Goal: Task Accomplishment & Management: Manage account settings

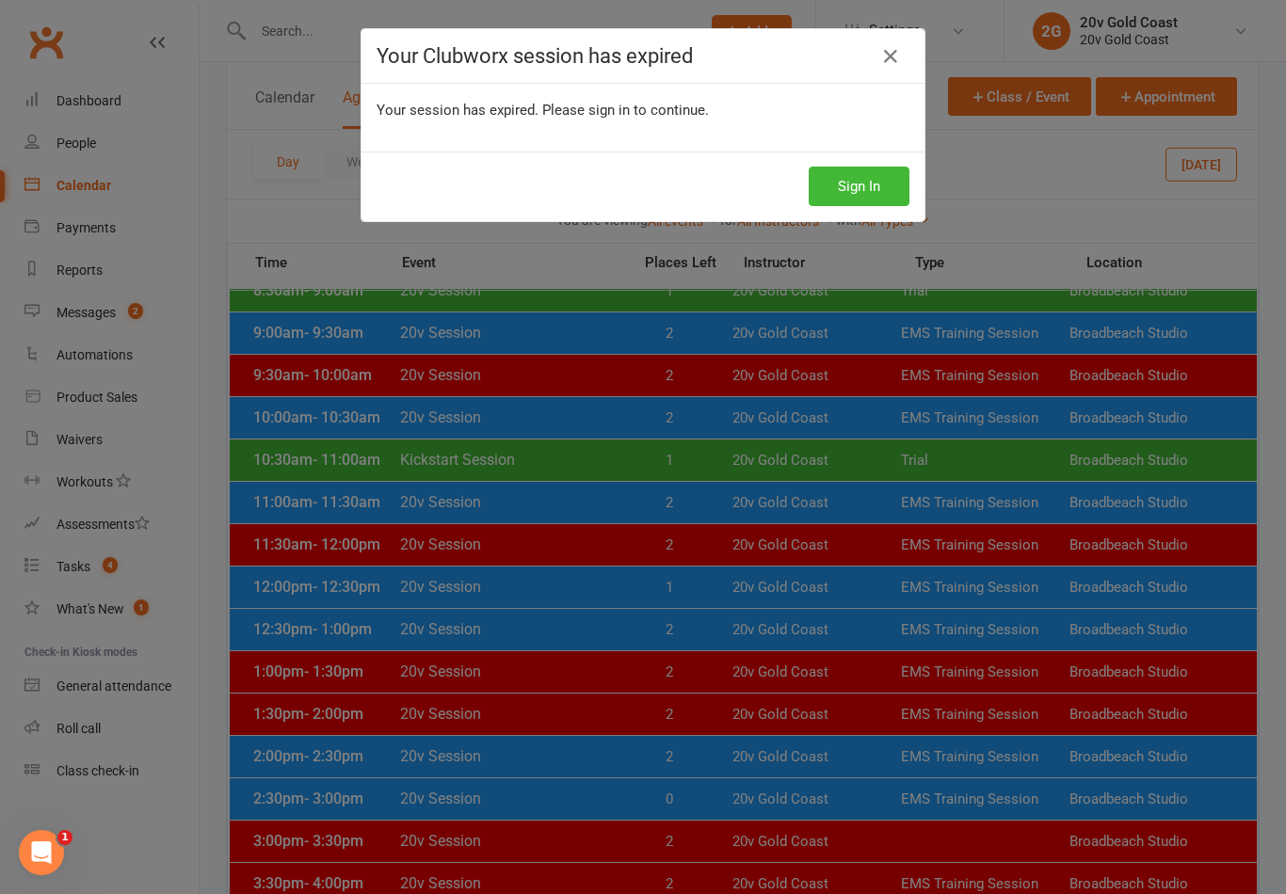
click at [759, 559] on div "Your Clubworx session has expired Your session has expired. Please sign in to c…" at bounding box center [643, 447] width 1286 height 894
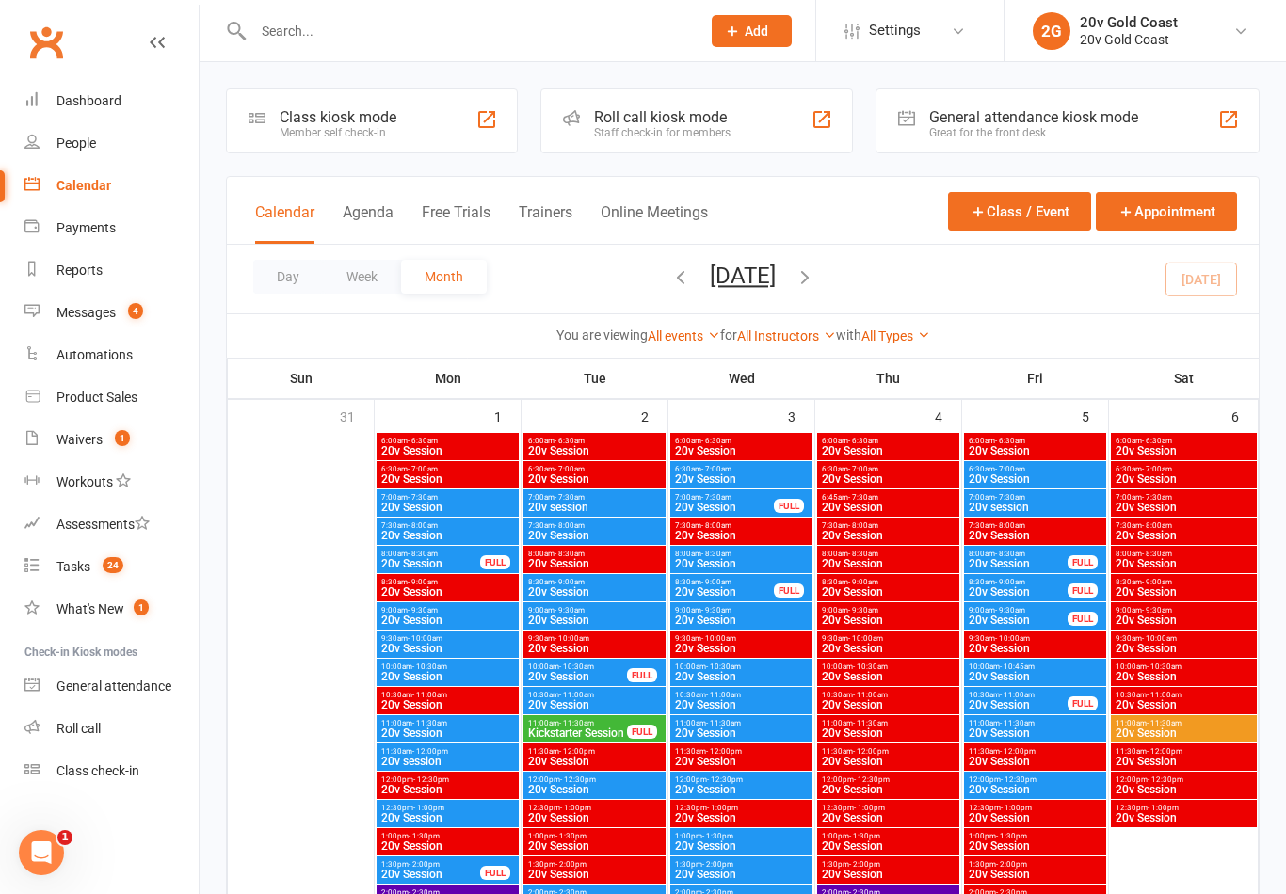
click at [368, 189] on div "Calendar Agenda Free Trials Trainers Online Meetings Class / Event Appointment" at bounding box center [743, 211] width 1032 height 68
click at [359, 222] on button "Agenda" at bounding box center [368, 223] width 51 height 40
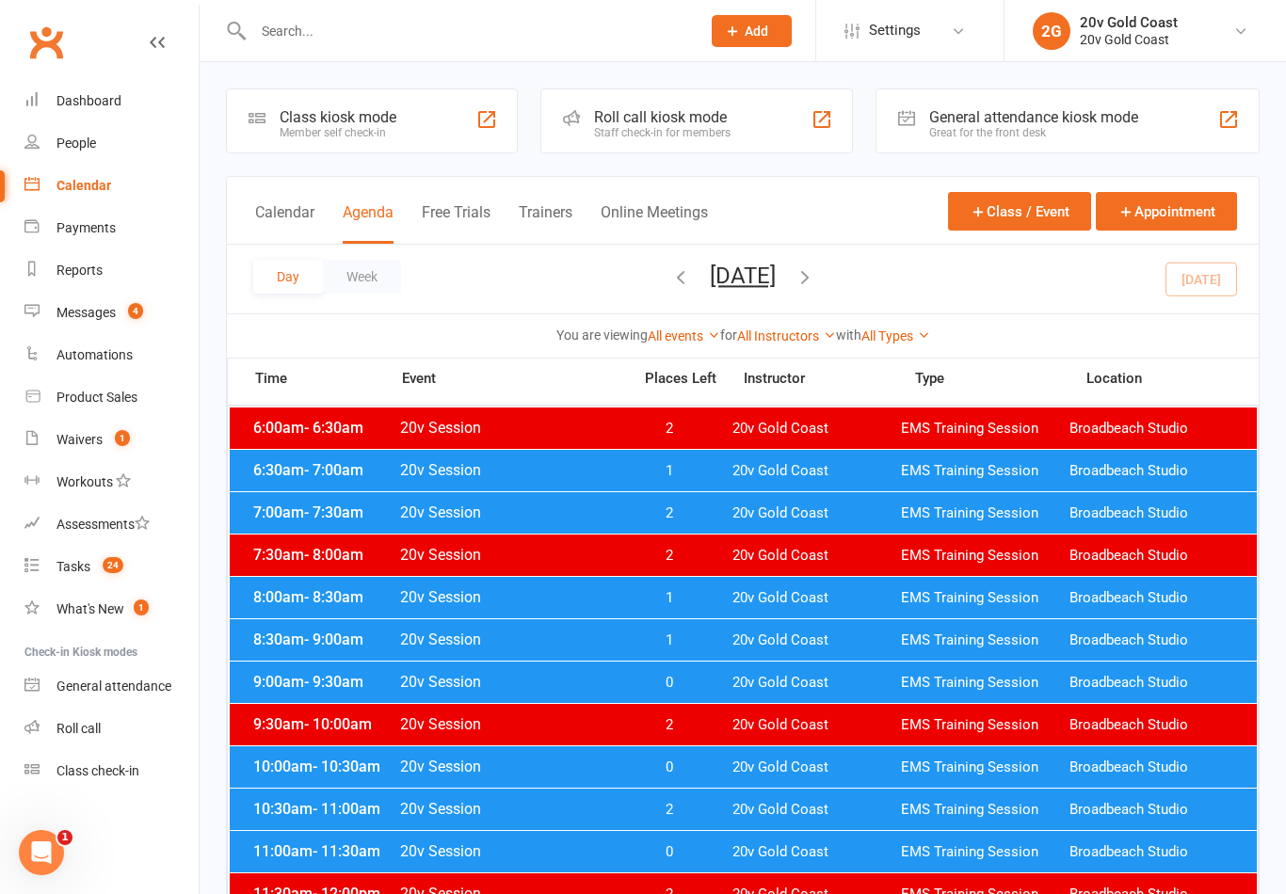
click at [817, 483] on div "6:30am - 7:00am 20v Session 1 20v Gold Coast EMS Training Session Broadbeach St…" at bounding box center [743, 470] width 1027 height 41
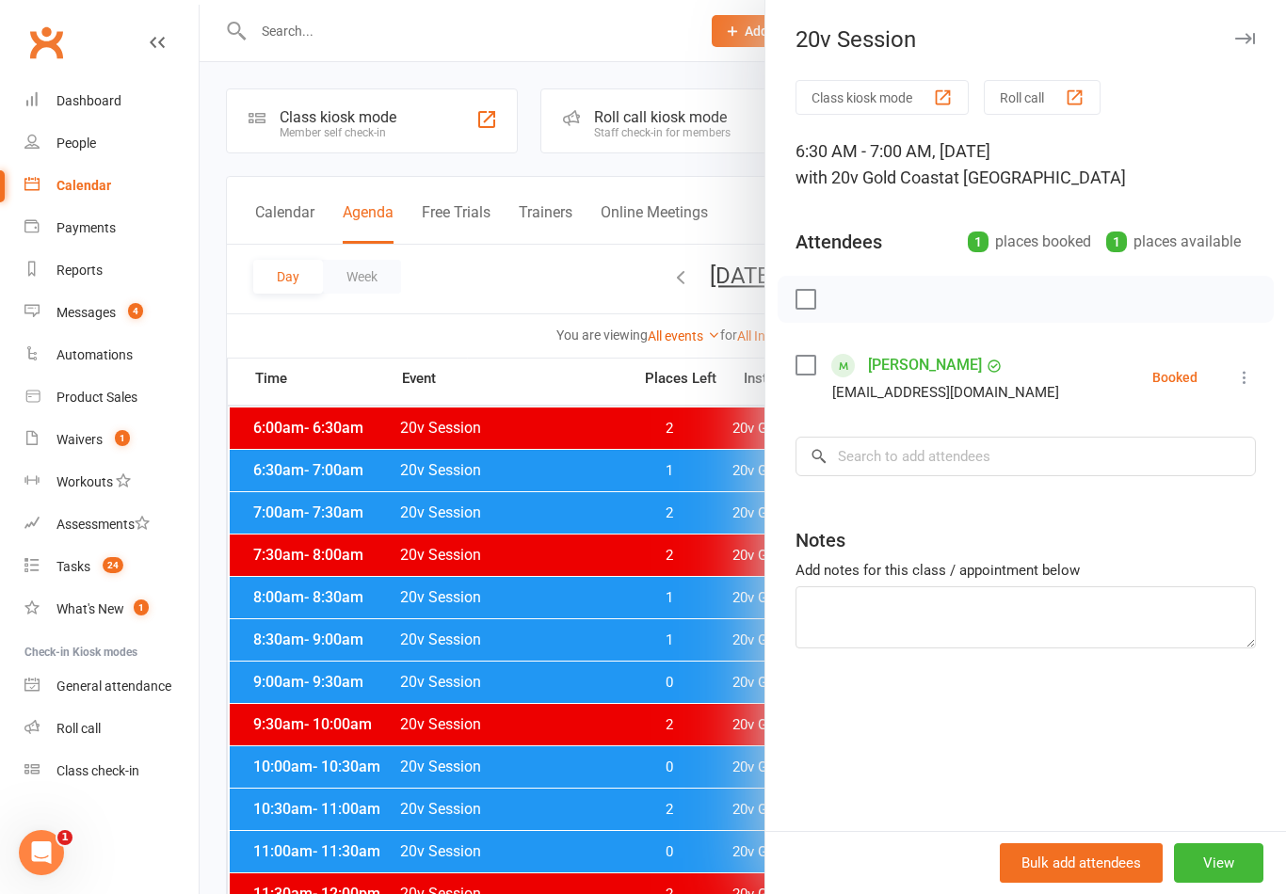
click at [728, 526] on div at bounding box center [743, 447] width 1086 height 894
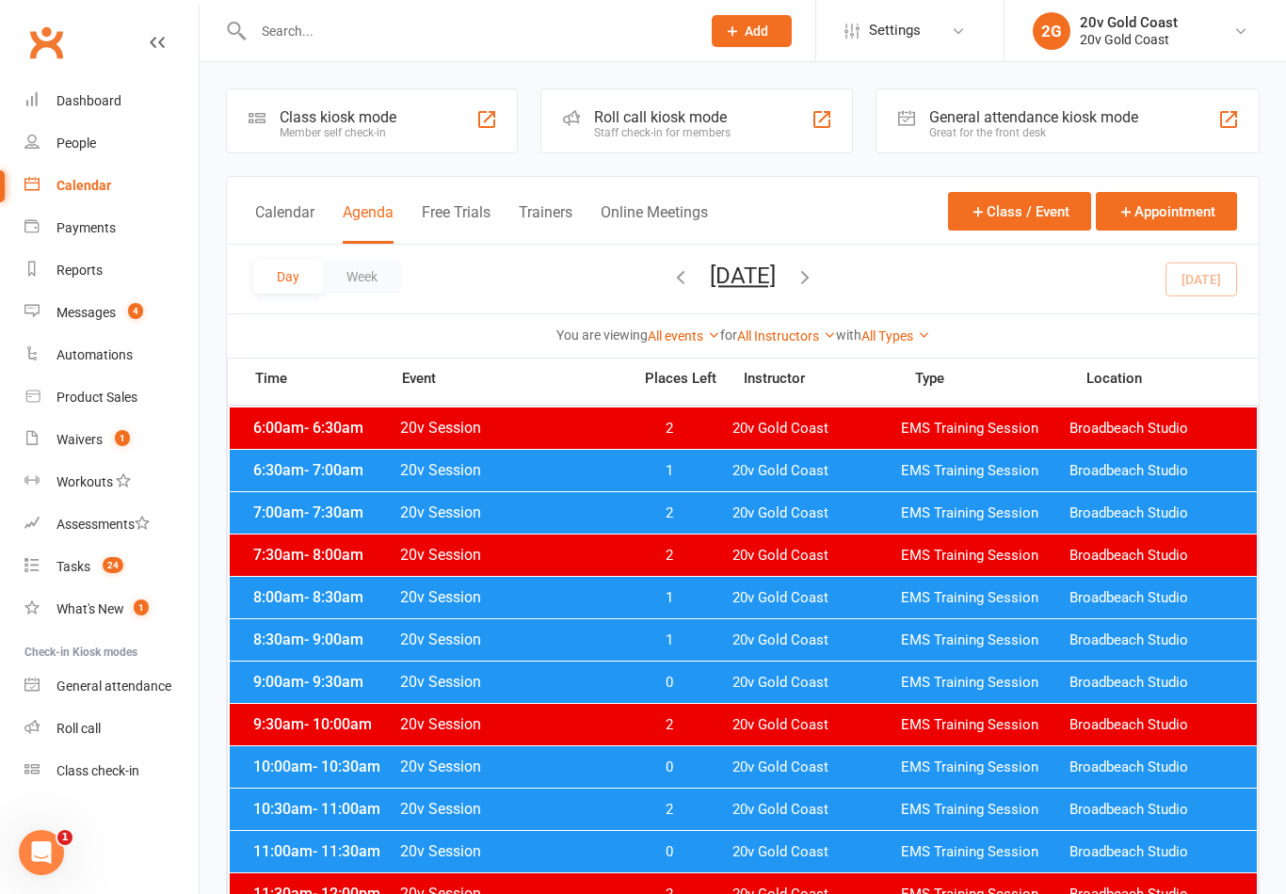
click at [733, 519] on span "20v Gold Coast" at bounding box center [816, 513] width 168 height 18
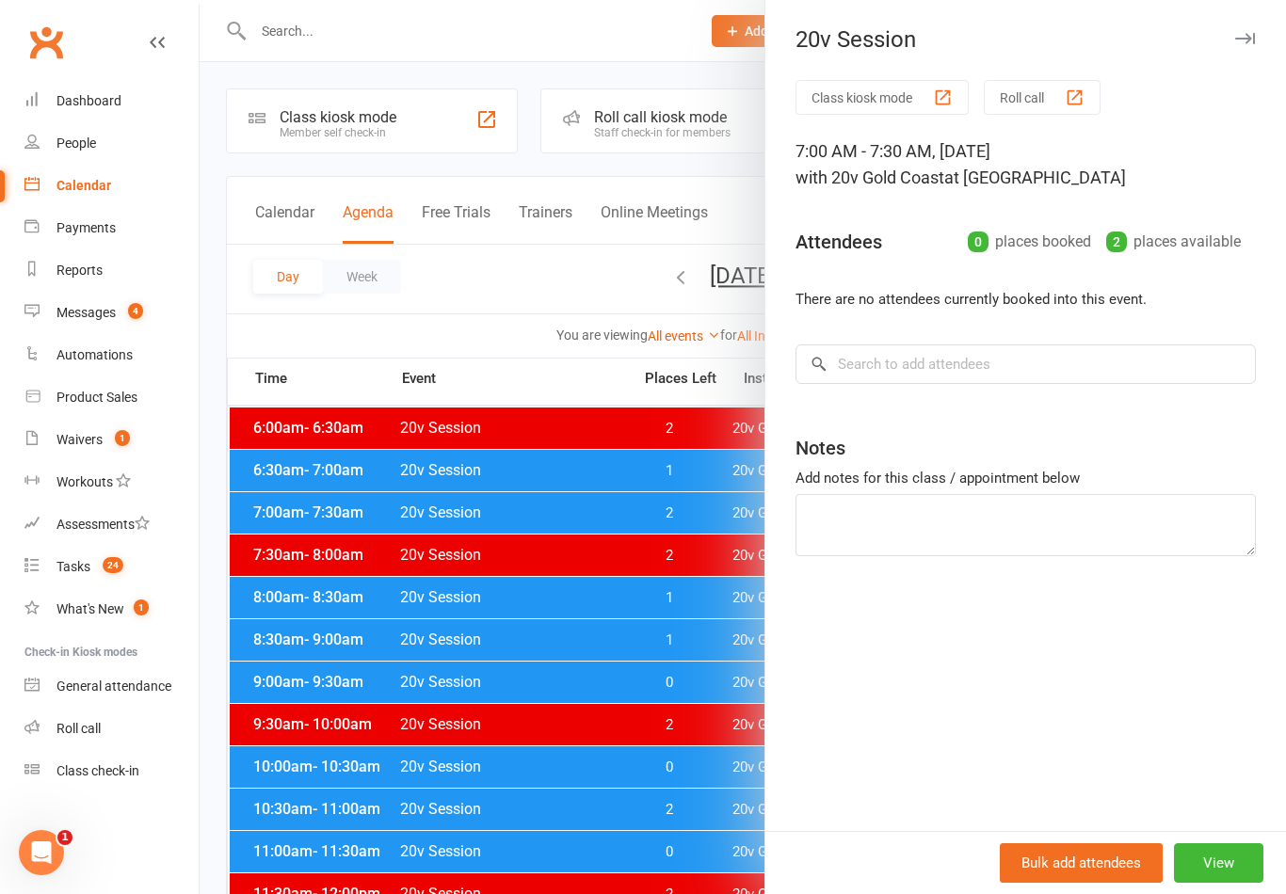
click at [670, 707] on div at bounding box center [743, 447] width 1086 height 894
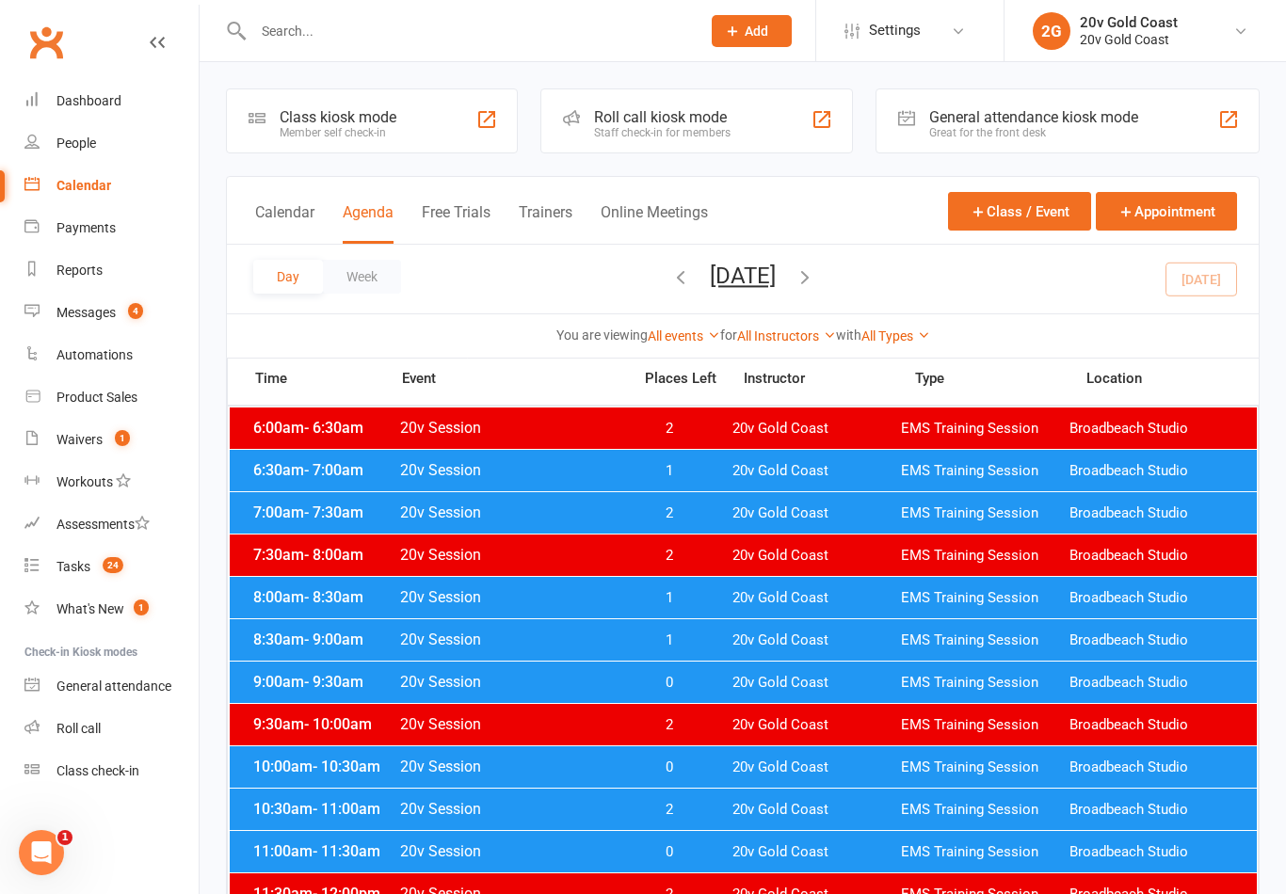
click at [717, 600] on span "1" at bounding box center [668, 598] width 99 height 18
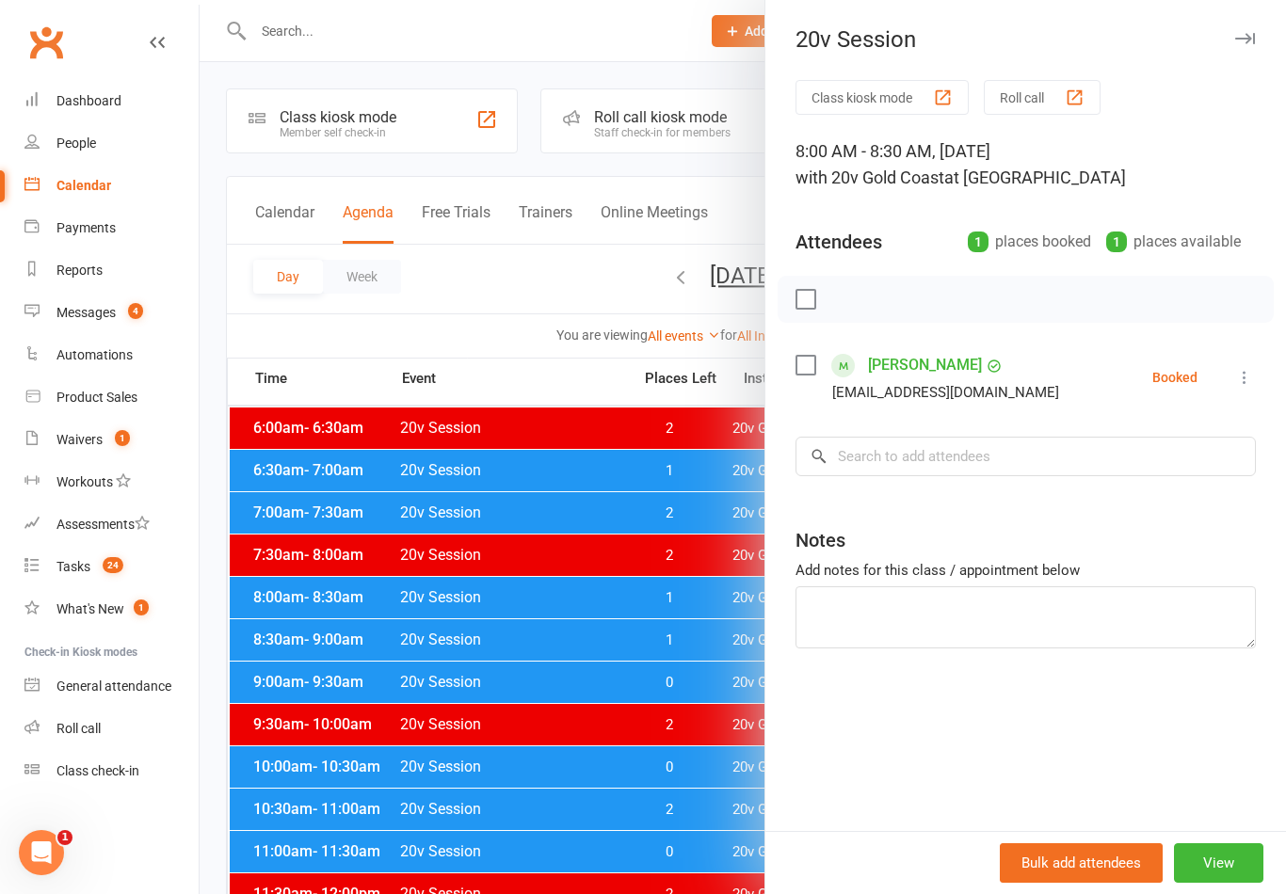
click at [620, 694] on div at bounding box center [743, 447] width 1086 height 894
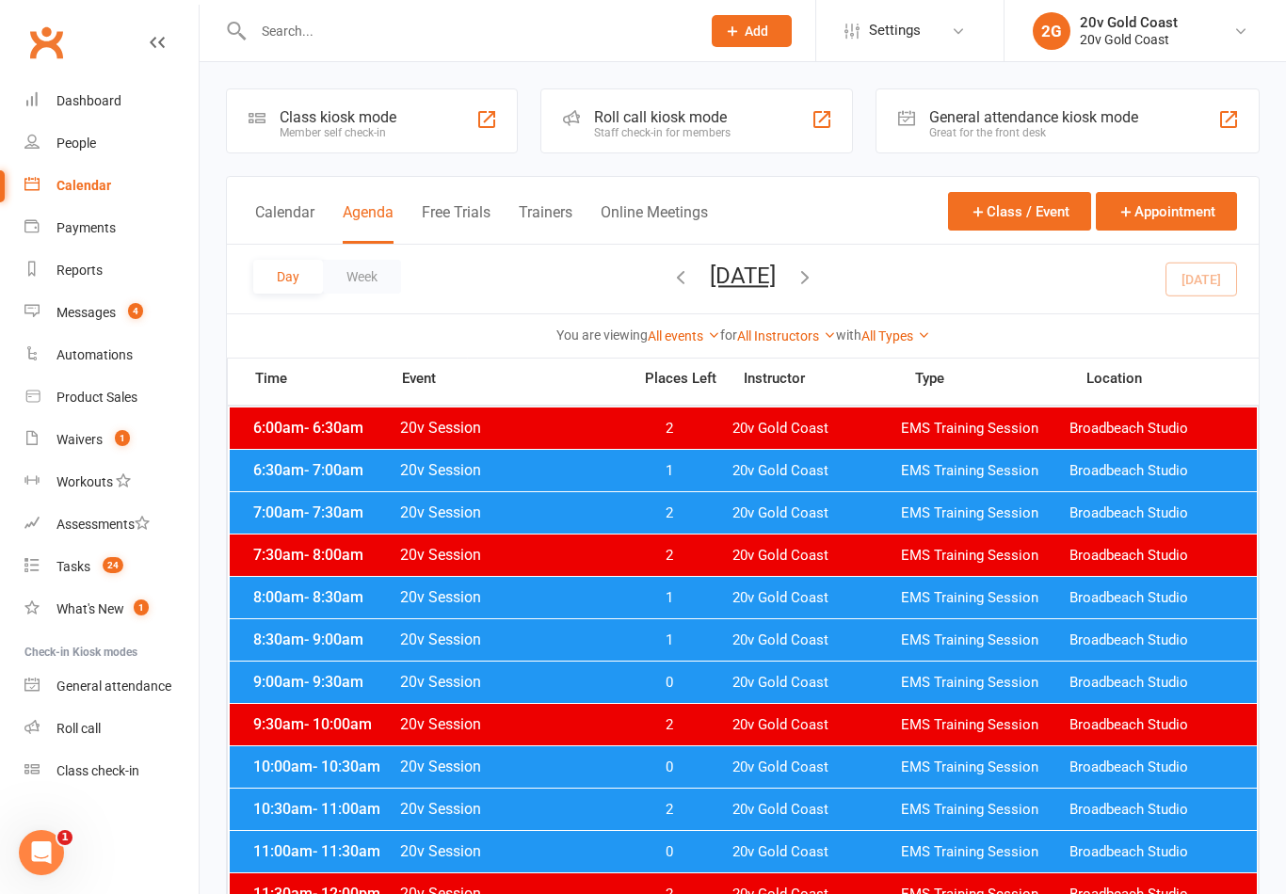
click at [600, 633] on span "20v Session" at bounding box center [509, 640] width 221 height 18
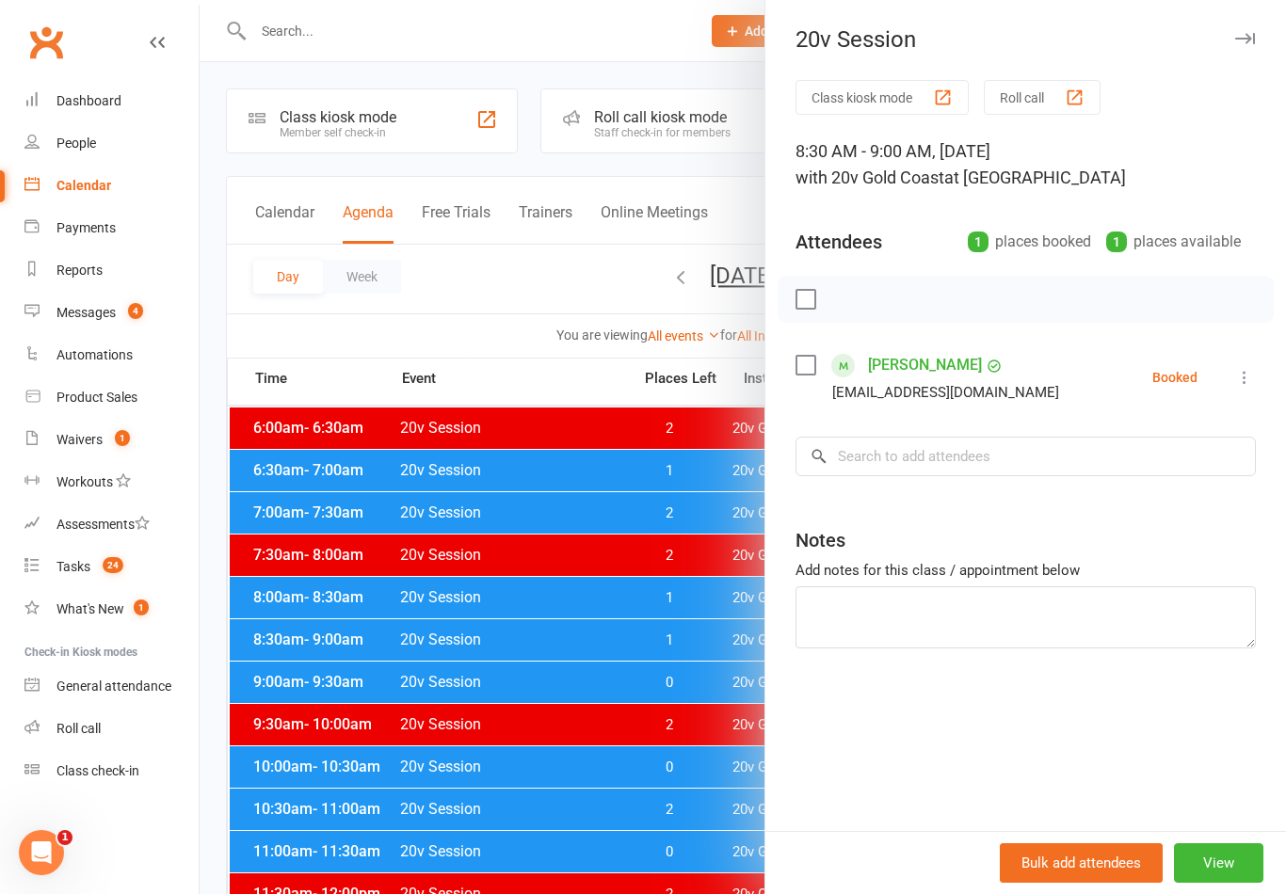
click at [608, 781] on div at bounding box center [743, 447] width 1086 height 894
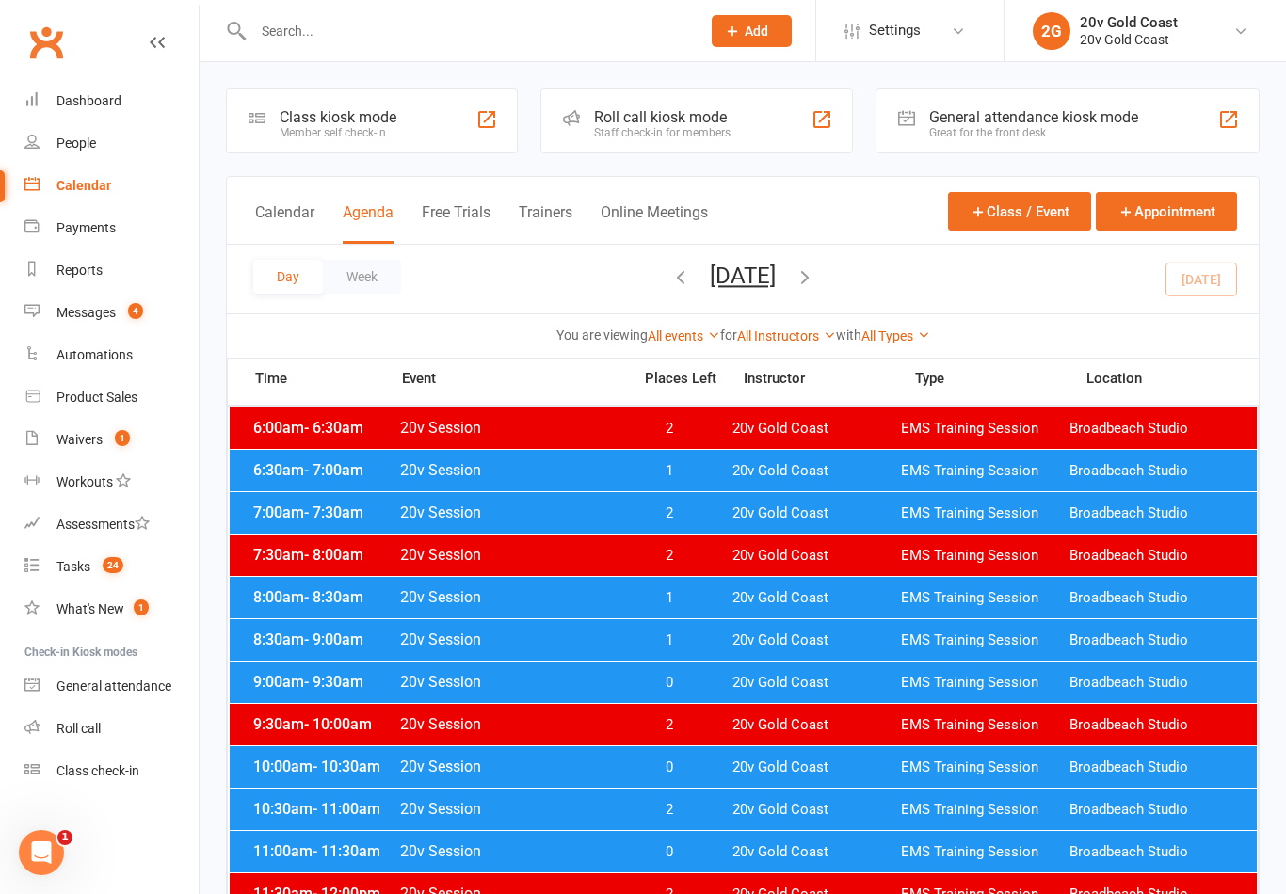
click at [652, 686] on span "0" at bounding box center [668, 683] width 99 height 18
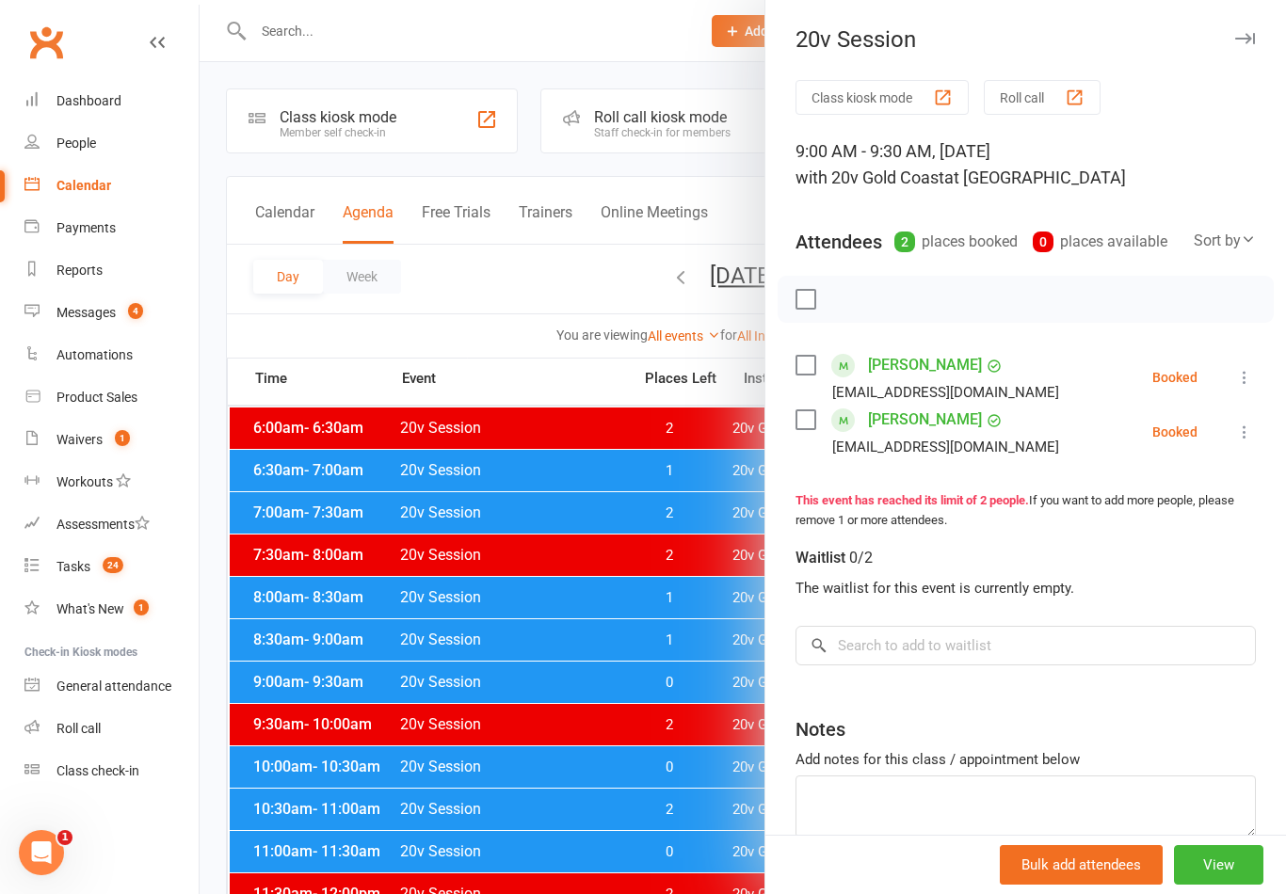
click at [616, 758] on div at bounding box center [743, 447] width 1086 height 894
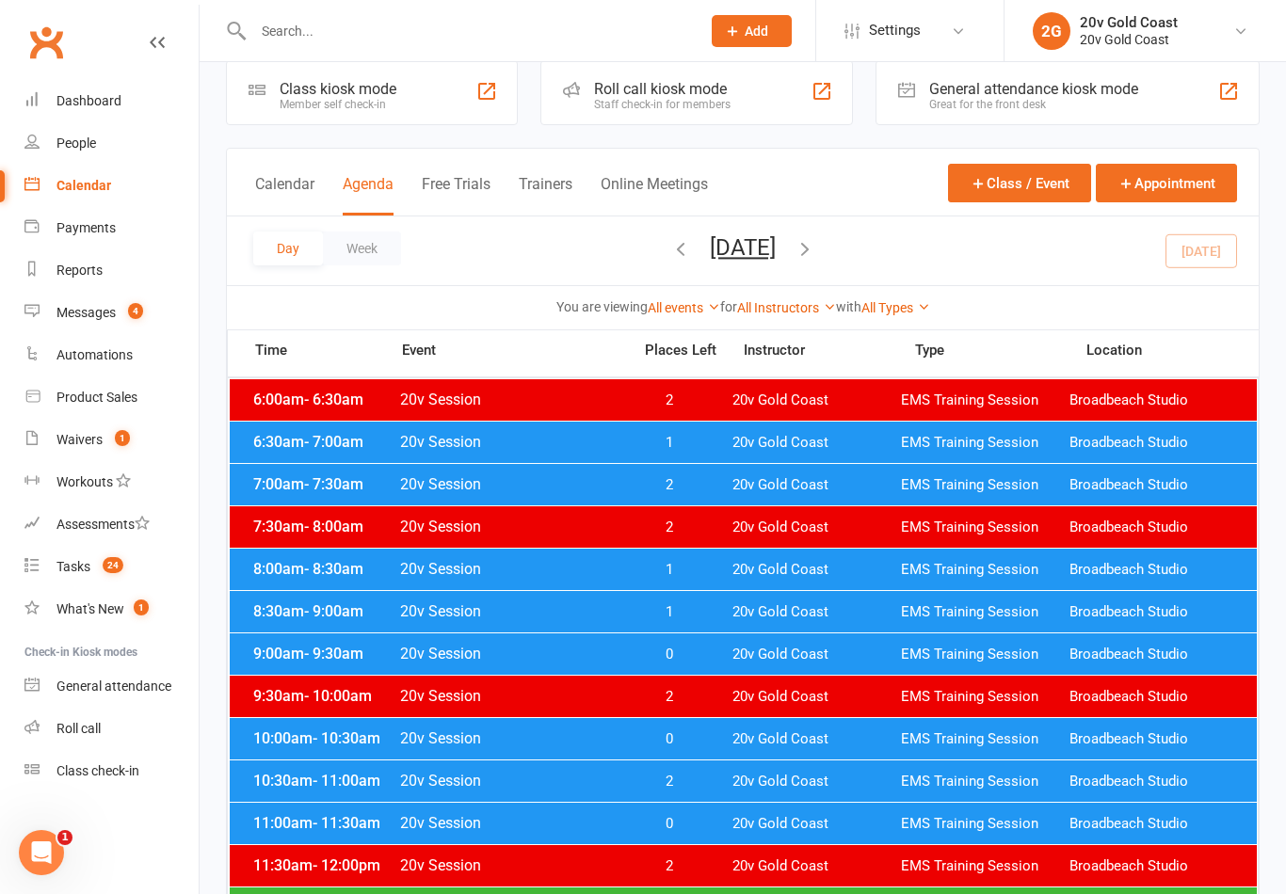
scroll to position [32, 0]
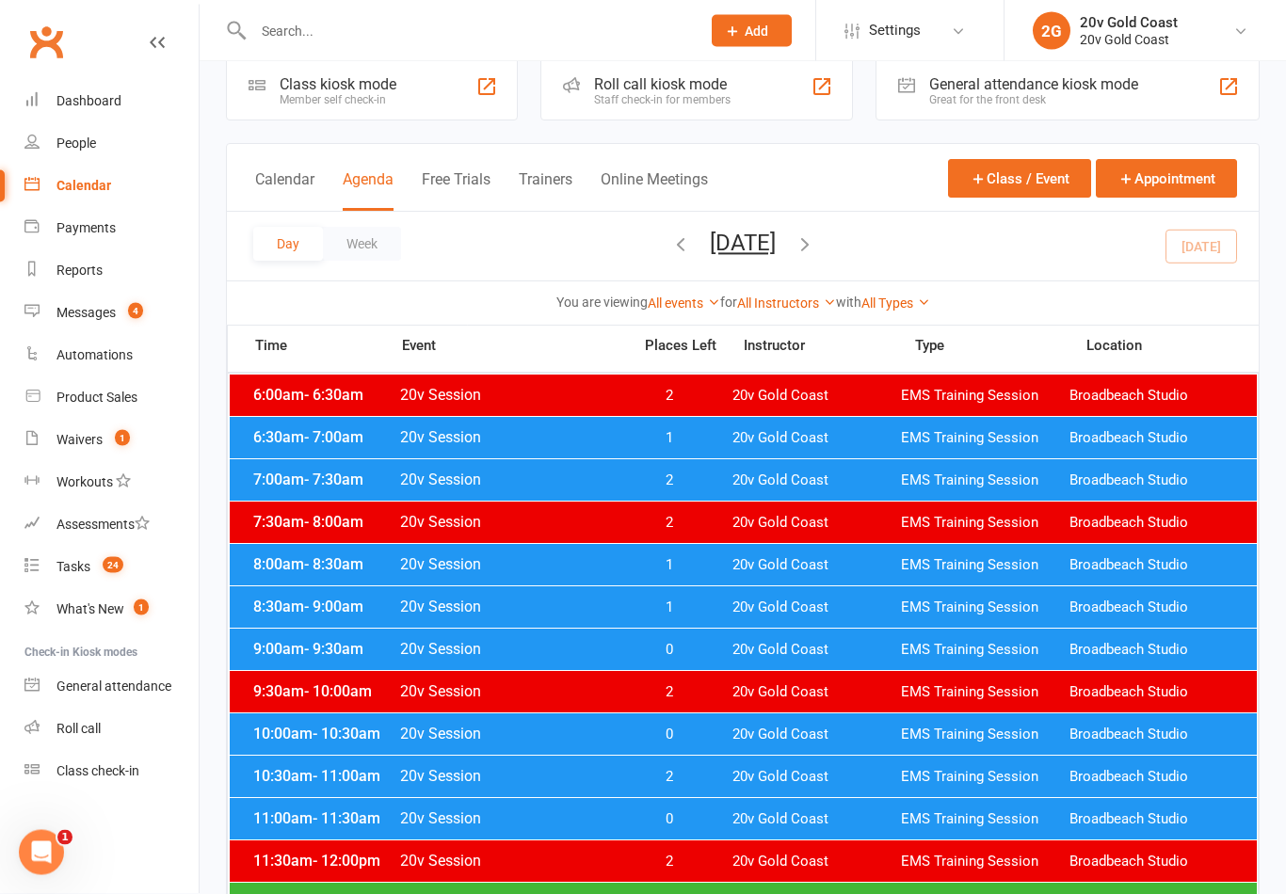
click at [745, 739] on span "20v Gold Coast" at bounding box center [816, 736] width 168 height 18
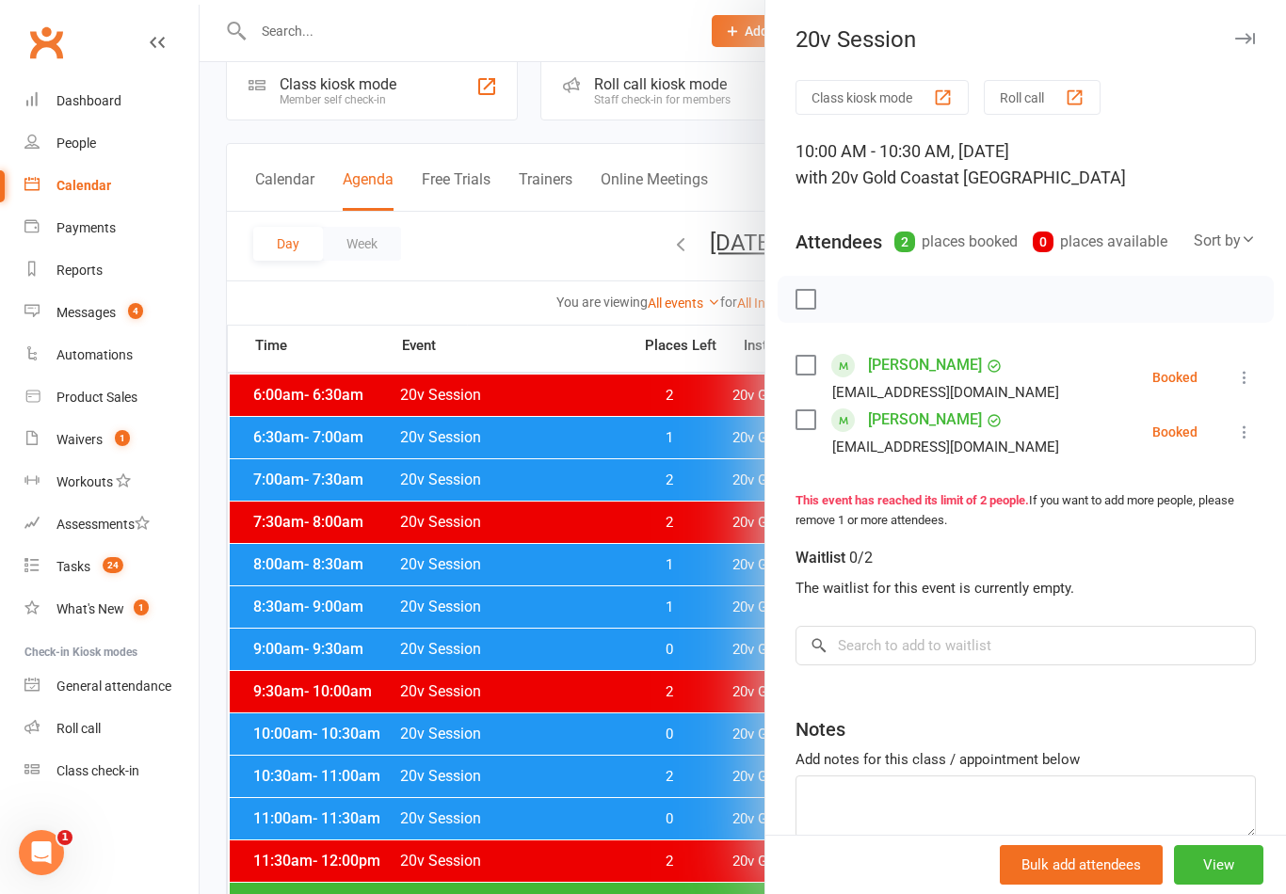
click at [680, 825] on div at bounding box center [743, 447] width 1086 height 894
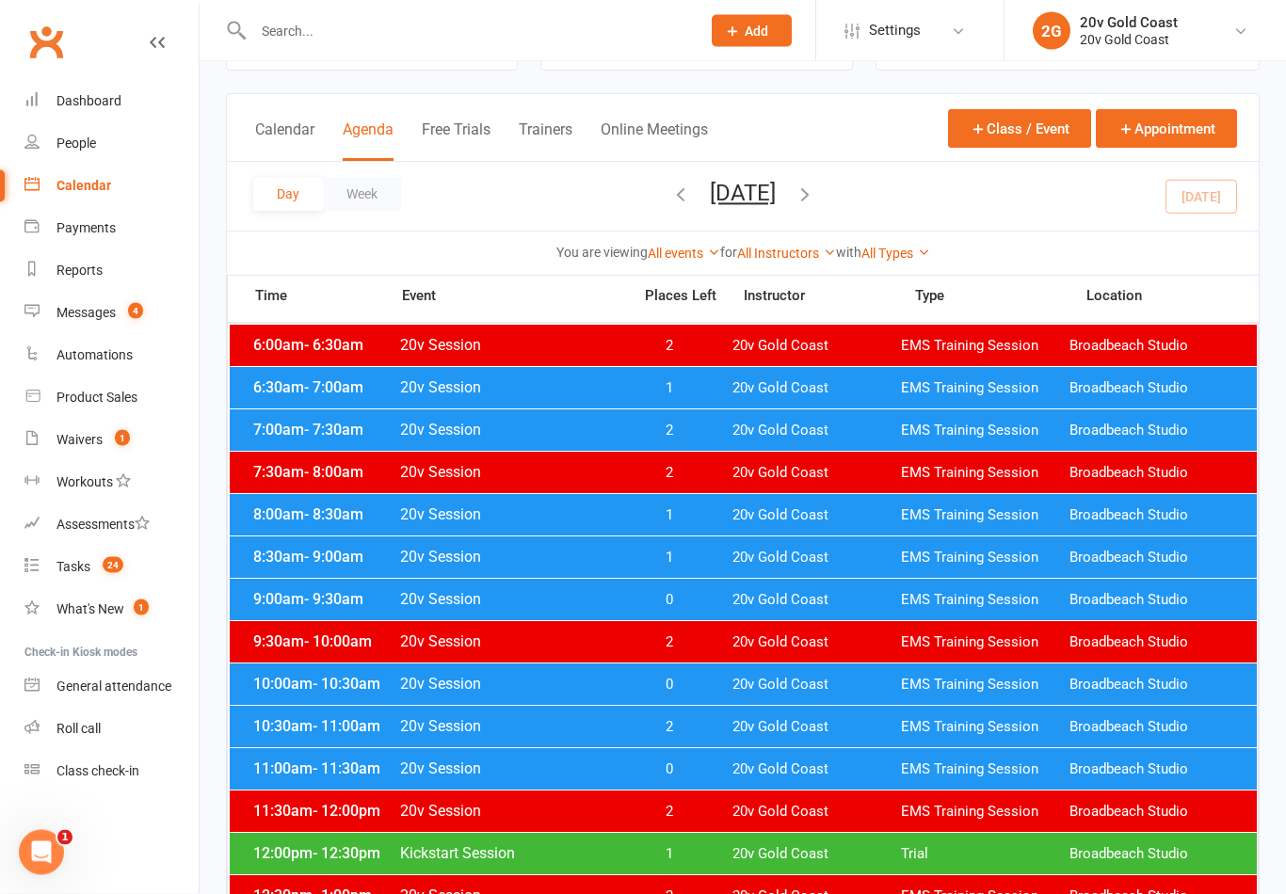
click at [730, 774] on div "11:00am - 11:30am 20v Session 0 20v Gold Coast EMS Training Session Broadbeach …" at bounding box center [743, 769] width 1027 height 41
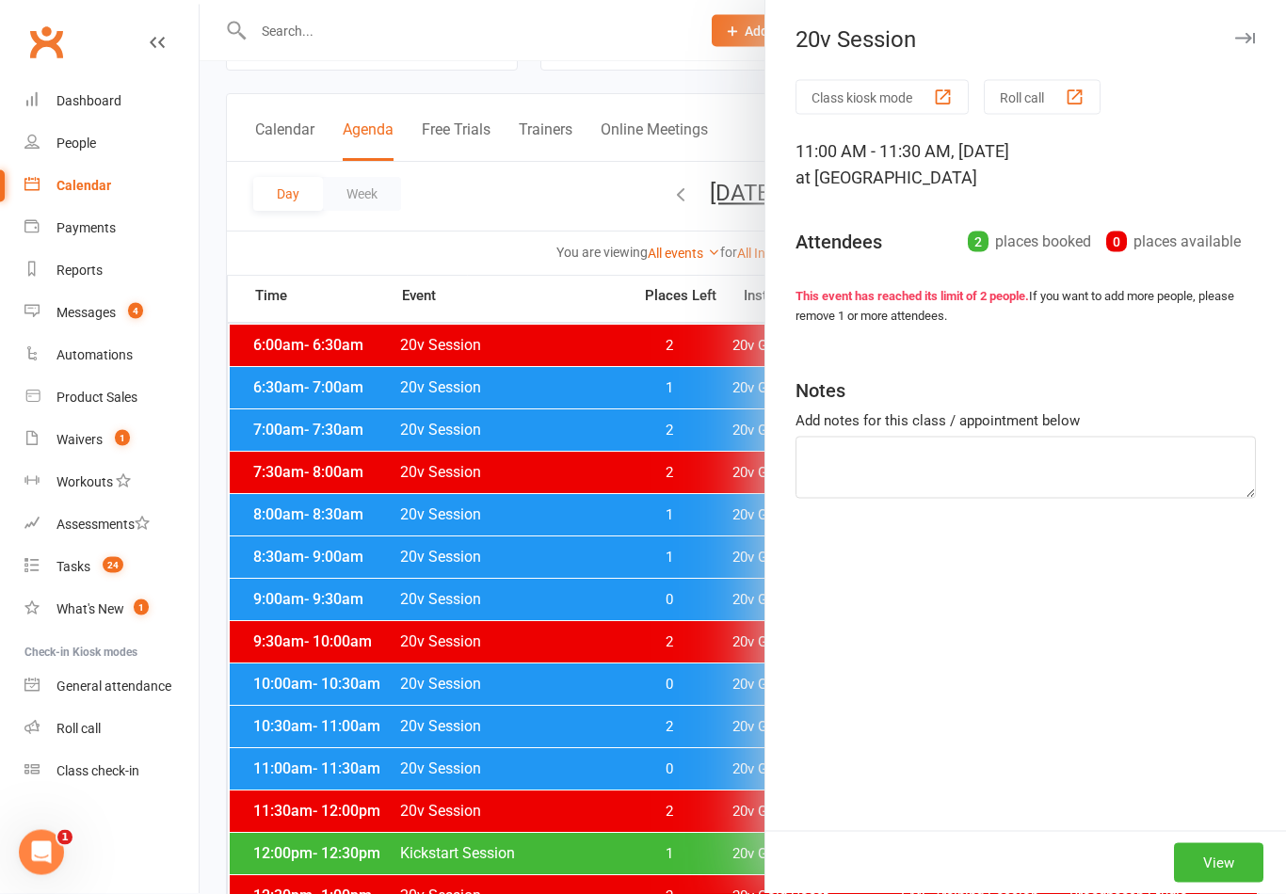
scroll to position [83, 0]
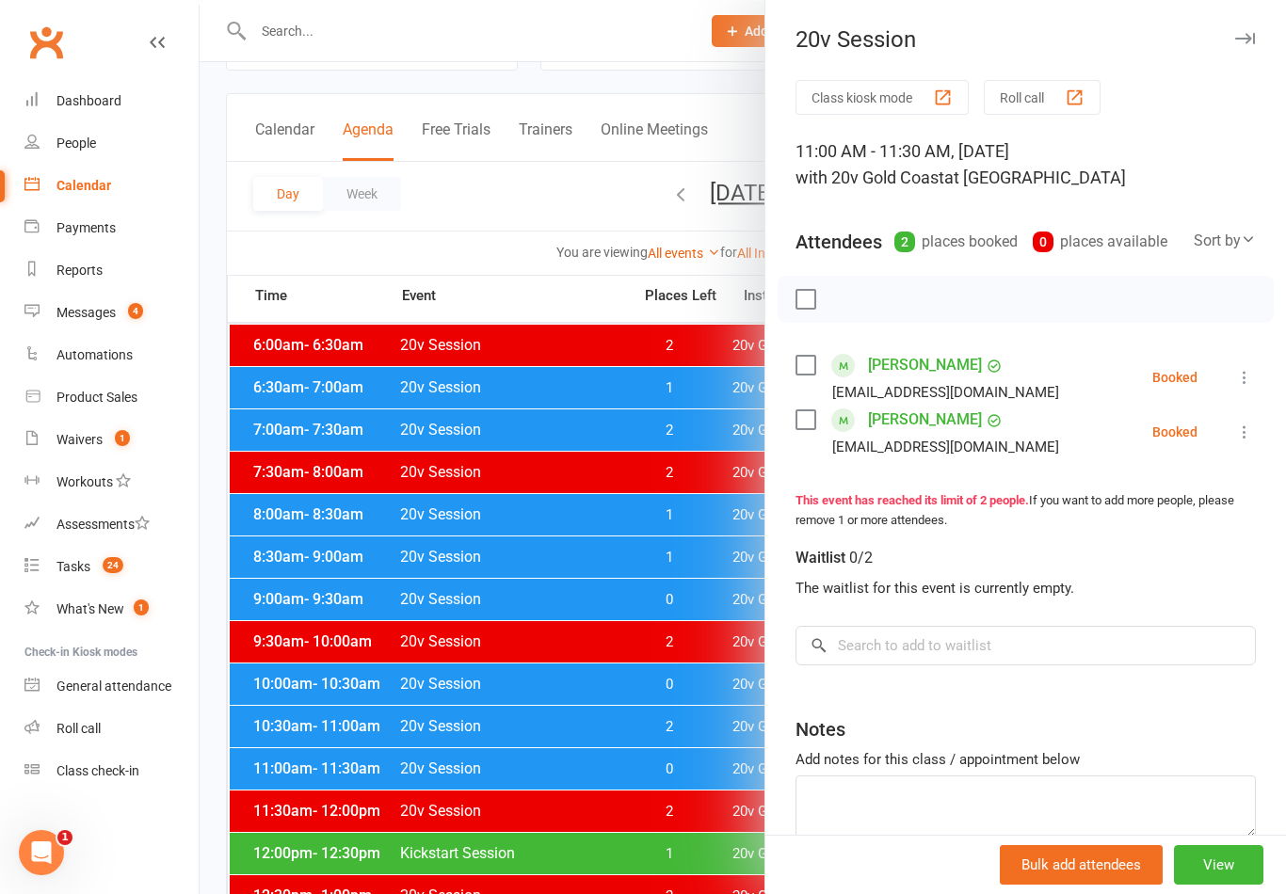
click at [624, 791] on div at bounding box center [743, 447] width 1086 height 894
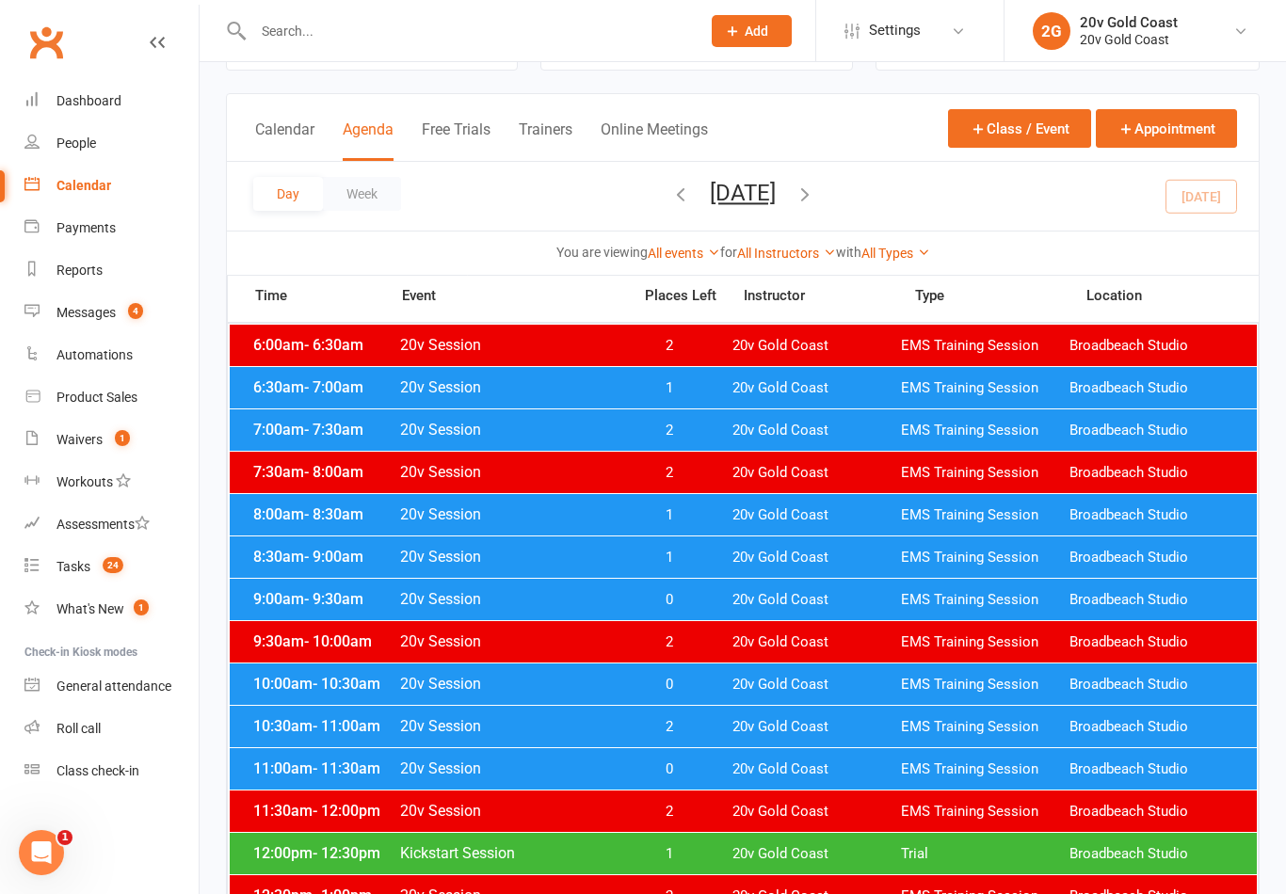
click at [646, 775] on span "0" at bounding box center [668, 770] width 99 height 18
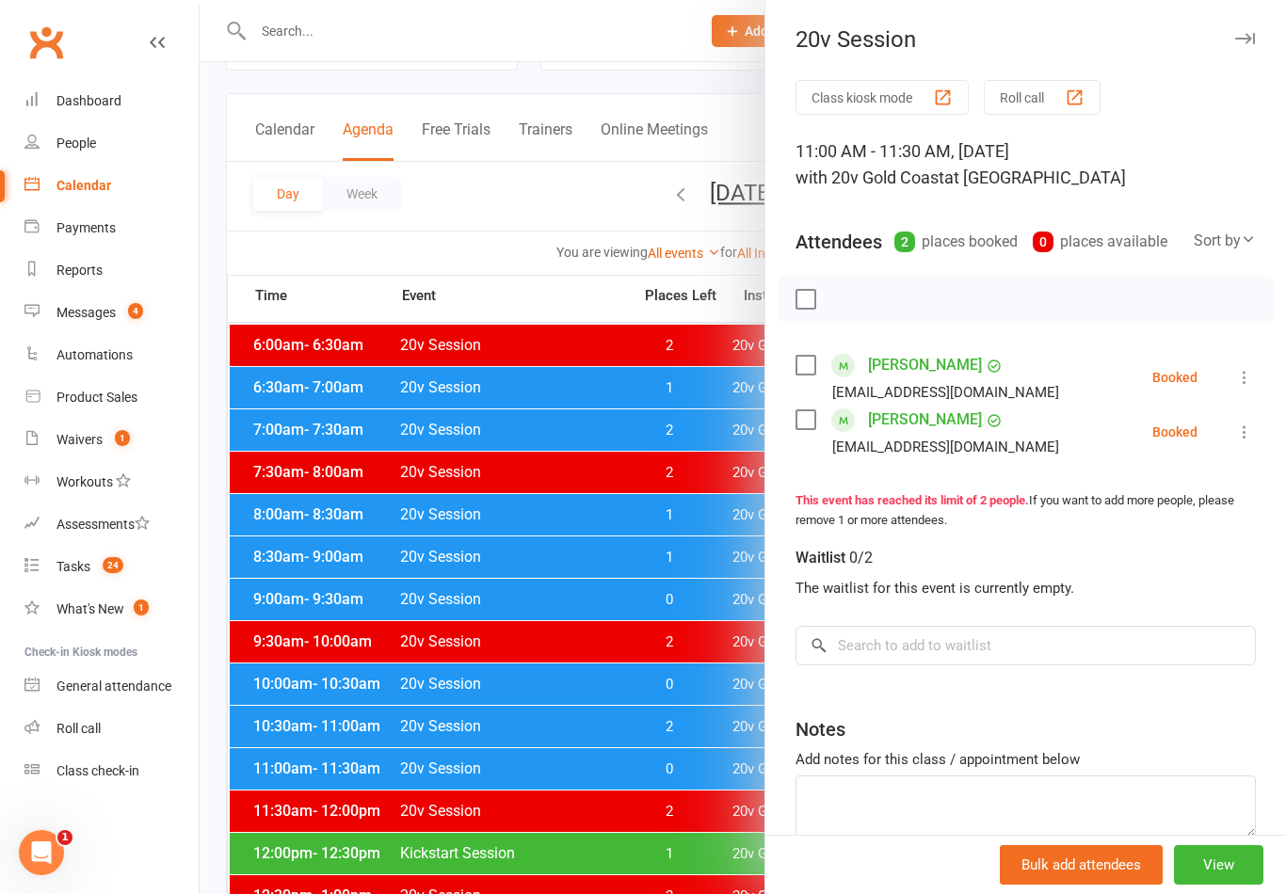
click at [679, 839] on div at bounding box center [743, 447] width 1086 height 894
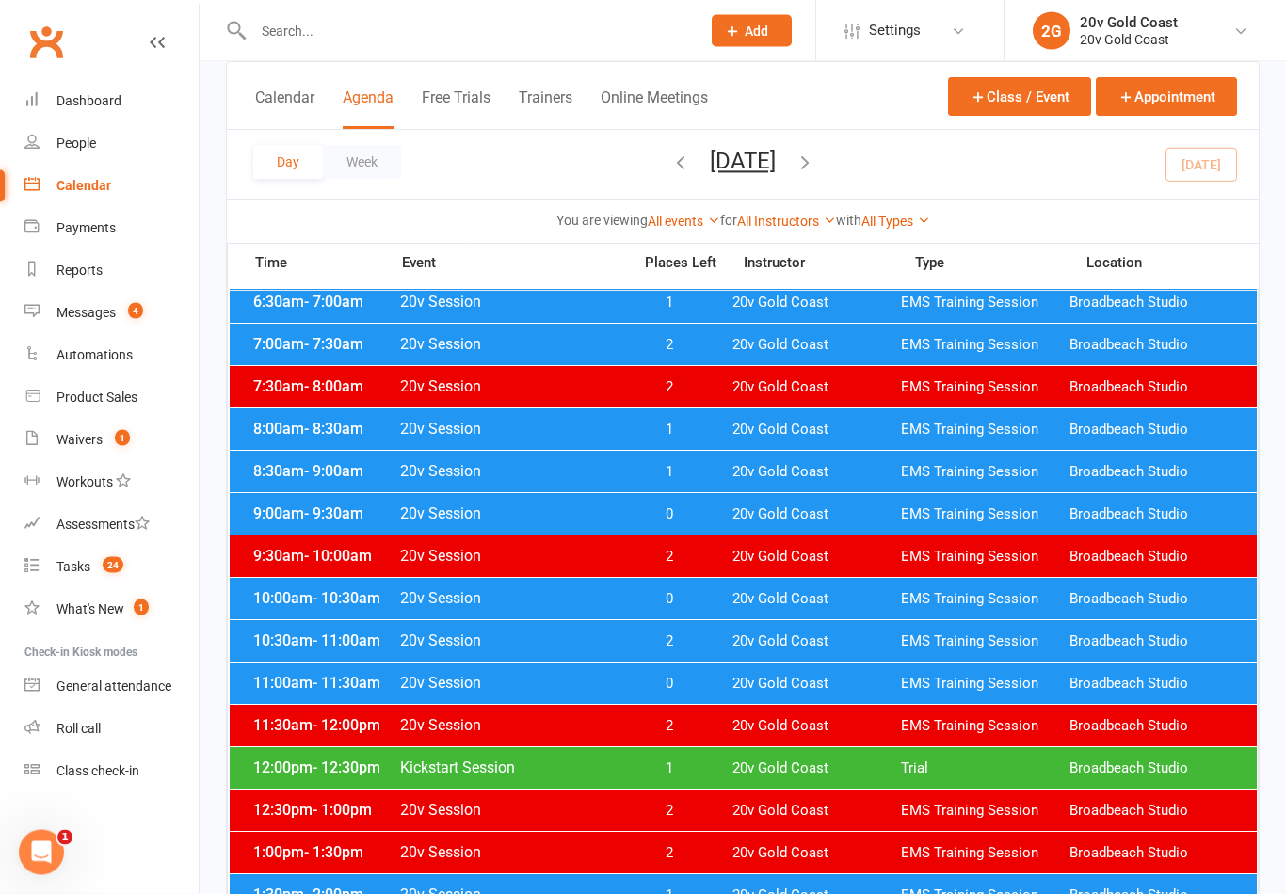
click at [744, 765] on span "20v Gold Coast" at bounding box center [816, 770] width 168 height 18
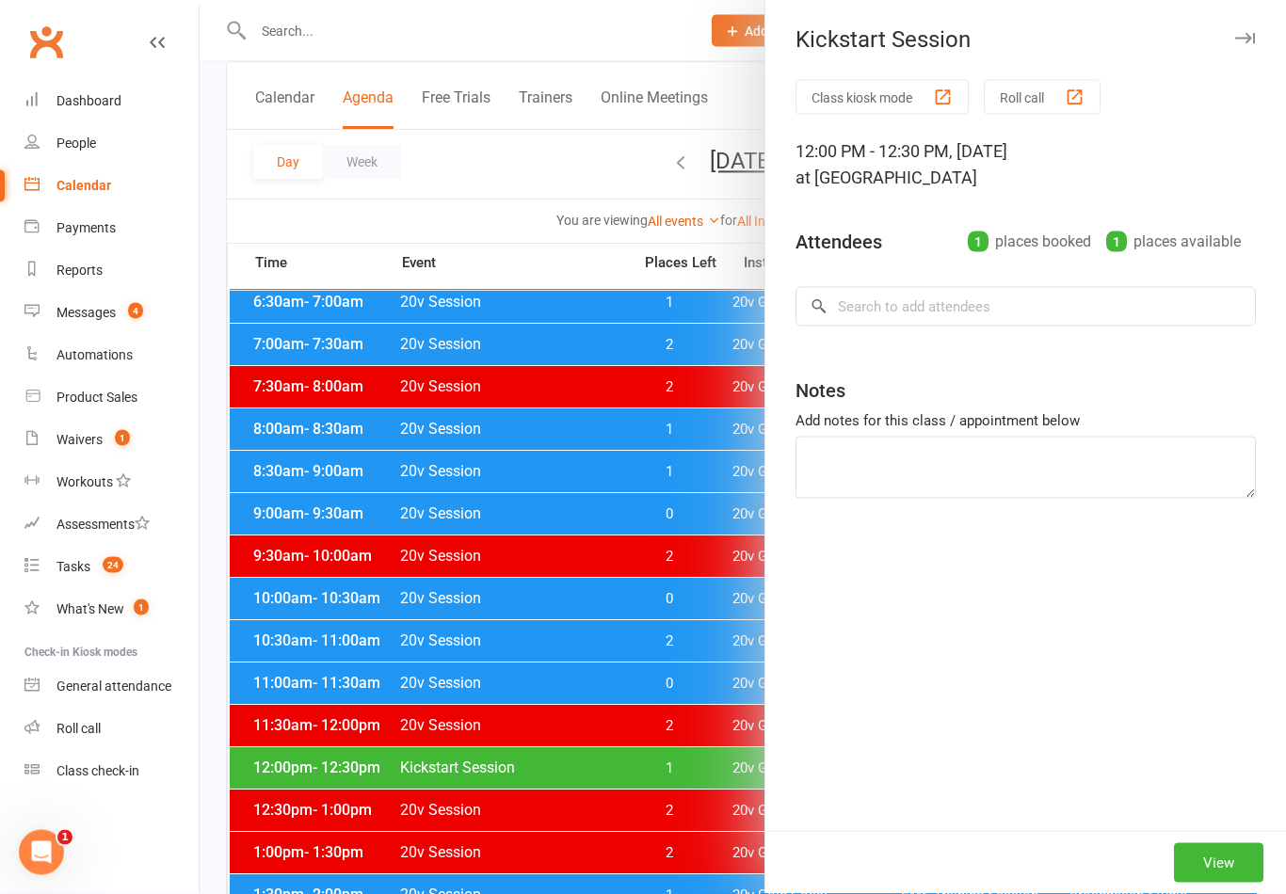
scroll to position [168, 0]
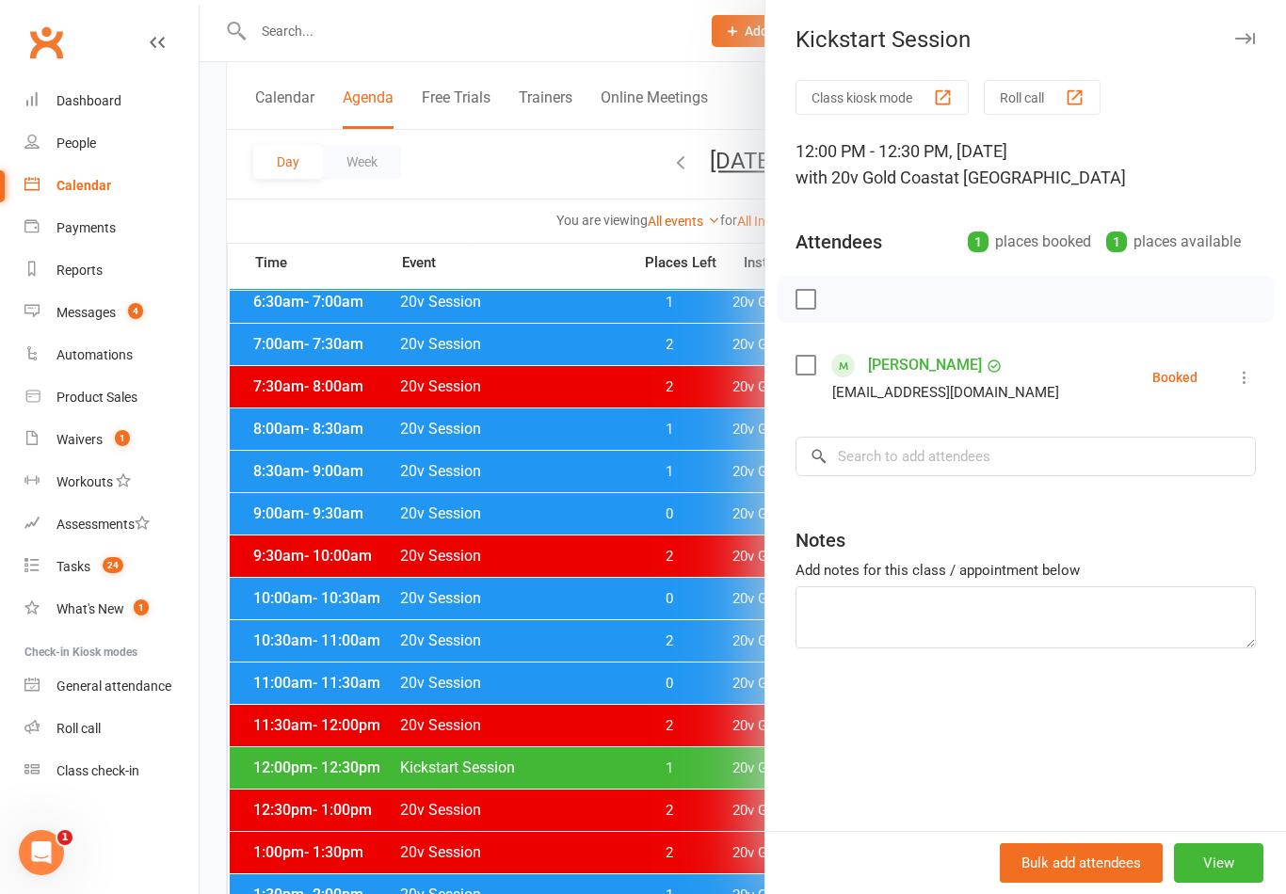
click at [703, 829] on div at bounding box center [743, 447] width 1086 height 894
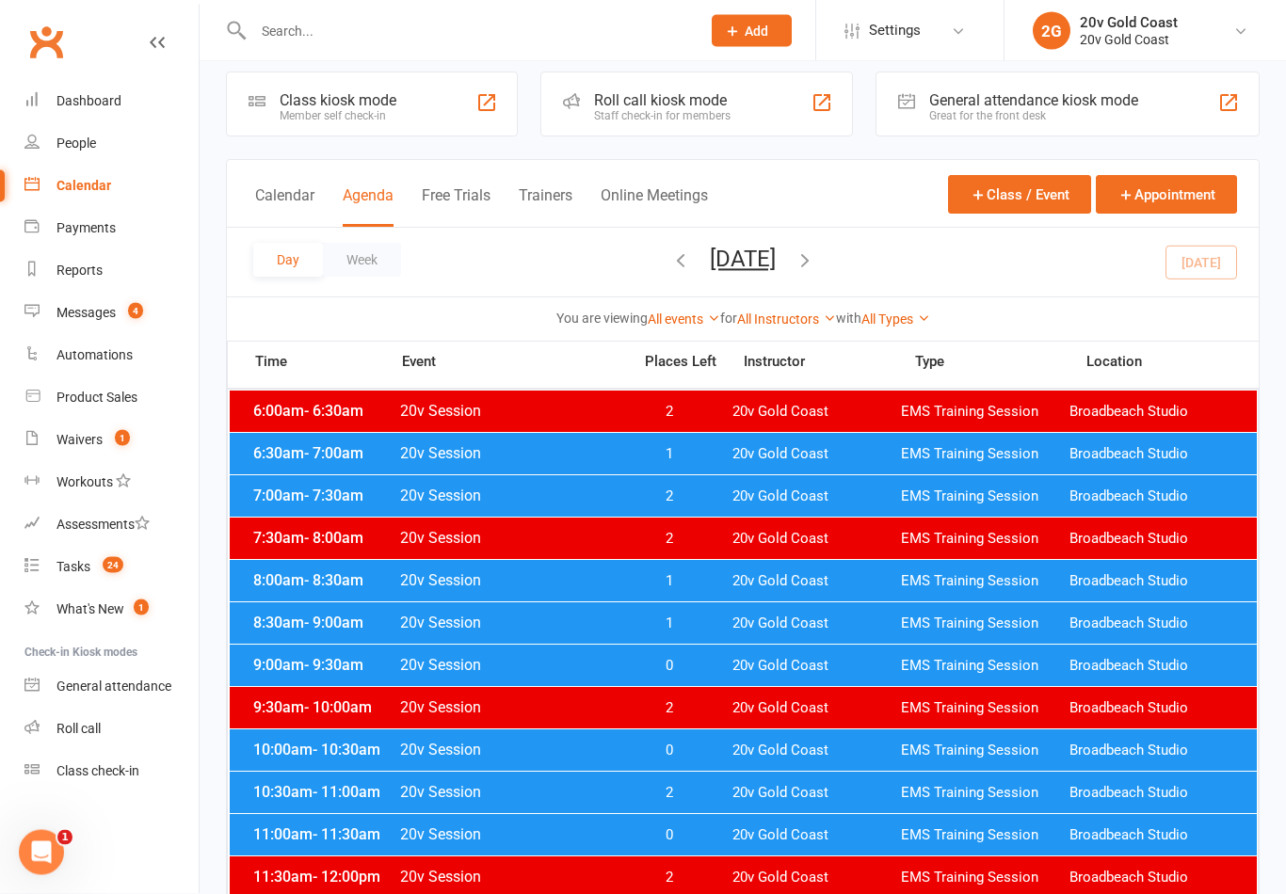
scroll to position [0, 0]
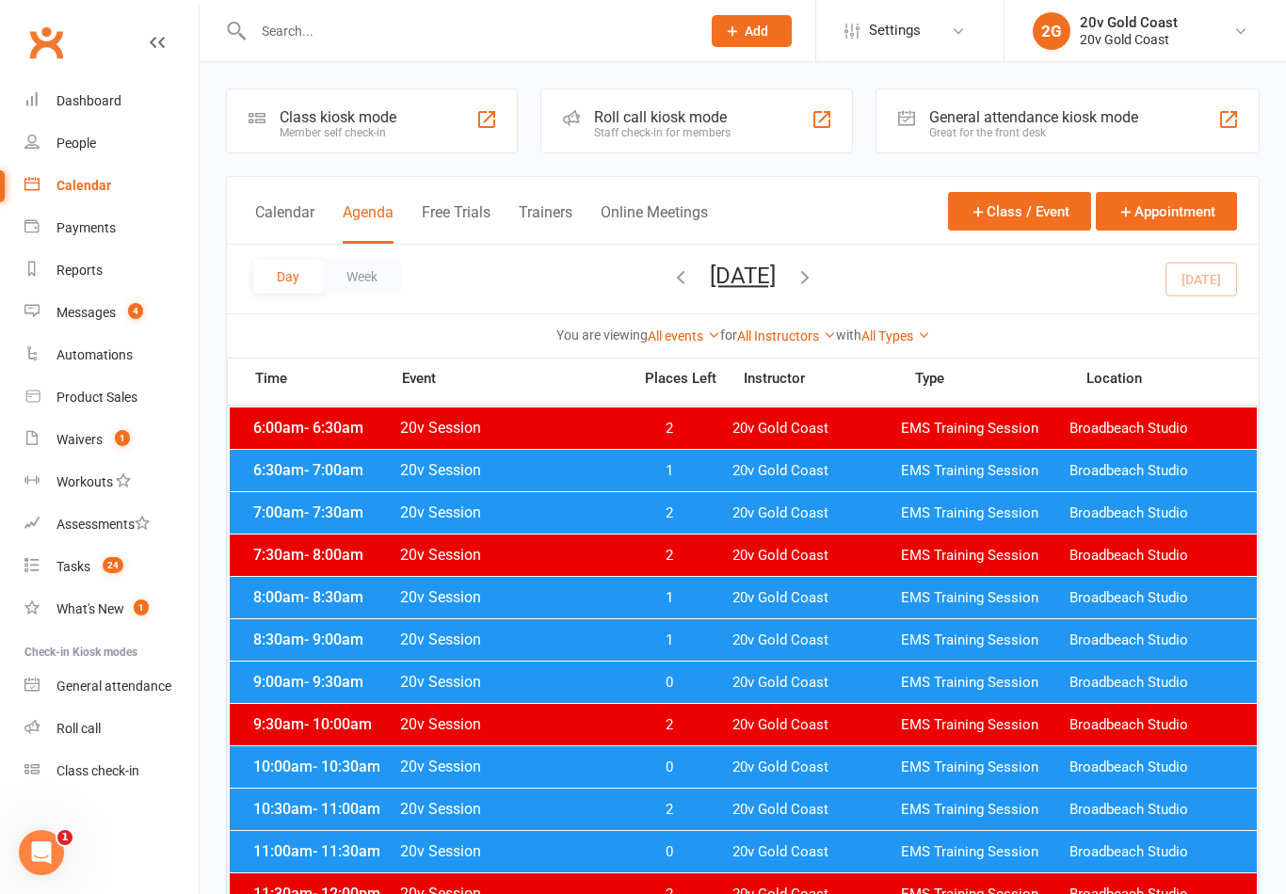
click at [126, 451] on link "Waivers 1" at bounding box center [111, 440] width 174 height 42
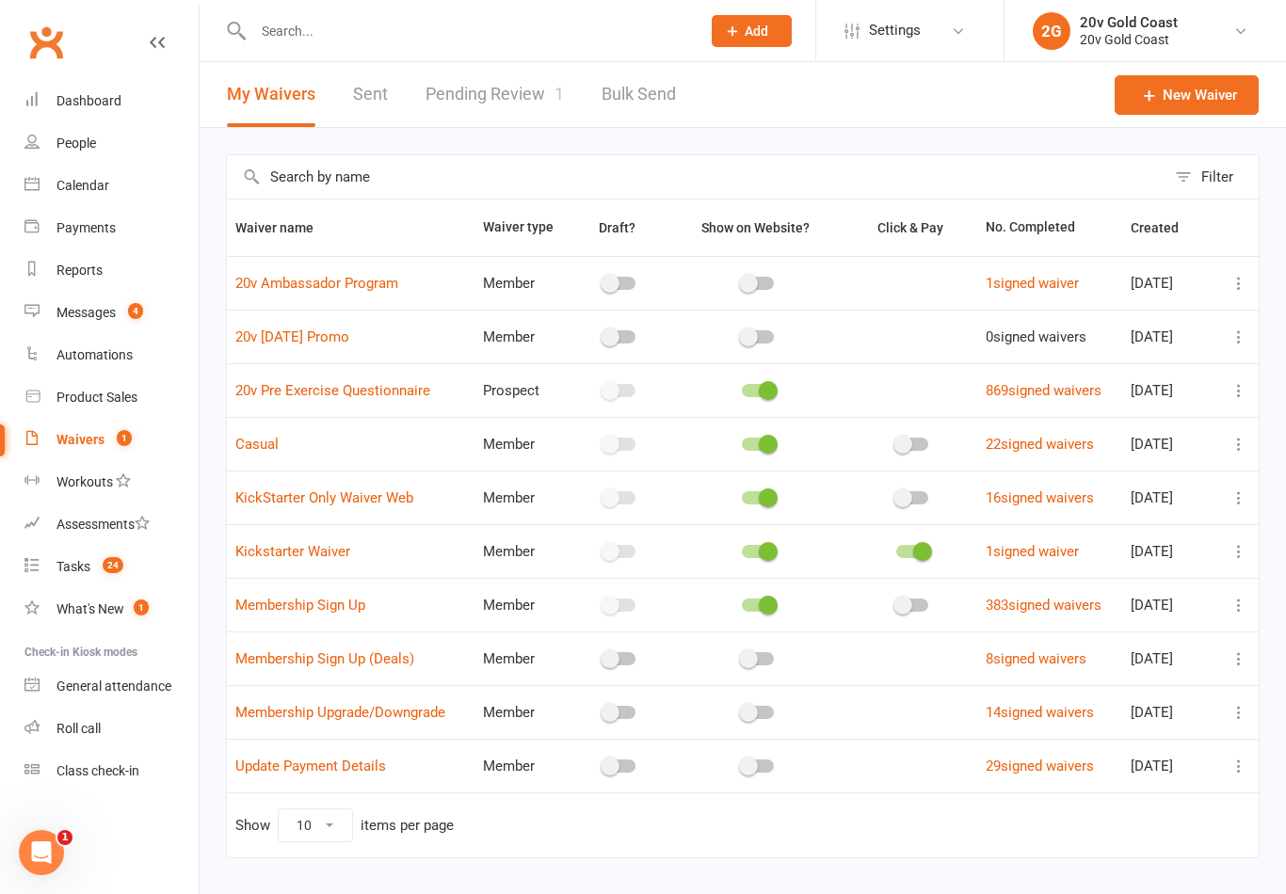
click at [508, 111] on link "Pending Review 1" at bounding box center [494, 94] width 138 height 65
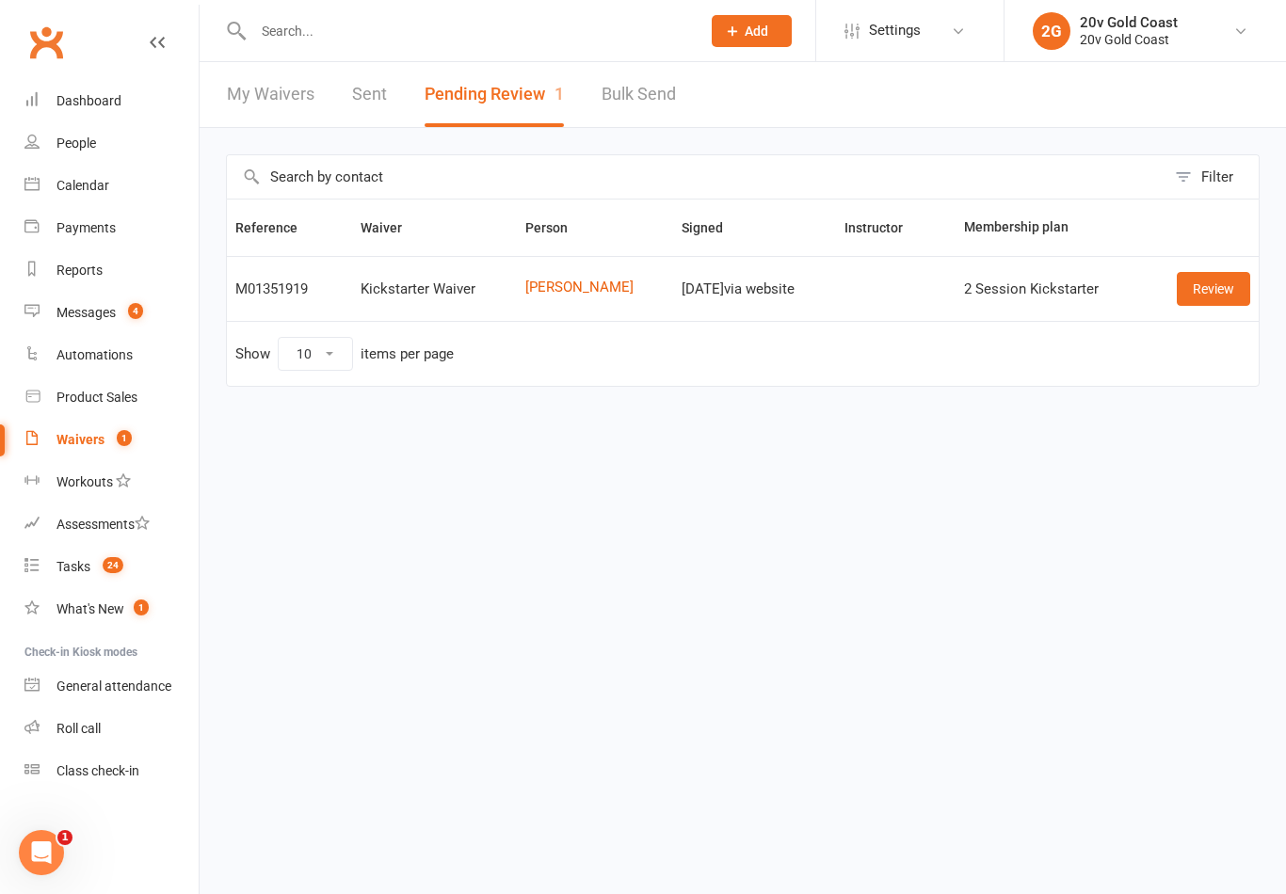
click at [1217, 302] on link "Review" at bounding box center [1213, 289] width 73 height 34
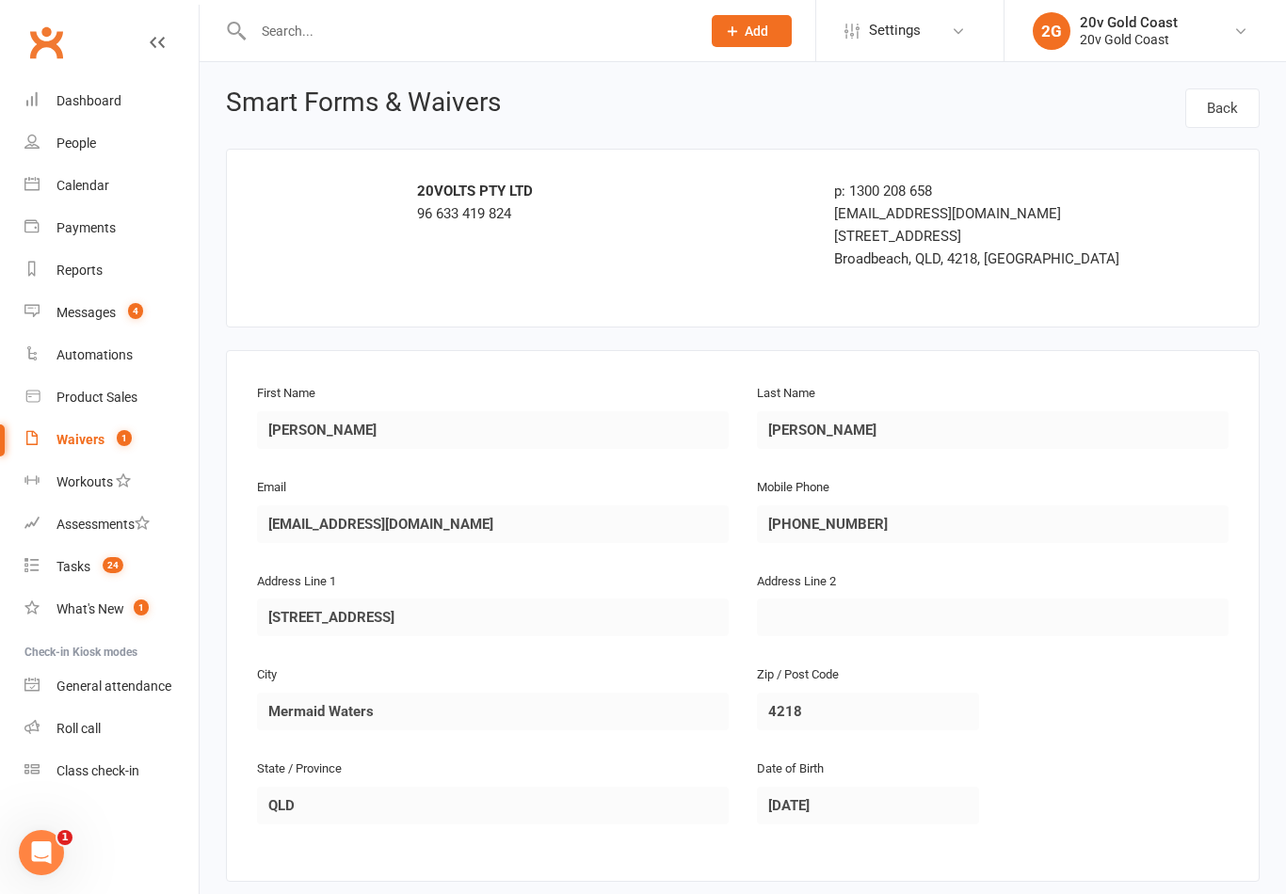
click at [84, 174] on link "Calendar" at bounding box center [111, 186] width 174 height 42
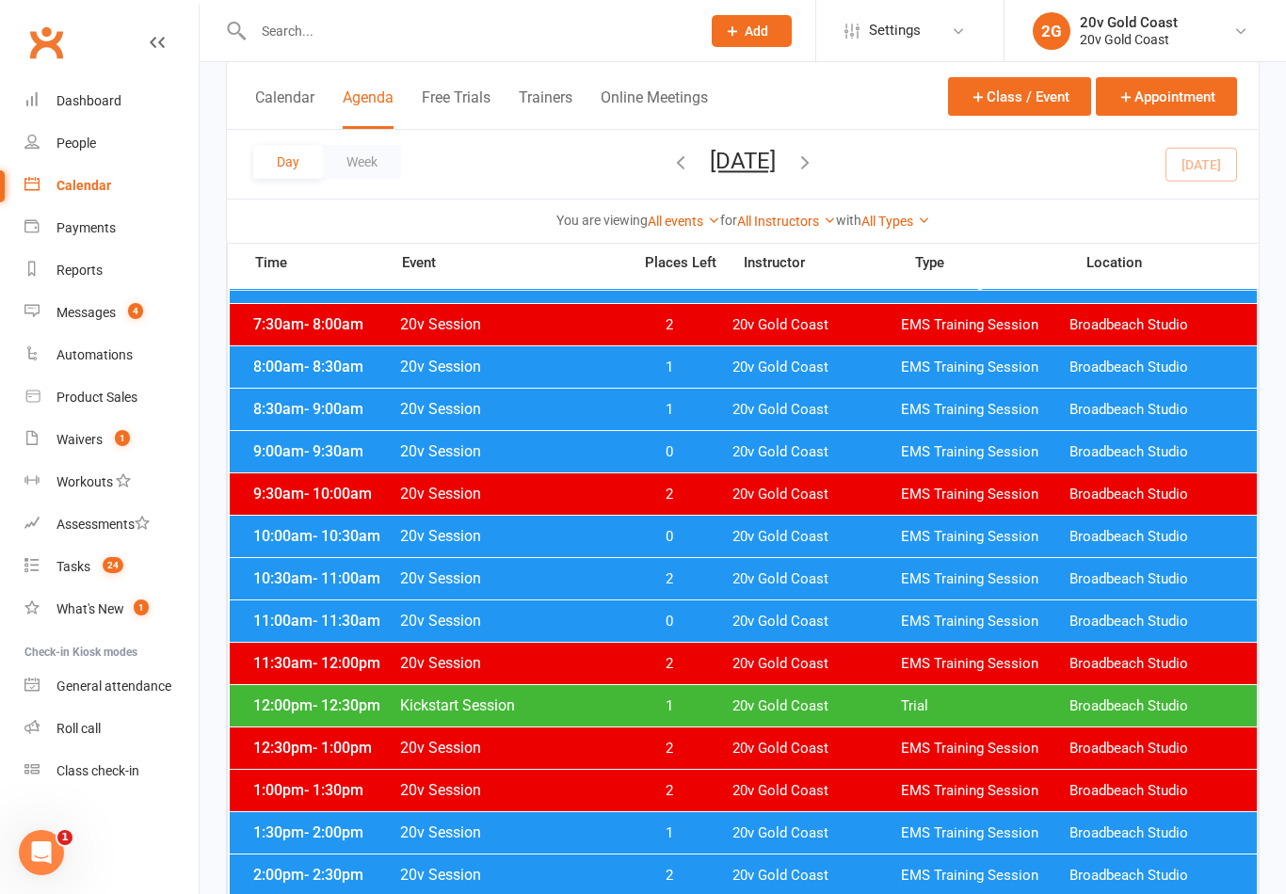
scroll to position [248, 0]
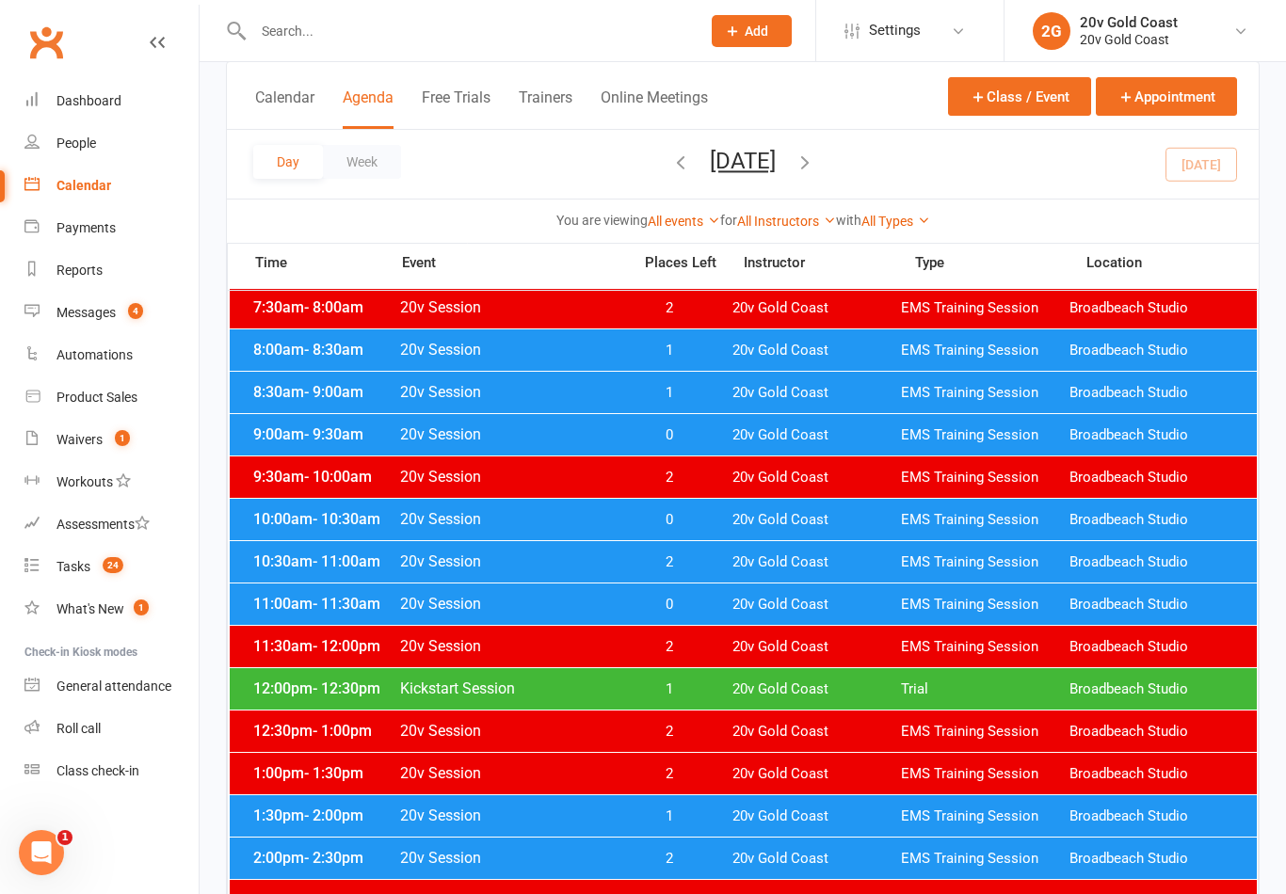
click at [1179, 694] on span "Broadbeach Studio" at bounding box center [1153, 689] width 168 height 18
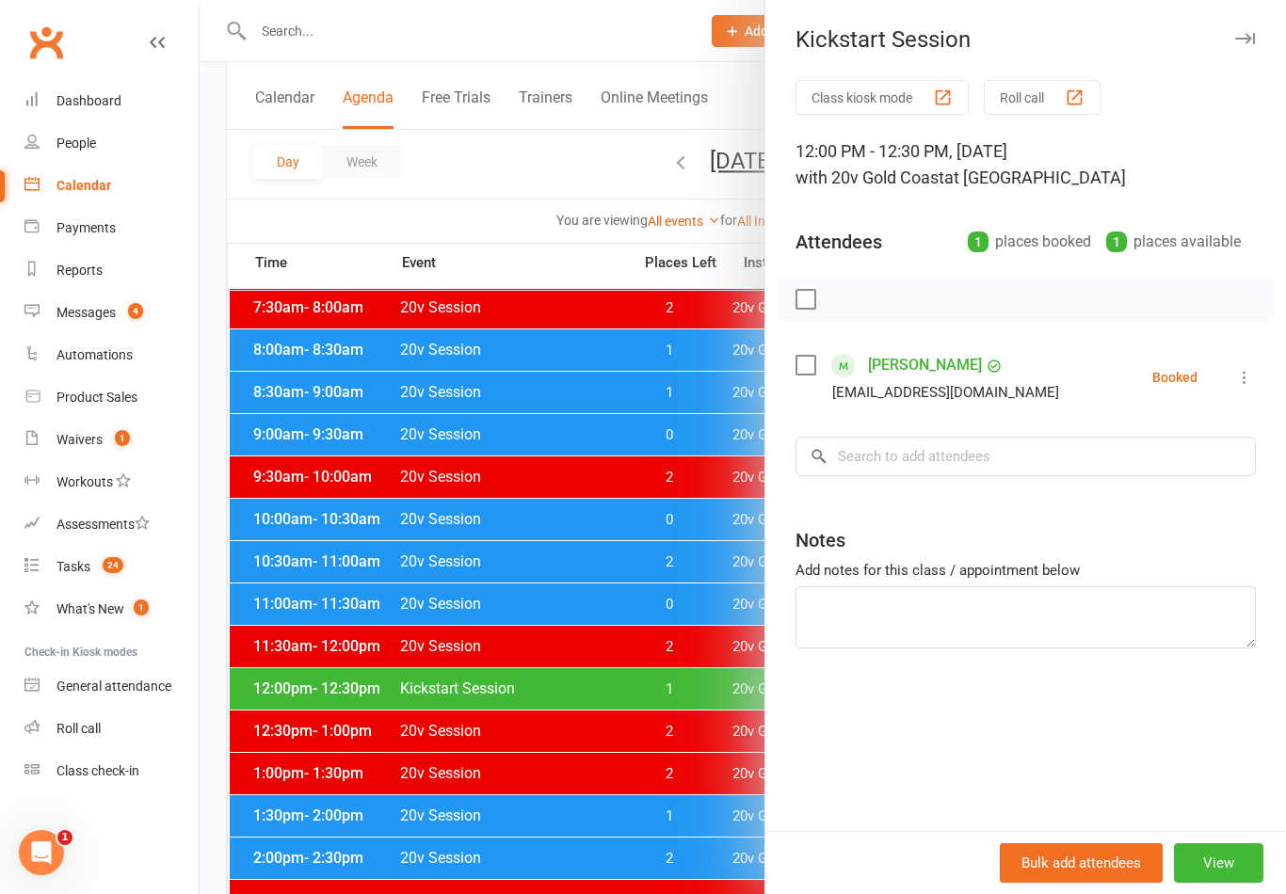
click at [660, 822] on div at bounding box center [743, 447] width 1086 height 894
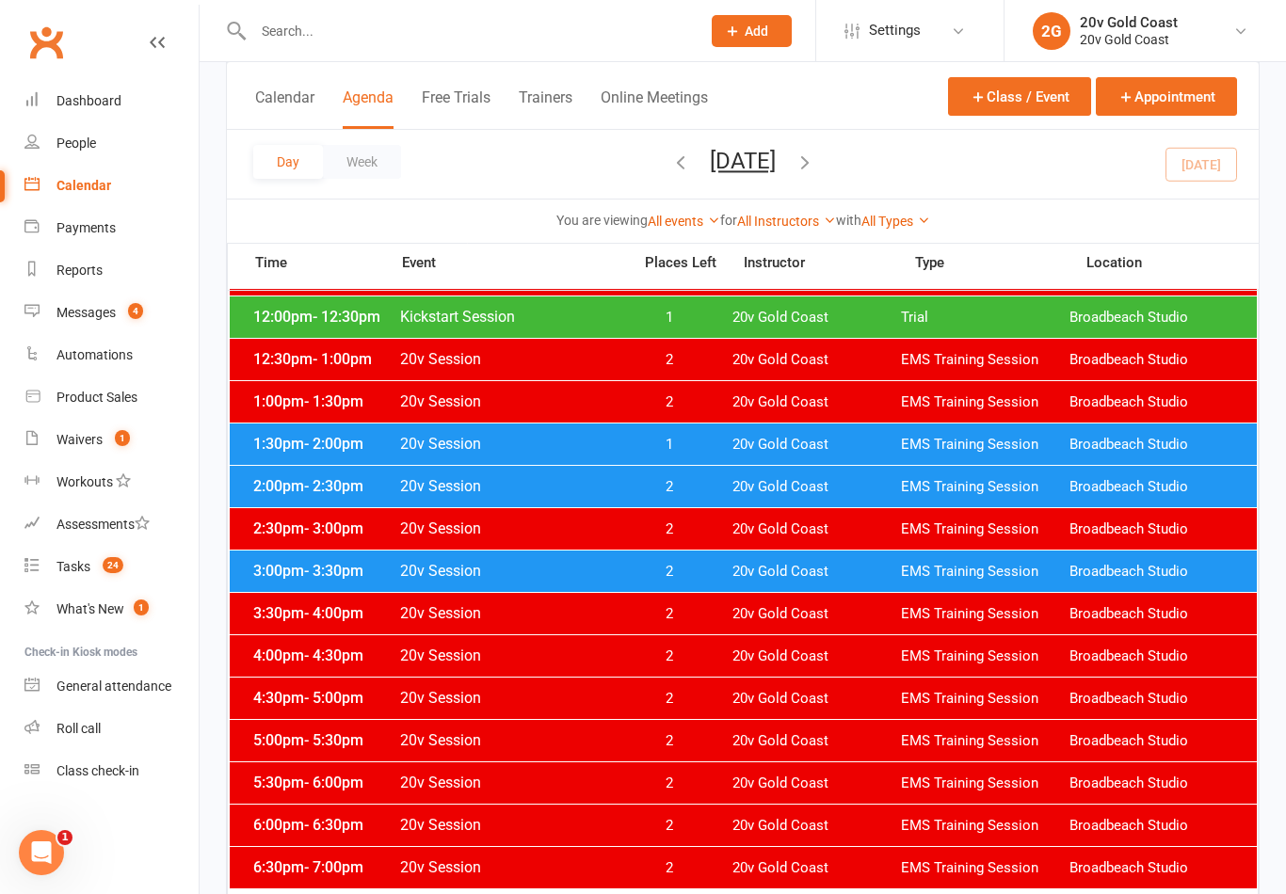
scroll to position [0, 0]
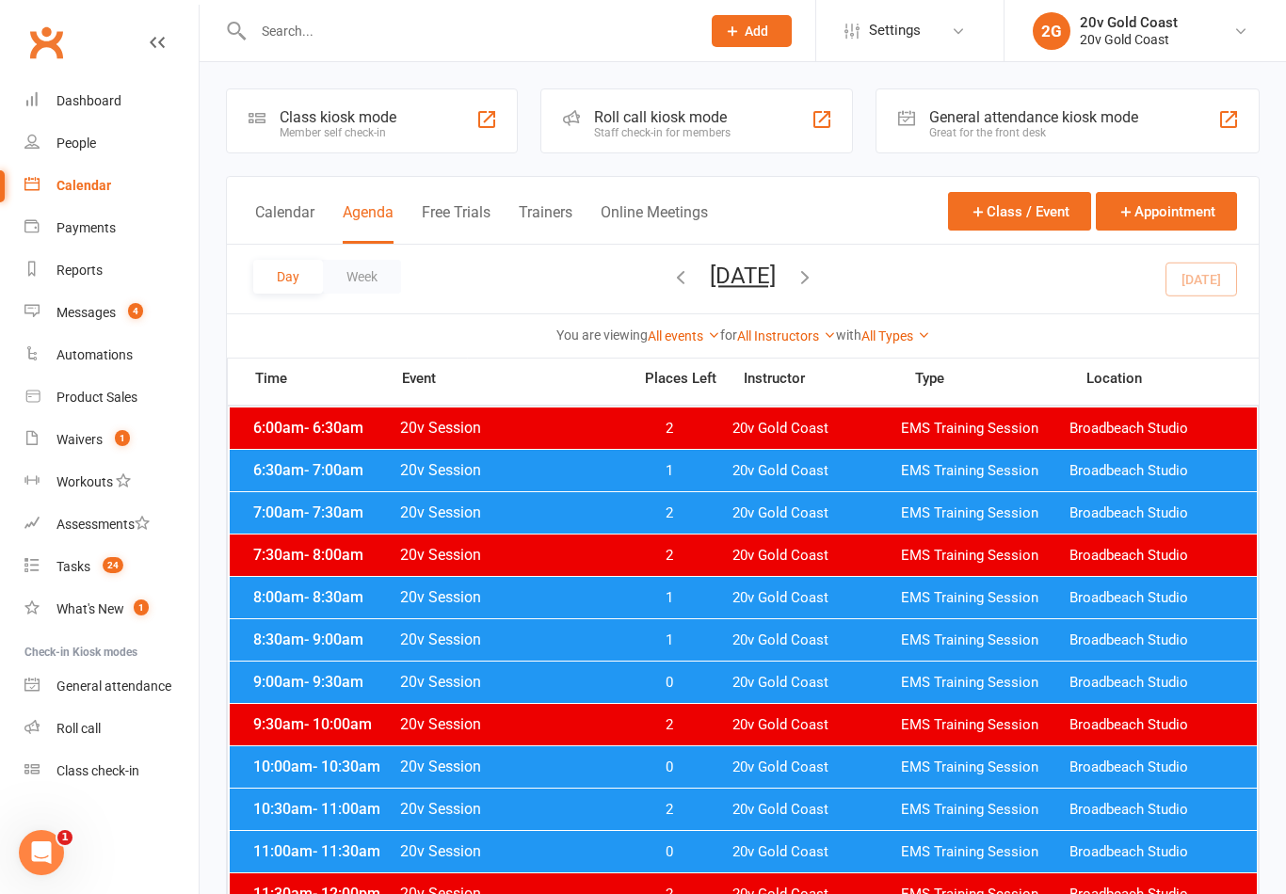
click at [815, 292] on button "button" at bounding box center [804, 279] width 21 height 33
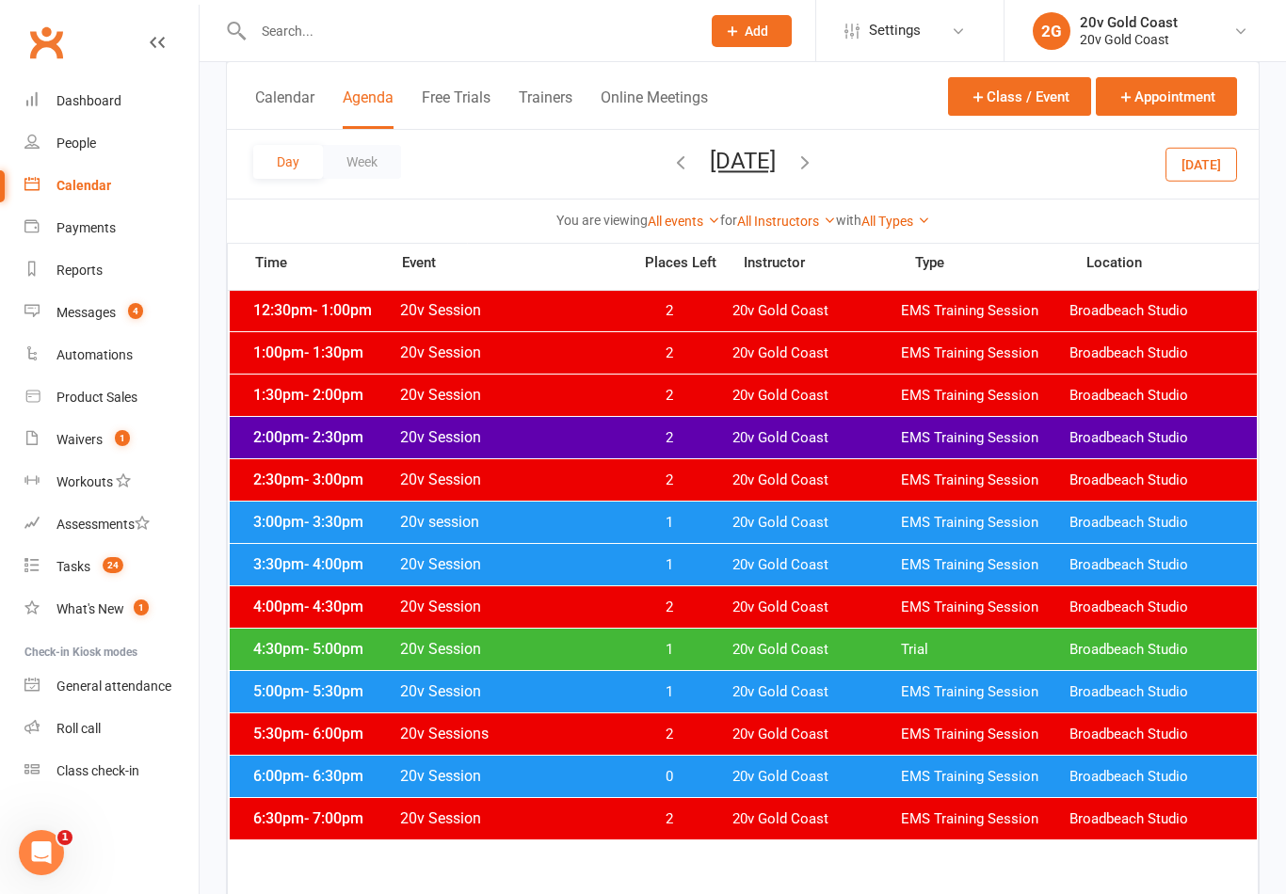
scroll to position [670, 0]
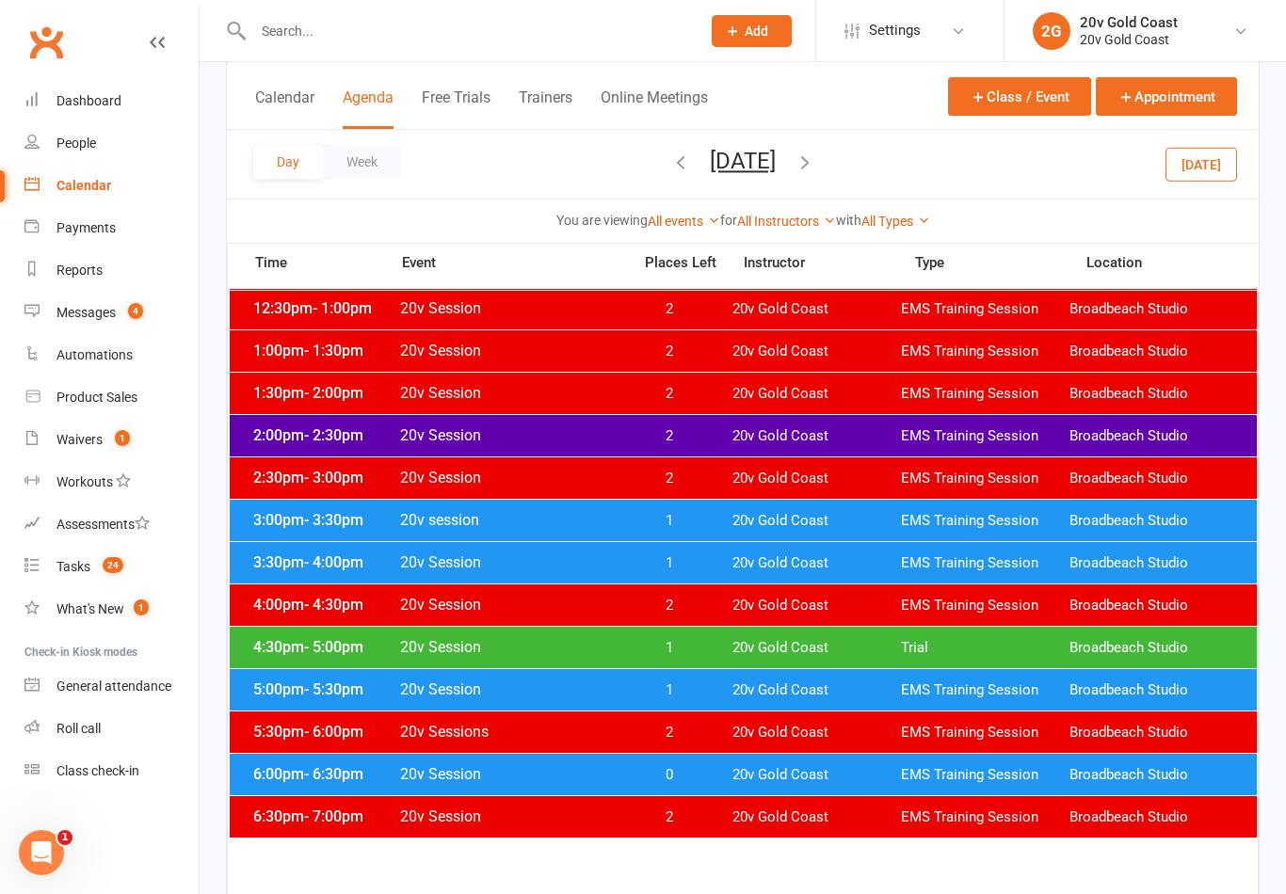
click at [1132, 441] on span "Broadbeach Studio" at bounding box center [1153, 436] width 168 height 18
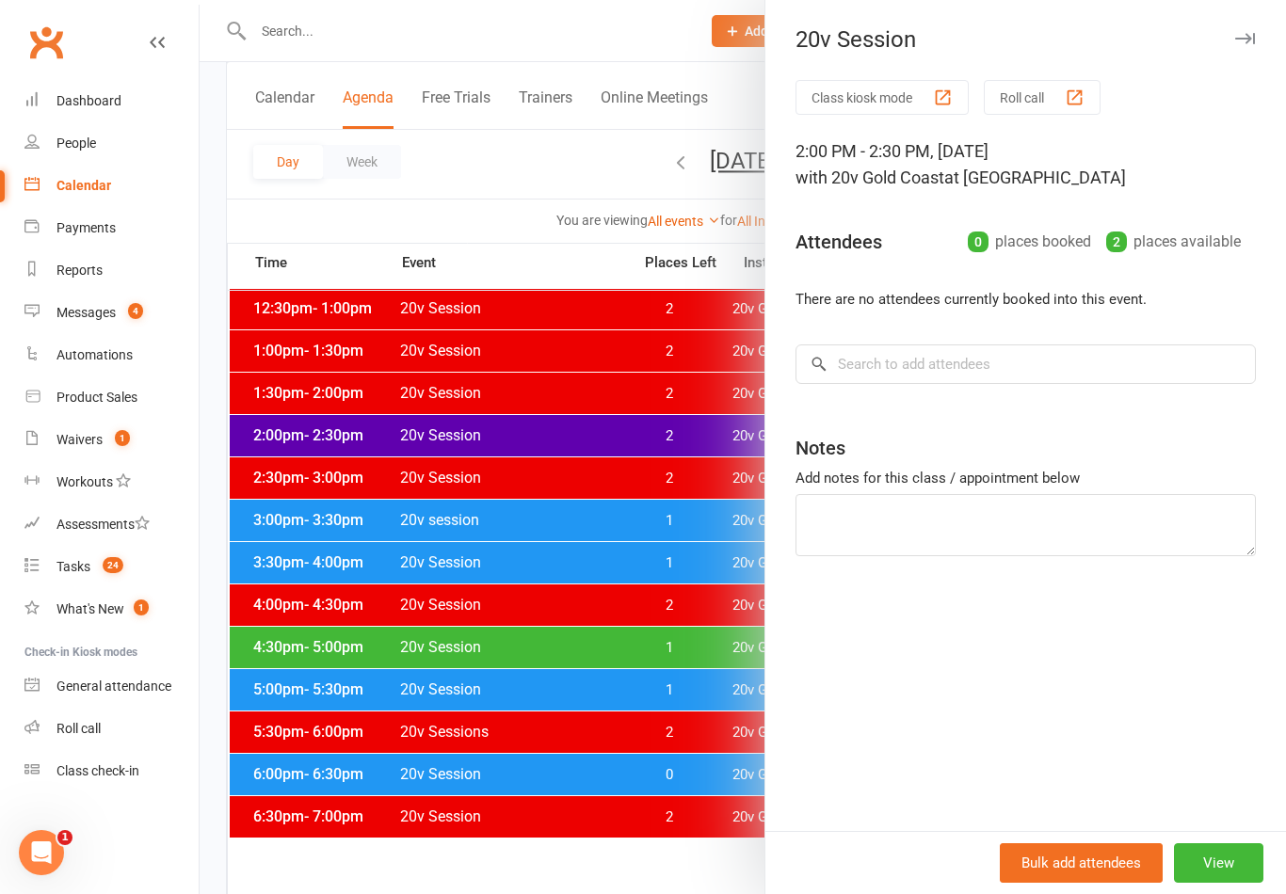
click at [616, 584] on div at bounding box center [743, 447] width 1086 height 894
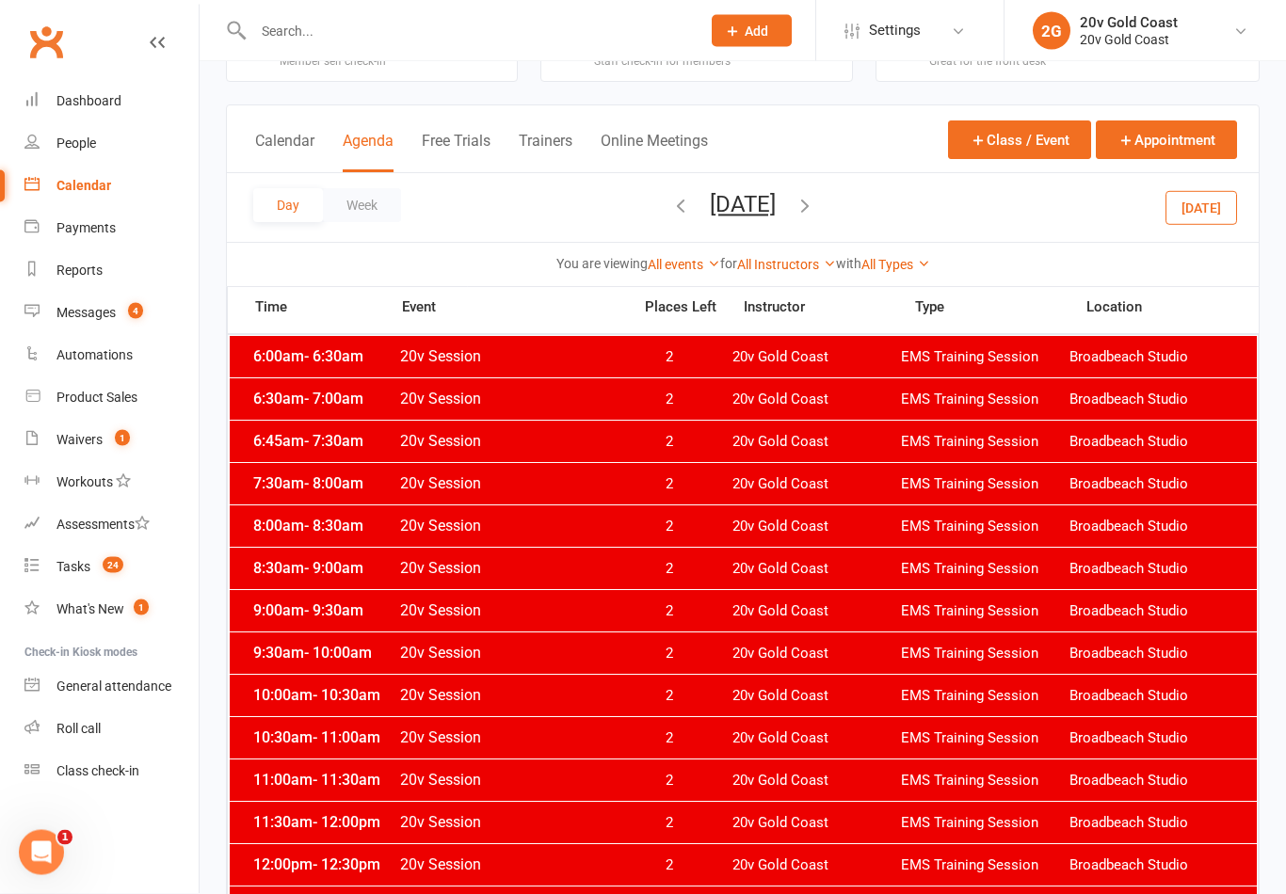
scroll to position [0, 0]
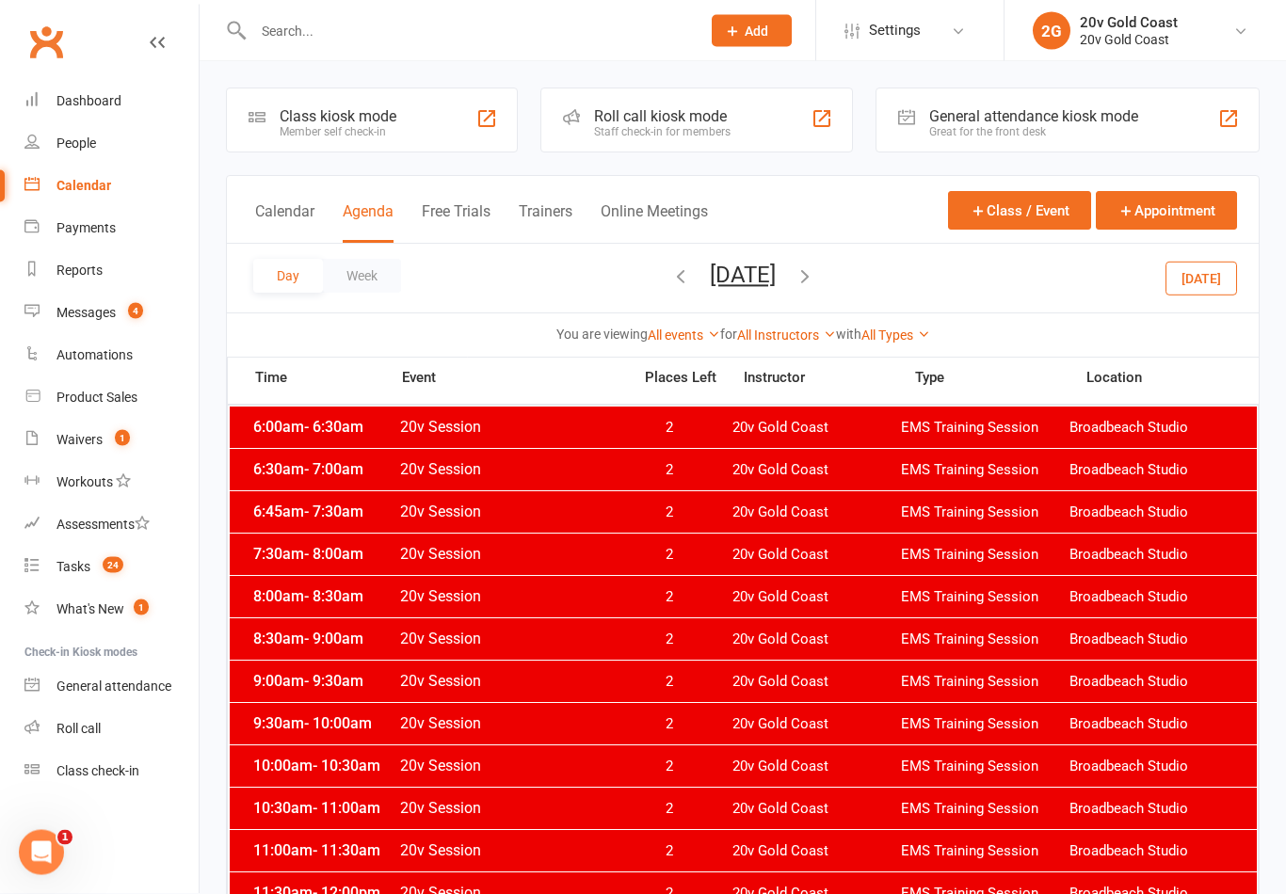
click at [815, 292] on button "button" at bounding box center [804, 279] width 21 height 33
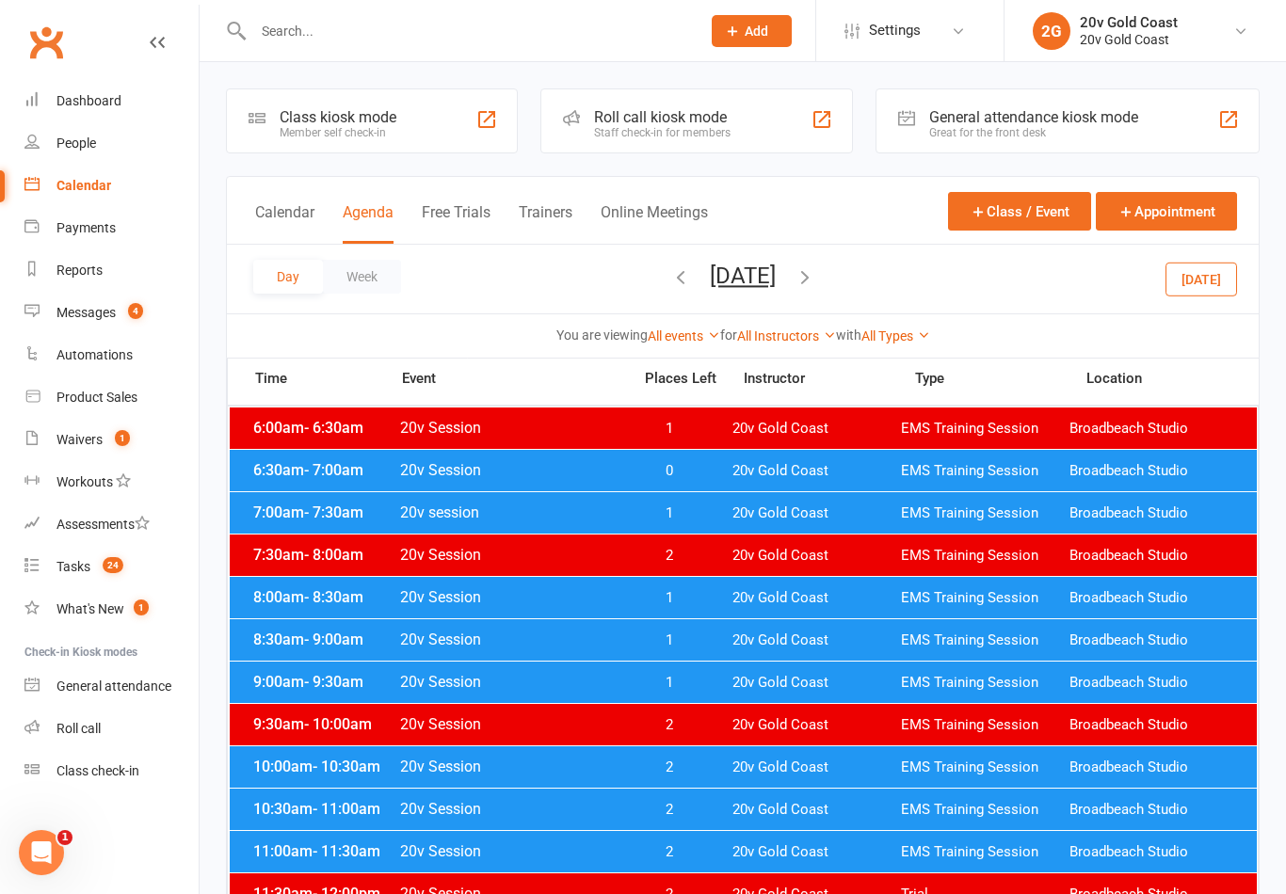
click at [670, 278] on icon "button" at bounding box center [680, 276] width 21 height 21
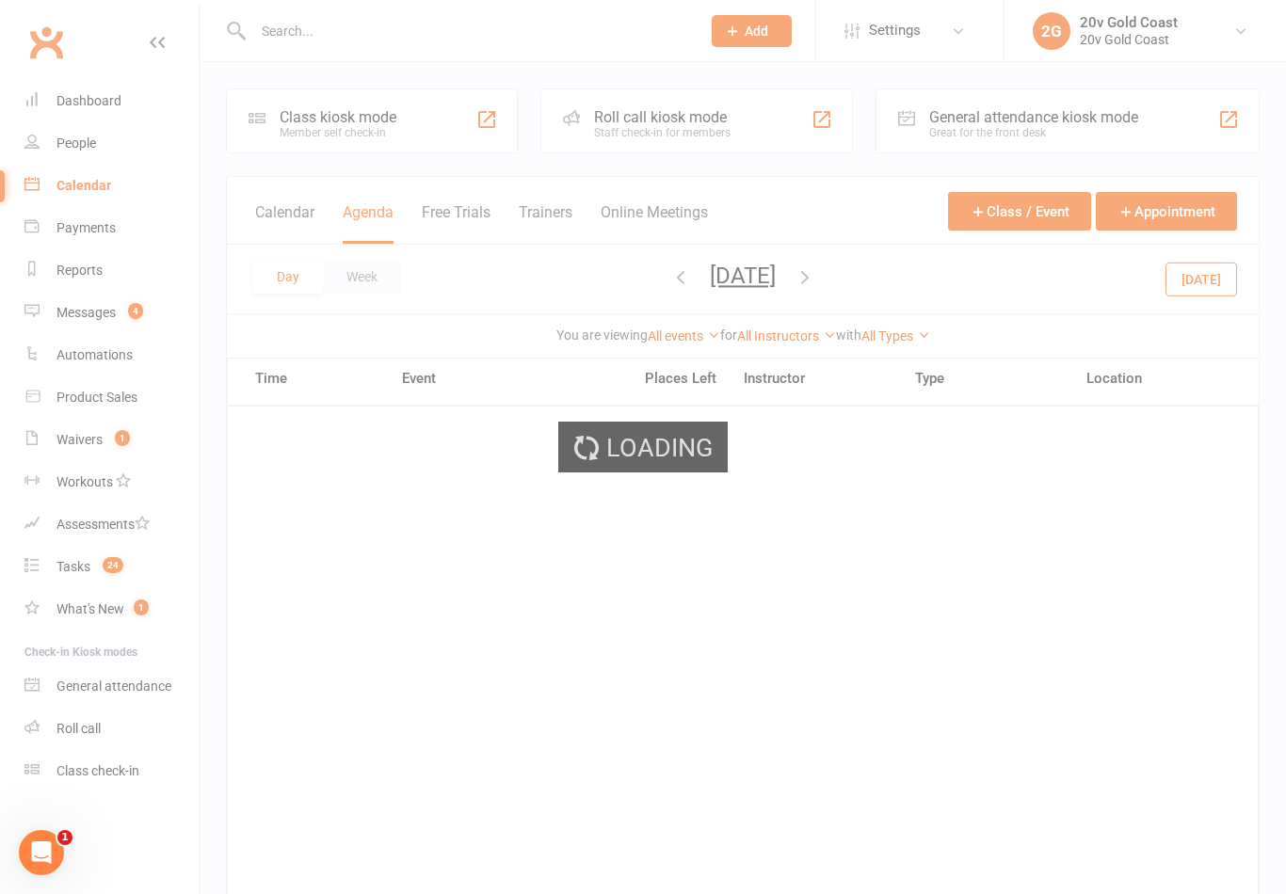
click at [601, 280] on div "Loading" at bounding box center [643, 447] width 1286 height 894
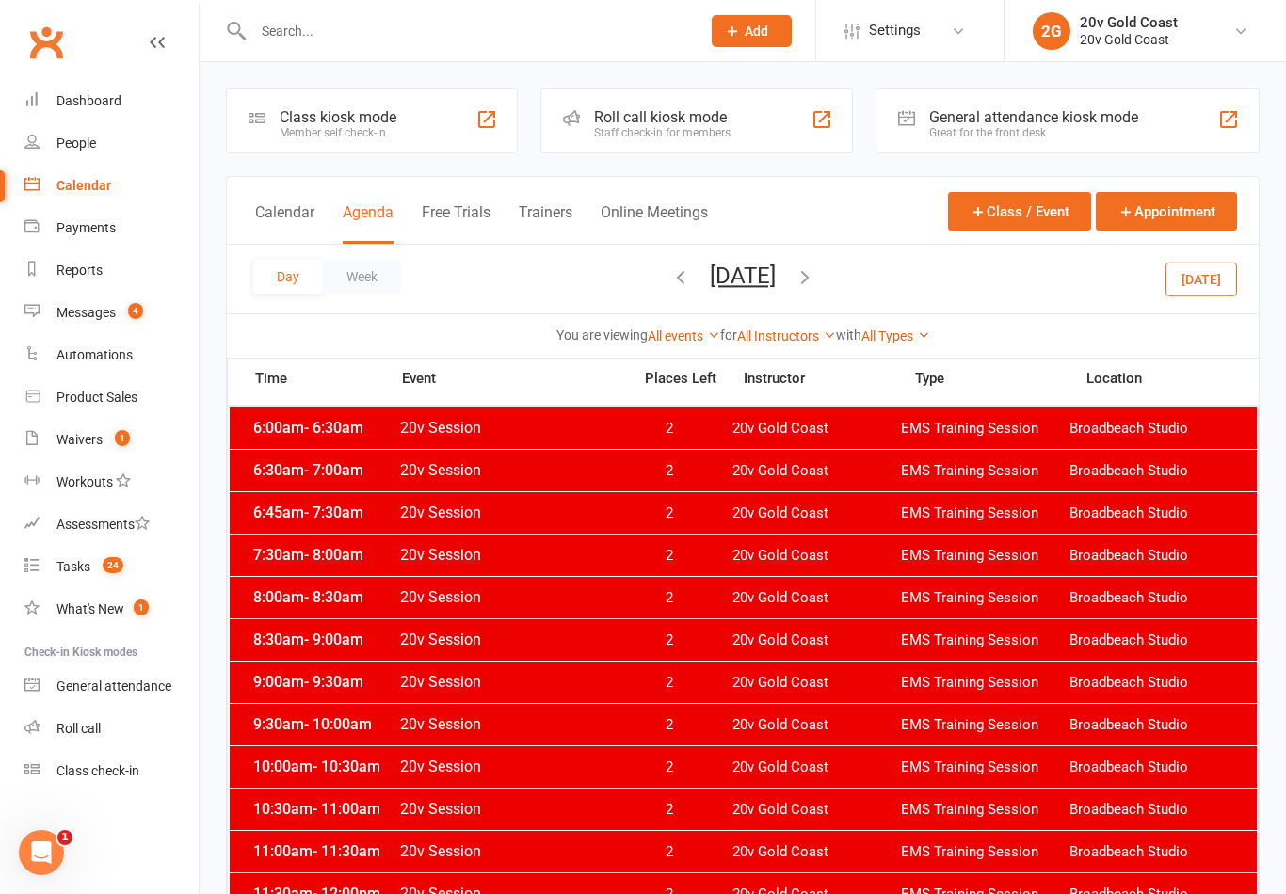
click at [670, 283] on icon "button" at bounding box center [680, 276] width 21 height 21
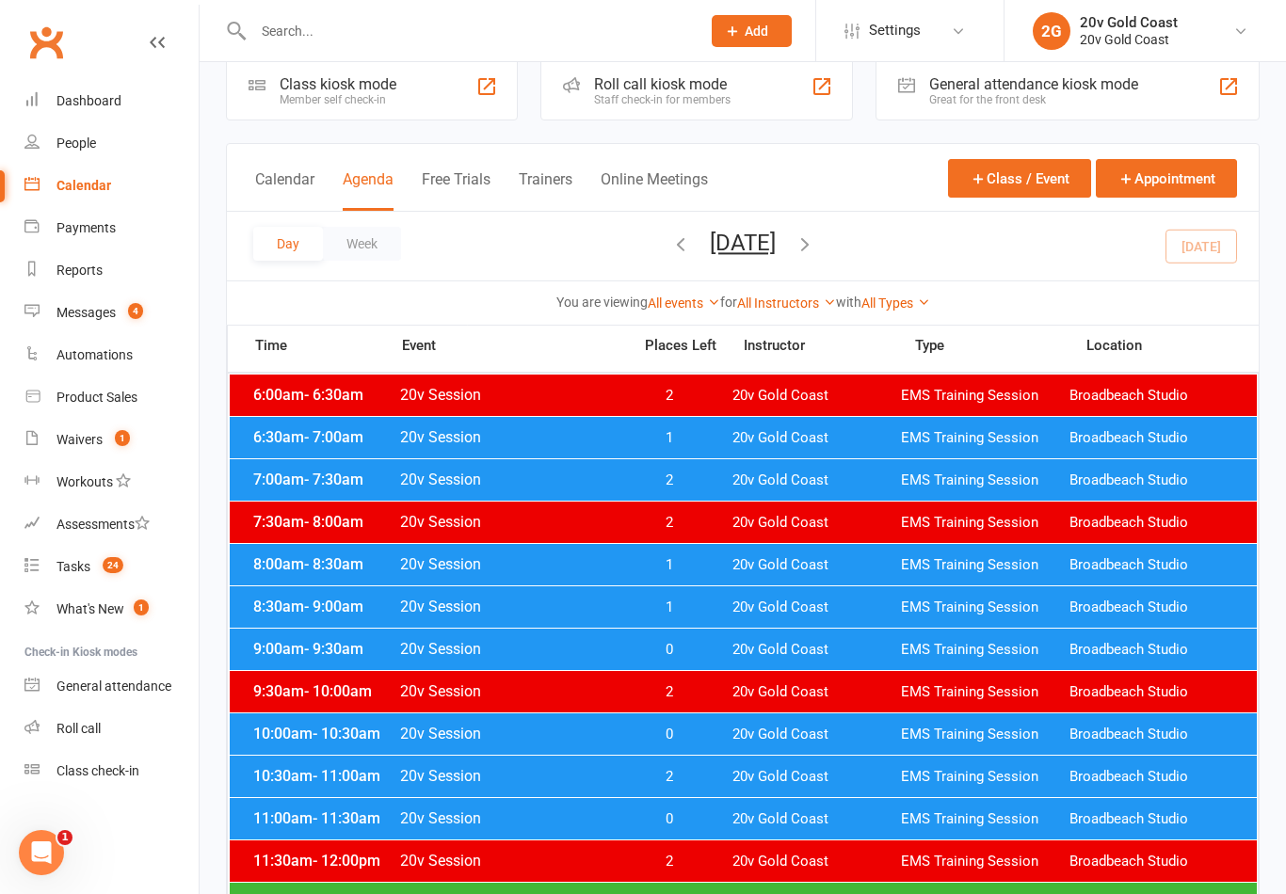
scroll to position [32, 0]
click at [1110, 437] on span "Broadbeach Studio" at bounding box center [1153, 439] width 168 height 18
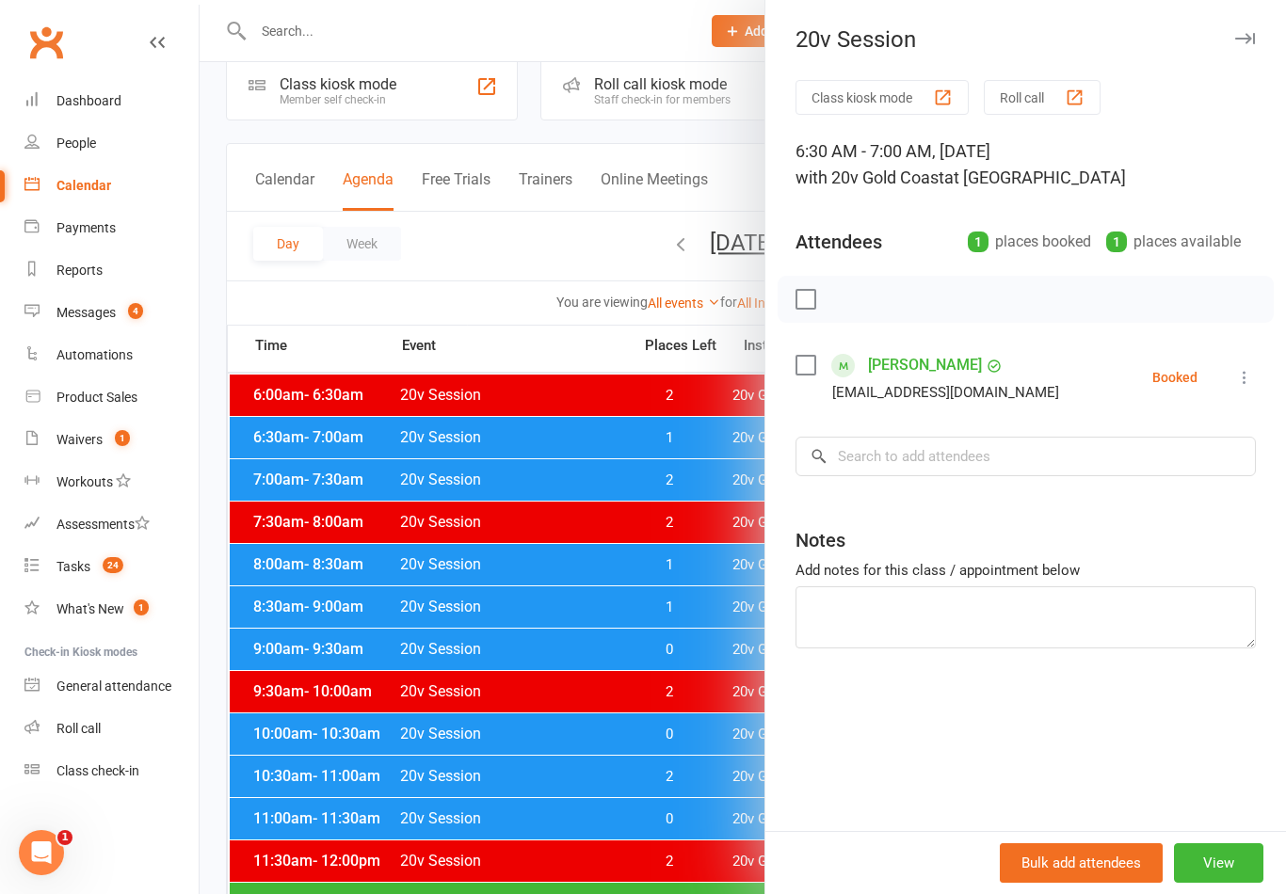
click at [1234, 387] on button at bounding box center [1244, 377] width 23 height 23
click at [1154, 485] on link "Check in" at bounding box center [1153, 490] width 202 height 38
click at [650, 800] on div at bounding box center [743, 447] width 1086 height 894
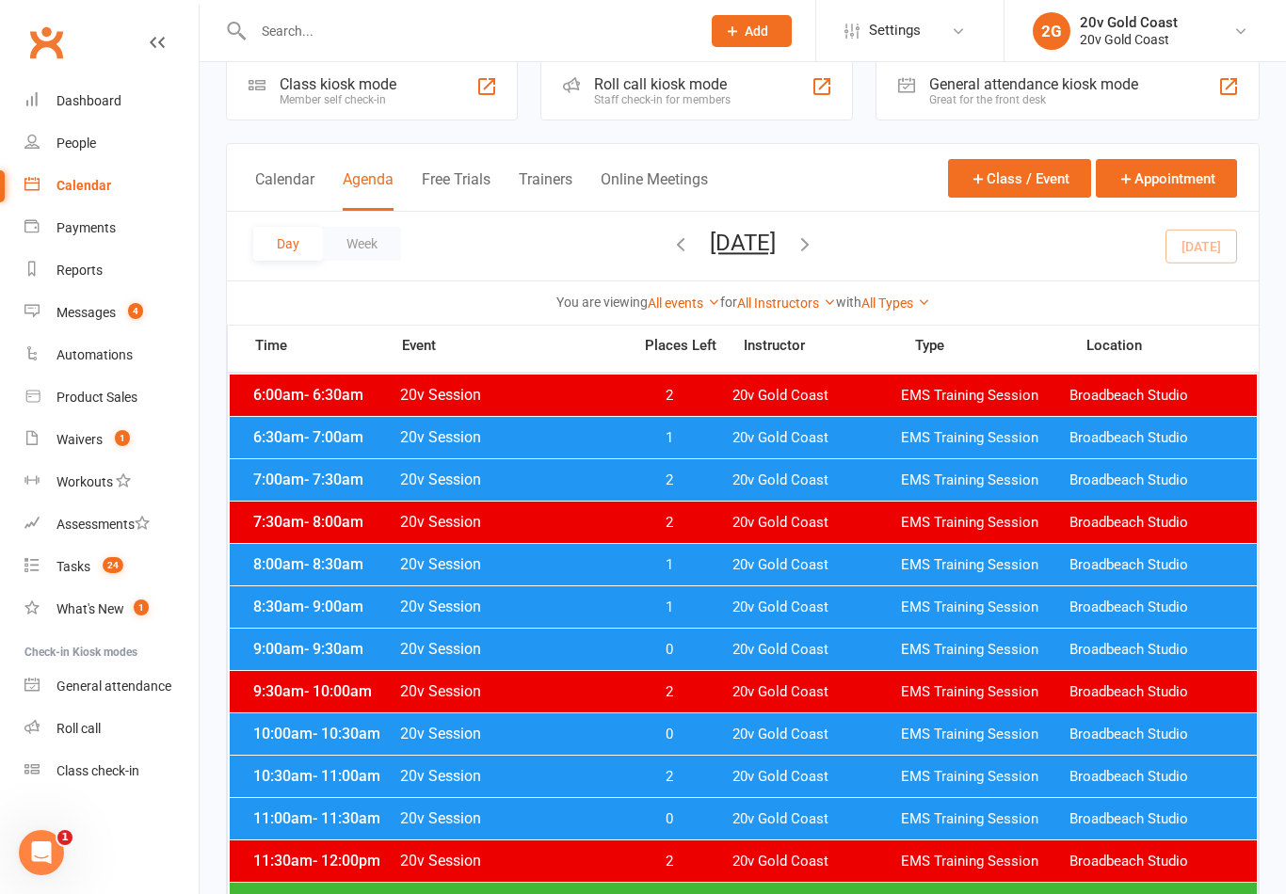
scroll to position [62, 0]
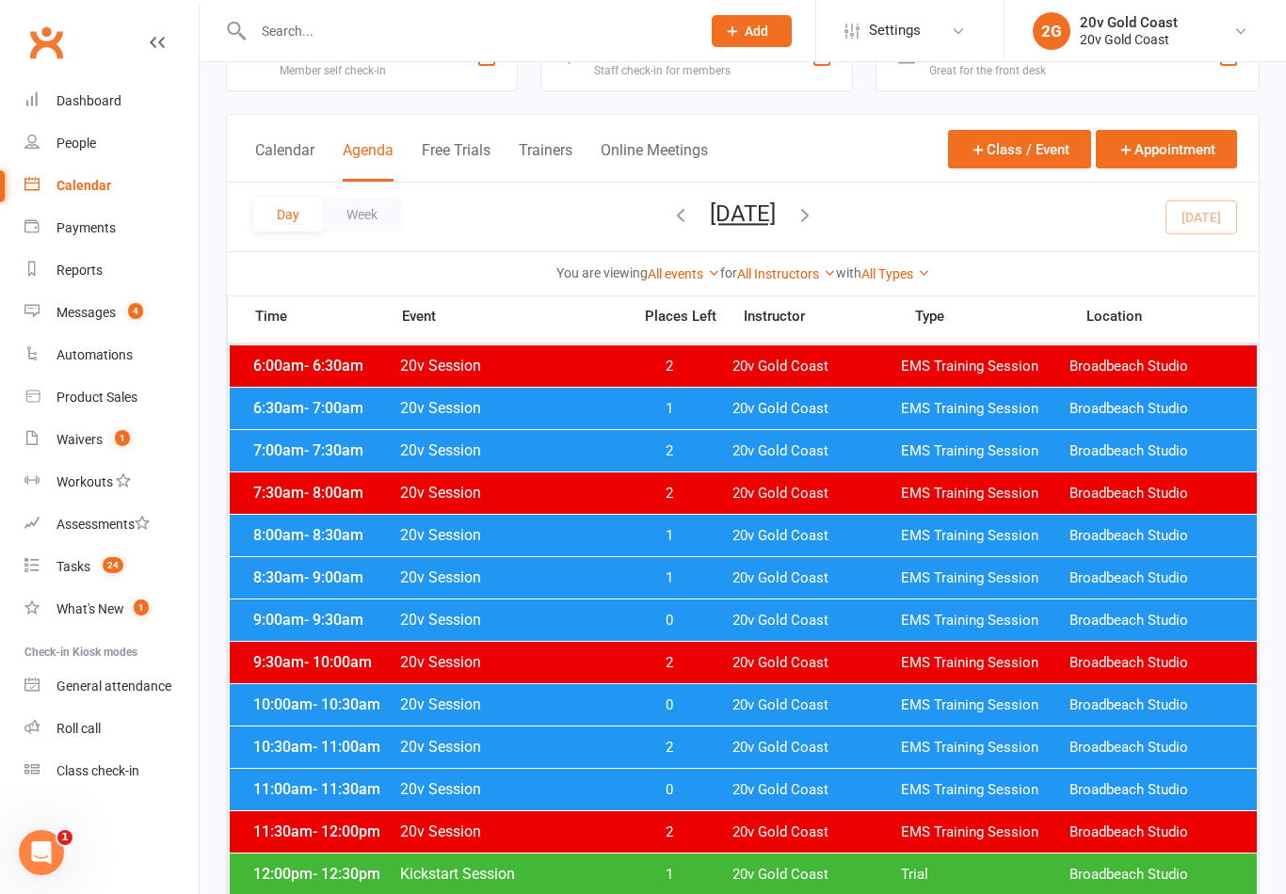
click at [100, 311] on div "Messages" at bounding box center [85, 312] width 59 height 15
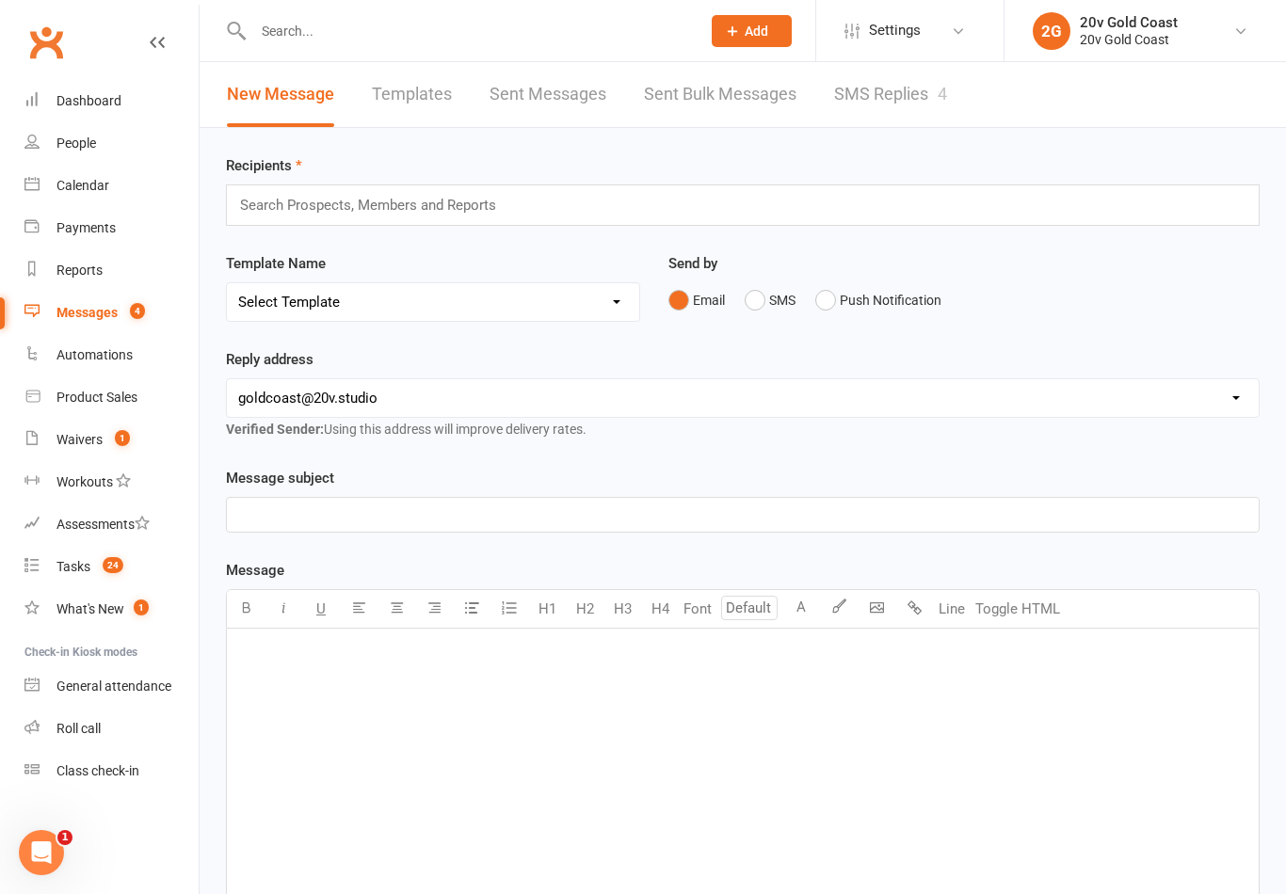
click at [916, 105] on link "SMS Replies 4" at bounding box center [890, 94] width 113 height 65
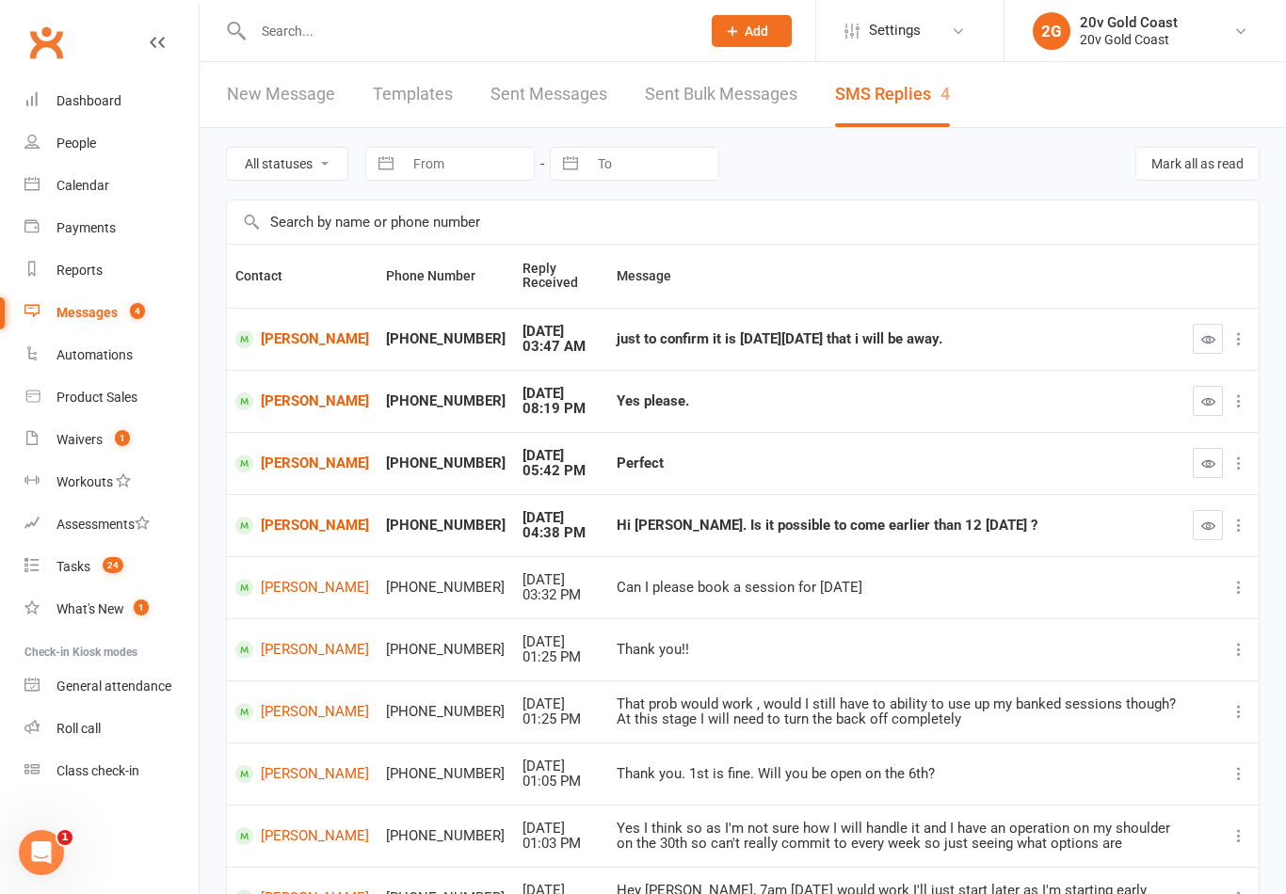
click at [288, 535] on link "Michelle Wehrstedt" at bounding box center [302, 526] width 134 height 18
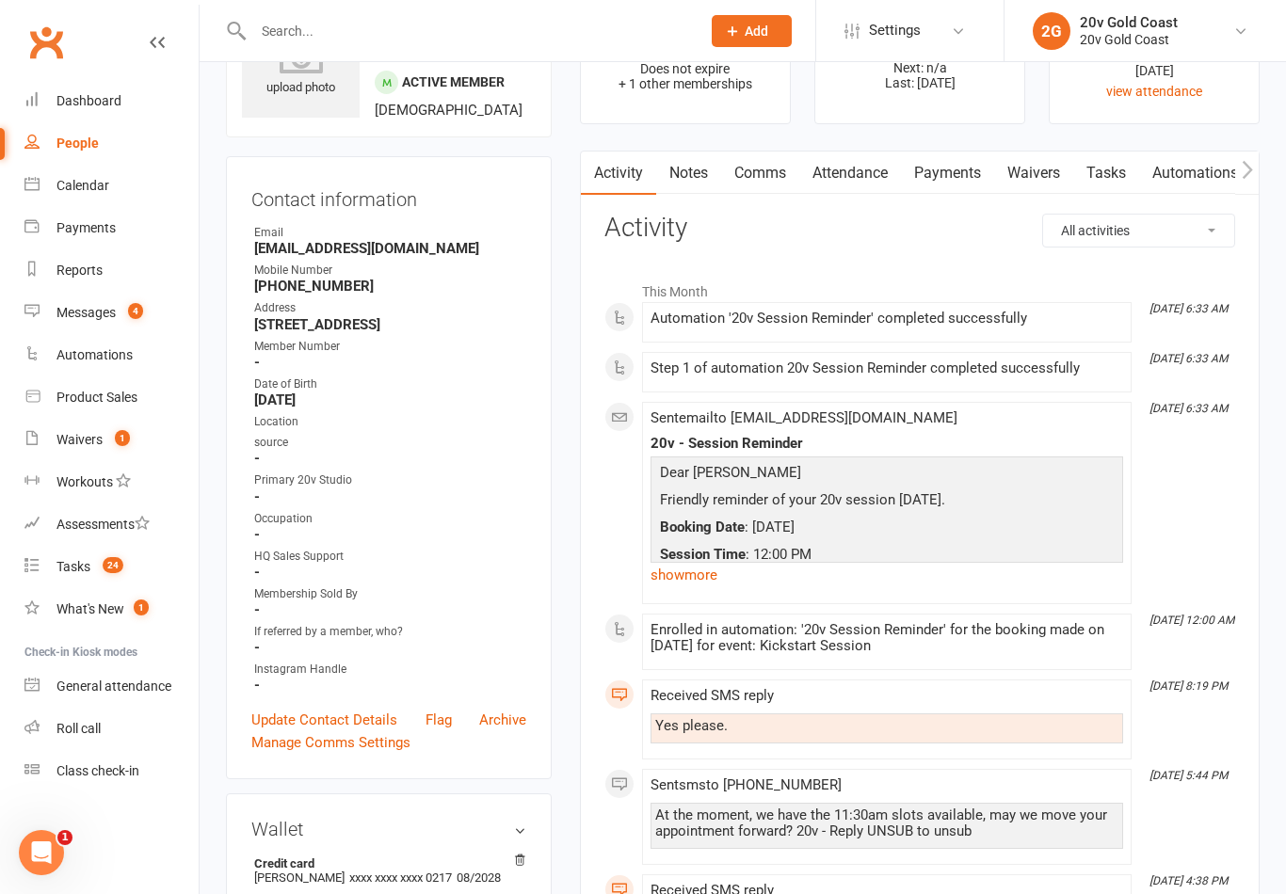
scroll to position [100, 0]
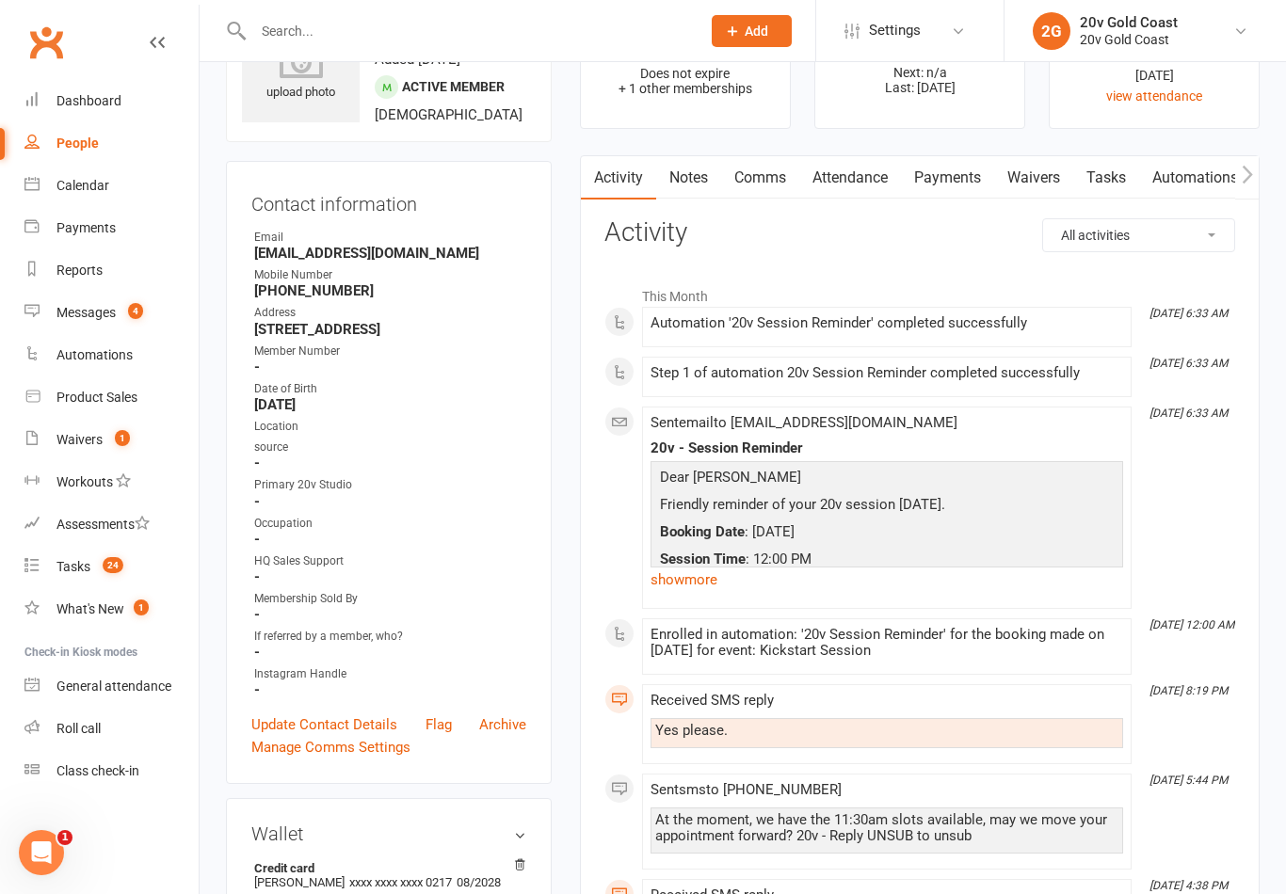
click at [104, 192] on div "Calendar" at bounding box center [82, 185] width 53 height 15
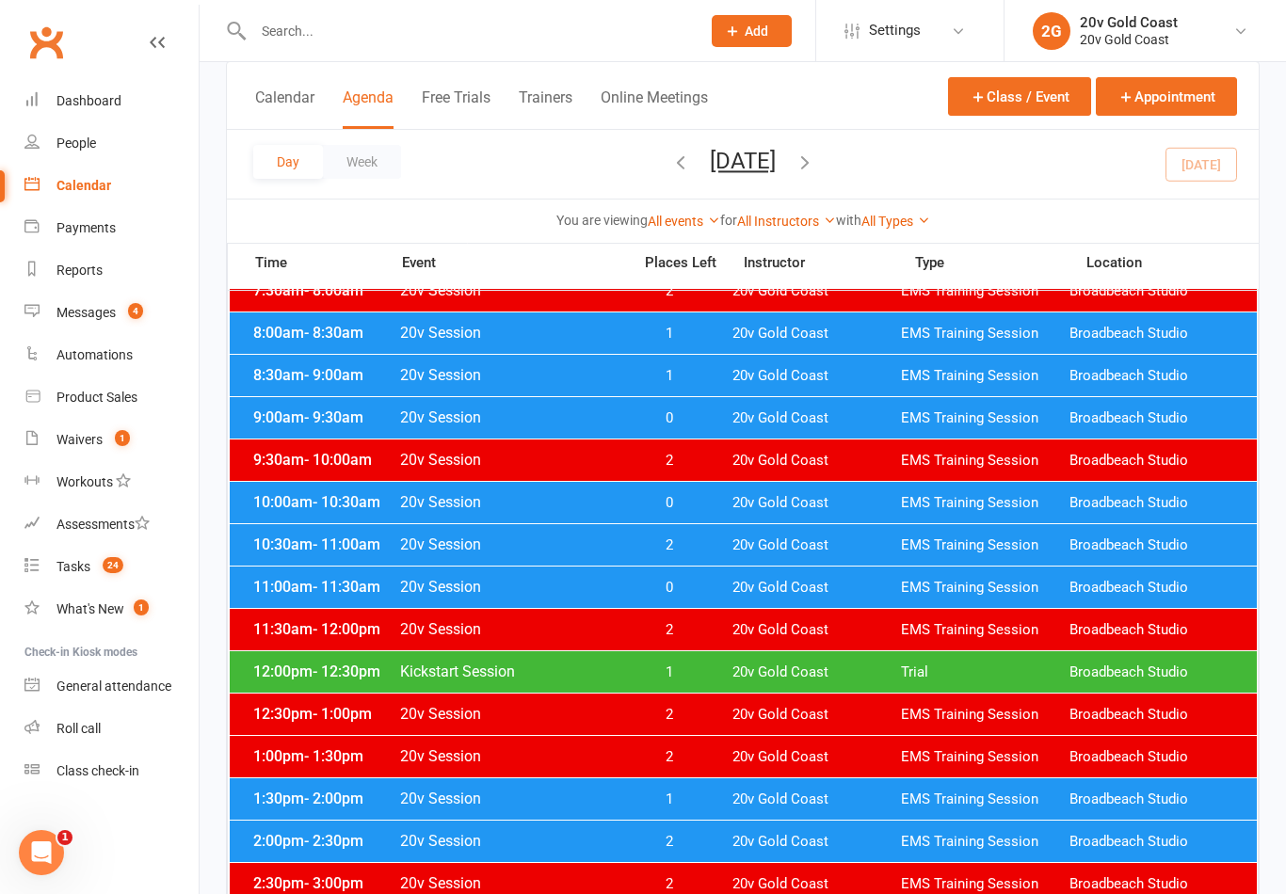
scroll to position [248, 0]
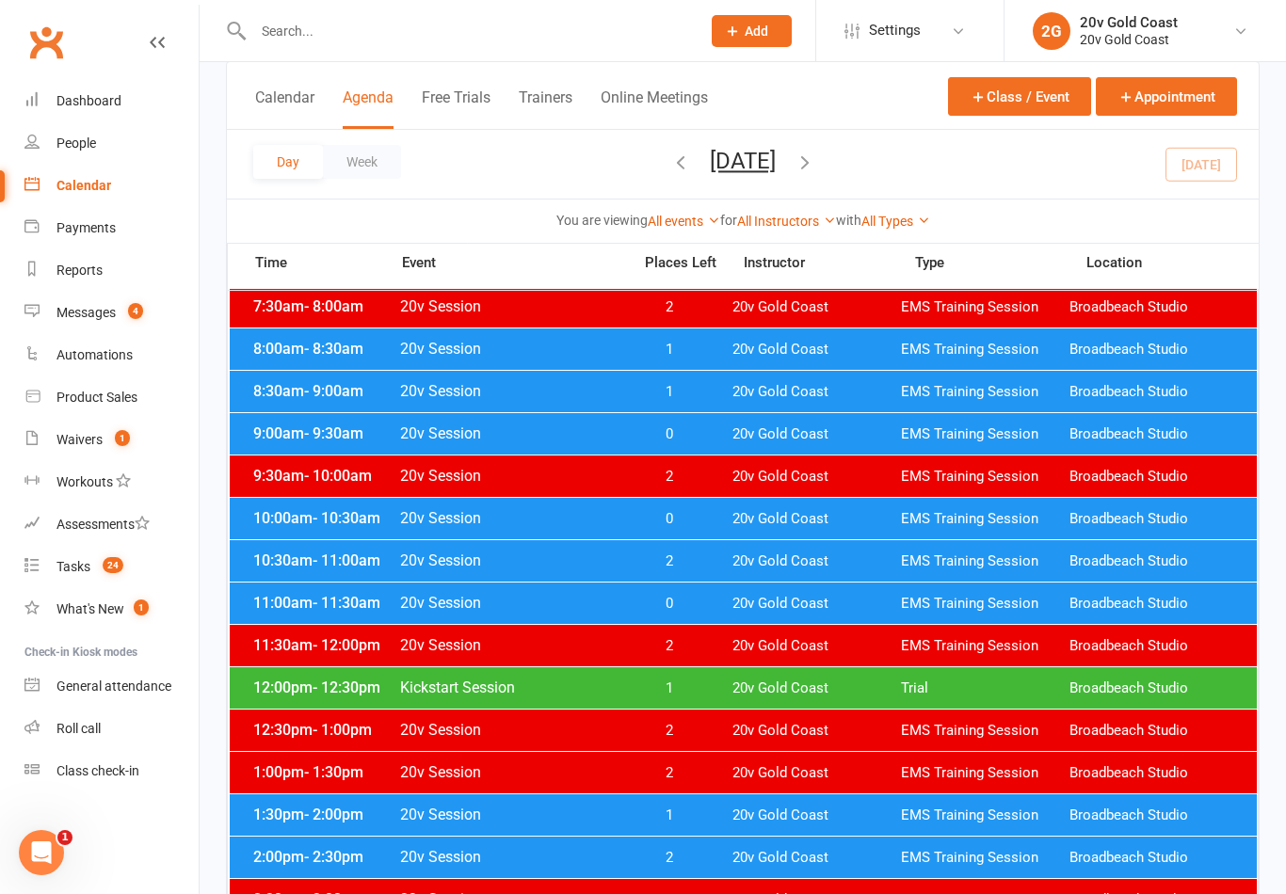
click at [809, 699] on div "12:00pm - 12:30pm Kickstart Session 1 20v Gold Coast Trial Broadbeach Studio" at bounding box center [743, 687] width 1027 height 41
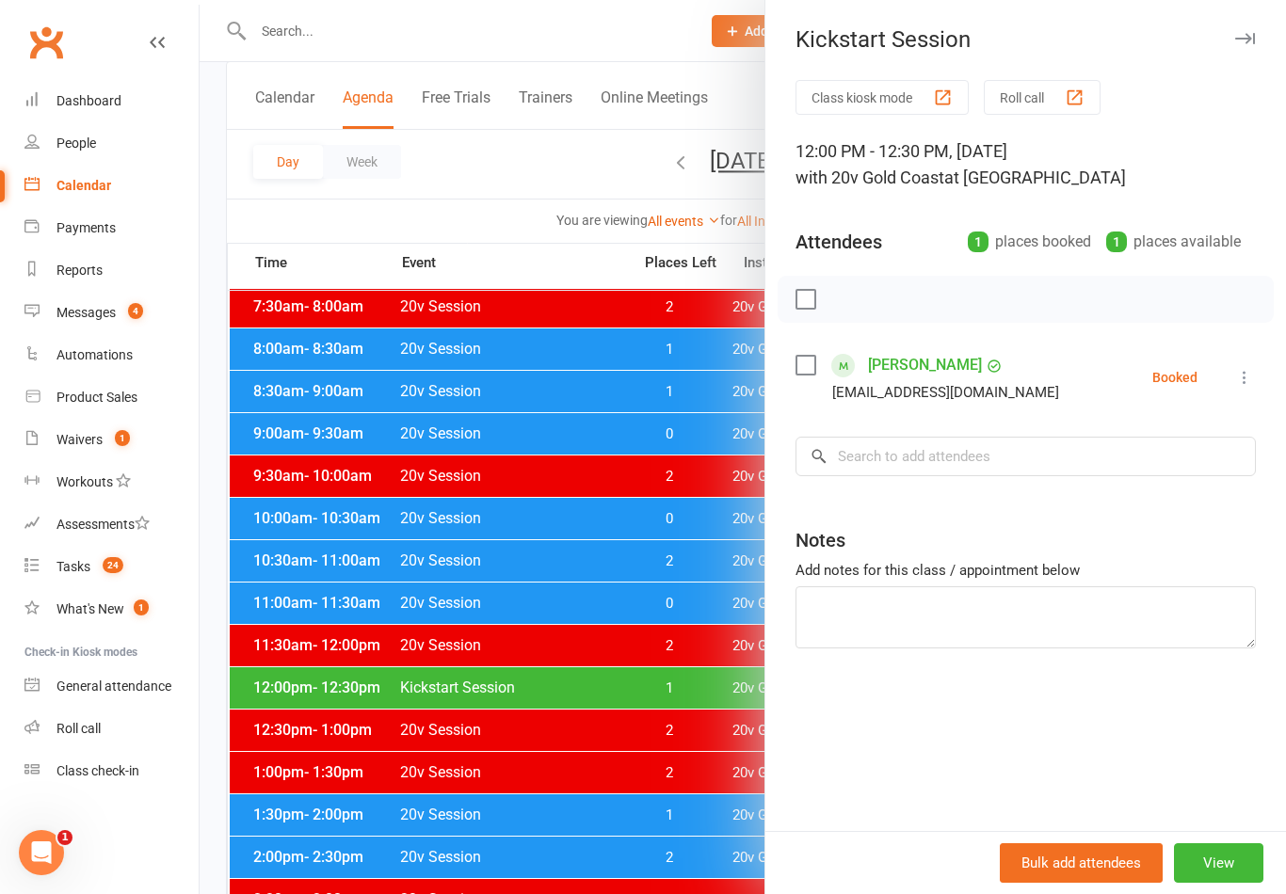
click at [709, 594] on div at bounding box center [743, 447] width 1086 height 894
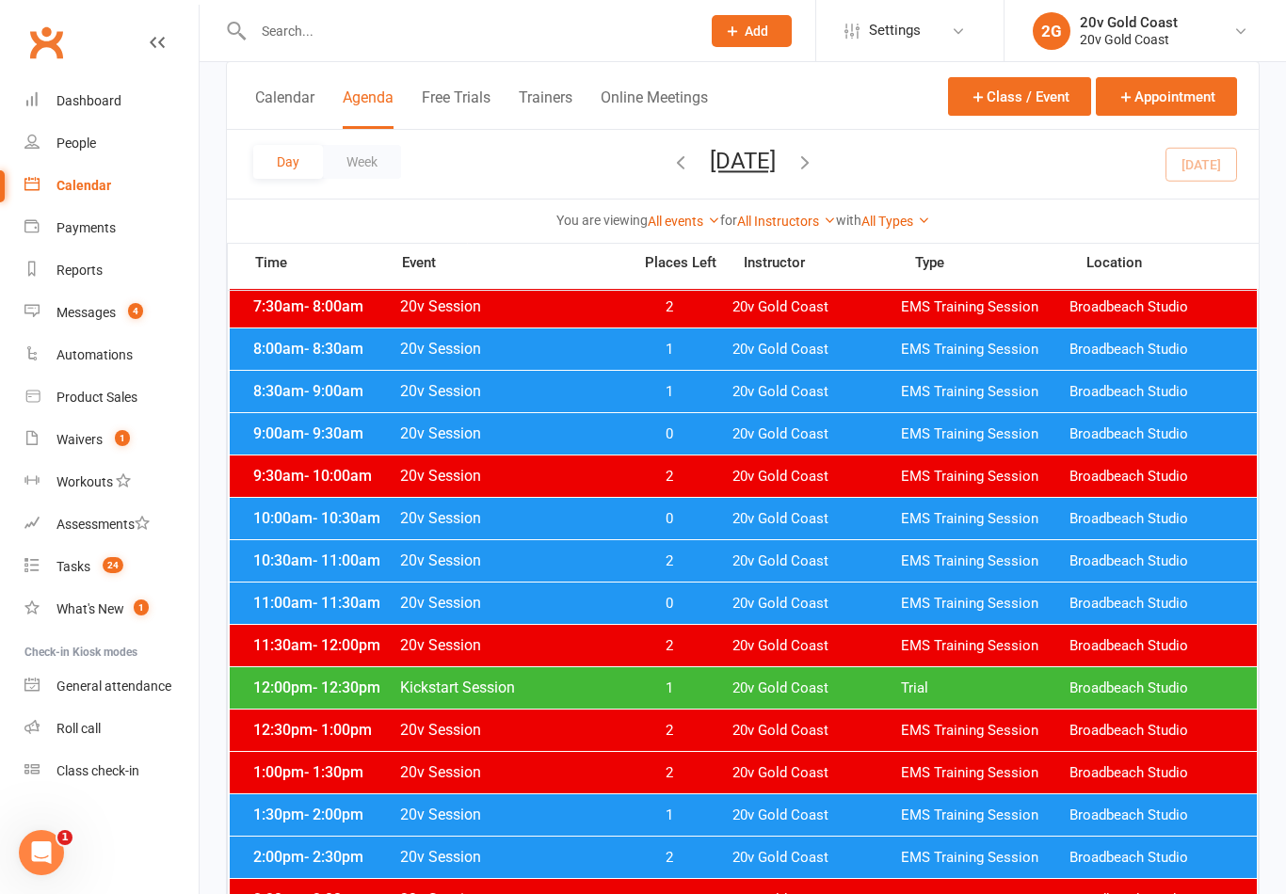
click at [744, 600] on span "20v Gold Coast" at bounding box center [816, 604] width 168 height 18
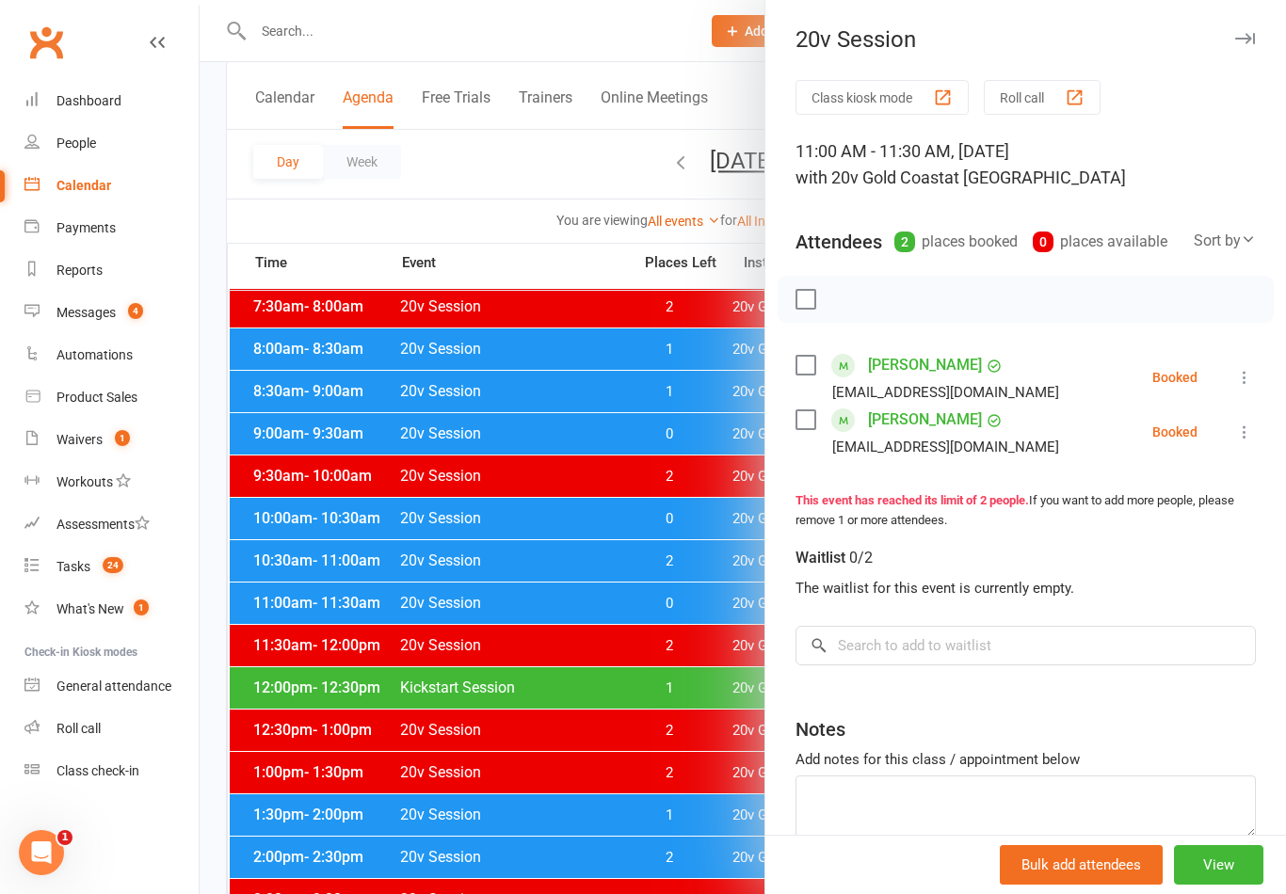
click at [687, 734] on div at bounding box center [743, 447] width 1086 height 894
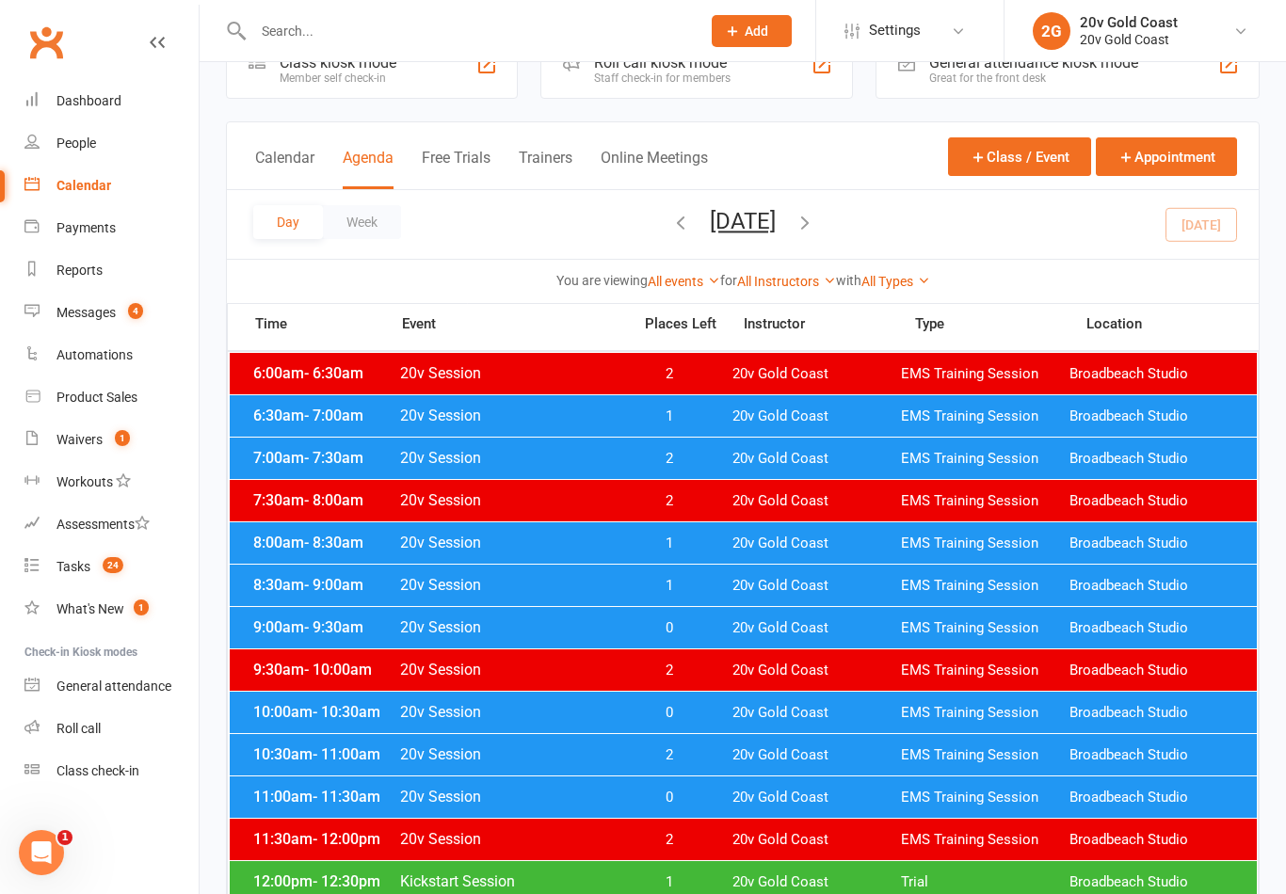
scroll to position [51, 0]
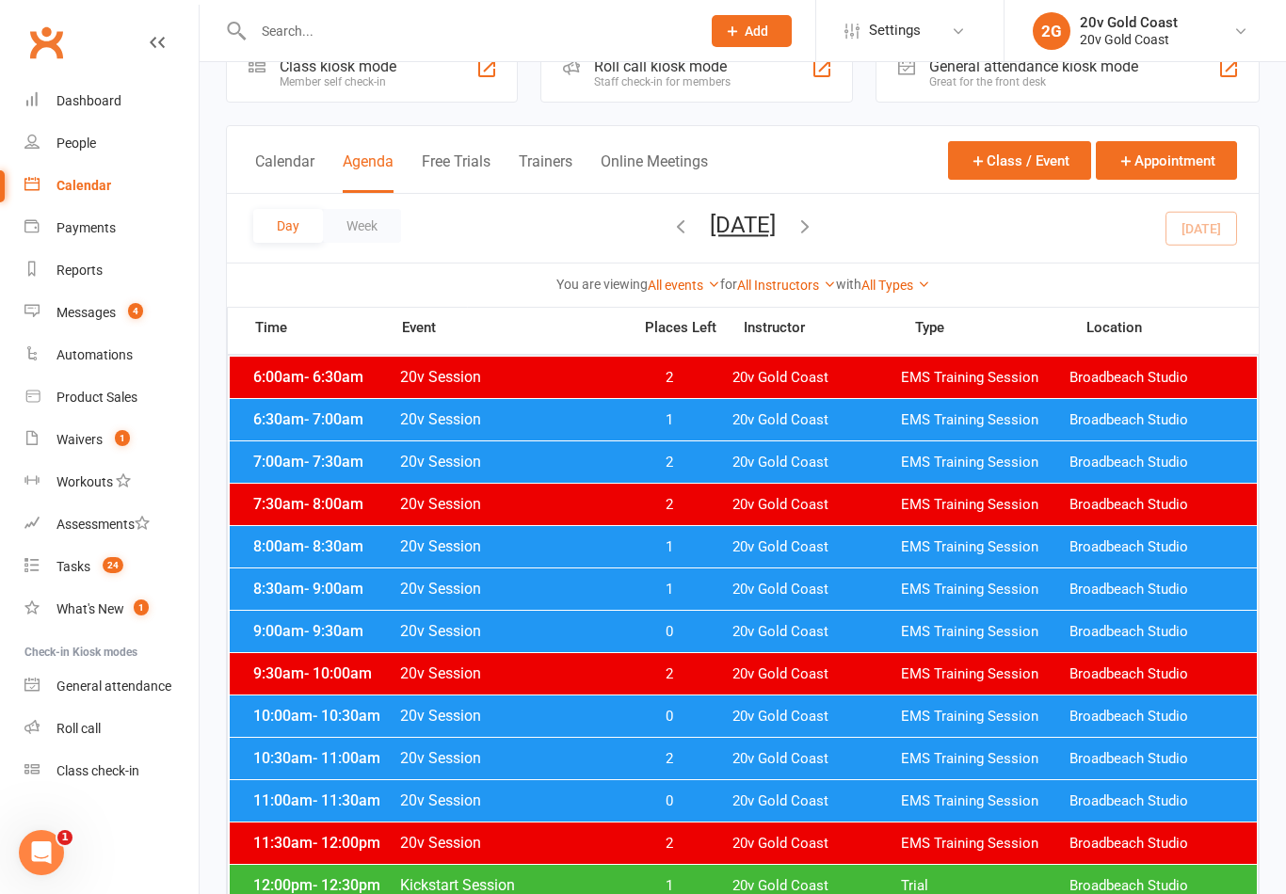
click at [382, 585] on span "8:30am - 9:00am" at bounding box center [323, 589] width 151 height 18
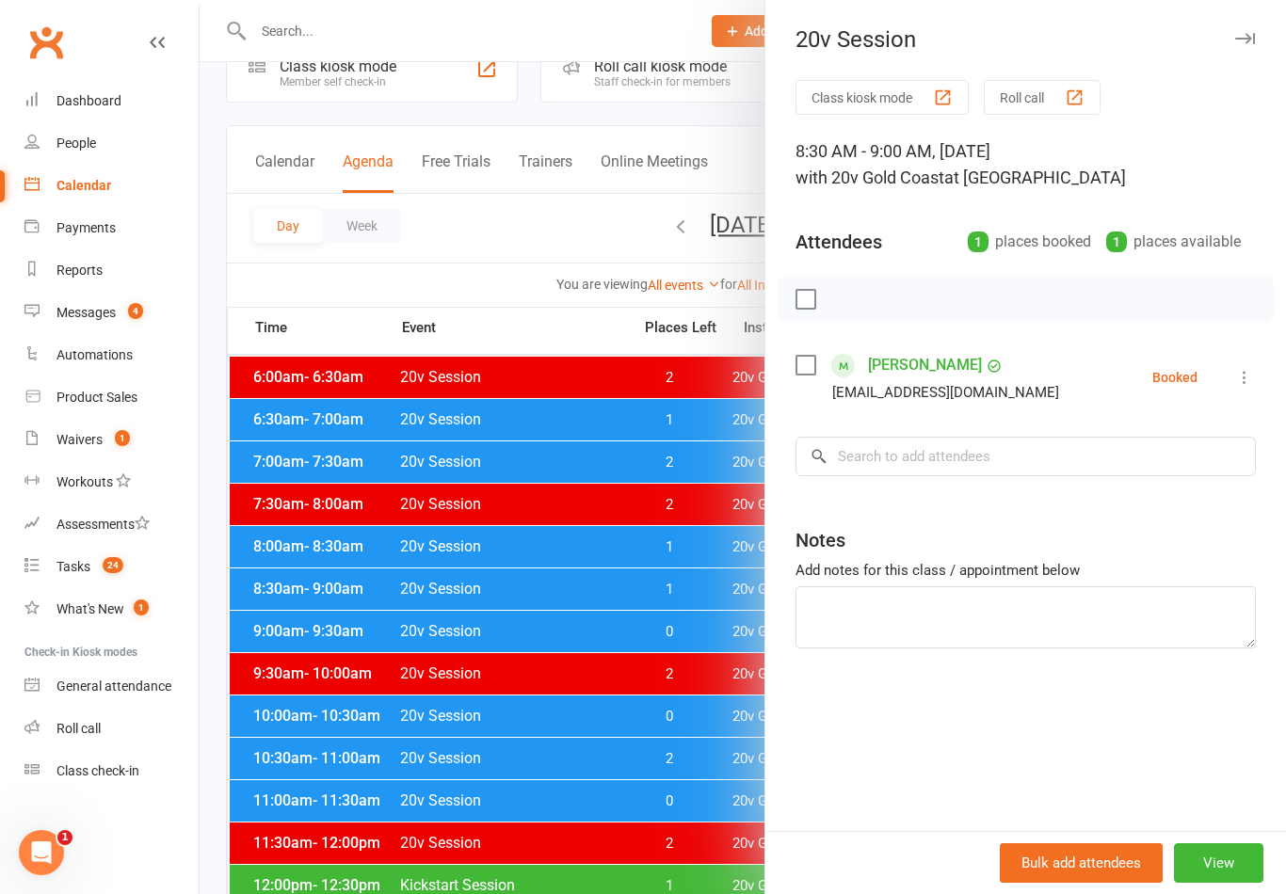
click at [383, 755] on div at bounding box center [743, 447] width 1086 height 894
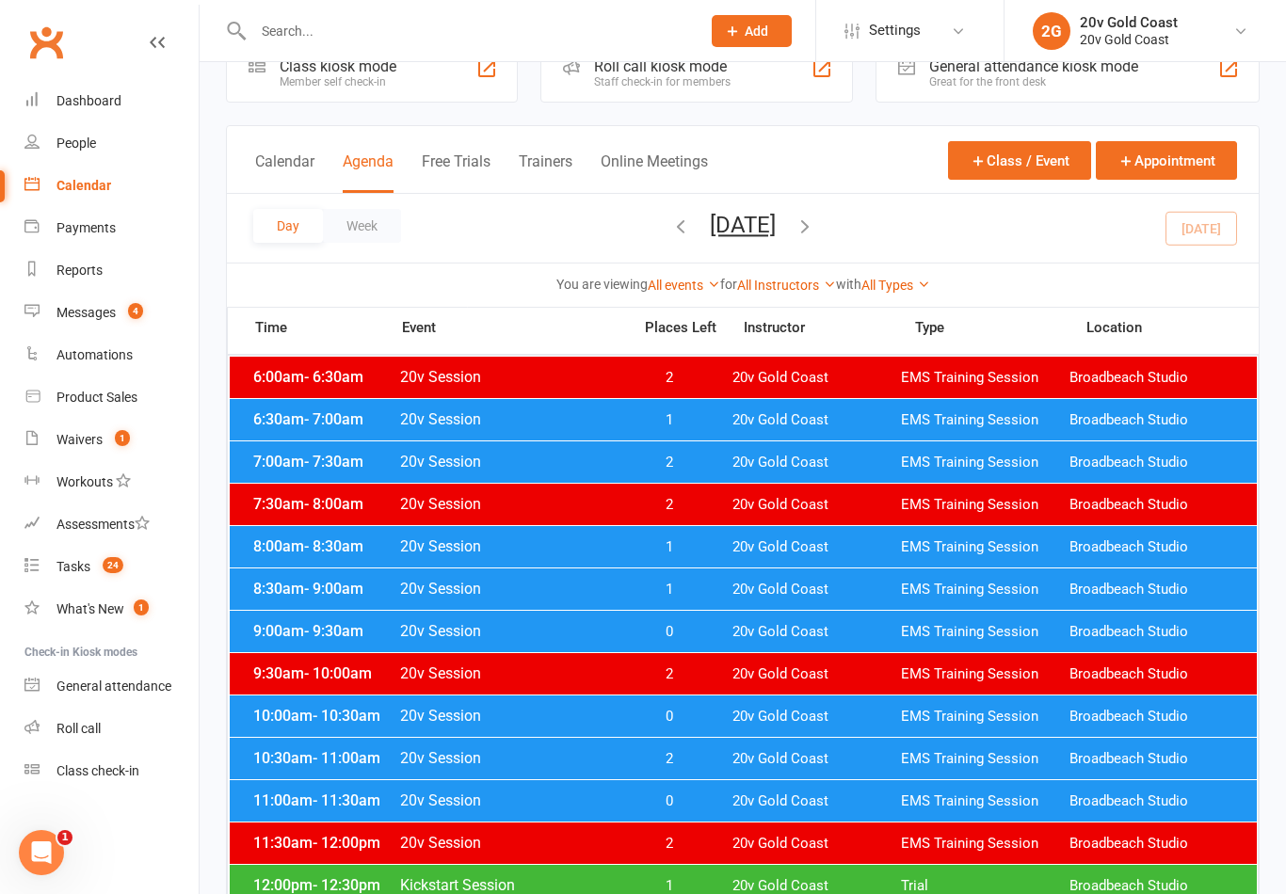
click at [323, 629] on span "- 9:30am" at bounding box center [333, 631] width 59 height 18
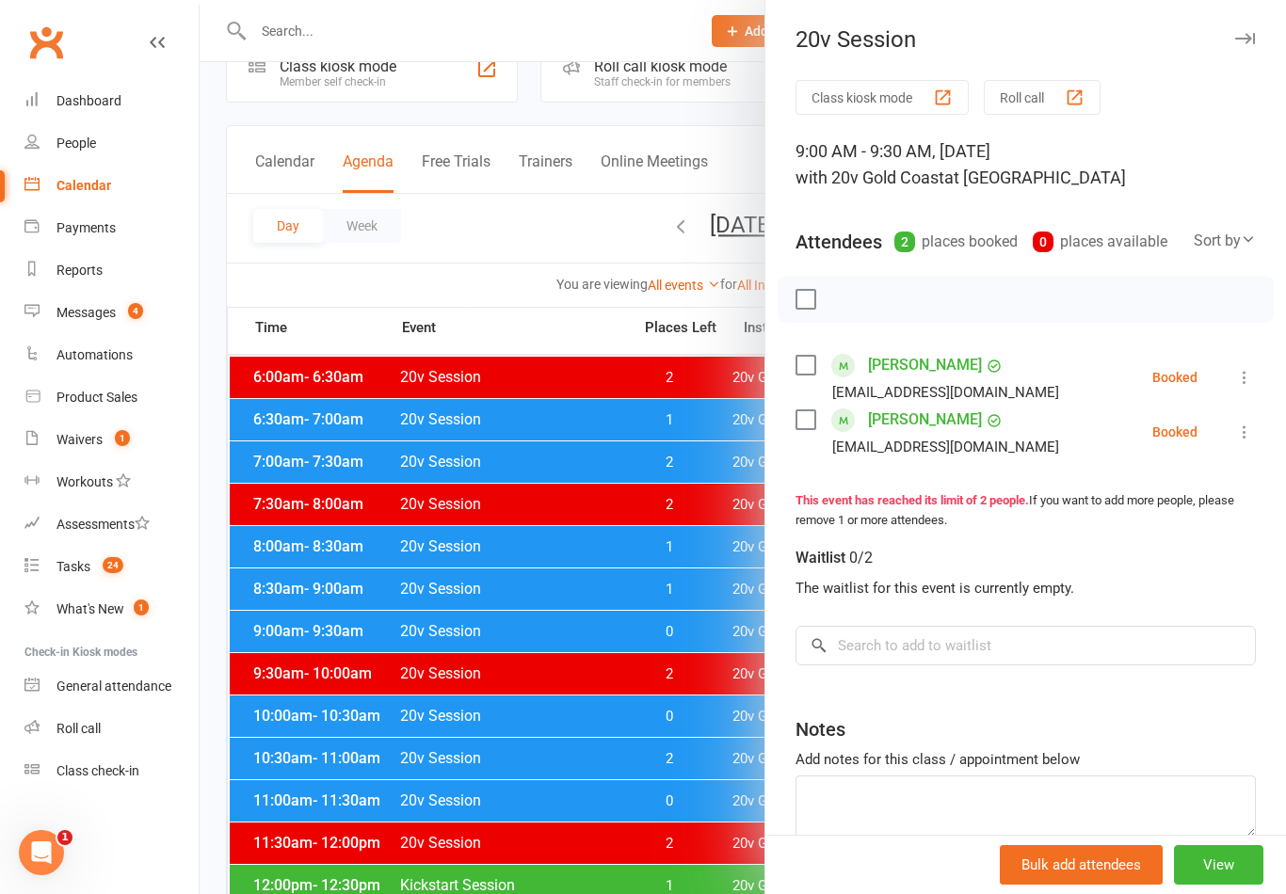
click at [401, 748] on div at bounding box center [743, 447] width 1086 height 894
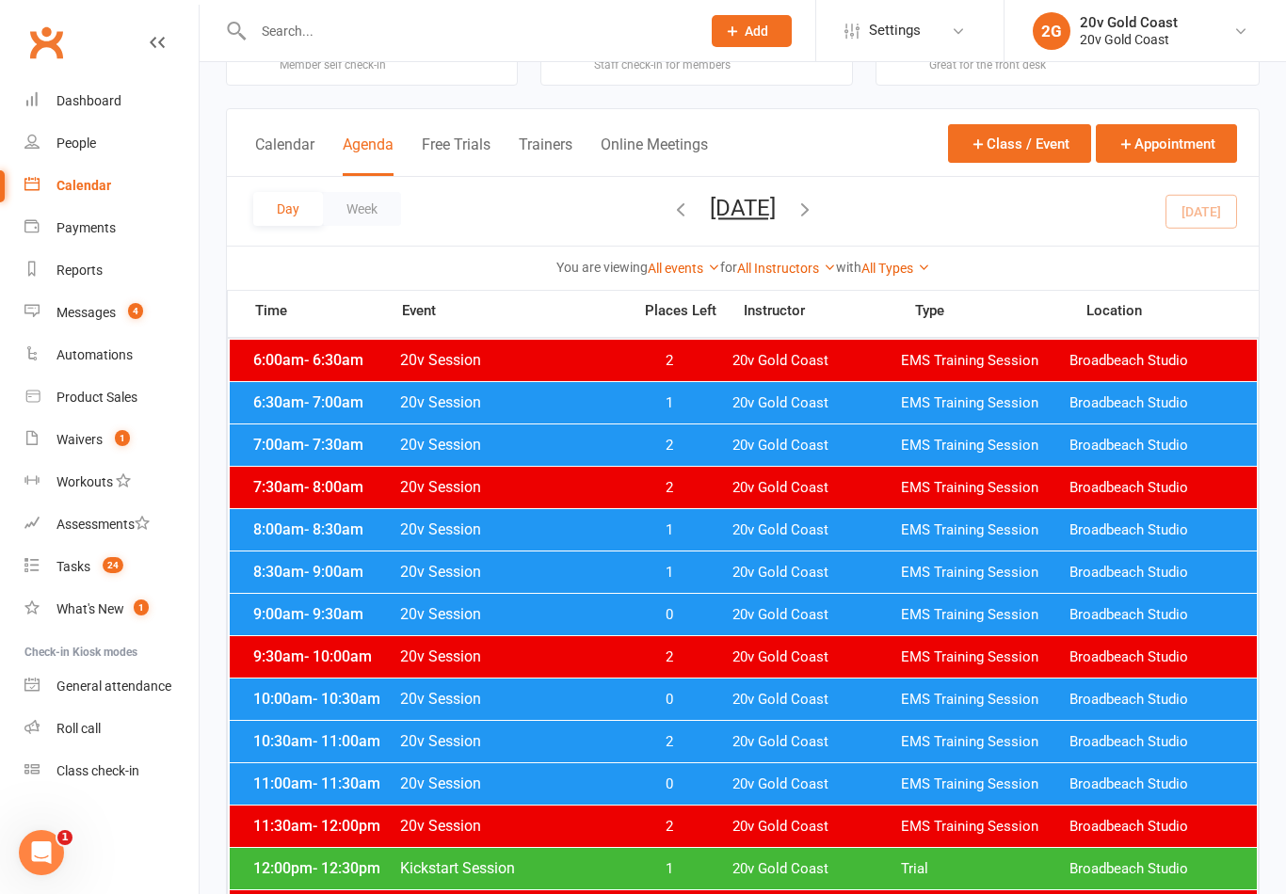
scroll to position [45, 0]
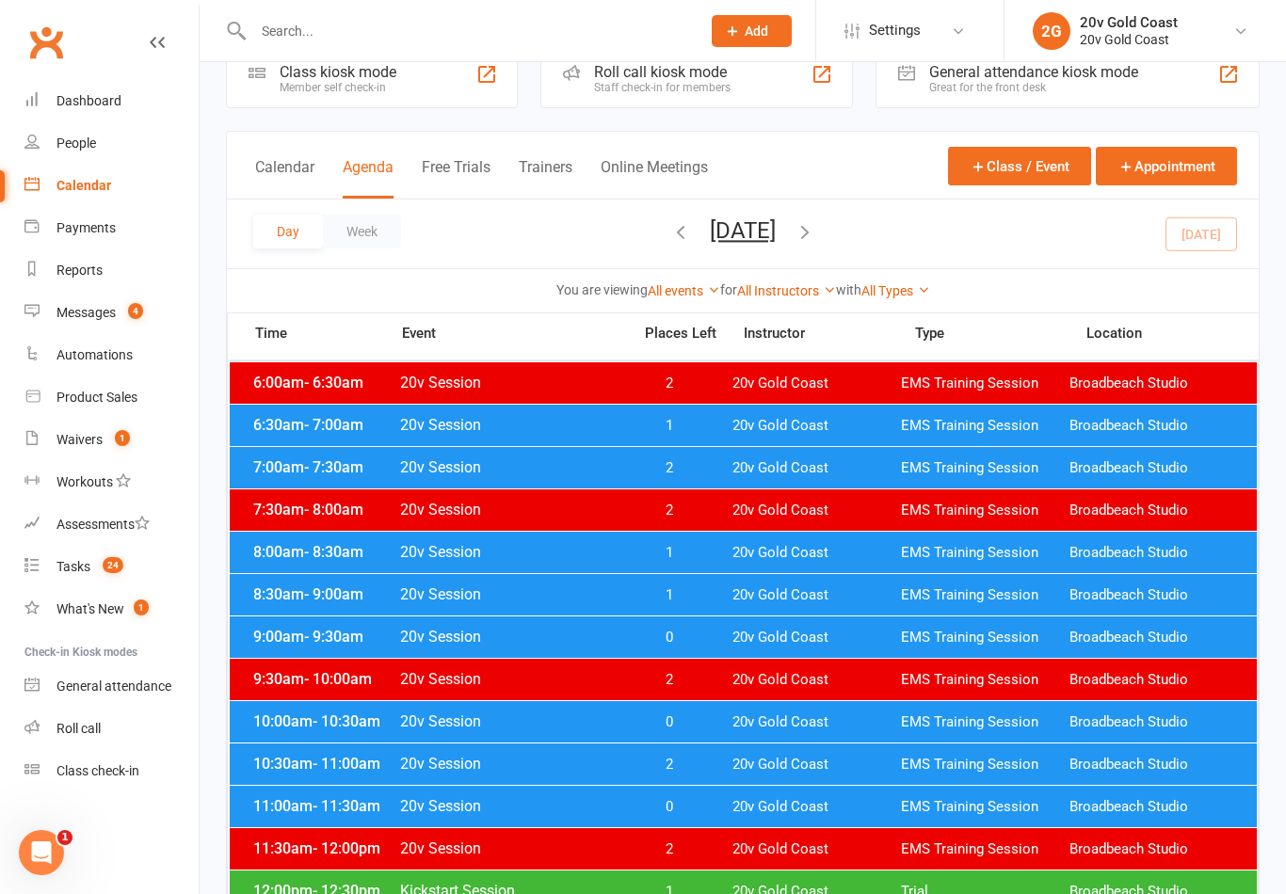
click at [797, 603] on span "20v Gold Coast" at bounding box center [816, 595] width 168 height 18
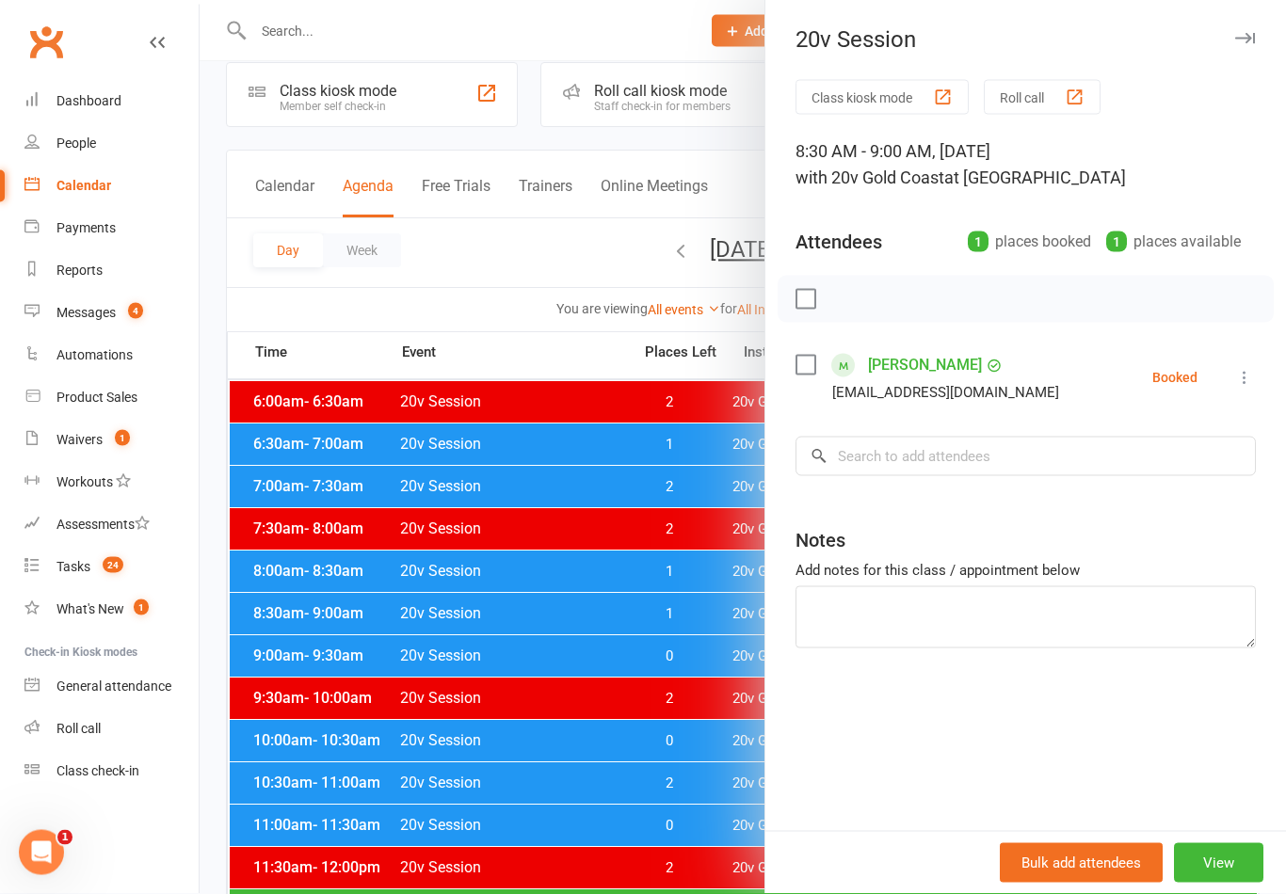
scroll to position [0, 0]
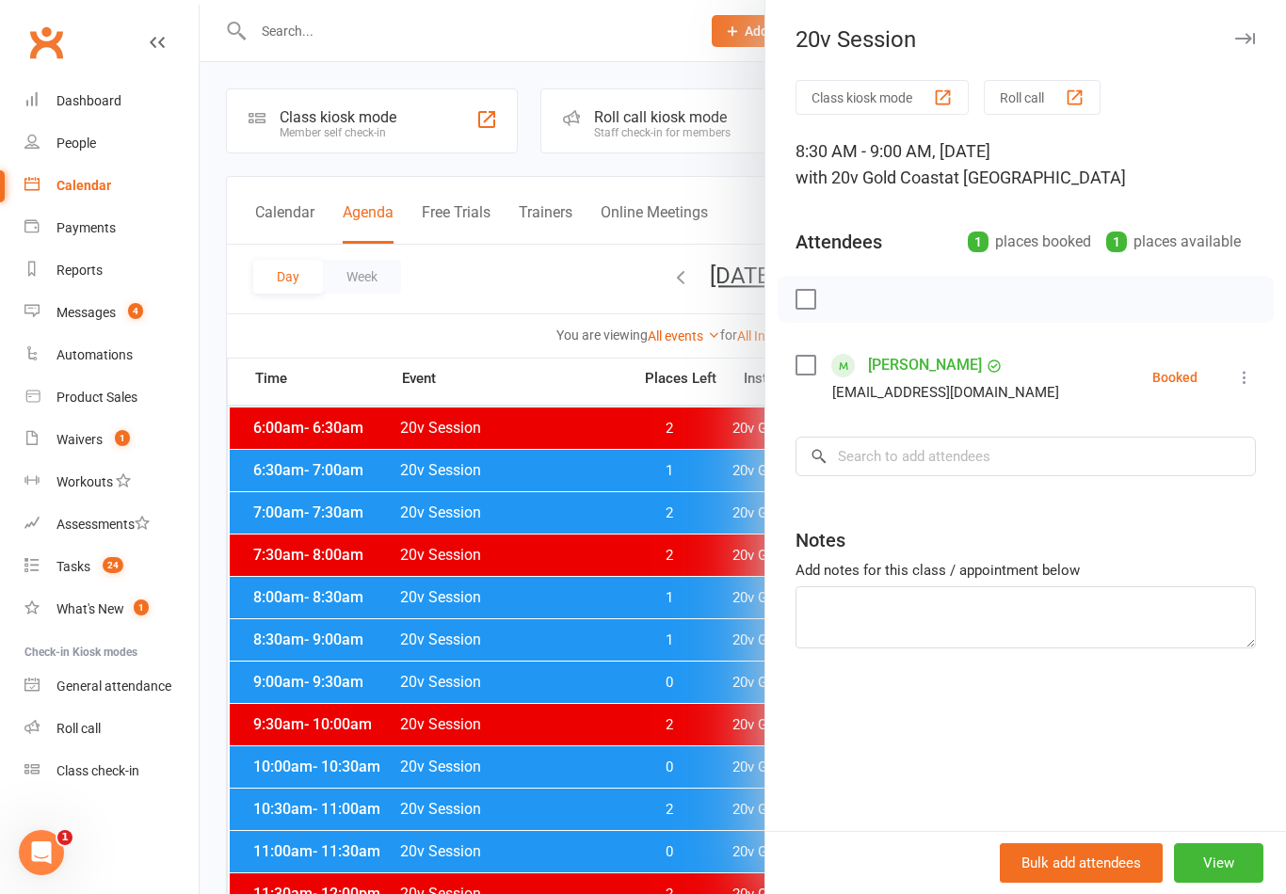
click at [381, 517] on div at bounding box center [743, 447] width 1086 height 894
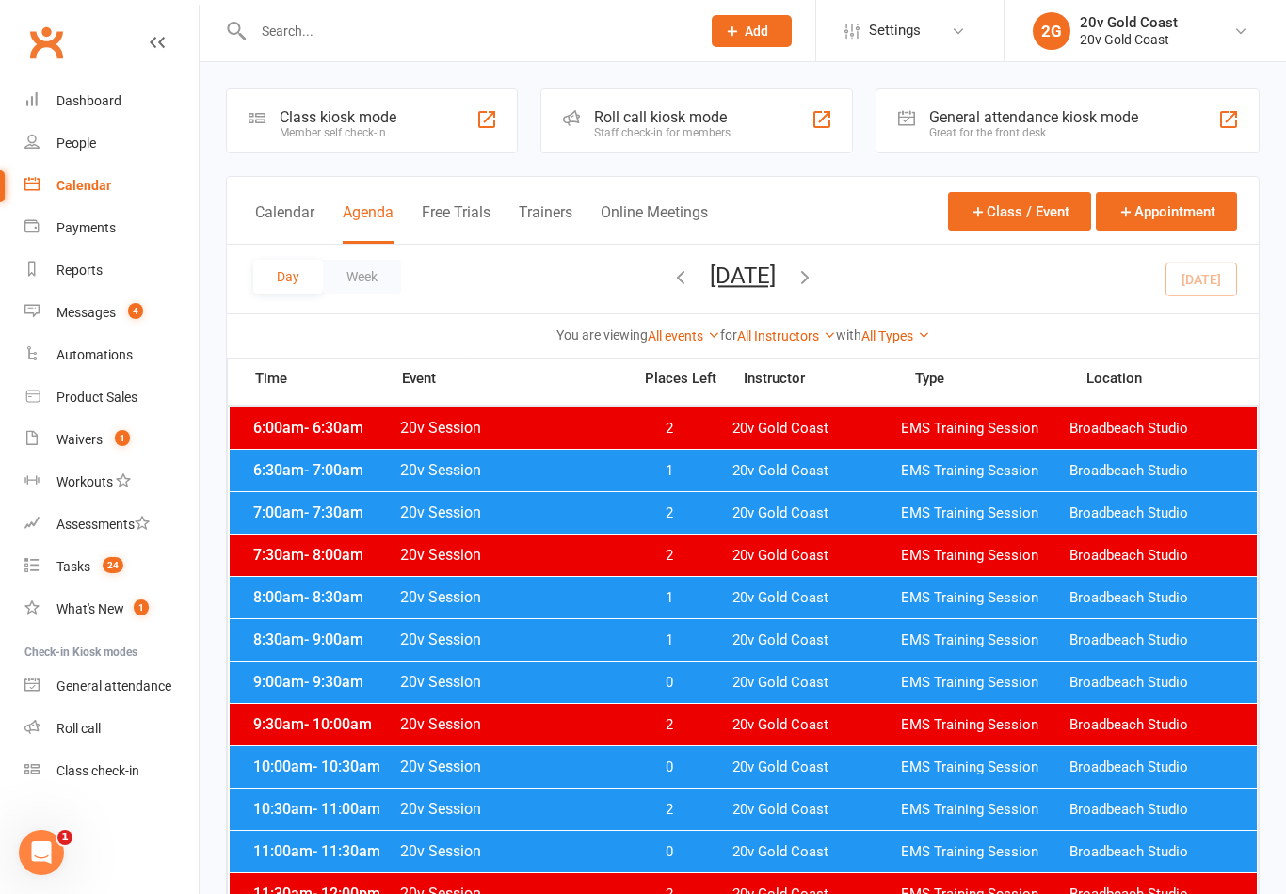
click at [560, 466] on span "20v Session" at bounding box center [509, 470] width 221 height 18
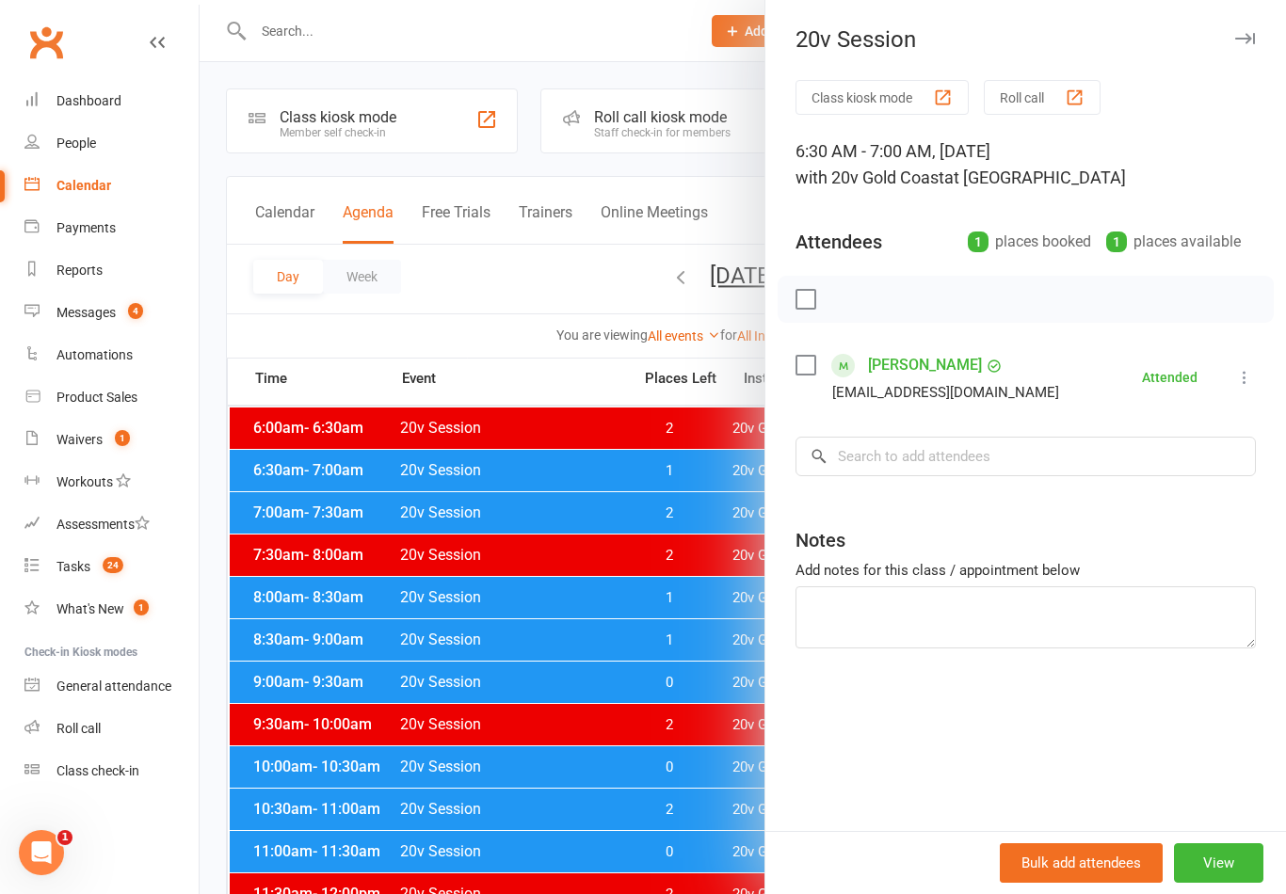
click at [537, 513] on div at bounding box center [743, 447] width 1086 height 894
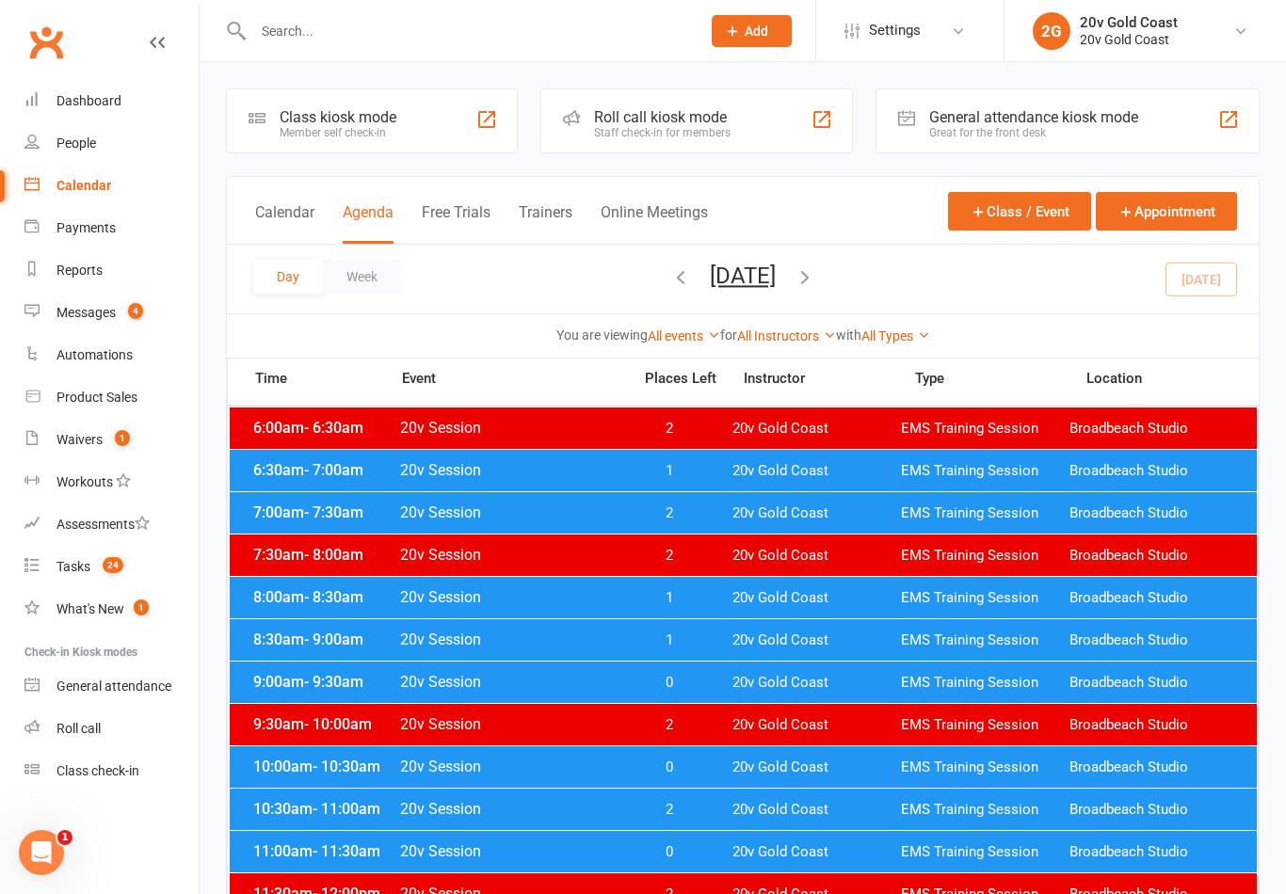
click at [545, 519] on span "20v Session" at bounding box center [509, 513] width 221 height 18
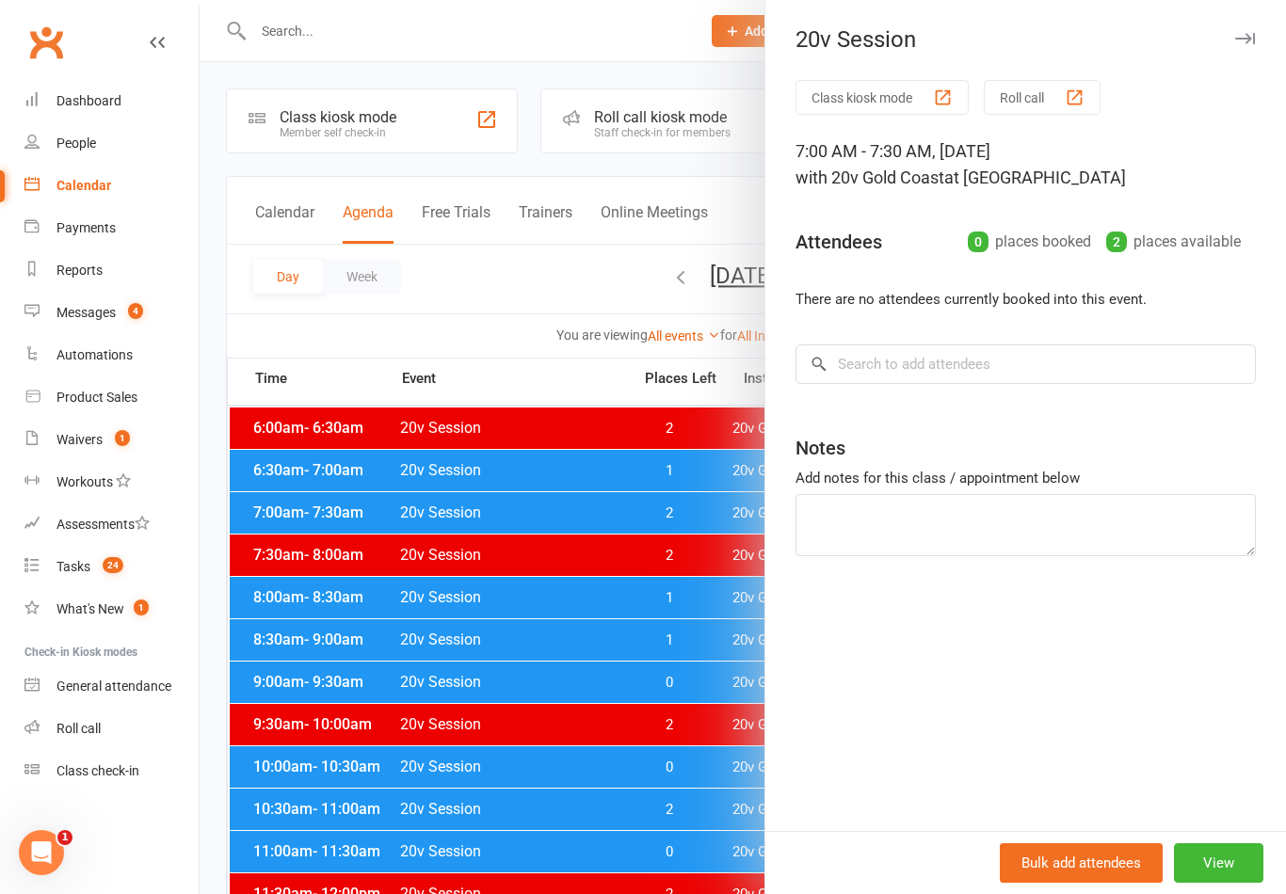
click at [545, 549] on div at bounding box center [743, 447] width 1086 height 894
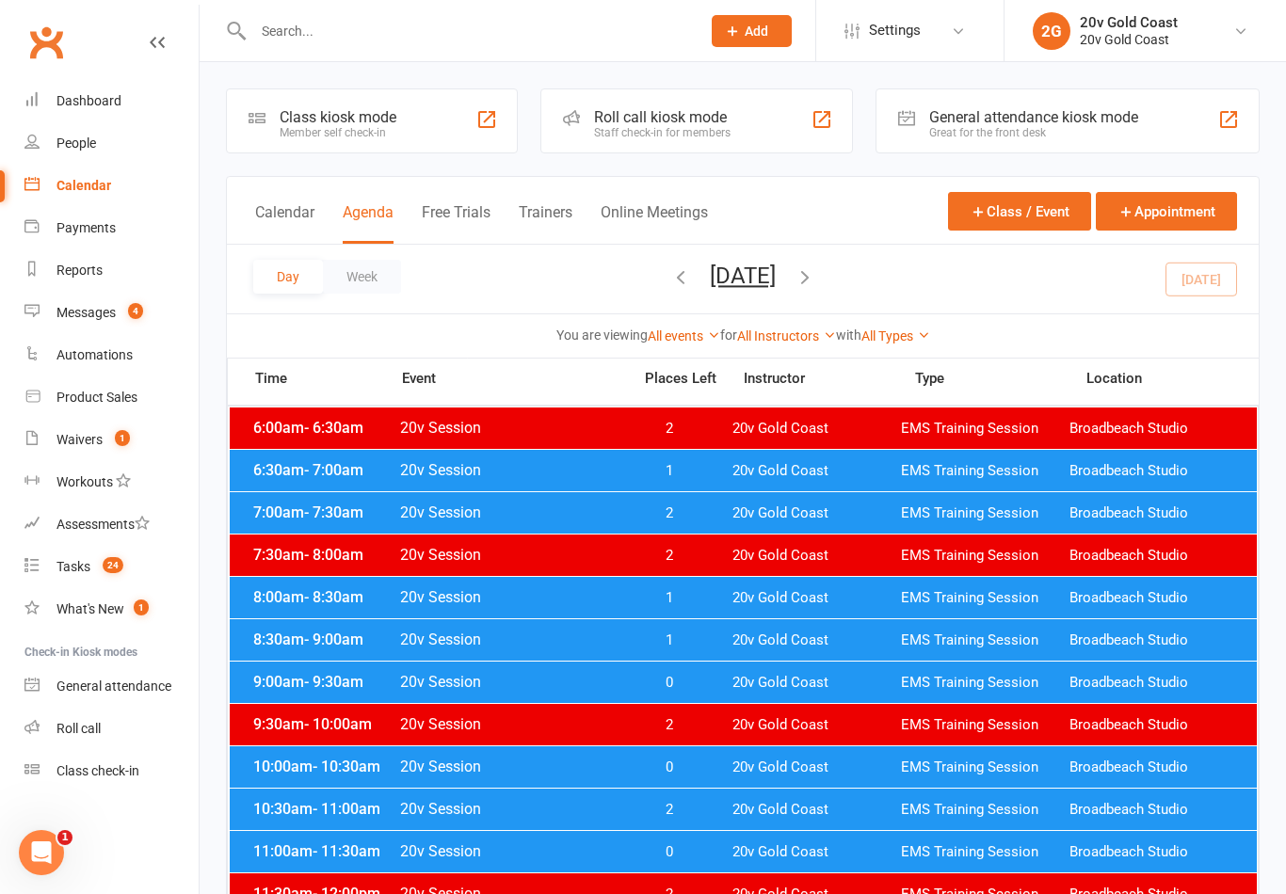
click at [563, 565] on div "7:30am - 8:00am 20v Session 2 20v Gold Coast EMS Training Session Broadbeach St…" at bounding box center [743, 555] width 1027 height 41
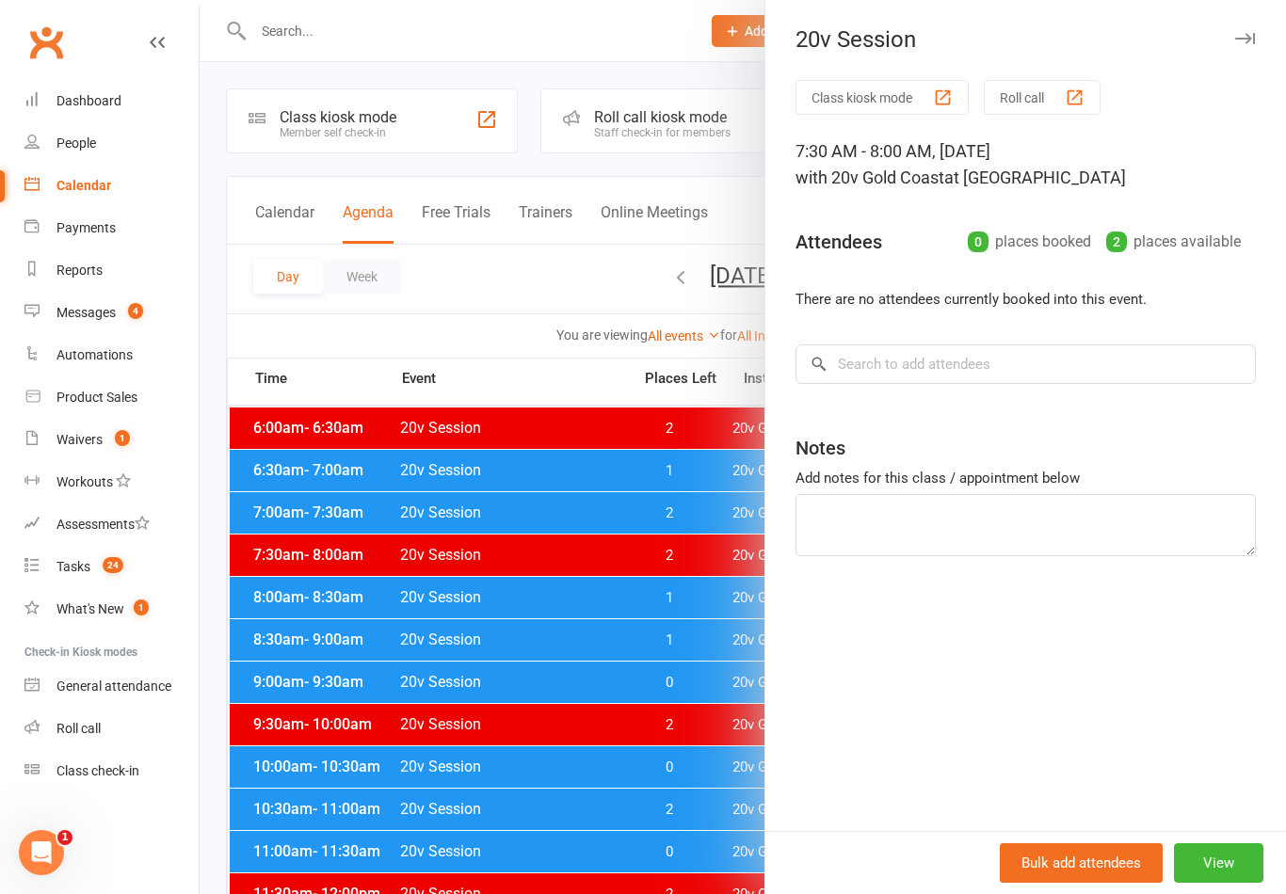
click at [558, 603] on div at bounding box center [743, 447] width 1086 height 894
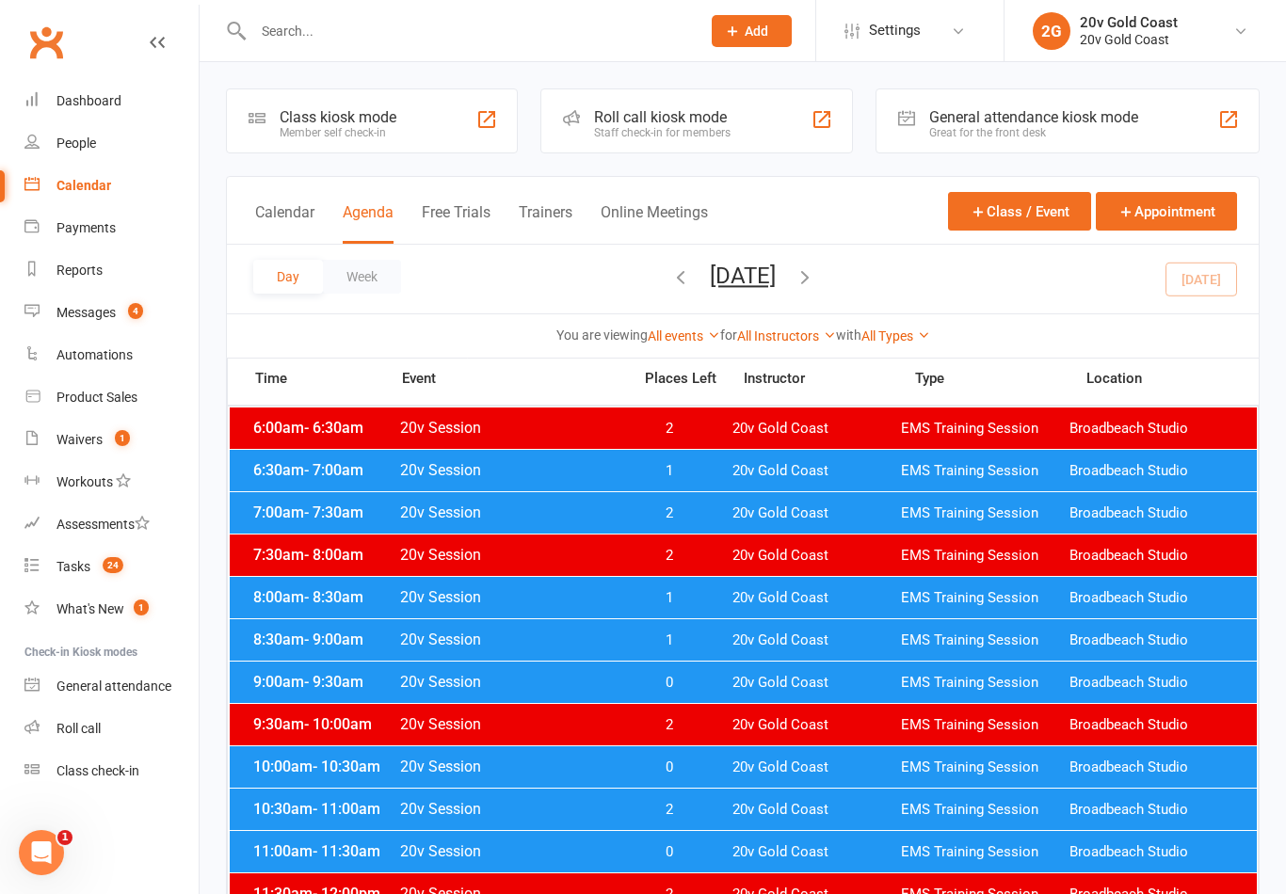
click at [572, 606] on div "8:00am - 8:30am 20v Session 1 20v Gold Coast EMS Training Session Broadbeach St…" at bounding box center [743, 597] width 1027 height 41
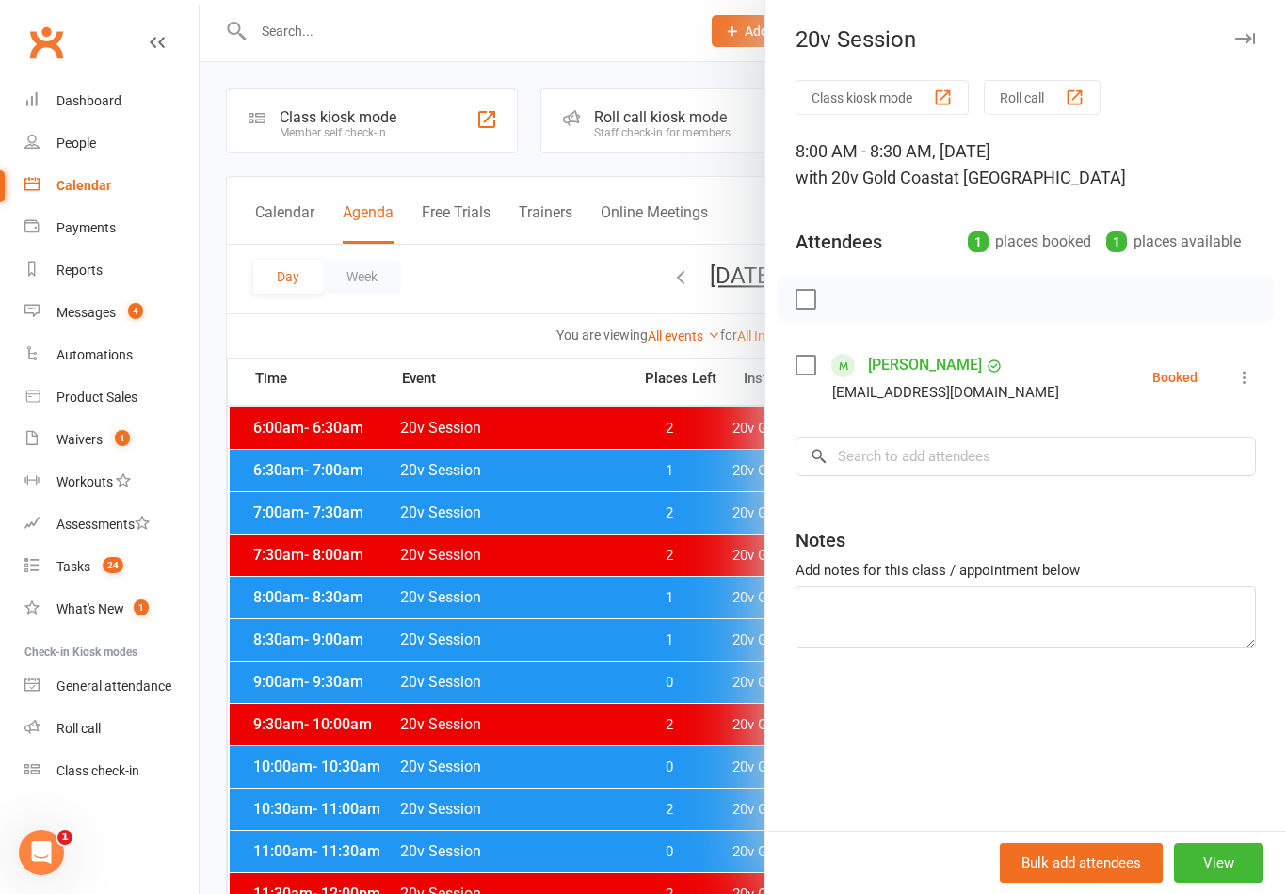
click at [605, 634] on div at bounding box center [743, 447] width 1086 height 894
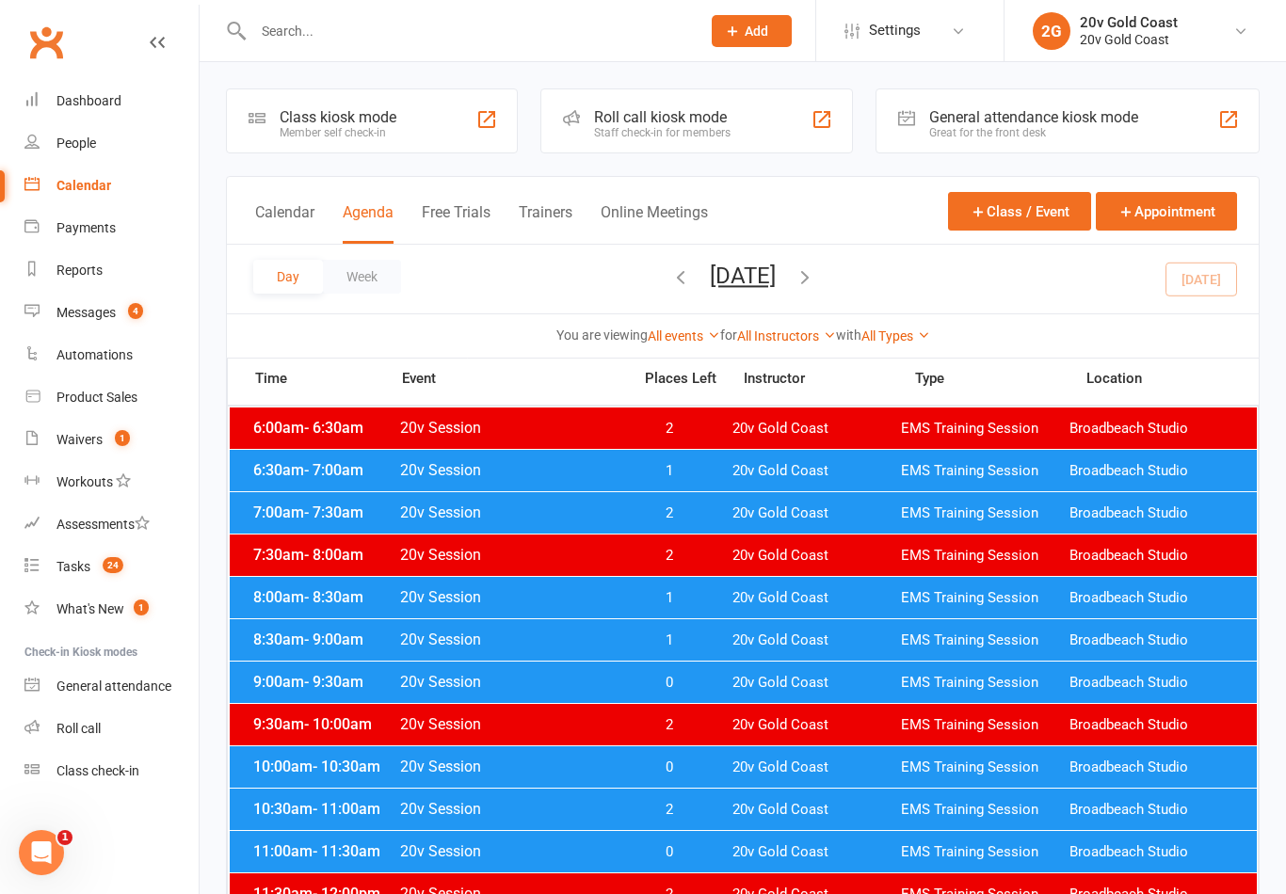
click at [562, 607] on div "8:00am - 8:30am 20v Session 1 20v Gold Coast EMS Training Session Broadbeach St…" at bounding box center [743, 597] width 1027 height 41
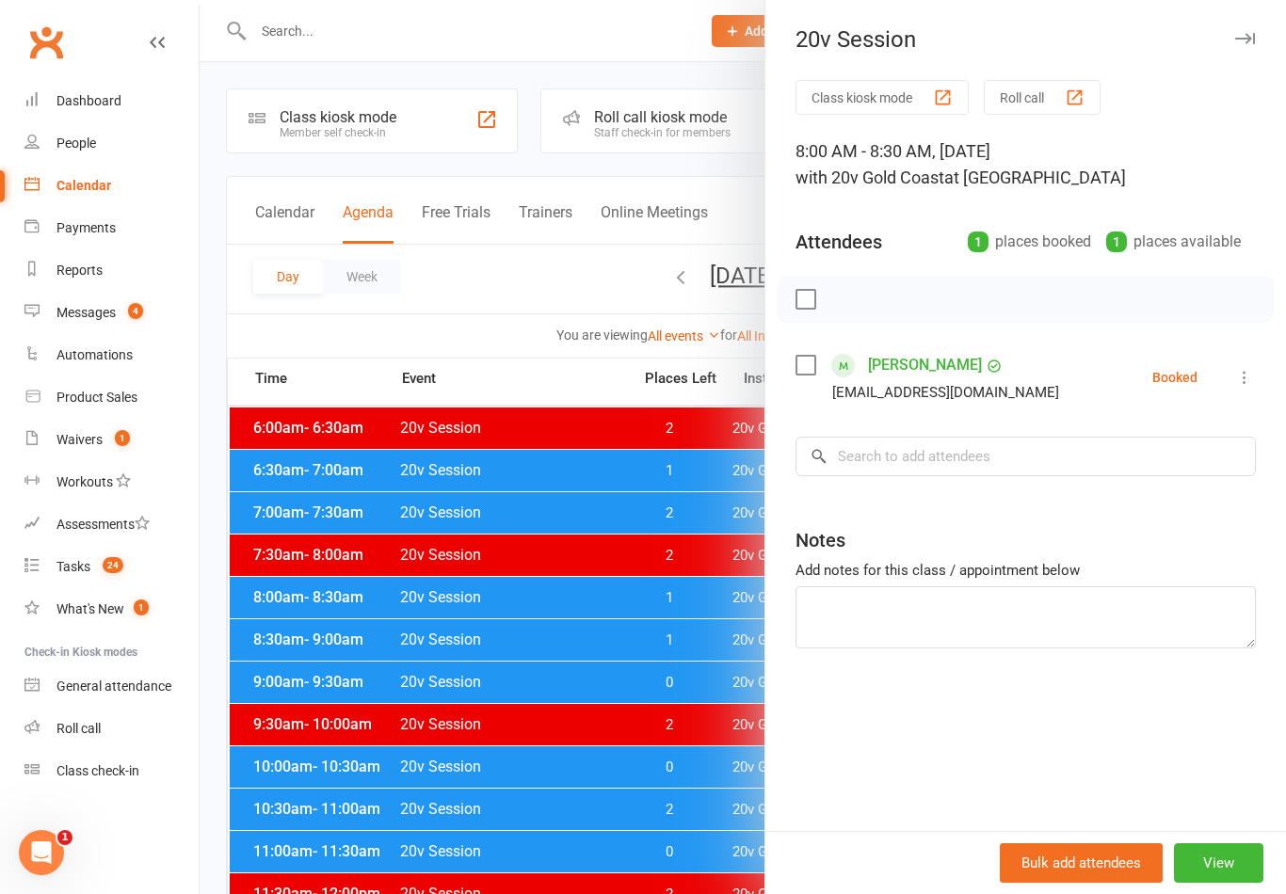
click at [563, 654] on div at bounding box center [743, 447] width 1086 height 894
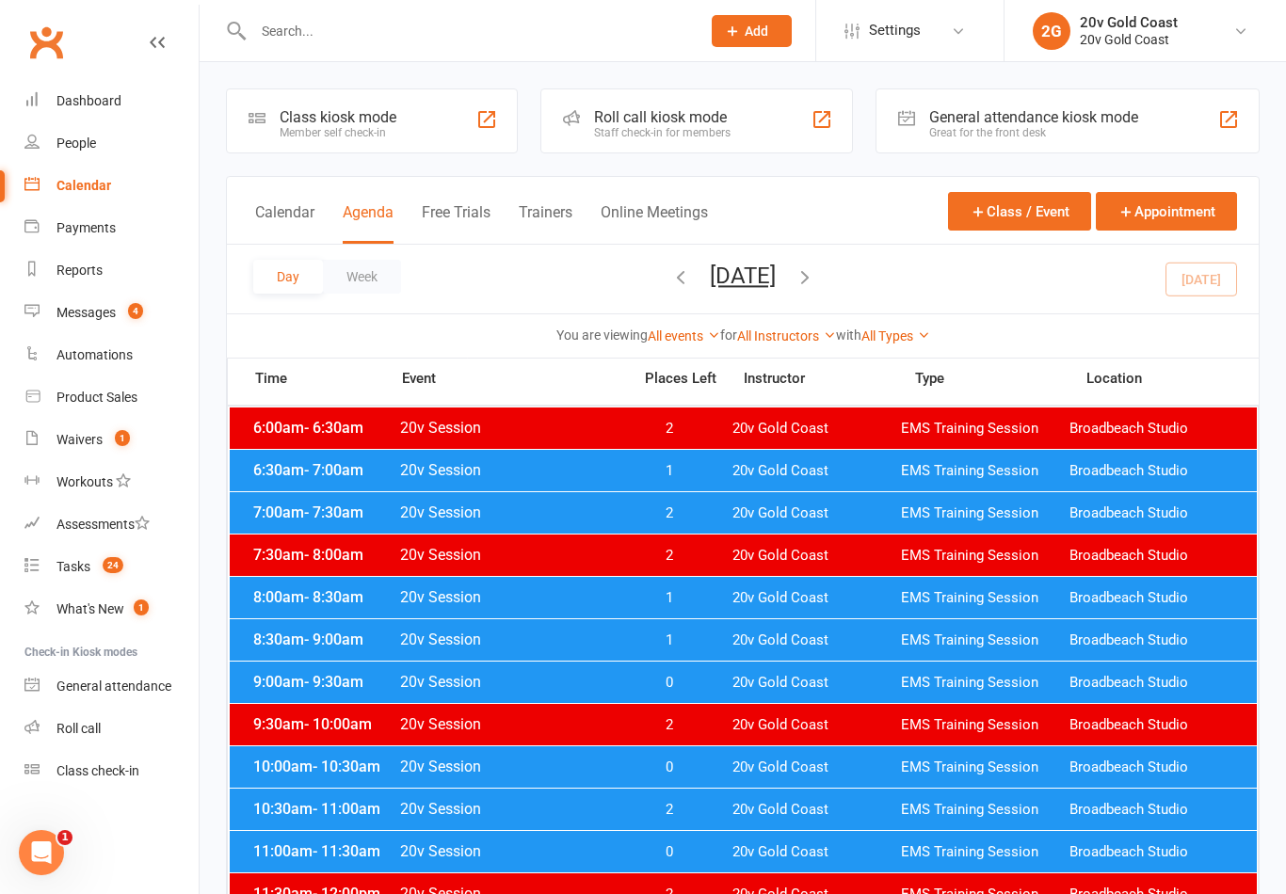
click at [942, 641] on span "EMS Training Session" at bounding box center [985, 641] width 168 height 18
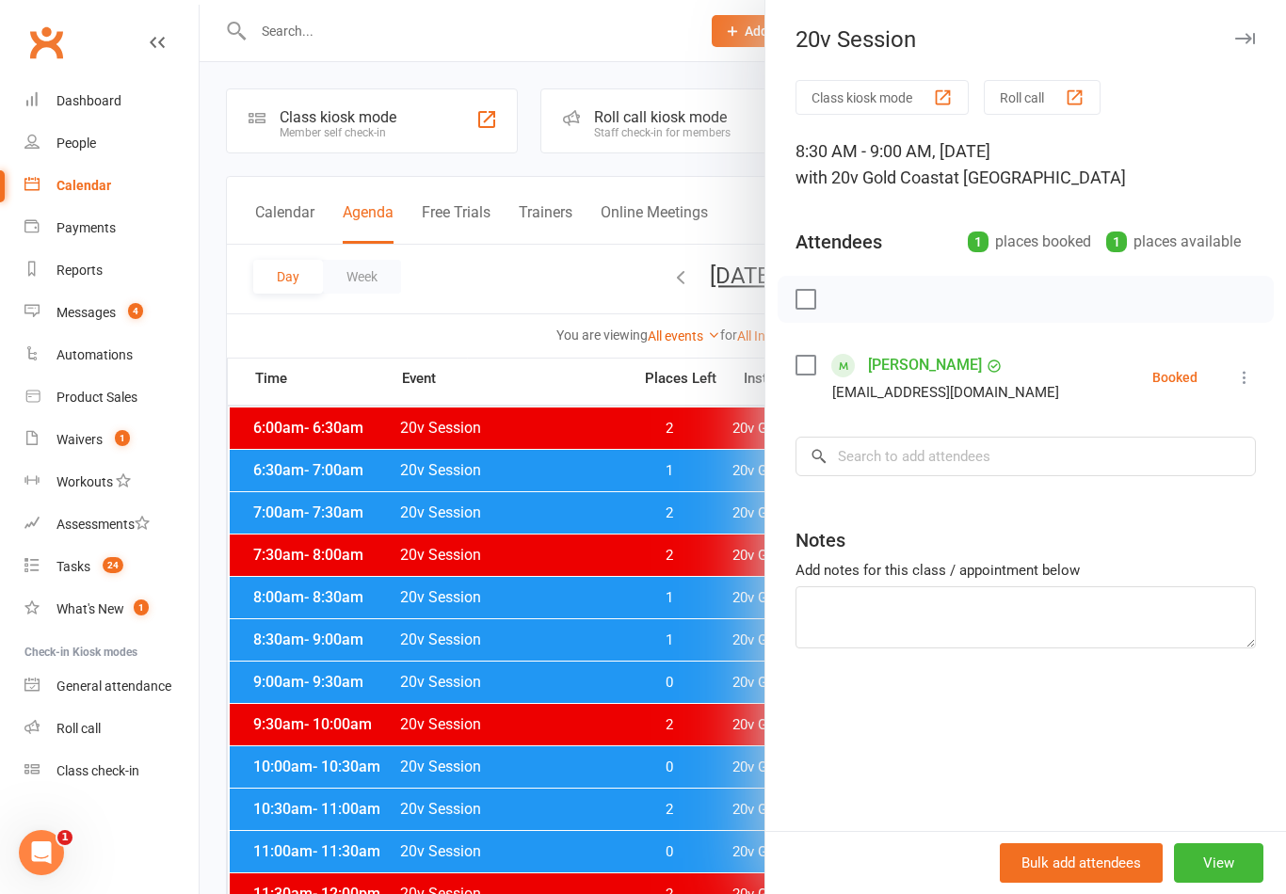
click at [728, 796] on div at bounding box center [743, 447] width 1086 height 894
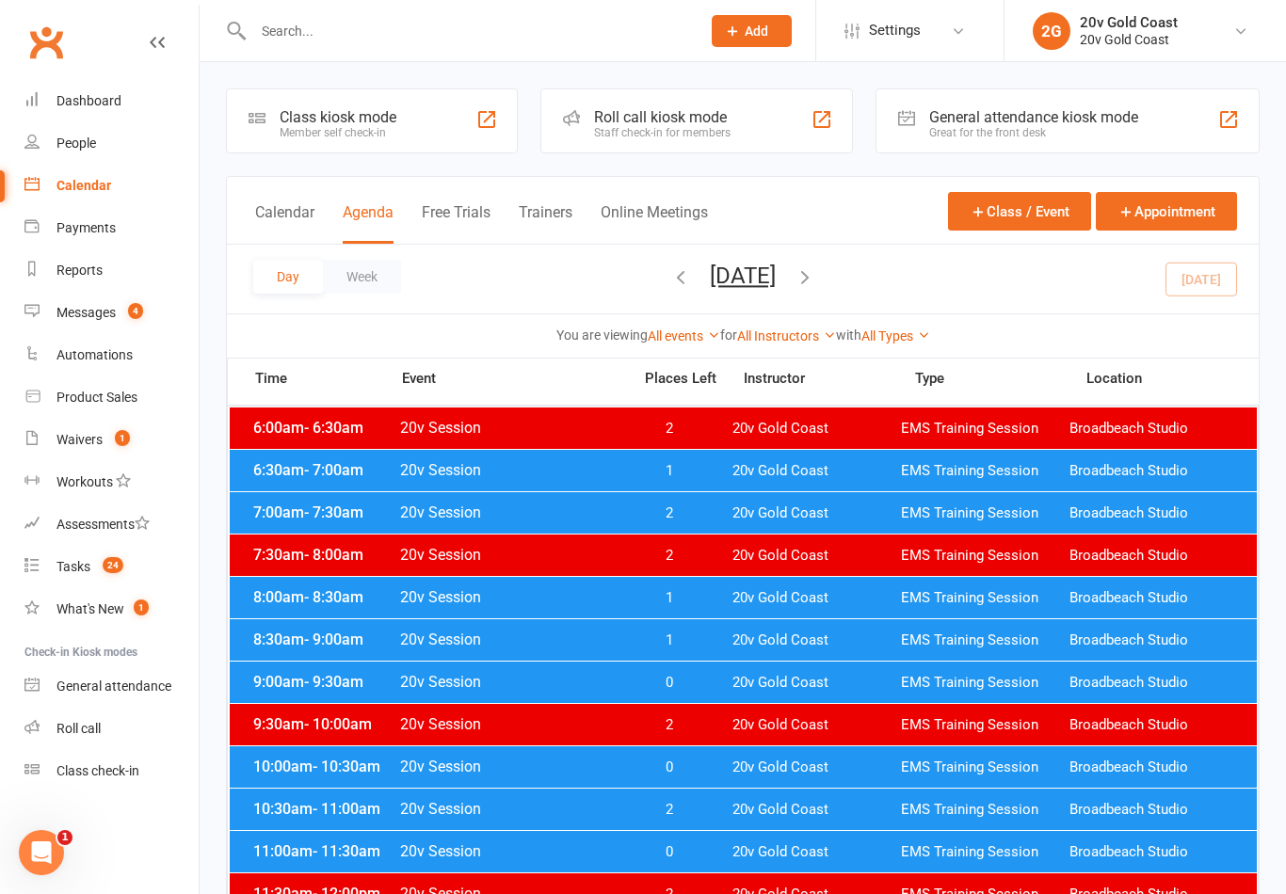
click at [770, 779] on div "10:00am - 10:30am 20v Session 0 20v Gold Coast EMS Training Session Broadbeach …" at bounding box center [743, 766] width 1027 height 41
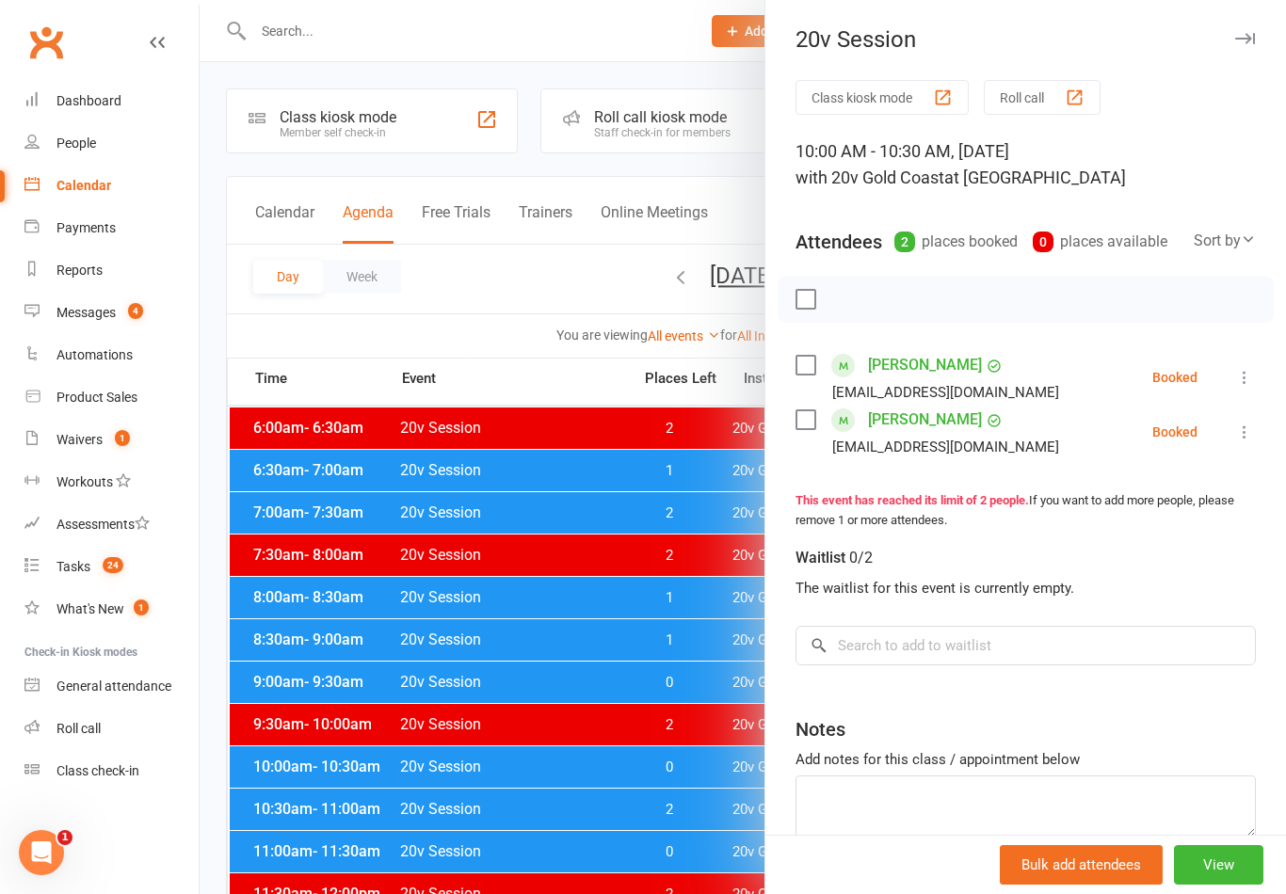
click at [707, 785] on div at bounding box center [743, 447] width 1086 height 894
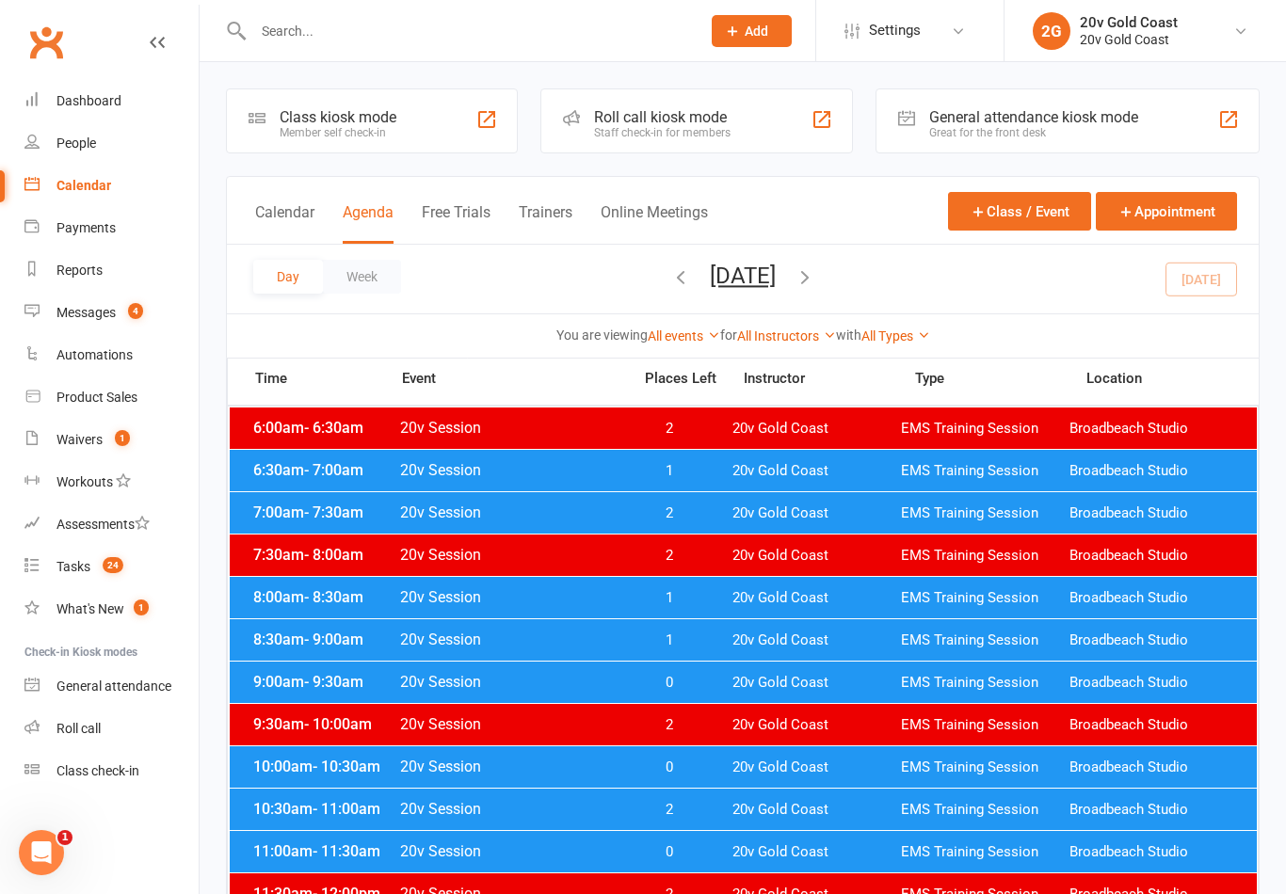
click at [151, 313] on link "Messages 4" at bounding box center [111, 313] width 174 height 42
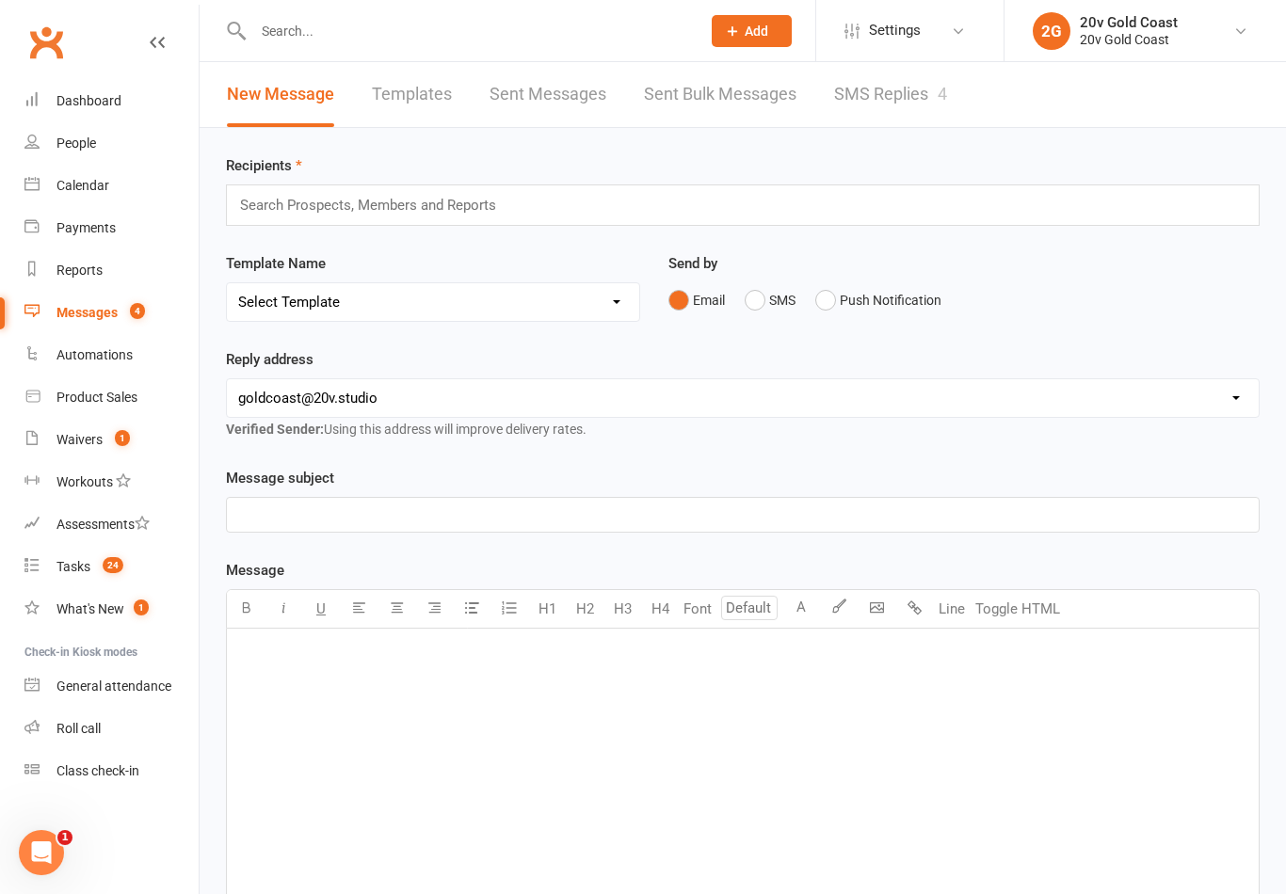
click at [940, 74] on link "SMS Replies 4" at bounding box center [890, 94] width 113 height 65
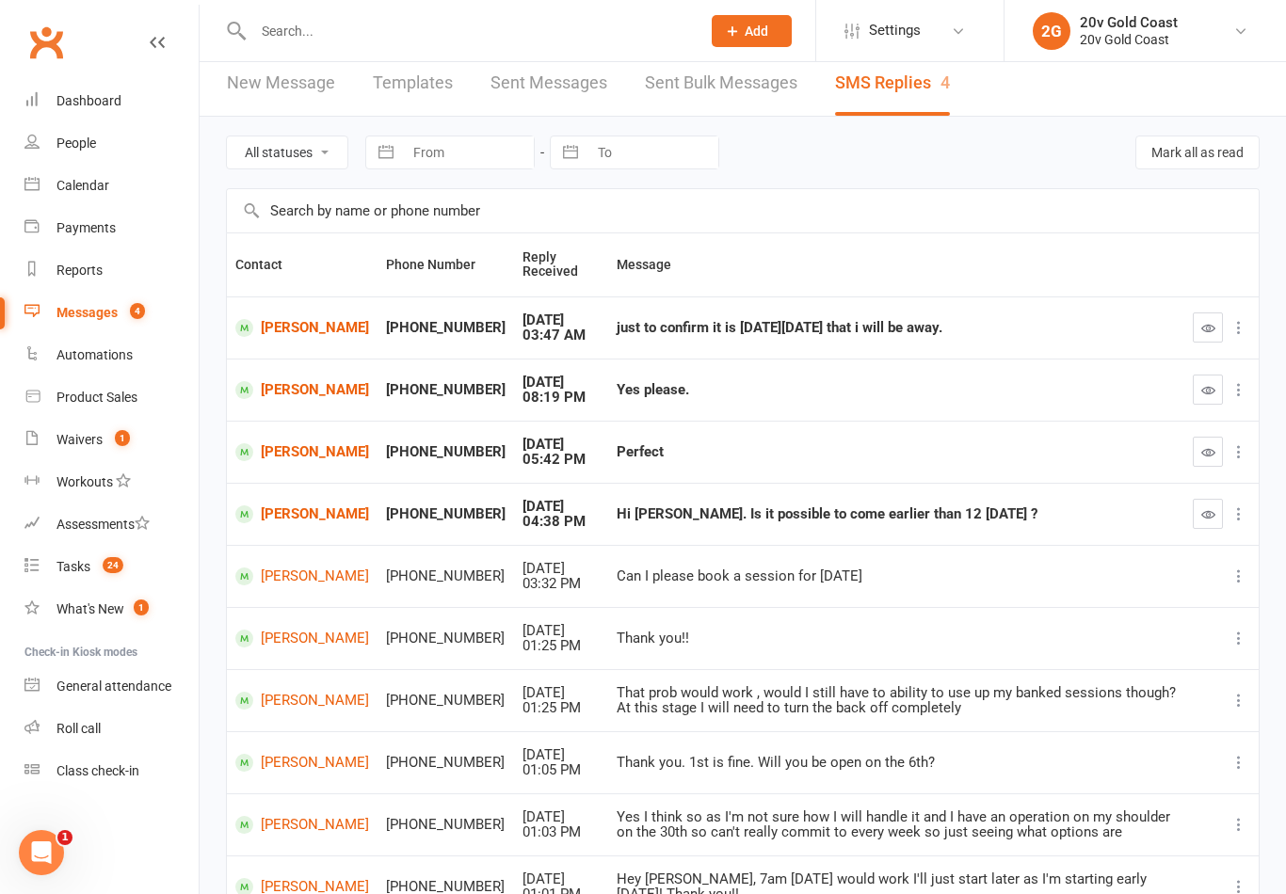
scroll to position [10, 0]
click at [146, 158] on link "People" at bounding box center [111, 143] width 174 height 42
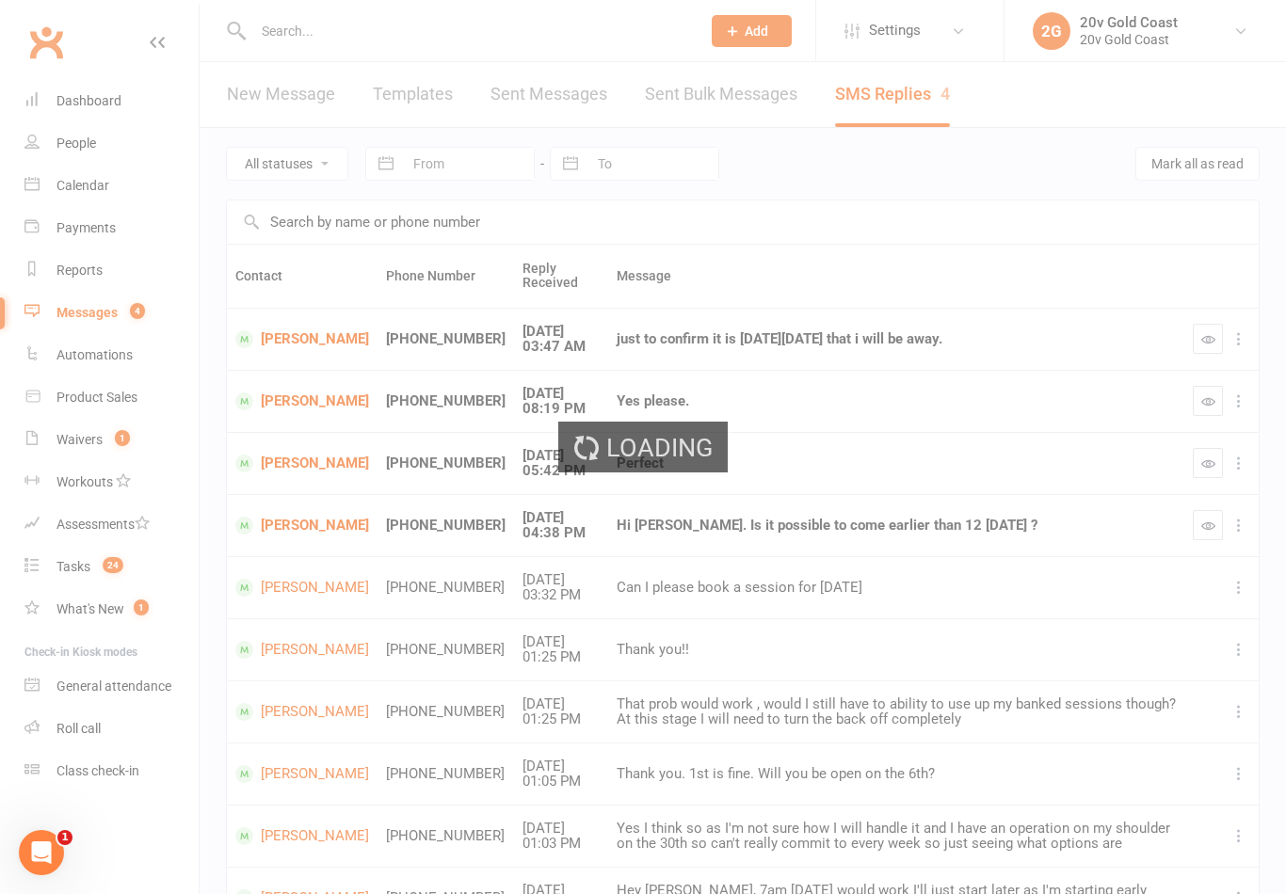
select select "100"
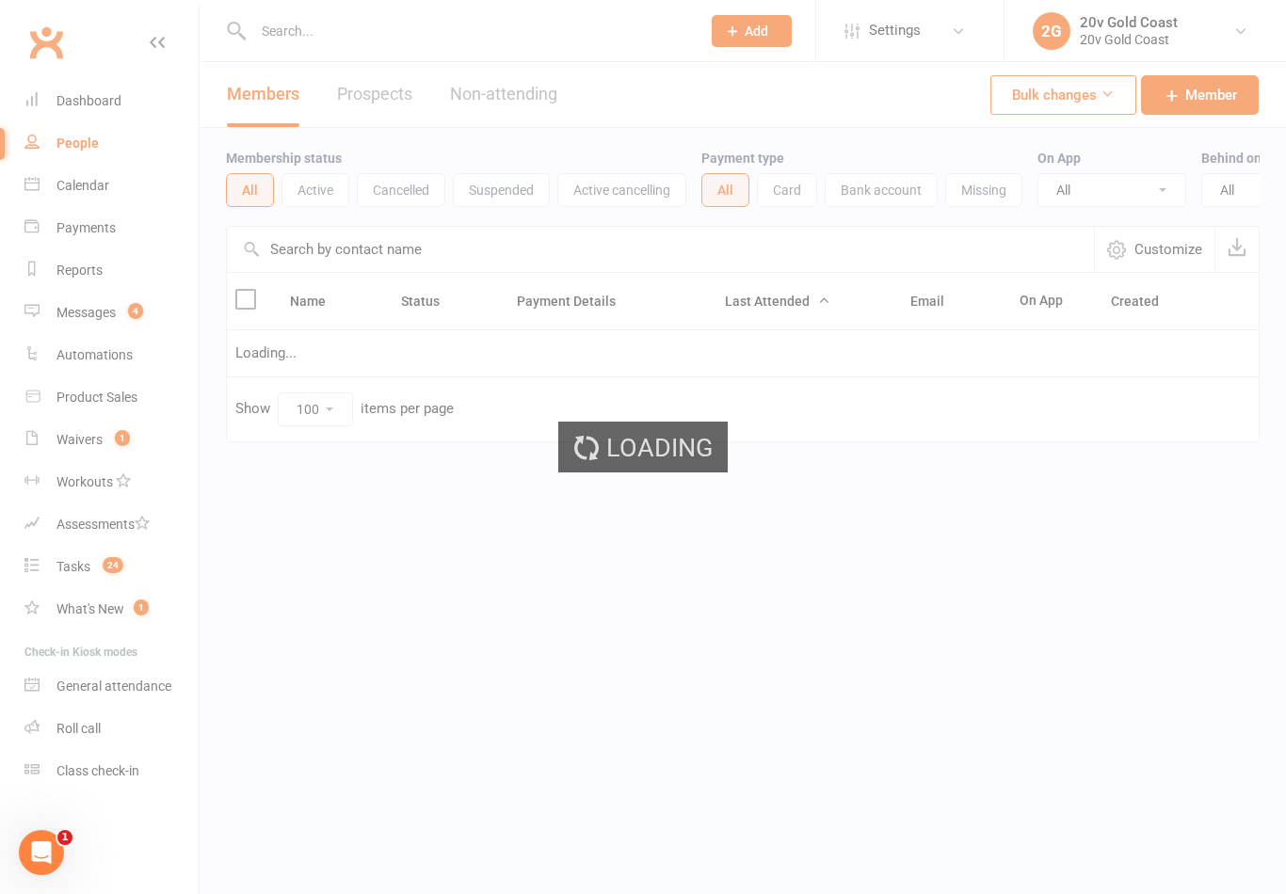
click at [112, 178] on div "Loading" at bounding box center [643, 447] width 1286 height 894
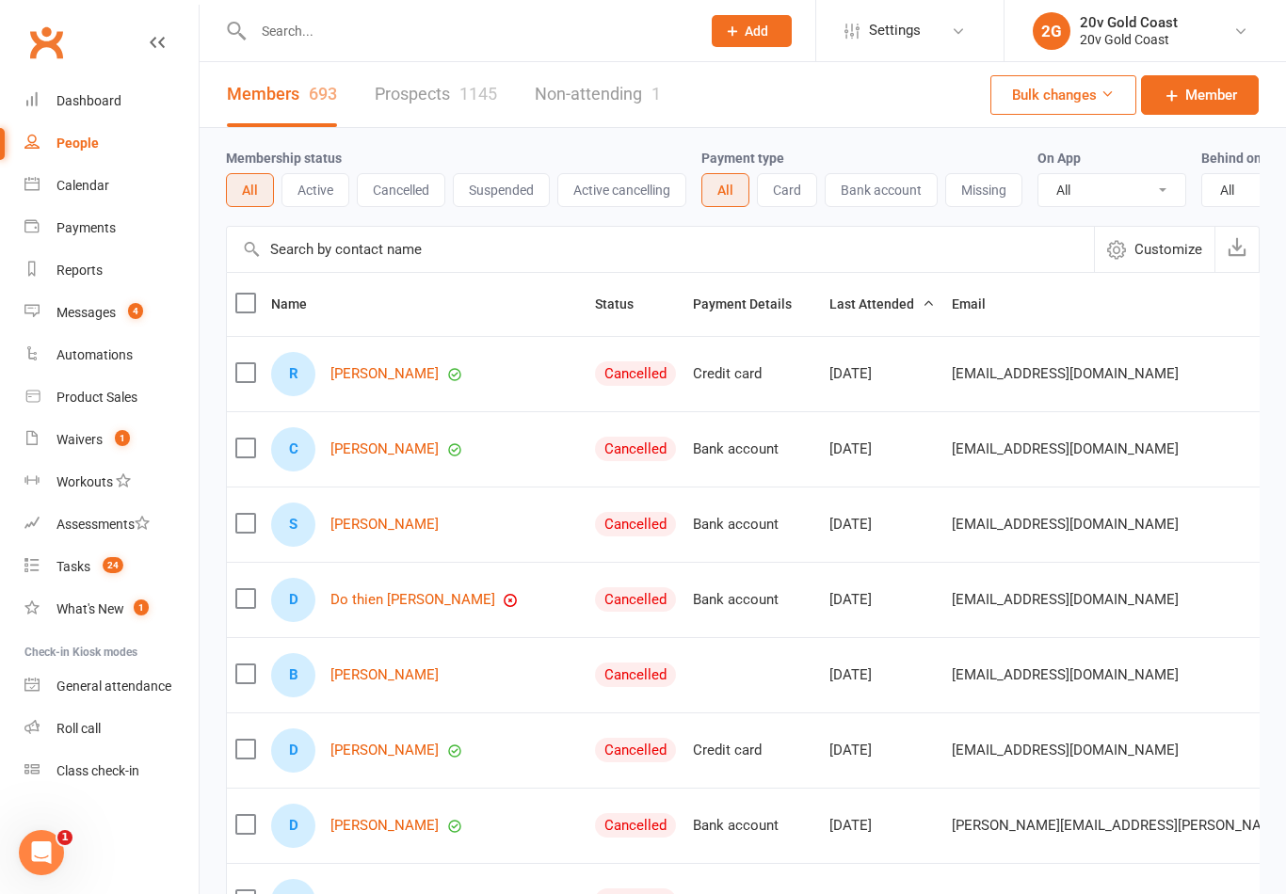
click at [110, 174] on link "Calendar" at bounding box center [111, 186] width 174 height 42
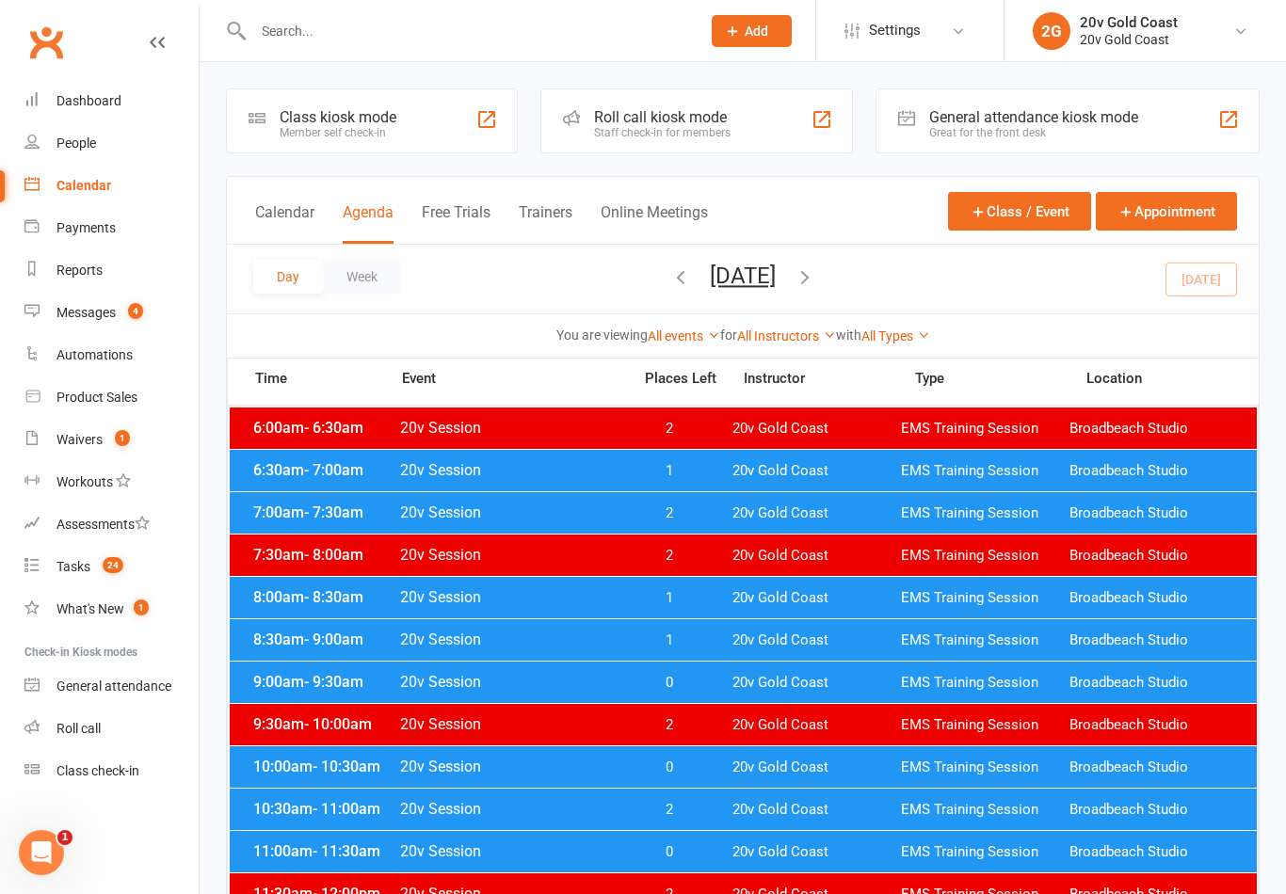
click at [998, 558] on span "EMS Training Session" at bounding box center [985, 556] width 168 height 18
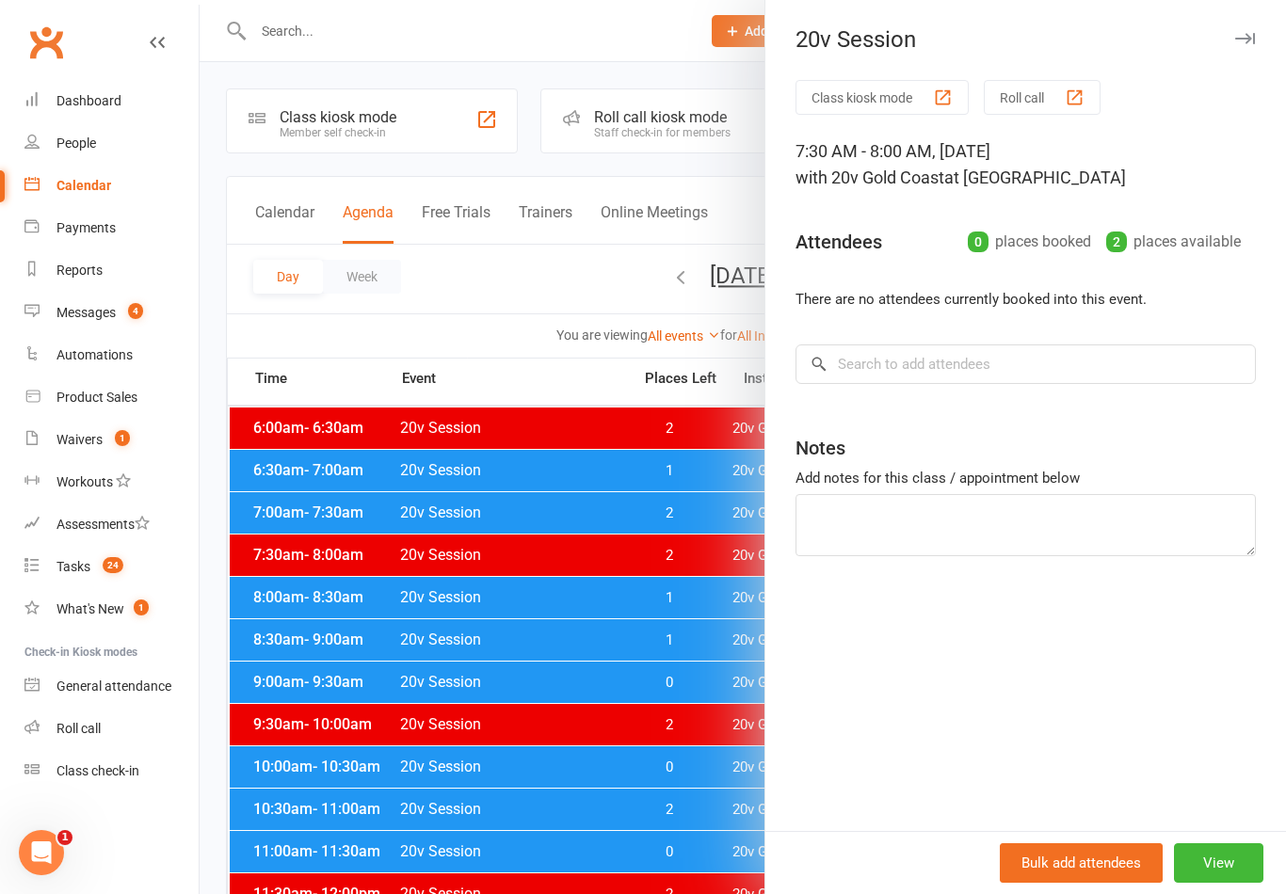
click at [711, 717] on div at bounding box center [743, 447] width 1086 height 894
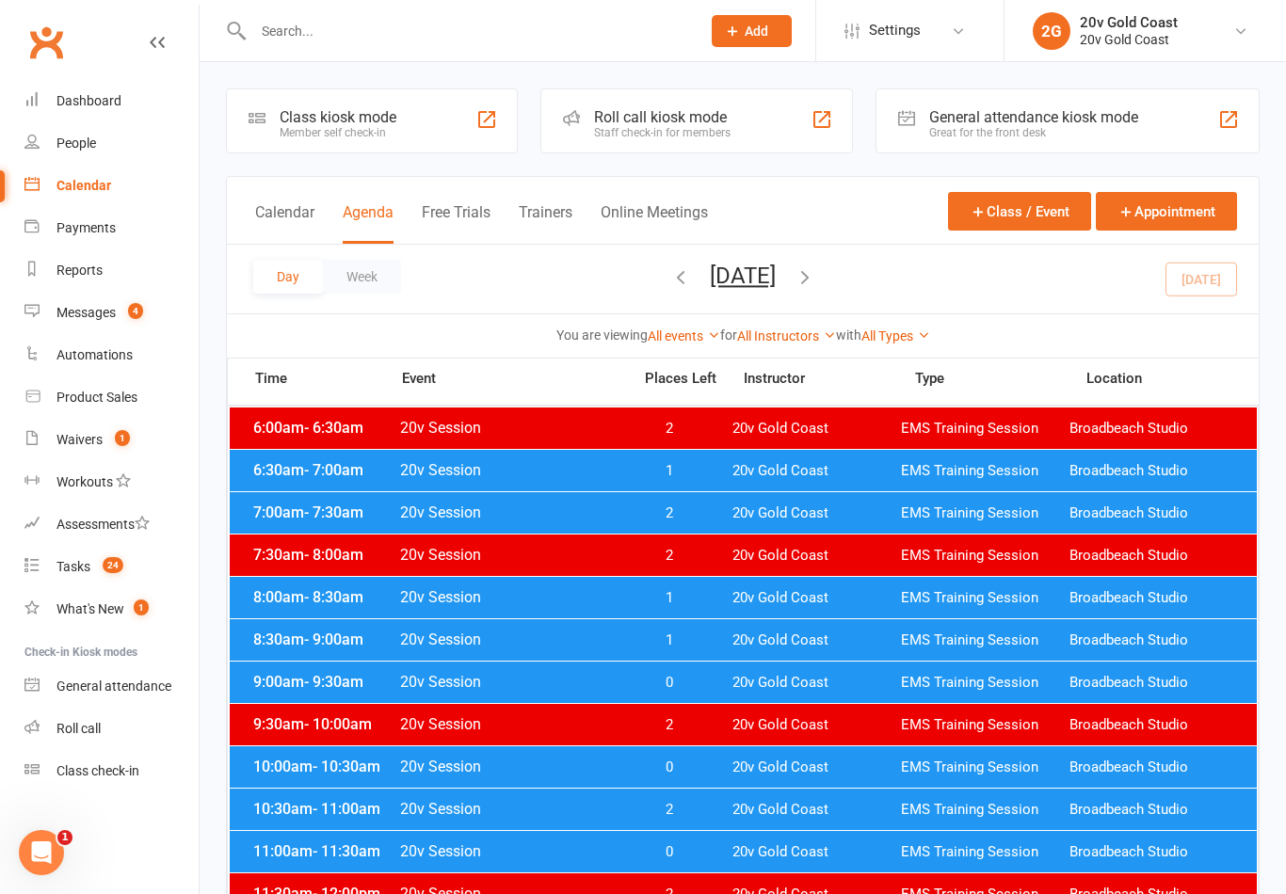
click at [988, 515] on span "EMS Training Session" at bounding box center [985, 513] width 168 height 18
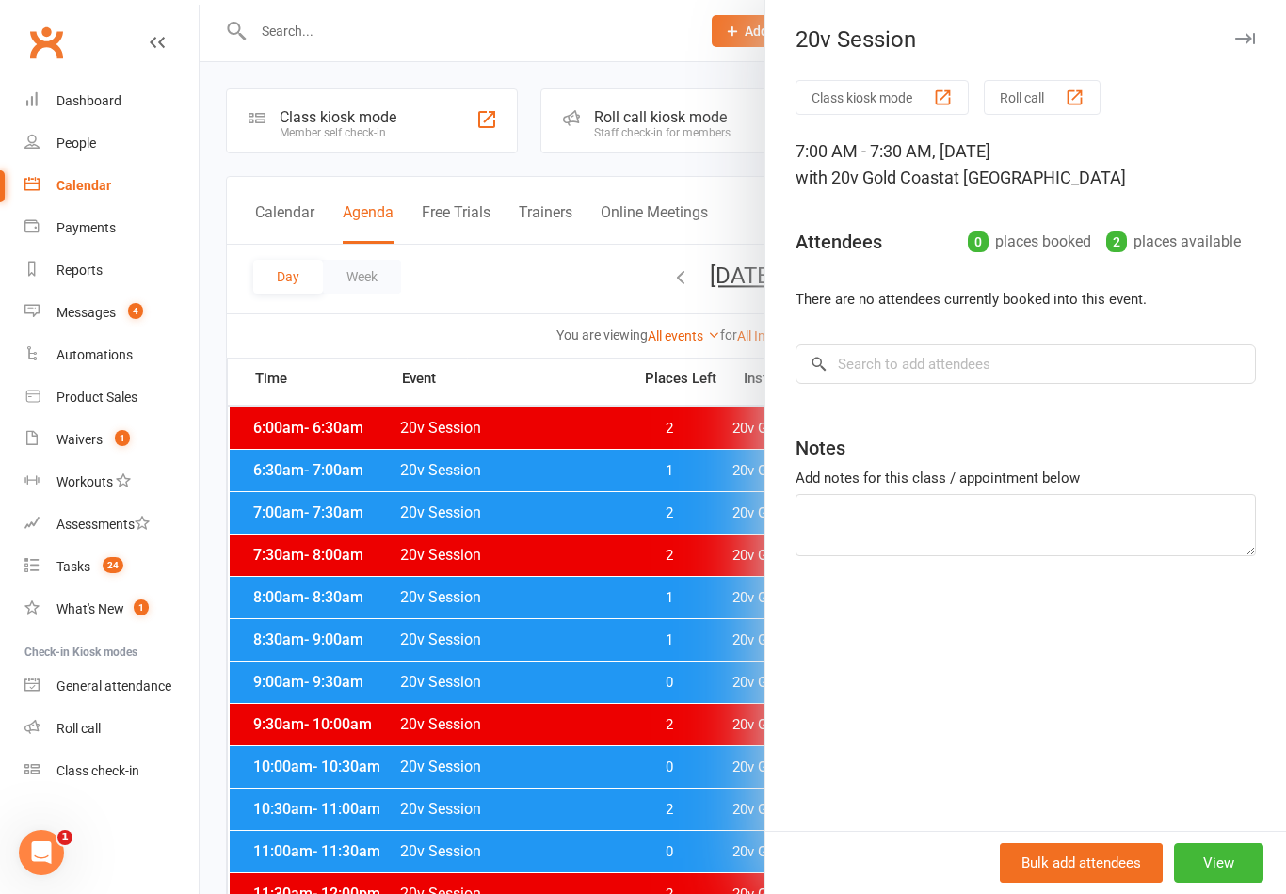
click at [1152, 433] on div "Notes" at bounding box center [1025, 444] width 460 height 46
click at [1177, 371] on input "search" at bounding box center [1025, 364] width 460 height 40
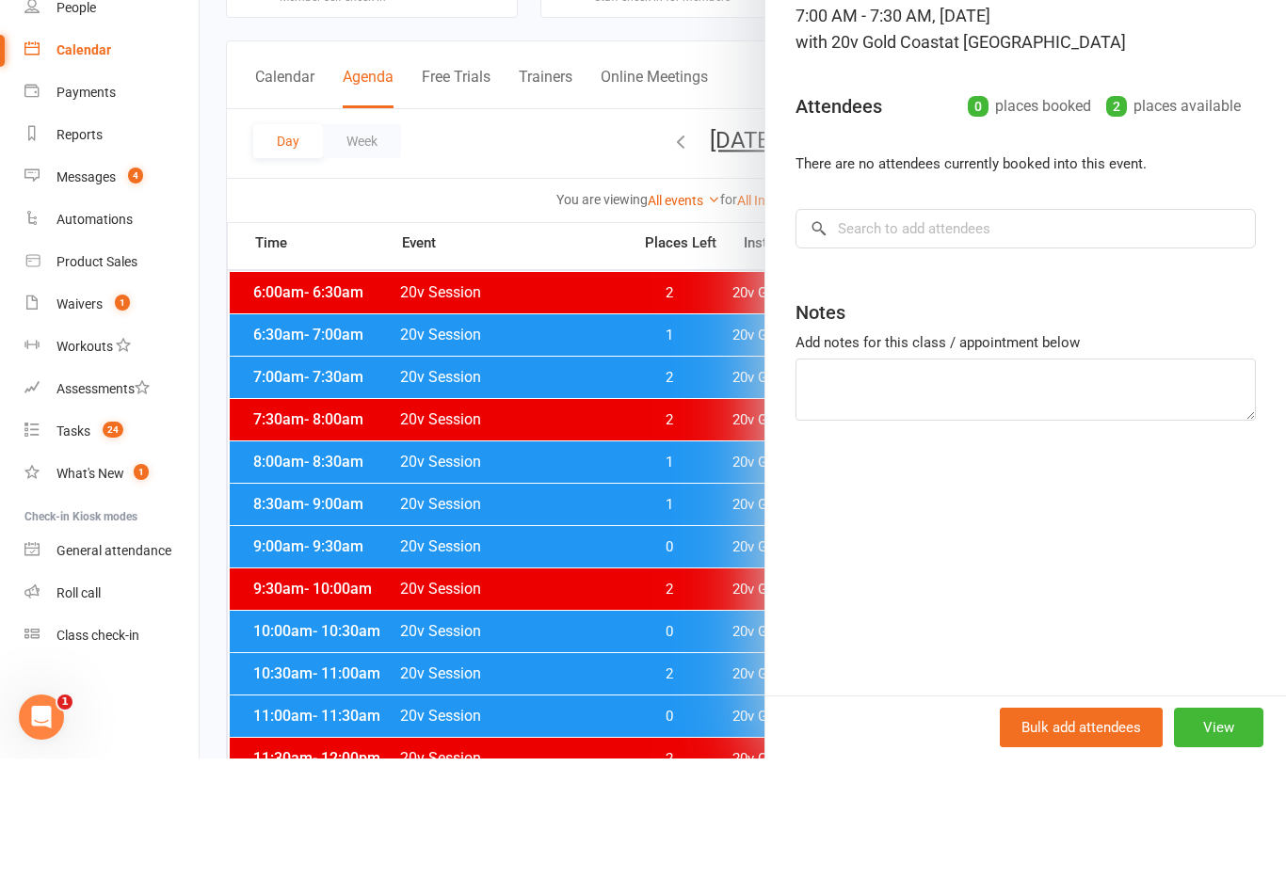
click at [614, 386] on div at bounding box center [743, 447] width 1086 height 894
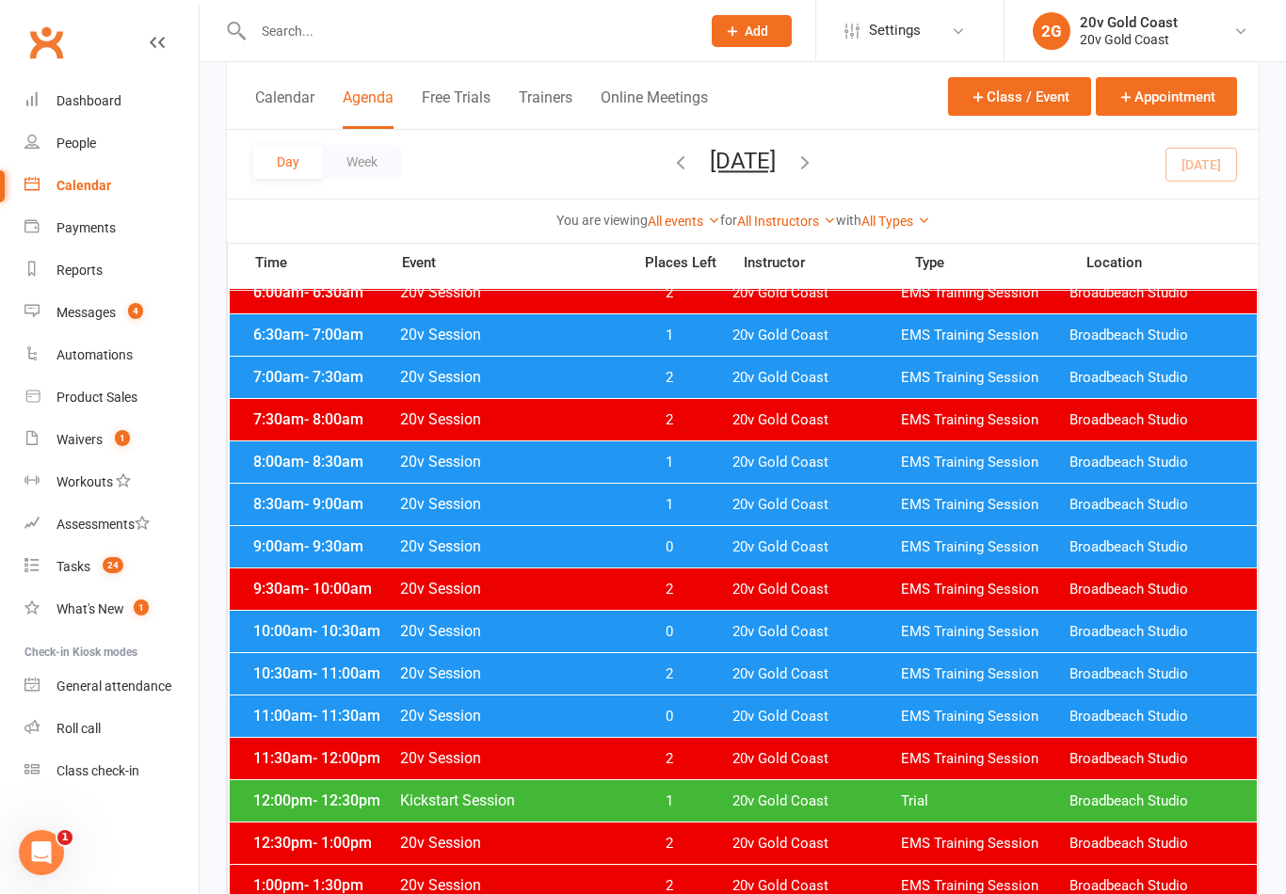
click at [810, 383] on span "20v Gold Coast" at bounding box center [816, 378] width 168 height 18
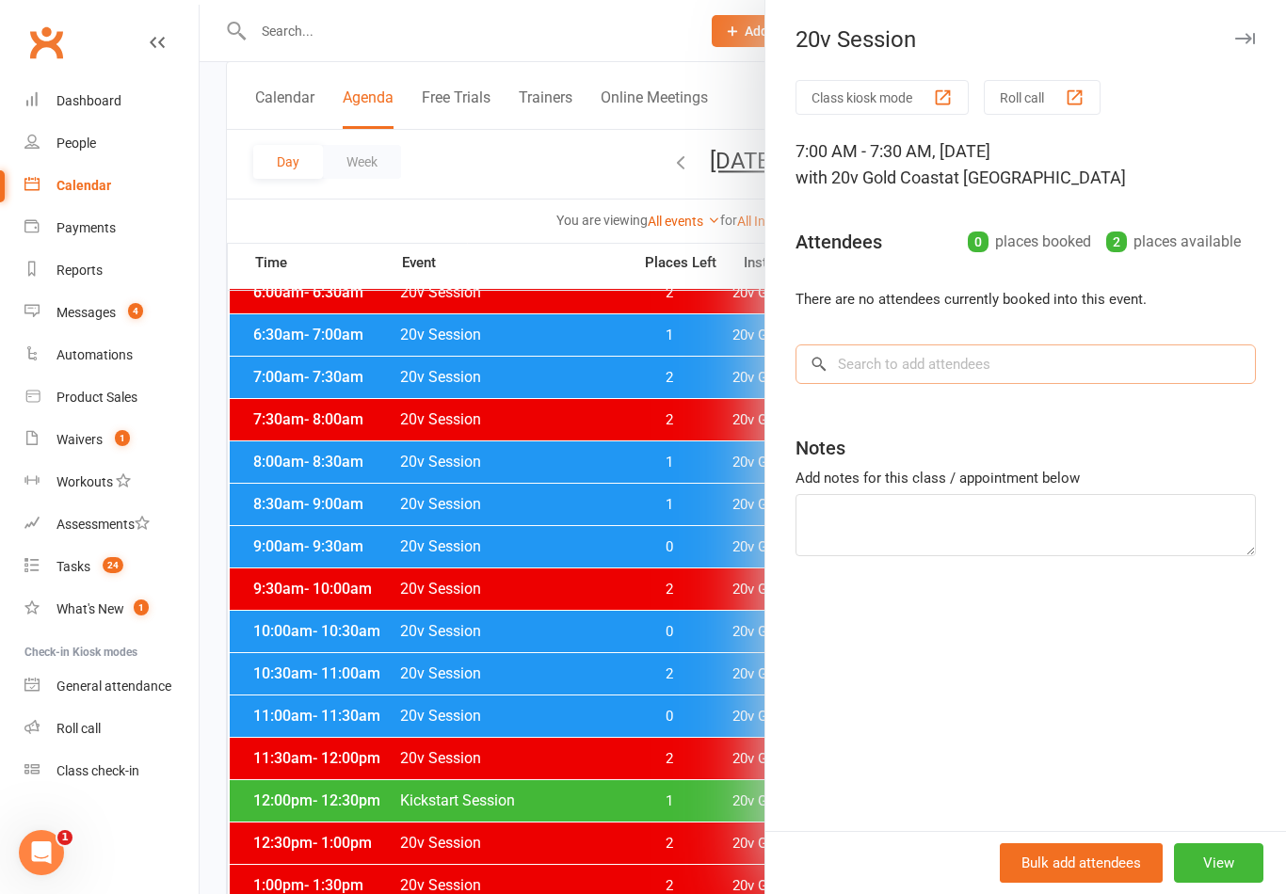
click at [1027, 379] on input "search" at bounding box center [1025, 364] width 460 height 40
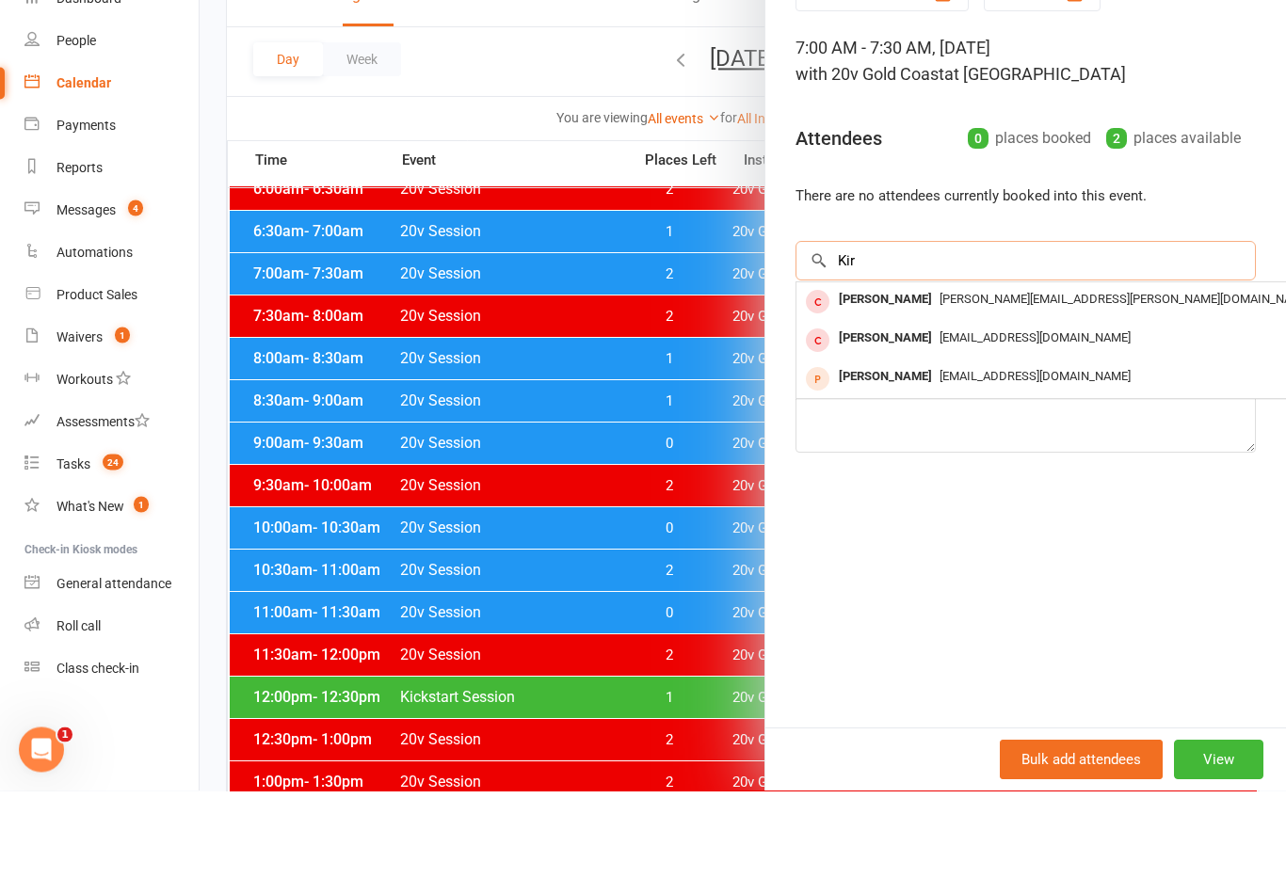
type input "Kir"
click at [706, 410] on div at bounding box center [743, 447] width 1086 height 894
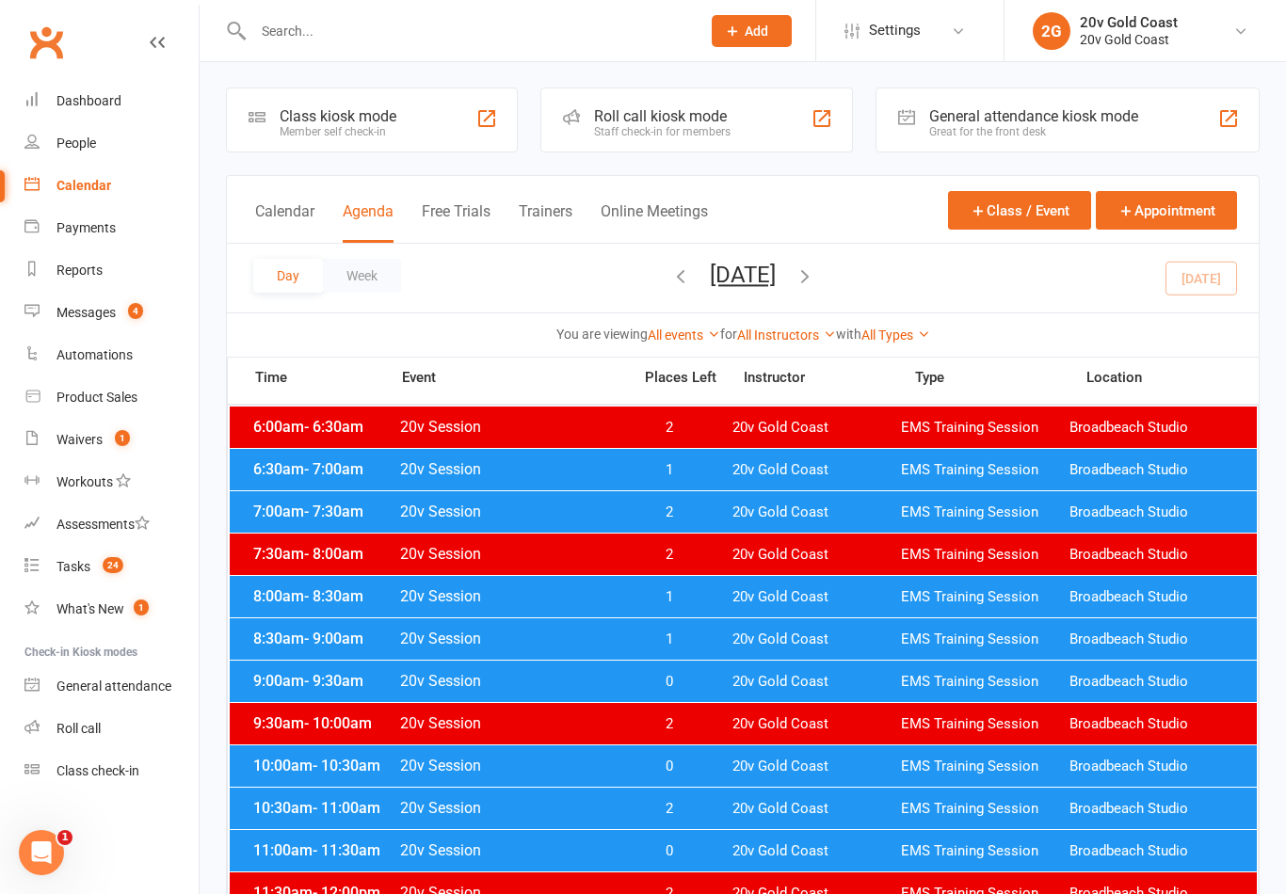
scroll to position [0, 0]
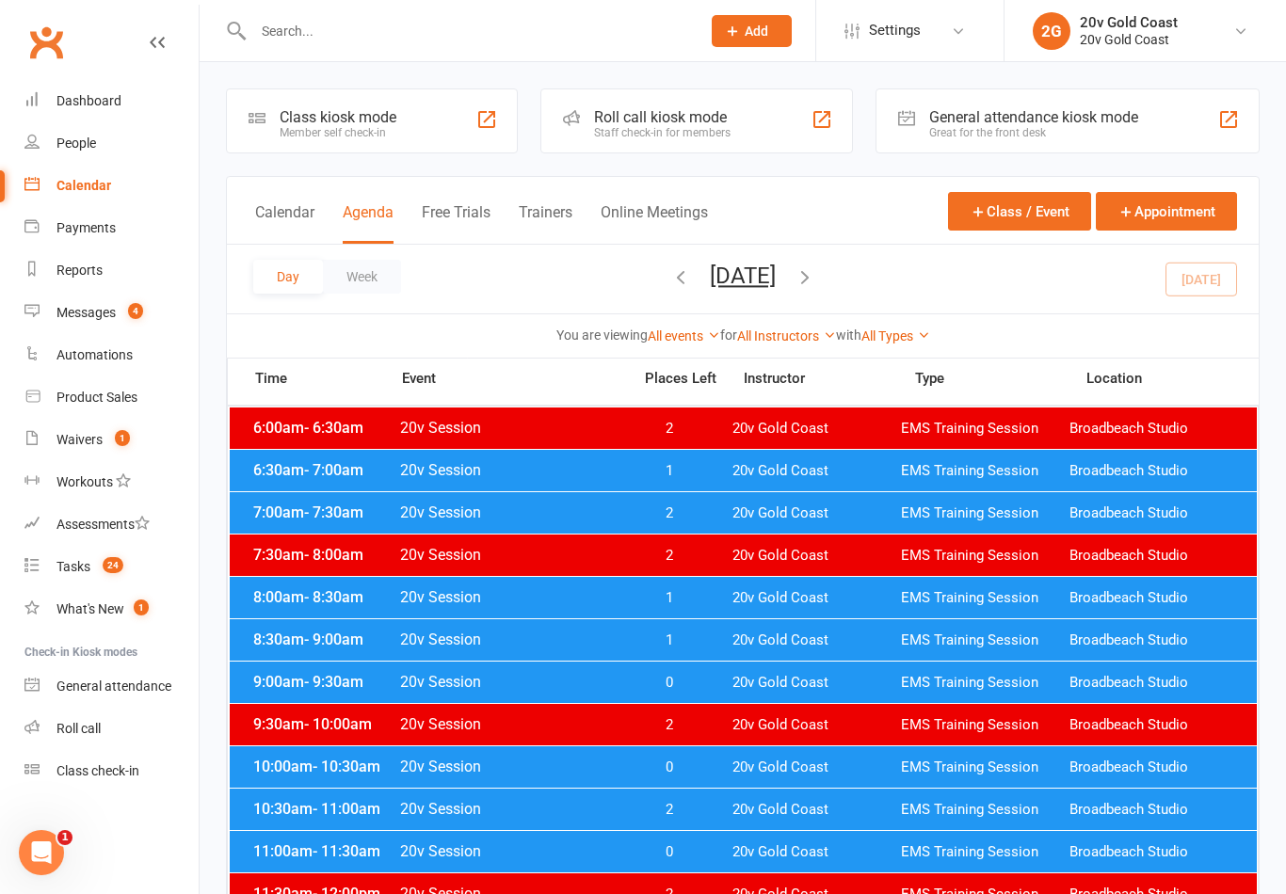
click at [1019, 516] on span "EMS Training Session" at bounding box center [985, 513] width 168 height 18
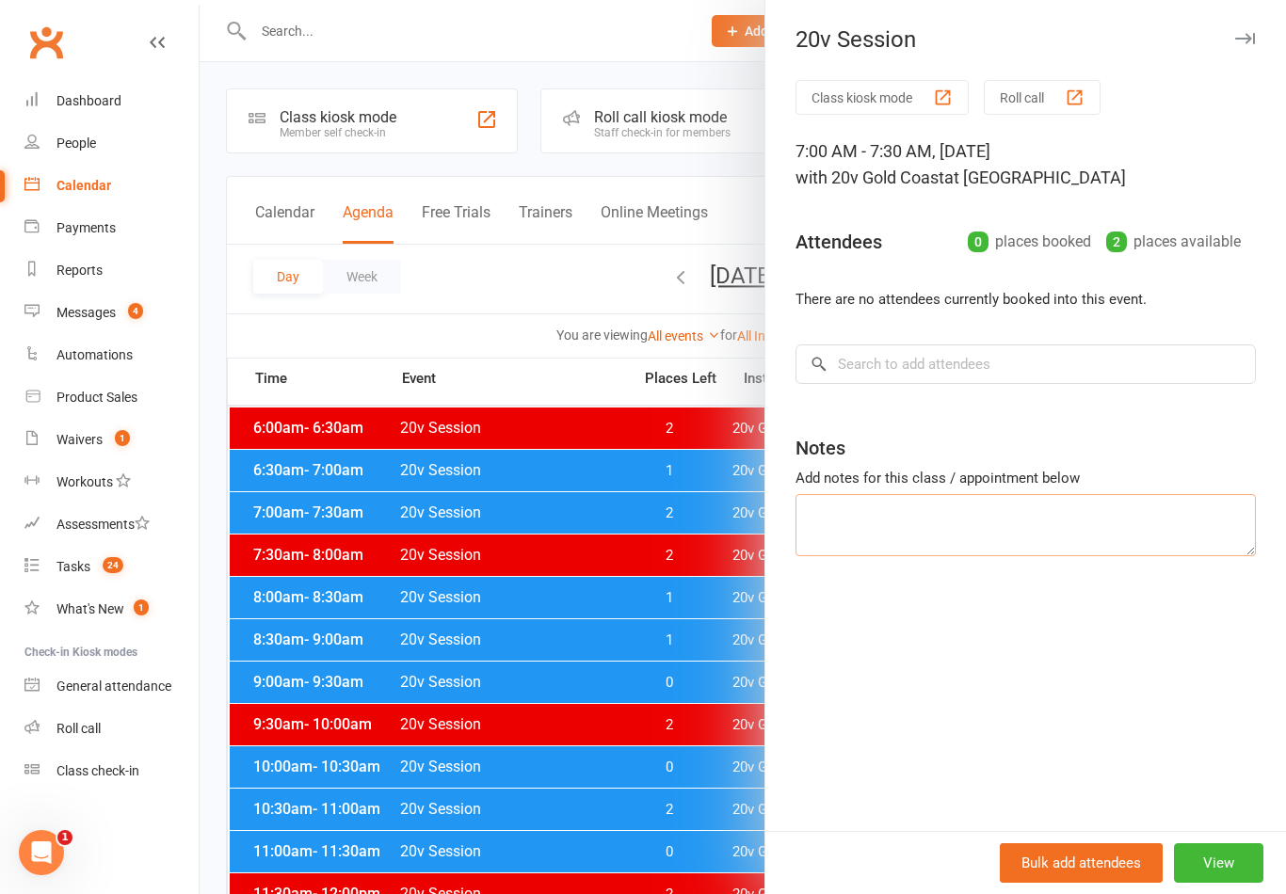
click at [1036, 528] on textarea at bounding box center [1025, 525] width 460 height 62
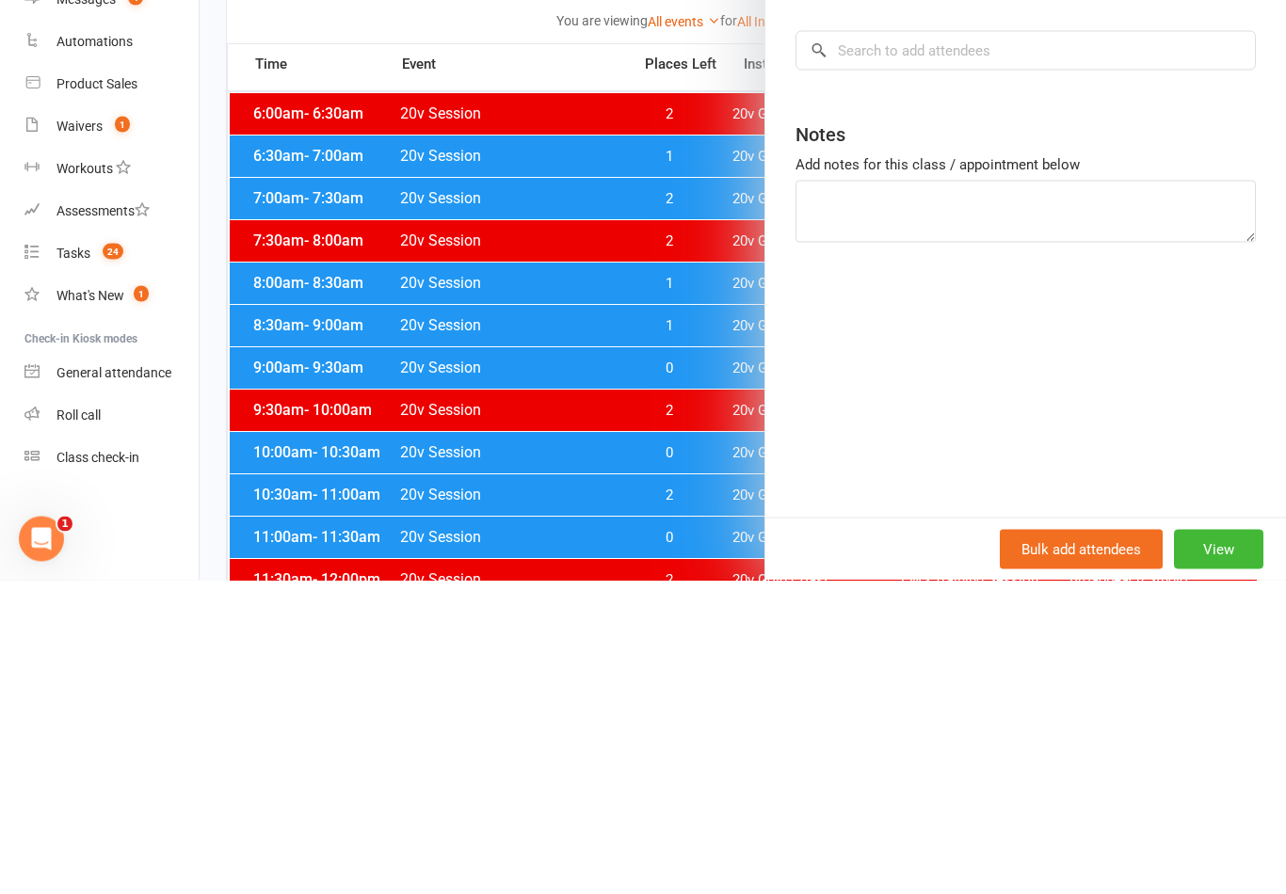
click at [1144, 346] on div "Class kiosk mode Roll call 7:00 AM - 7:30 AM, Wednesday, September, 17, 2025 wi…" at bounding box center [1025, 455] width 520 height 751
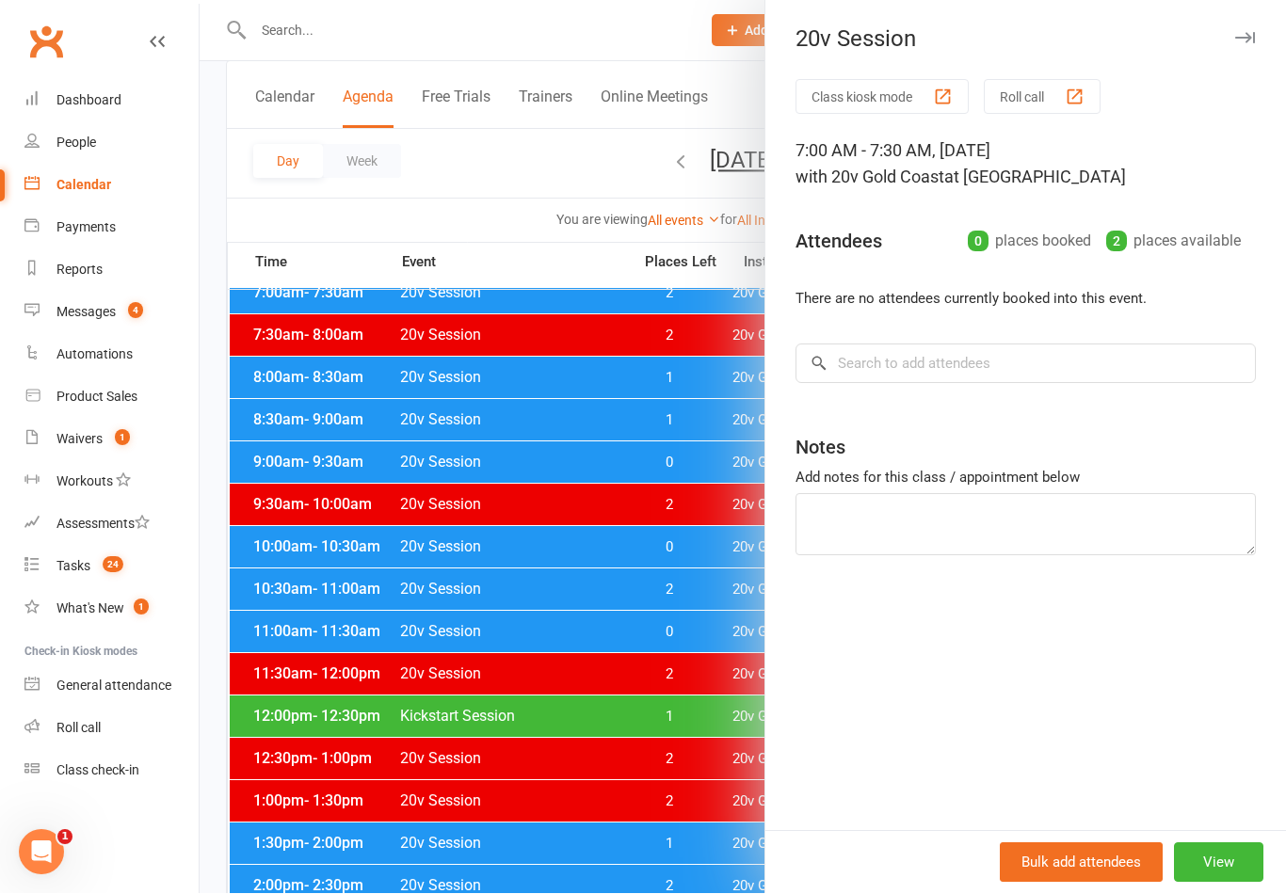
click at [1244, 864] on button "View" at bounding box center [1218, 863] width 89 height 40
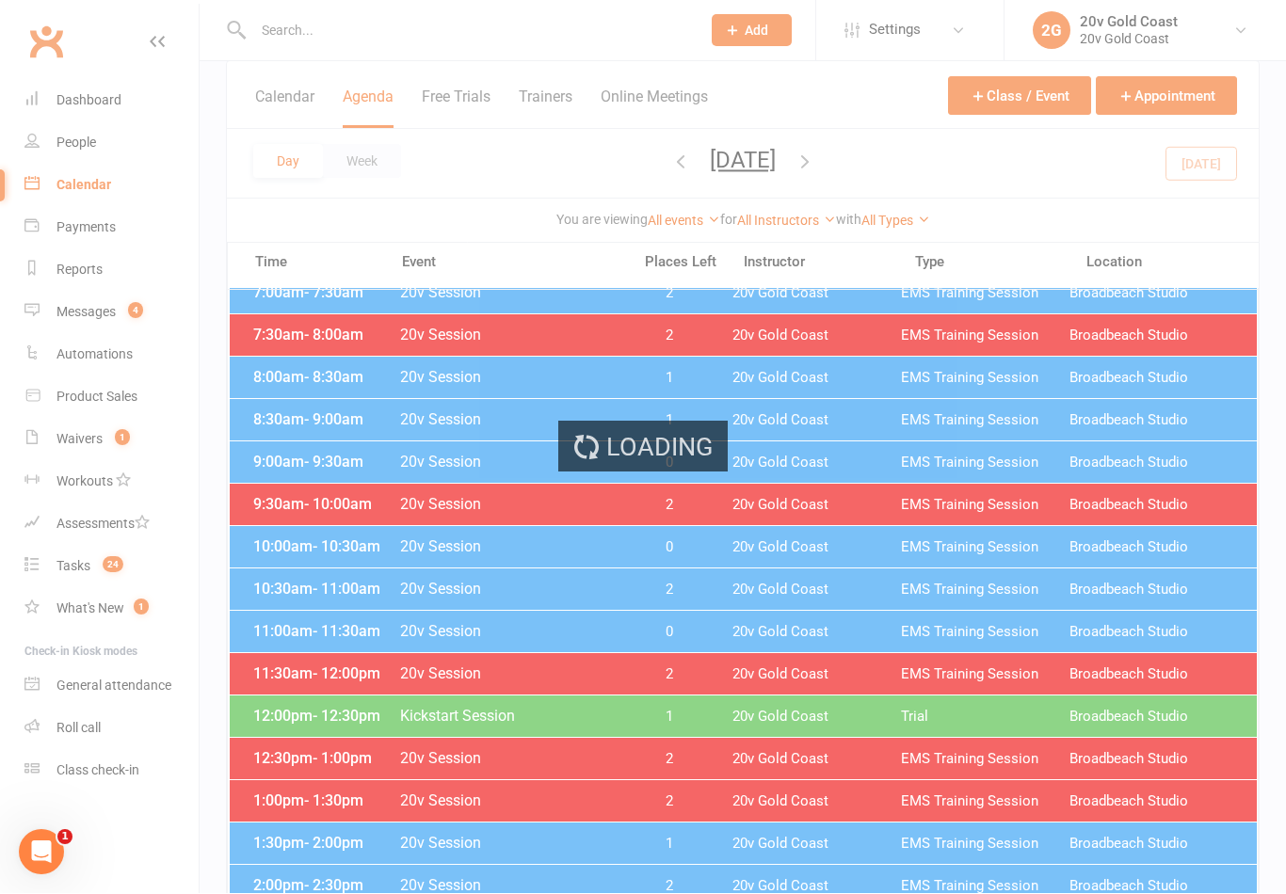
scroll to position [220, 0]
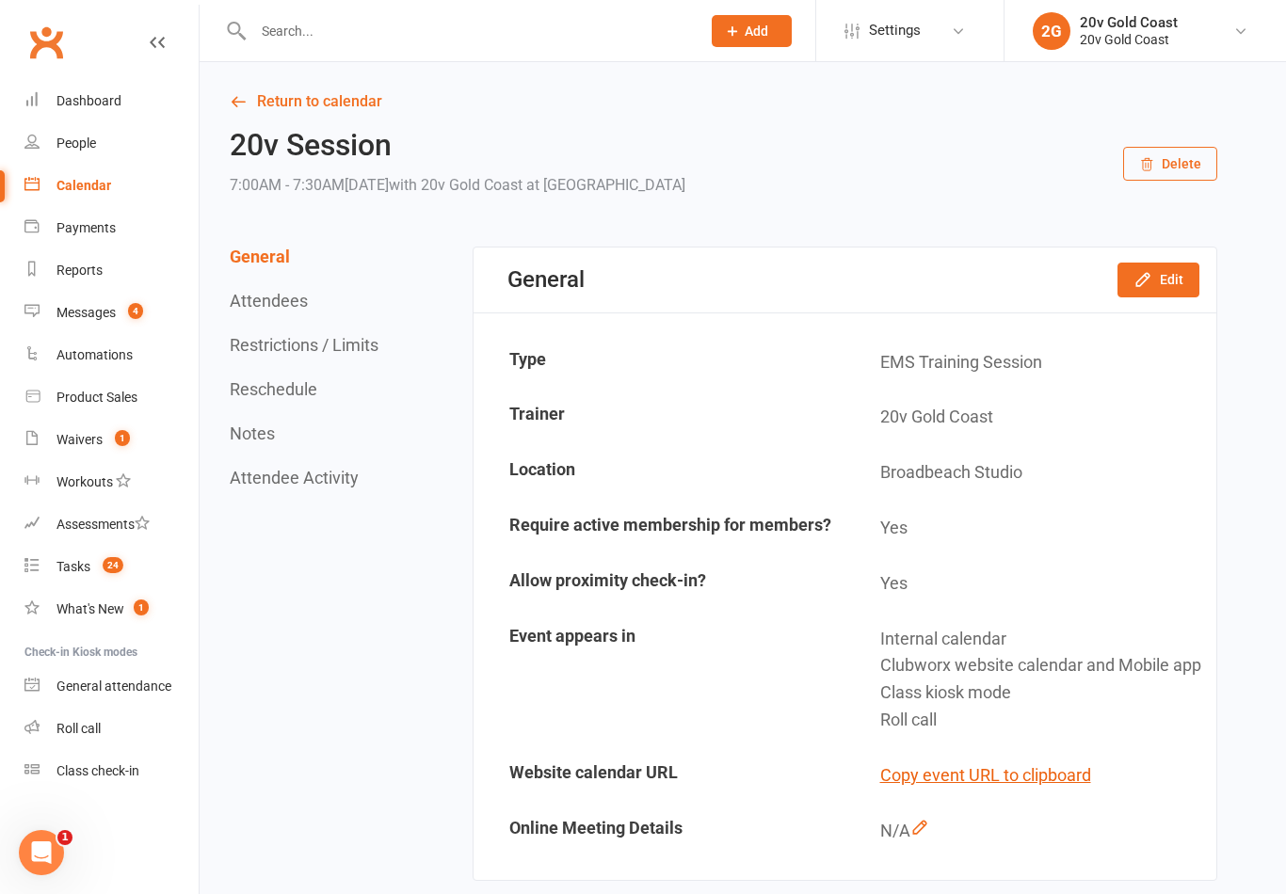
click at [1198, 264] on button "Edit" at bounding box center [1158, 280] width 82 height 34
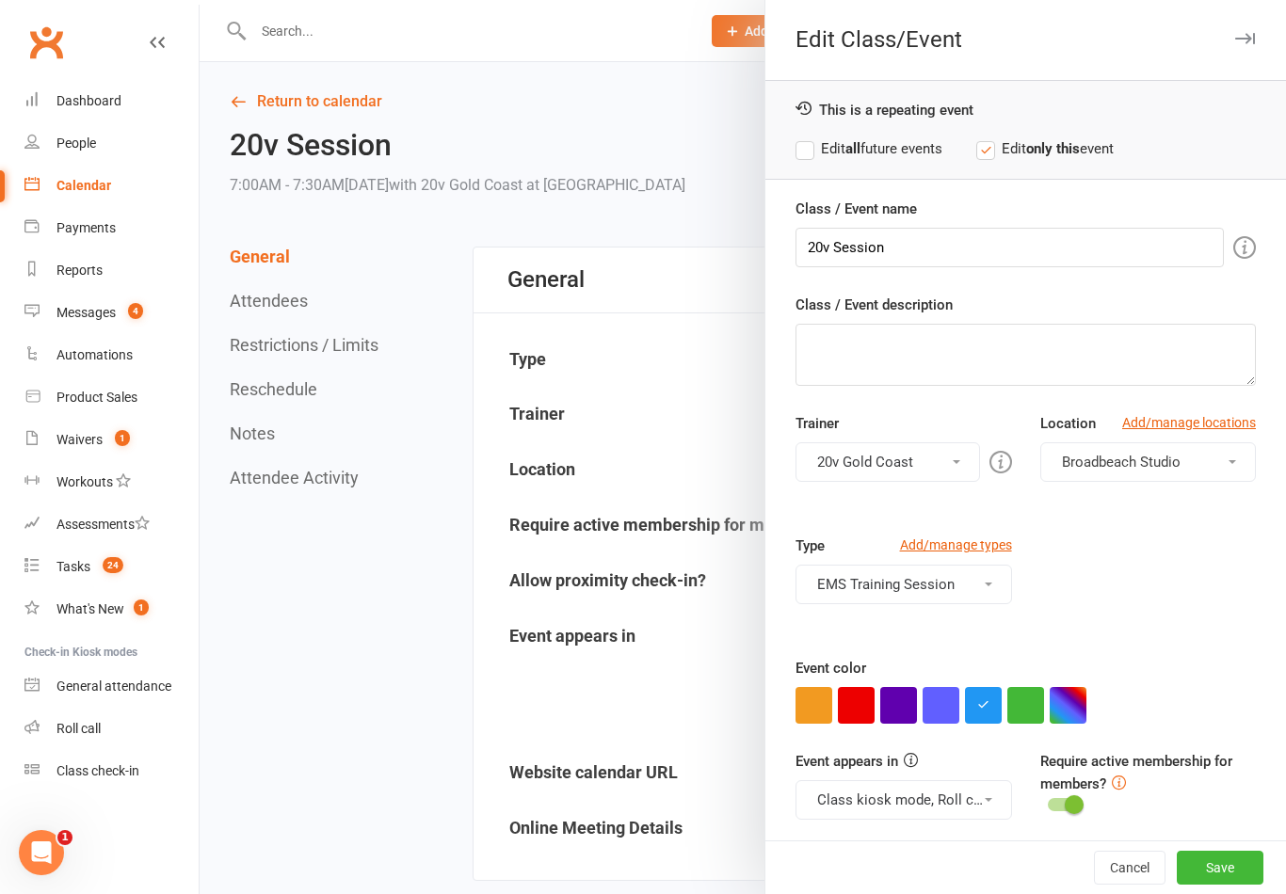
click at [992, 600] on button "EMS Training Session" at bounding box center [903, 585] width 216 height 40
click at [1084, 605] on div "Type Add/manage types EMS Training Session EMS Training Session Trial" at bounding box center [1025, 596] width 488 height 122
click at [977, 796] on button "Class kiosk mode, Roll call, Clubworx website calendar and Mobile app" at bounding box center [903, 800] width 216 height 40
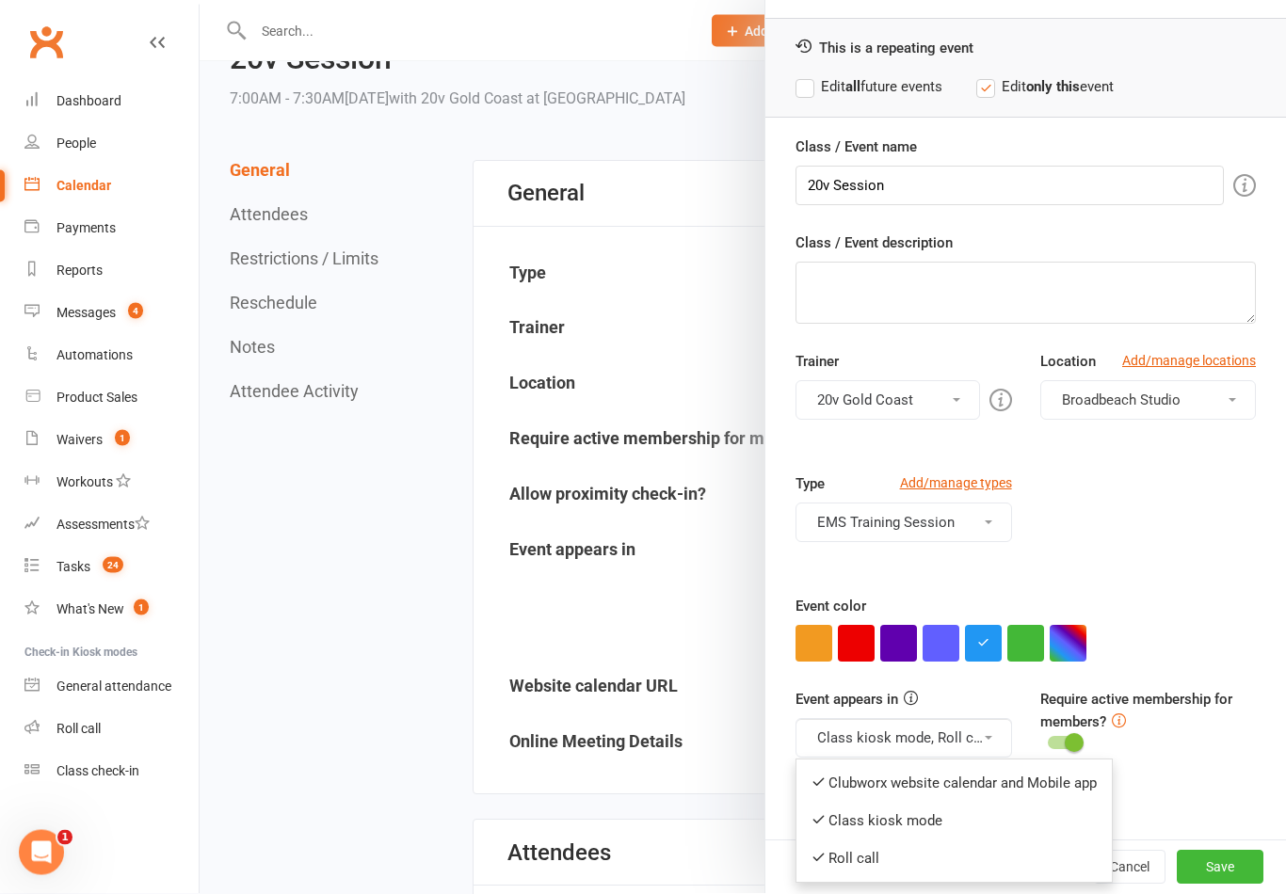
scroll to position [55, 0]
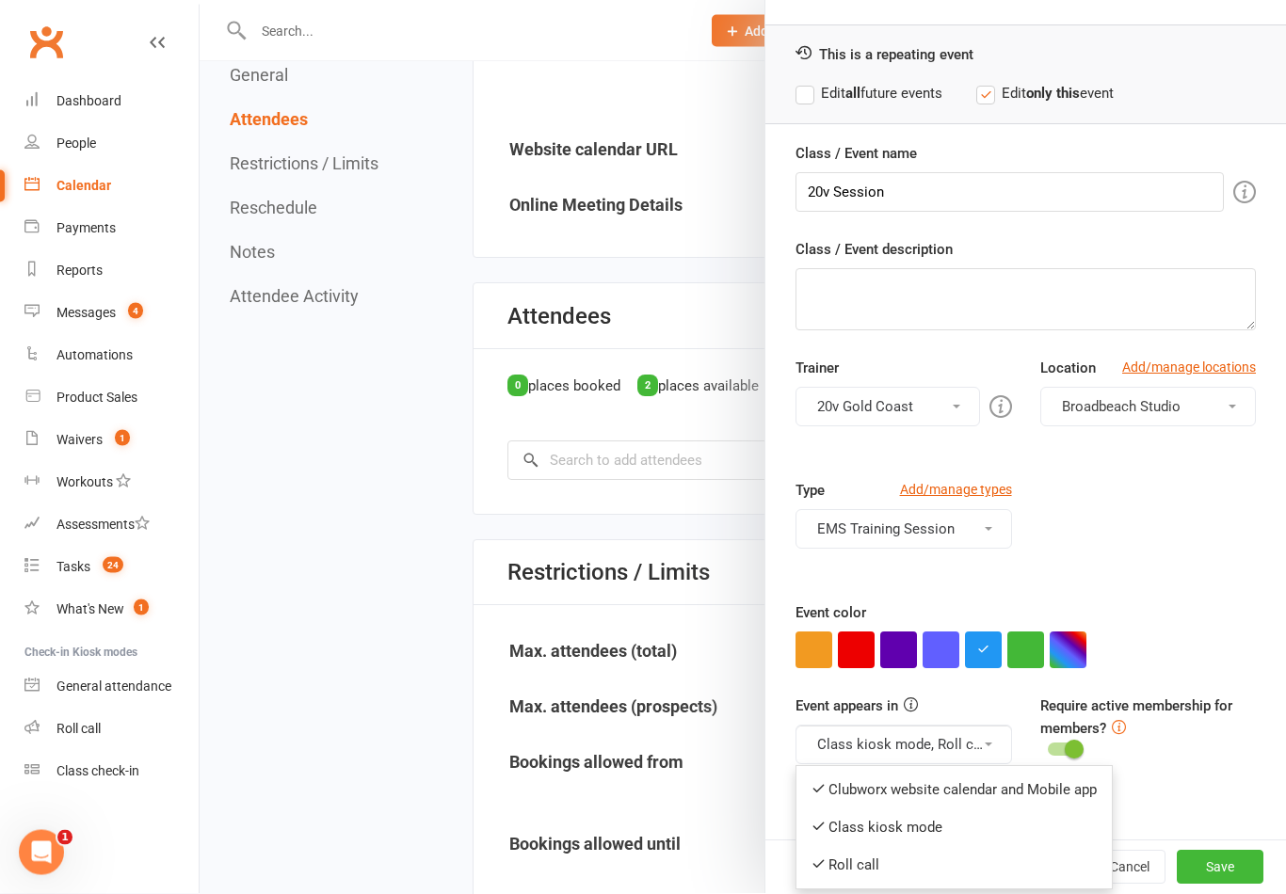
click at [957, 786] on link "Clubworx website calendar and Mobile app" at bounding box center [953, 791] width 315 height 38
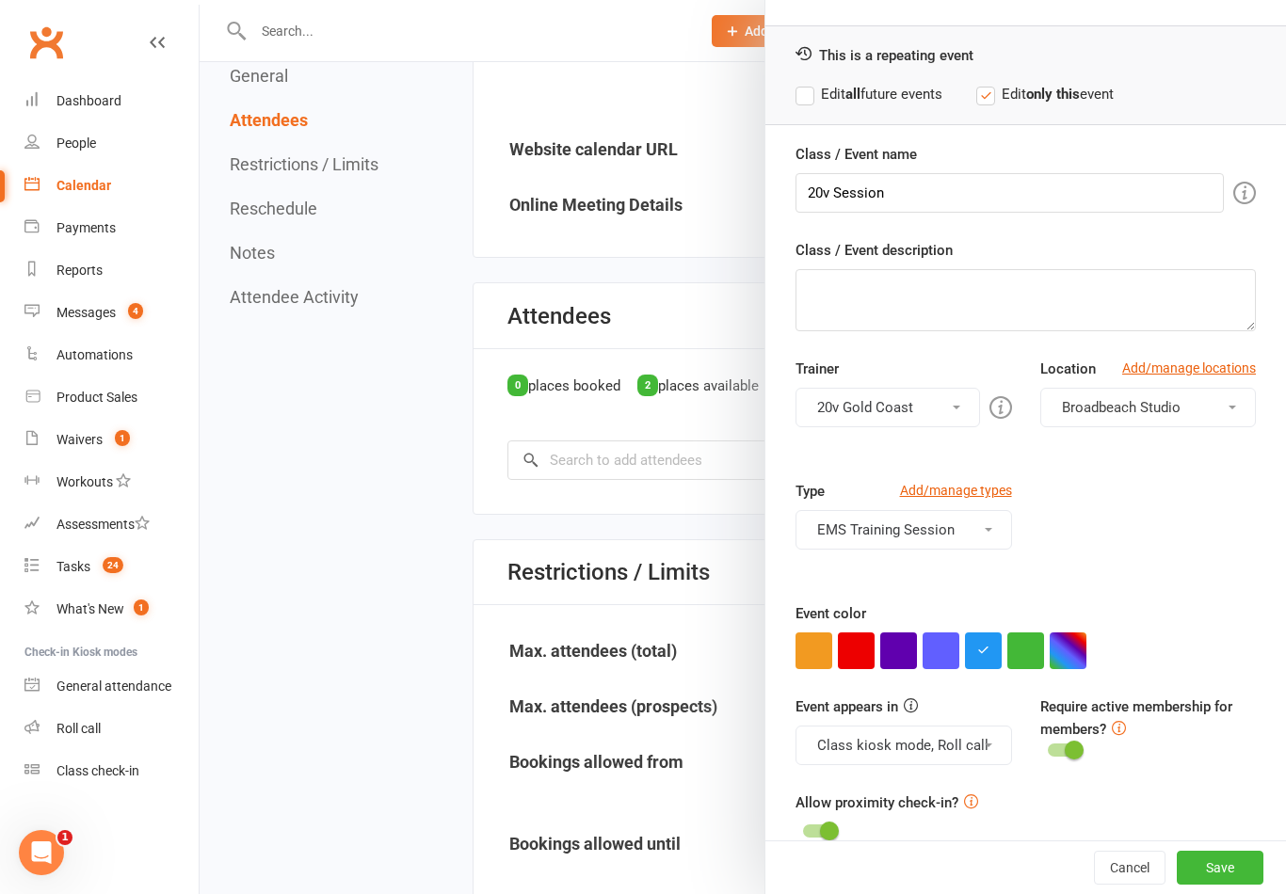
click at [953, 744] on button "Class kiosk mode, Roll call" at bounding box center [903, 746] width 216 height 40
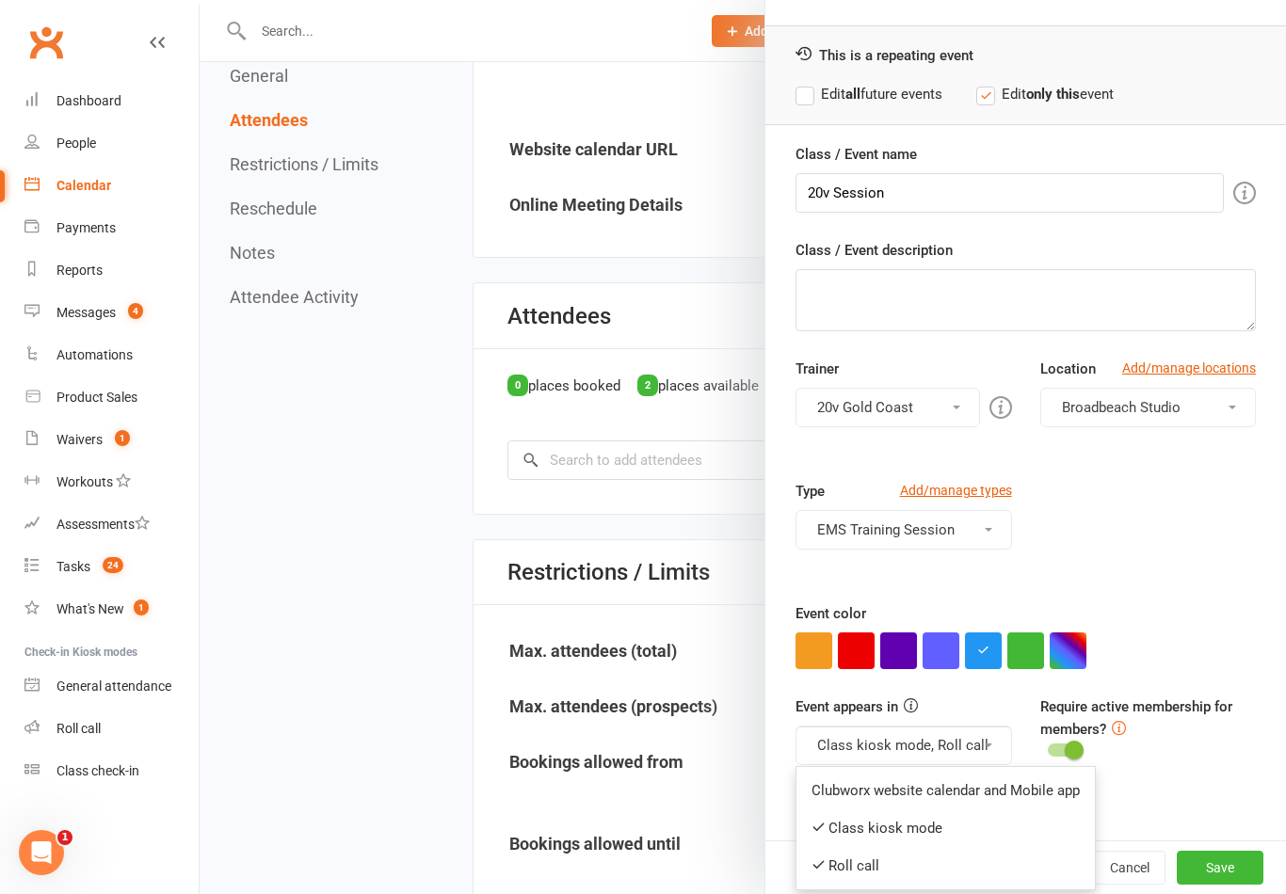
click at [935, 857] on link "Roll call" at bounding box center [945, 866] width 298 height 38
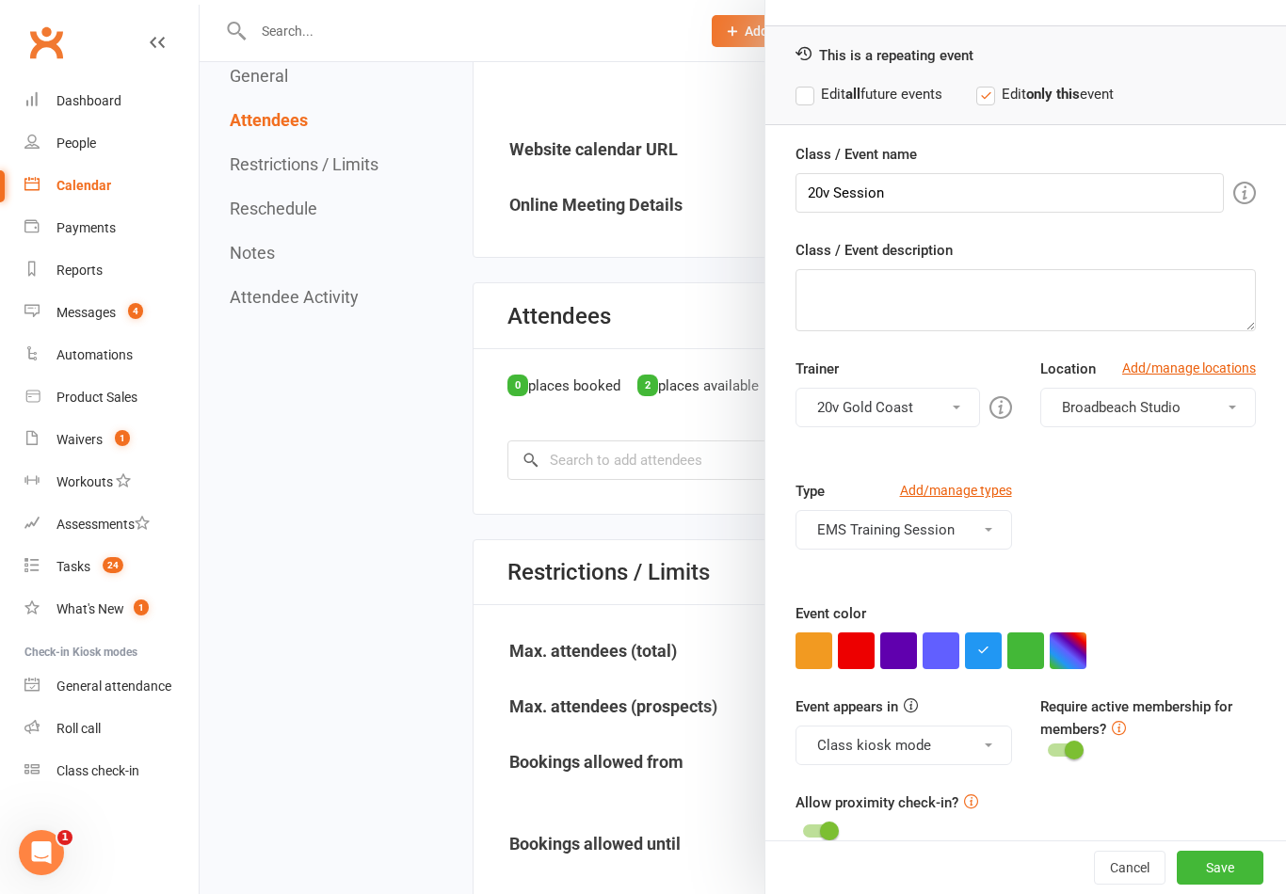
click at [940, 756] on button "Class kiosk mode" at bounding box center [903, 746] width 216 height 40
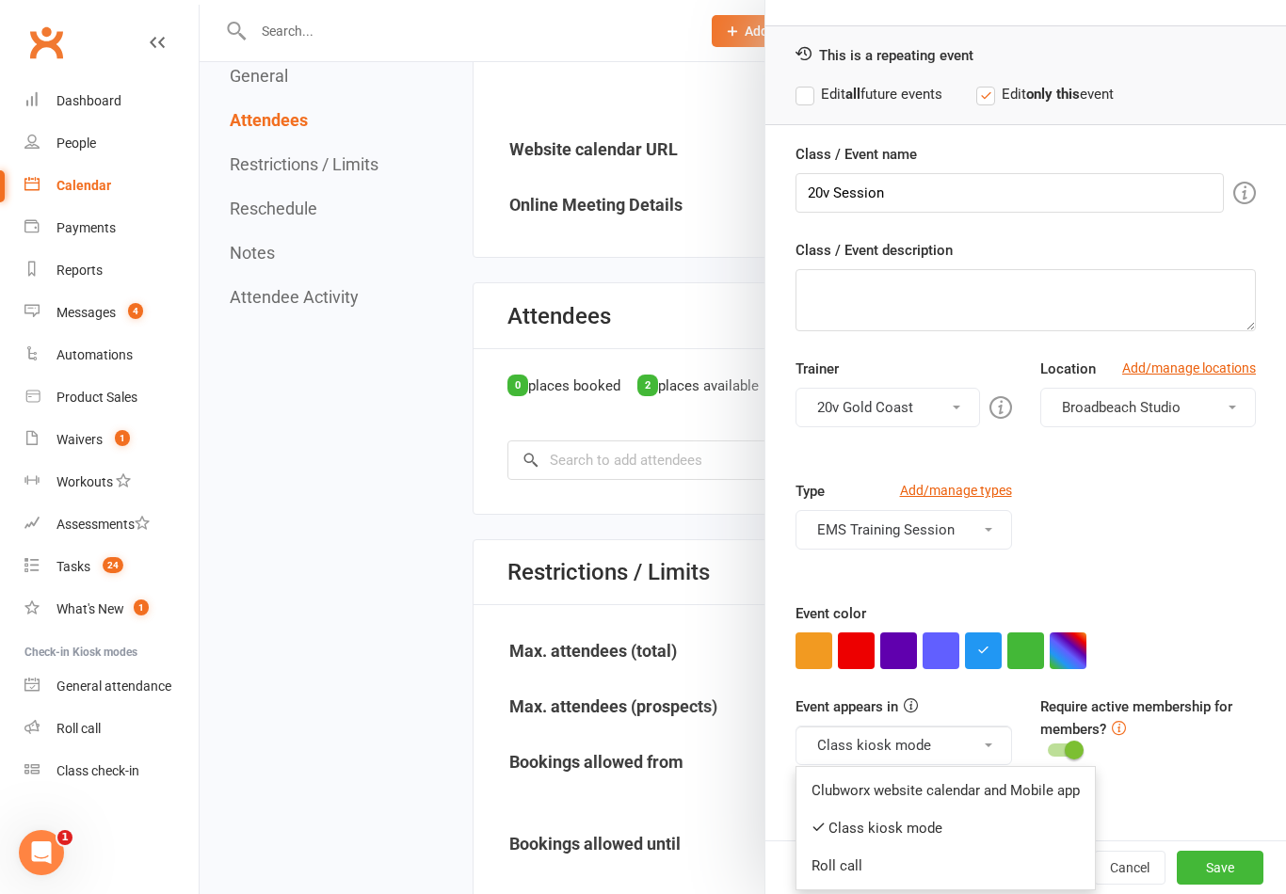
click at [937, 844] on link "Class kiosk mode" at bounding box center [945, 828] width 298 height 38
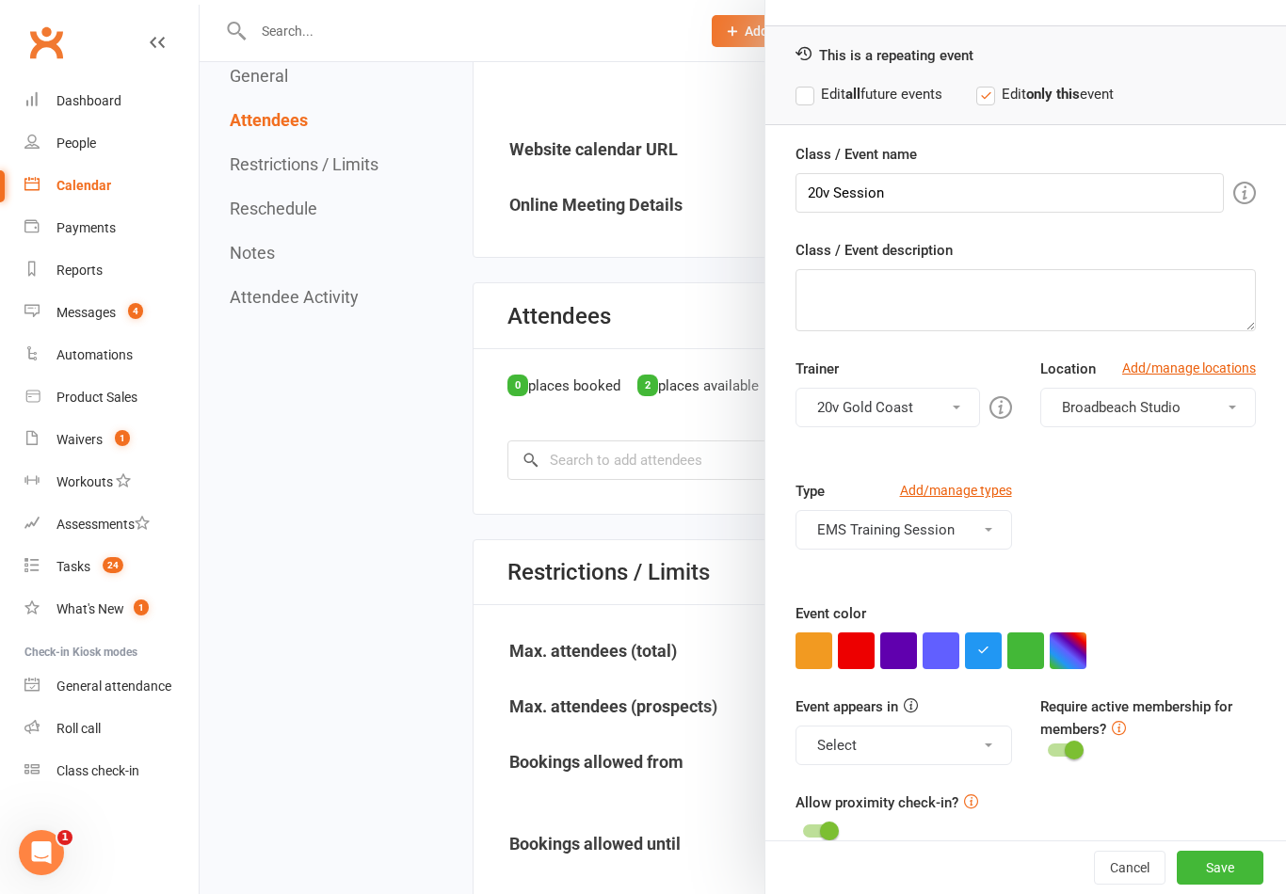
click at [1272, 121] on div "This is a repeating event Edit all future events Edit only this event" at bounding box center [1025, 75] width 520 height 100
click at [906, 760] on button "Select" at bounding box center [903, 746] width 216 height 40
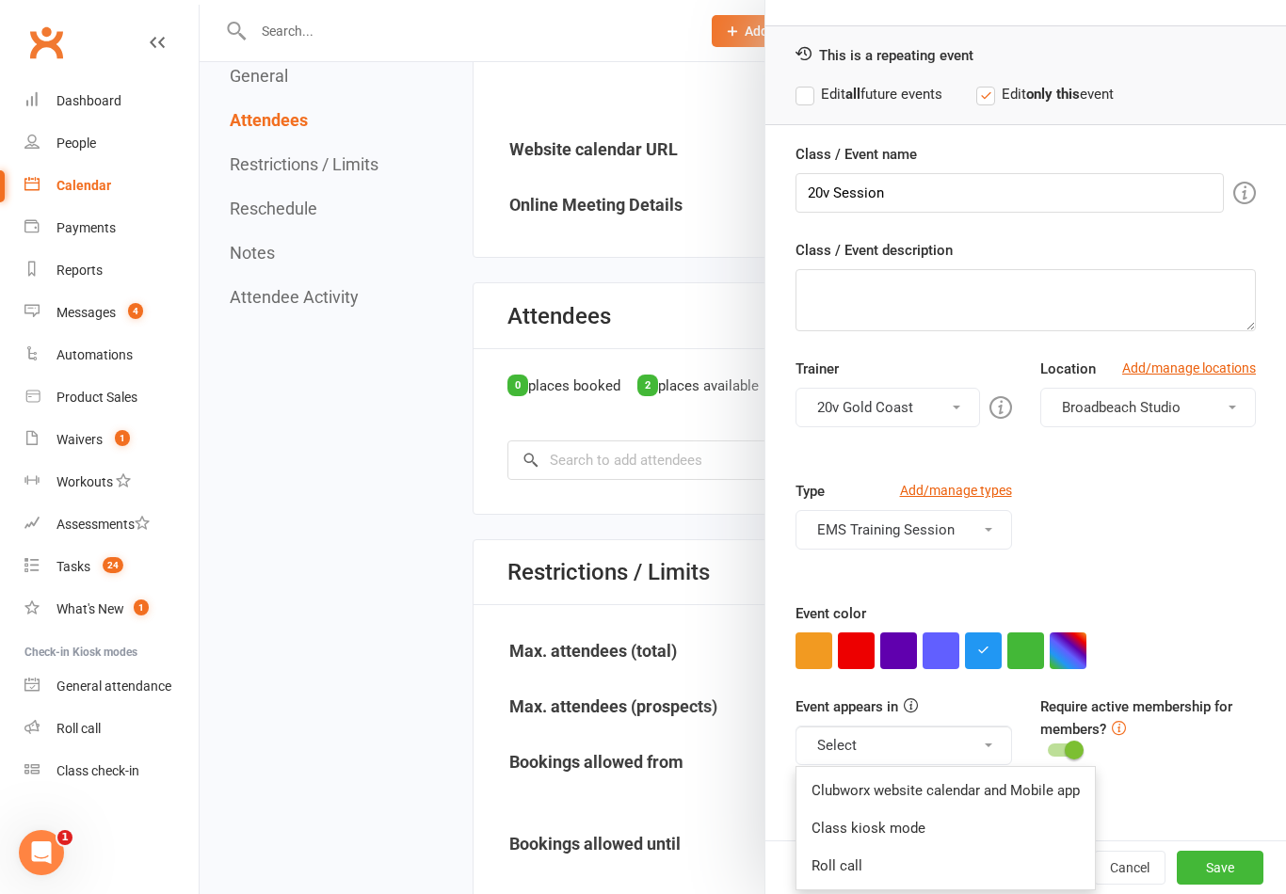
click at [926, 761] on button "Select" at bounding box center [903, 746] width 216 height 40
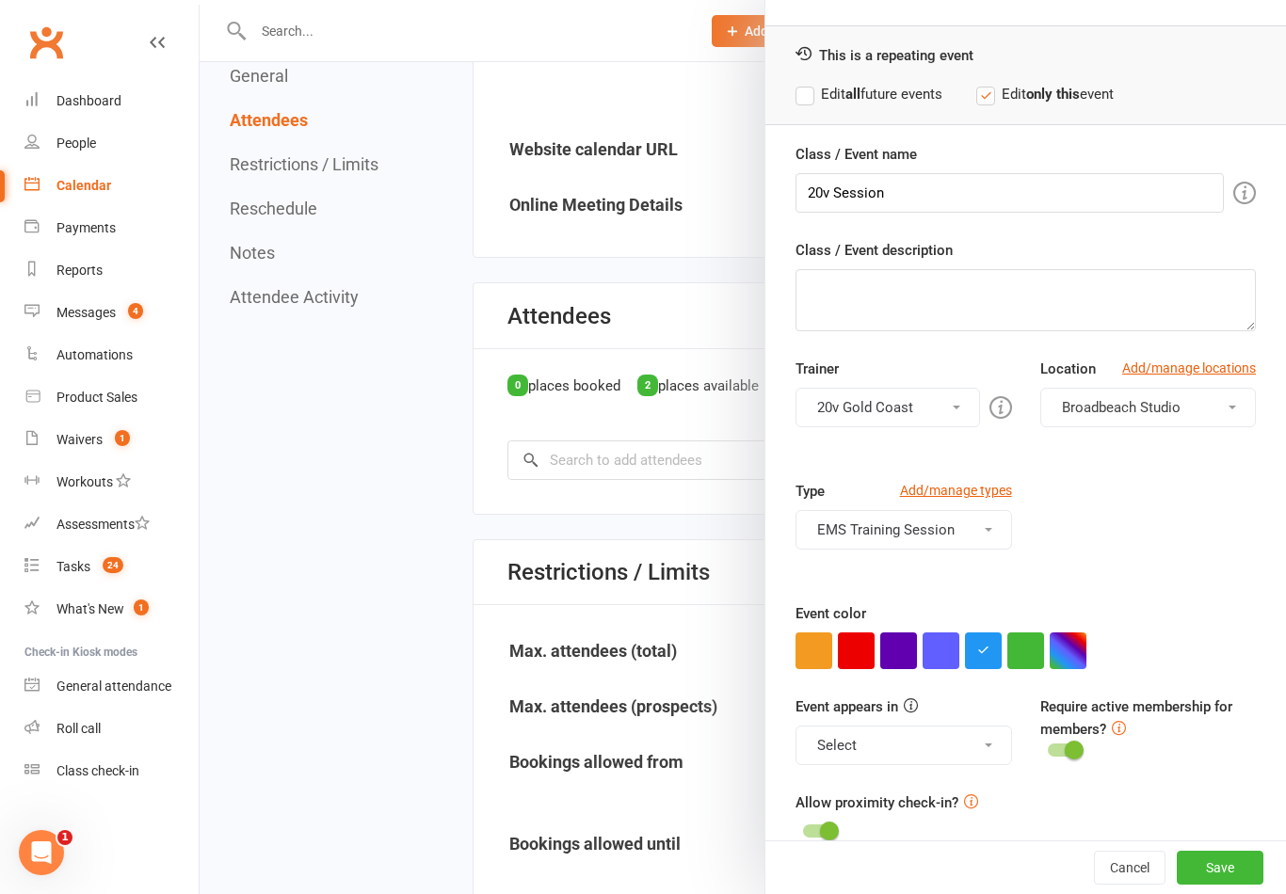
click at [949, 742] on button "Select" at bounding box center [903, 746] width 216 height 40
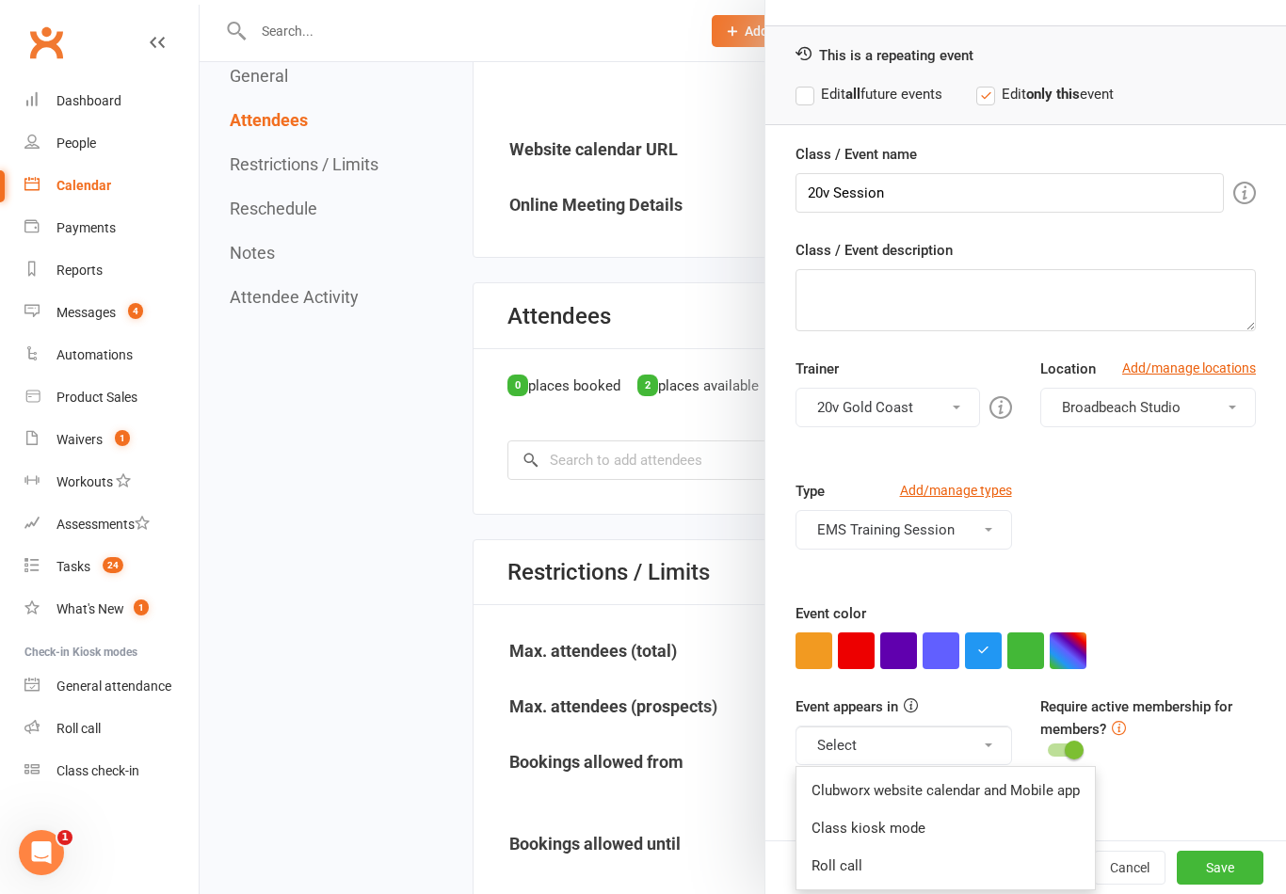
click at [933, 787] on link "Clubworx website calendar and Mobile app" at bounding box center [945, 791] width 298 height 38
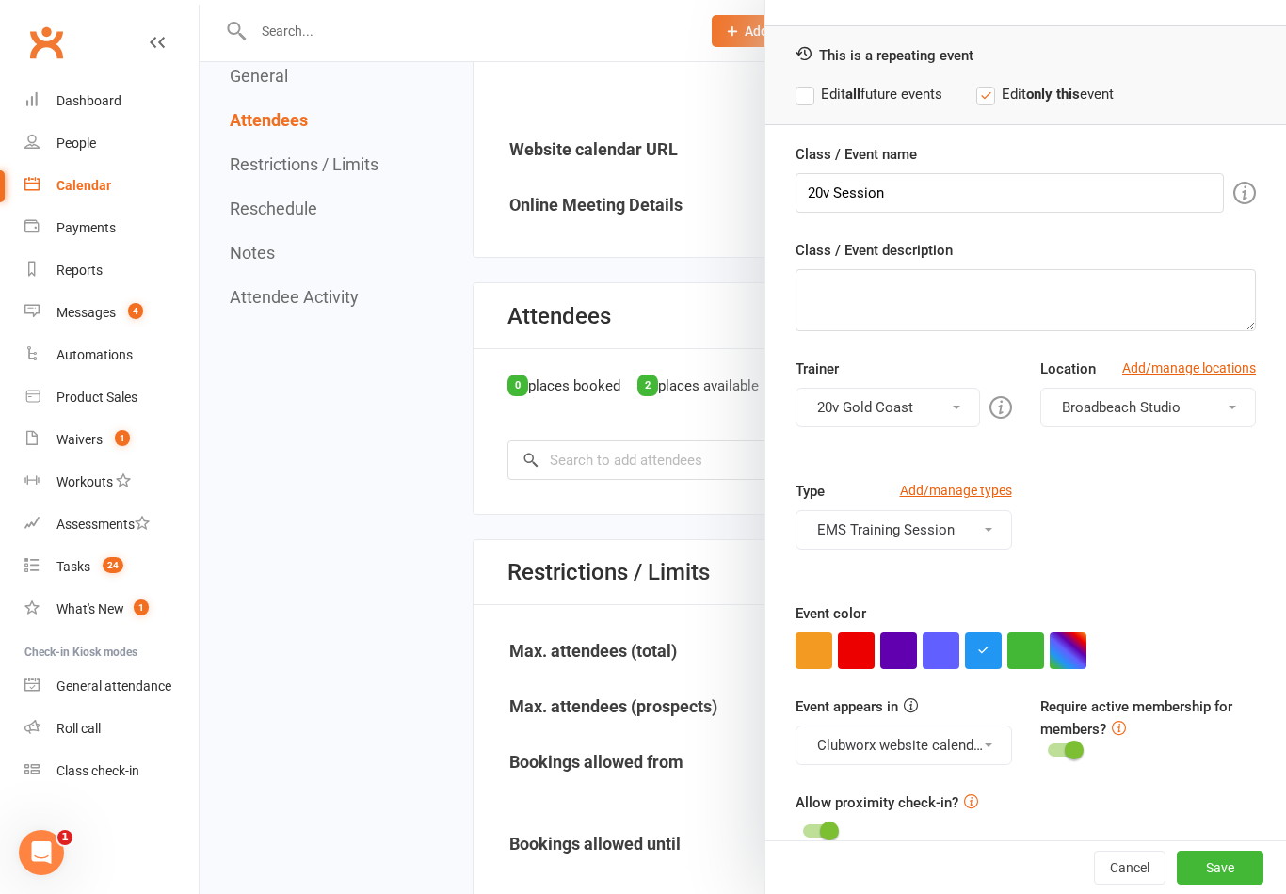
click at [1086, 713] on label "Require active membership for members?" at bounding box center [1136, 718] width 192 height 40
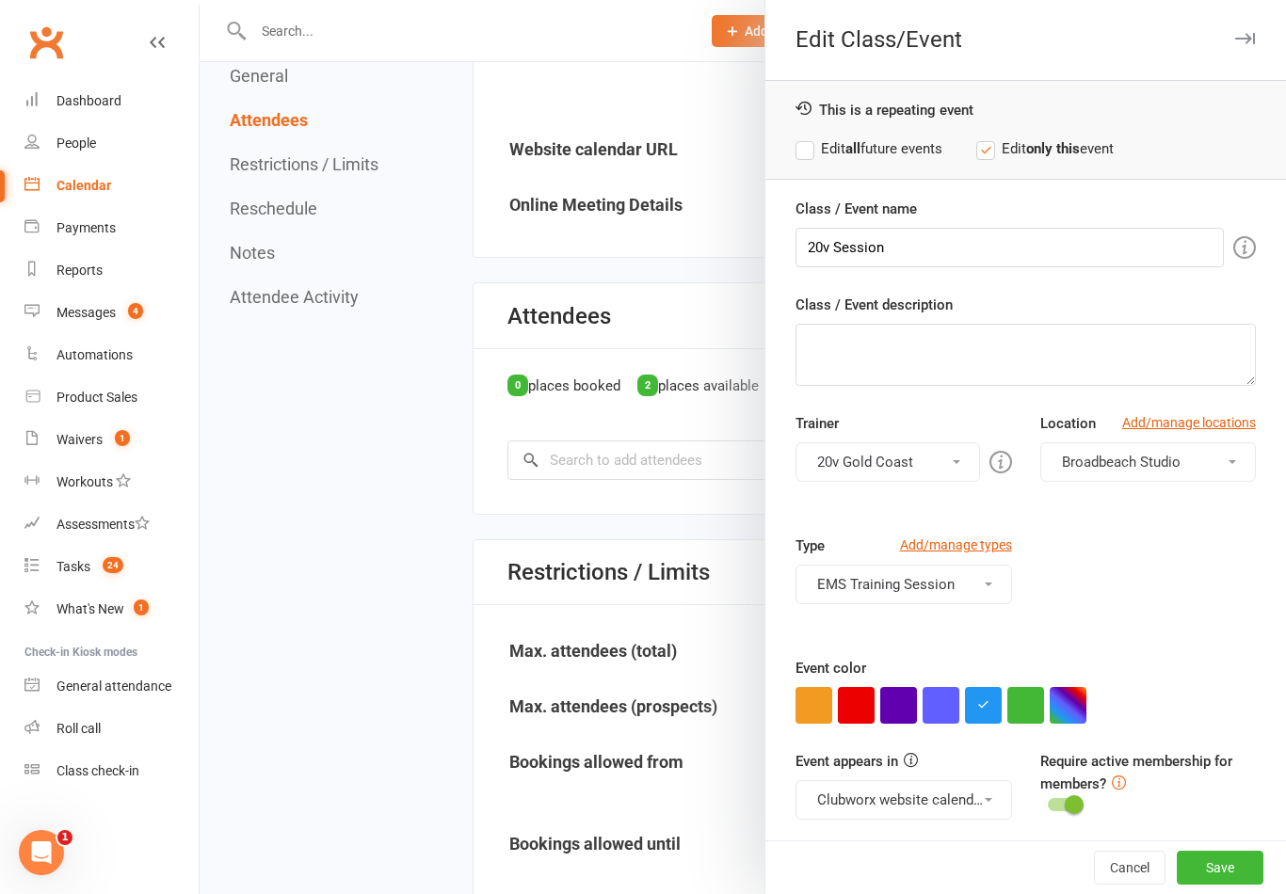
scroll to position [0, 0]
click at [703, 530] on div at bounding box center [743, 447] width 1086 height 894
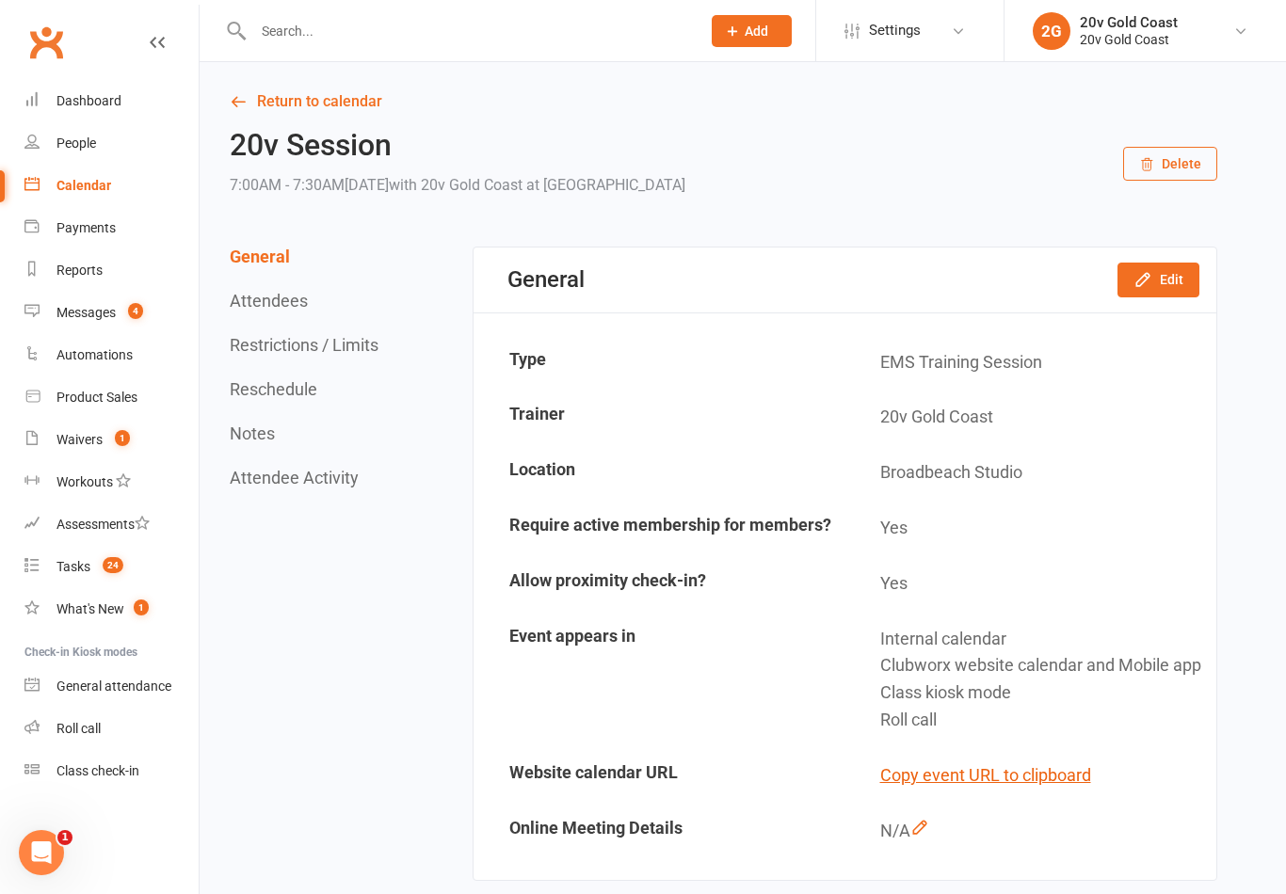
click at [1148, 271] on icon "button" at bounding box center [1142, 279] width 19 height 19
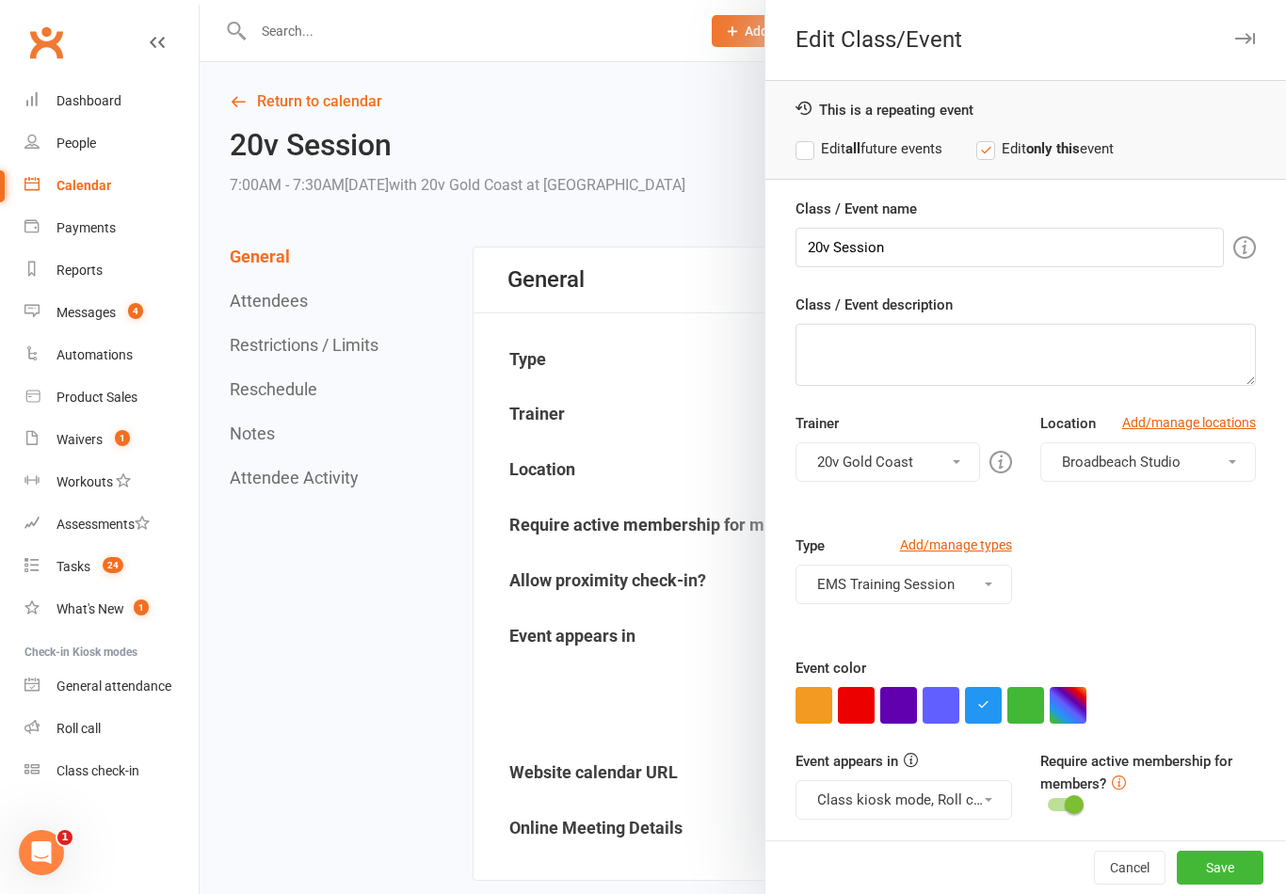
click at [975, 580] on button "EMS Training Session" at bounding box center [903, 585] width 216 height 40
click at [950, 634] on link "EMS Training Session" at bounding box center [903, 630] width 214 height 38
click at [947, 600] on button "Select a type" at bounding box center [903, 585] width 216 height 40
click at [945, 638] on link "EMS Training Session" at bounding box center [903, 630] width 214 height 38
click at [986, 576] on button "EMS Training Session" at bounding box center [903, 585] width 216 height 40
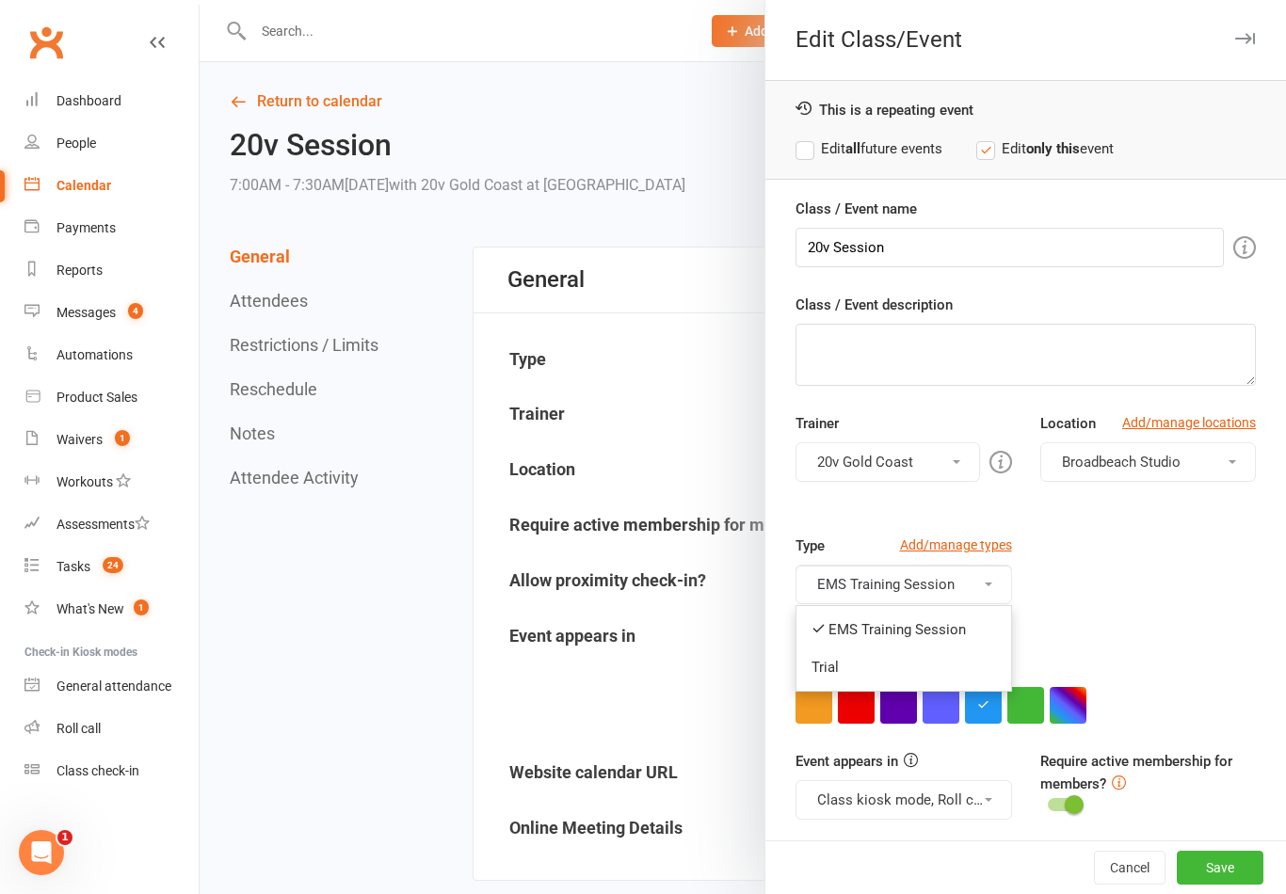
click at [1110, 624] on div "Type Add/manage types EMS Training Session EMS Training Session Trial" at bounding box center [1025, 596] width 488 height 122
click at [1140, 862] on button "Cancel" at bounding box center [1130, 868] width 72 height 34
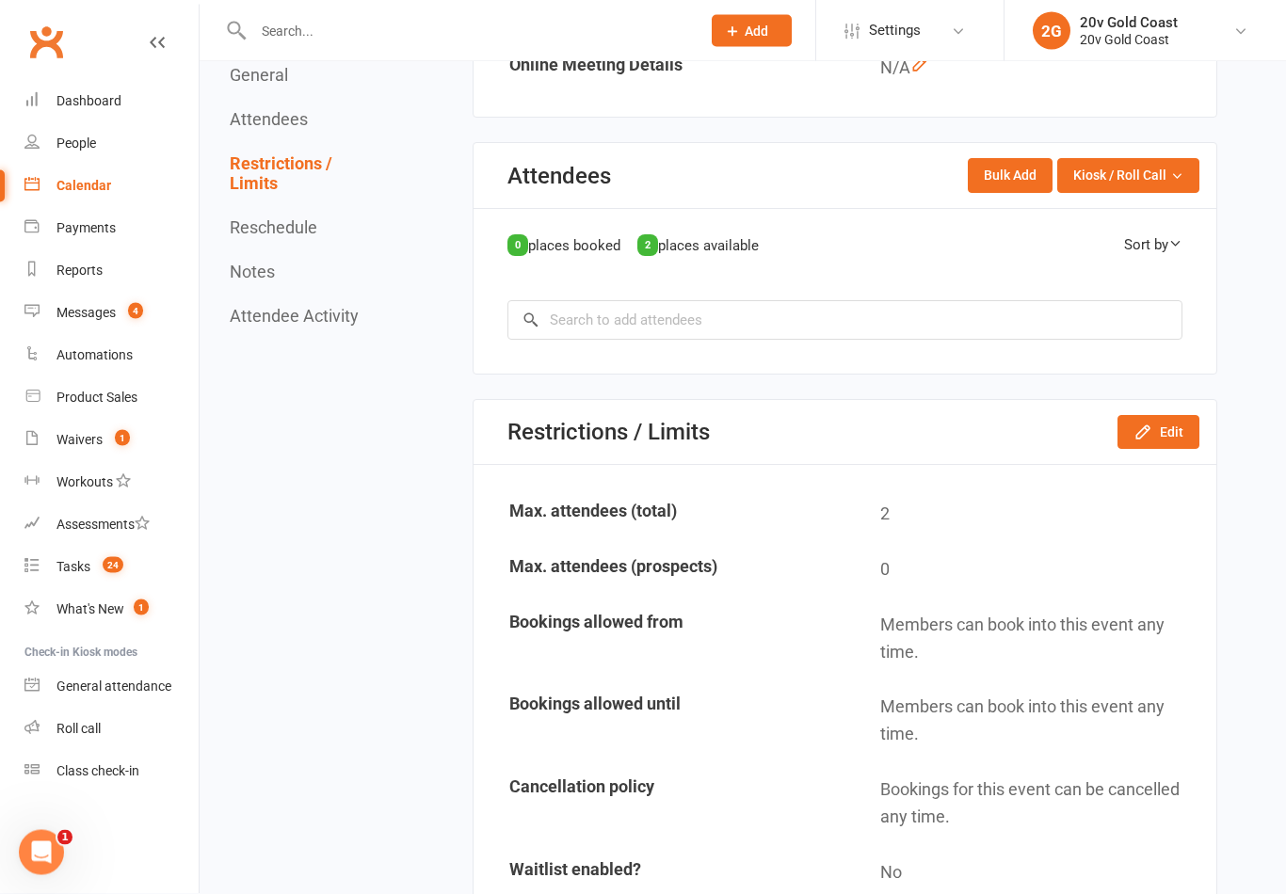
click at [1160, 450] on button "Edit" at bounding box center [1158, 433] width 82 height 34
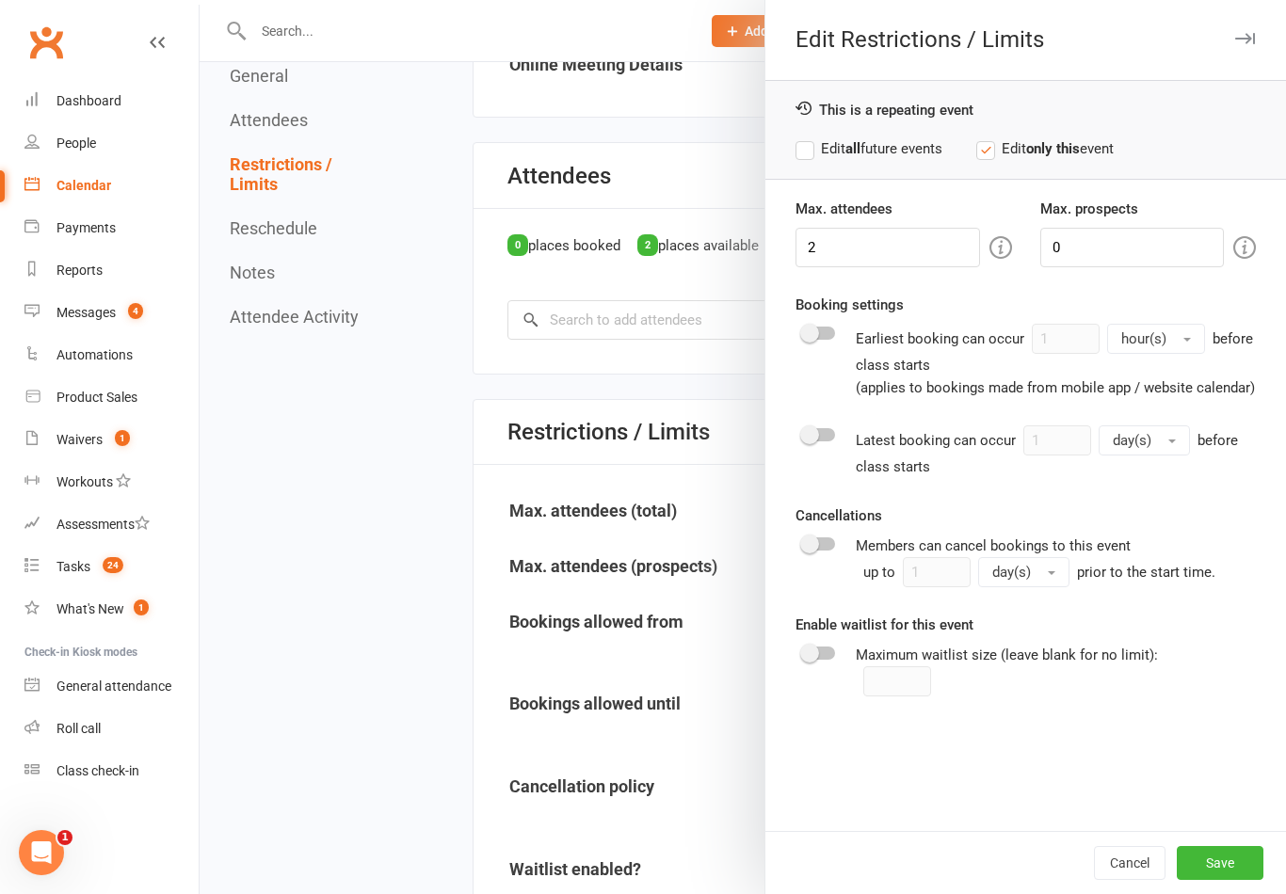
click at [1115, 868] on div "Cancel Save" at bounding box center [1025, 862] width 520 height 63
click at [1127, 880] on button "Cancel" at bounding box center [1130, 863] width 72 height 34
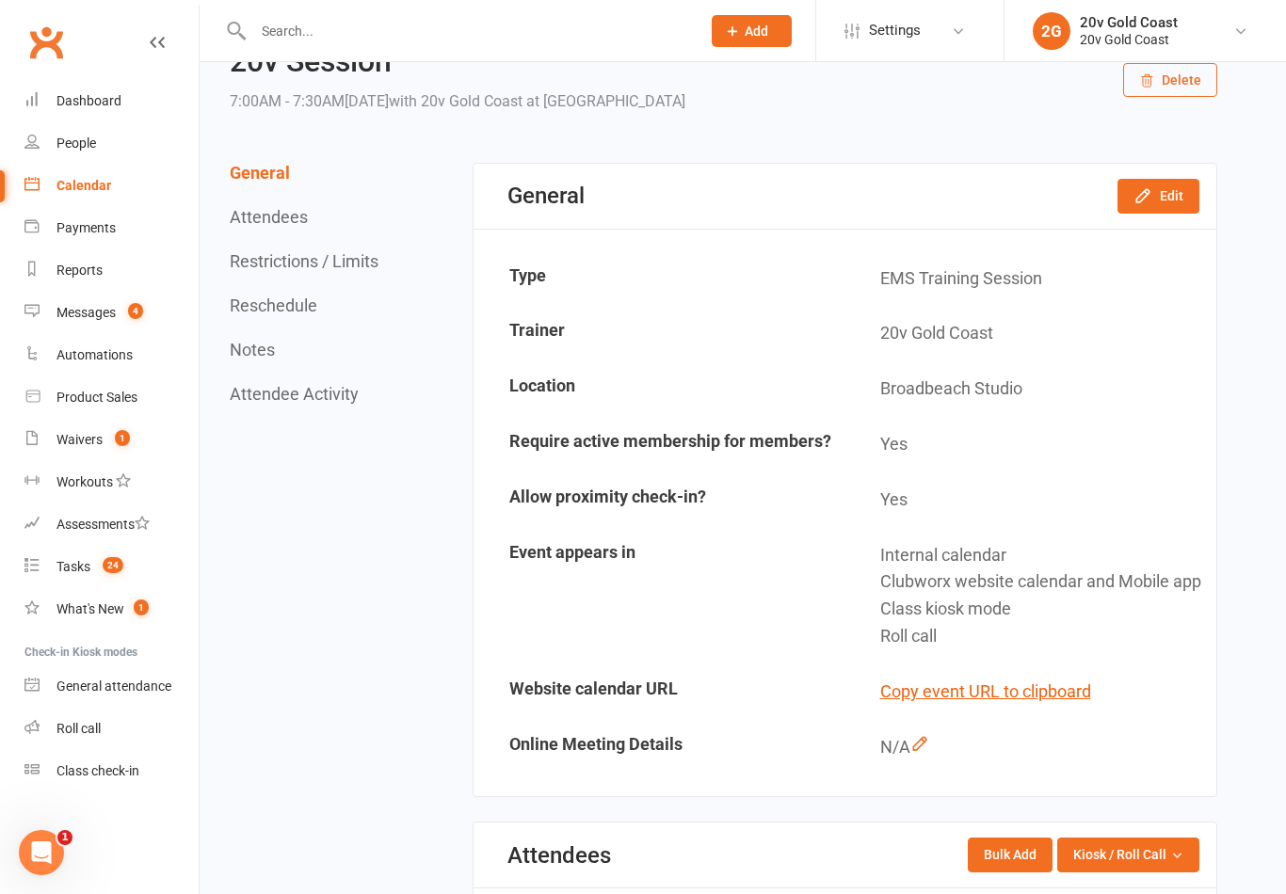
scroll to position [91, 0]
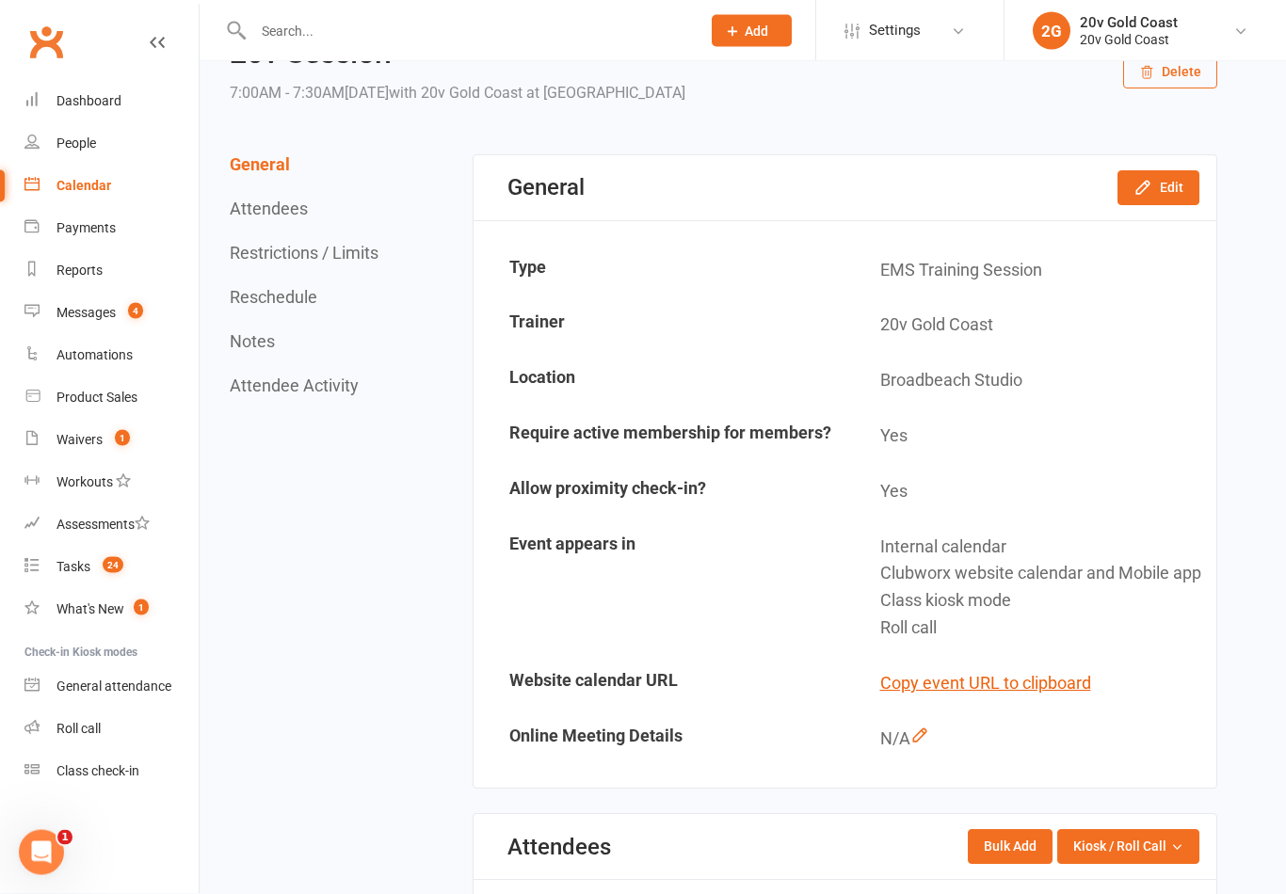
click at [88, 185] on div "Calendar" at bounding box center [83, 185] width 55 height 15
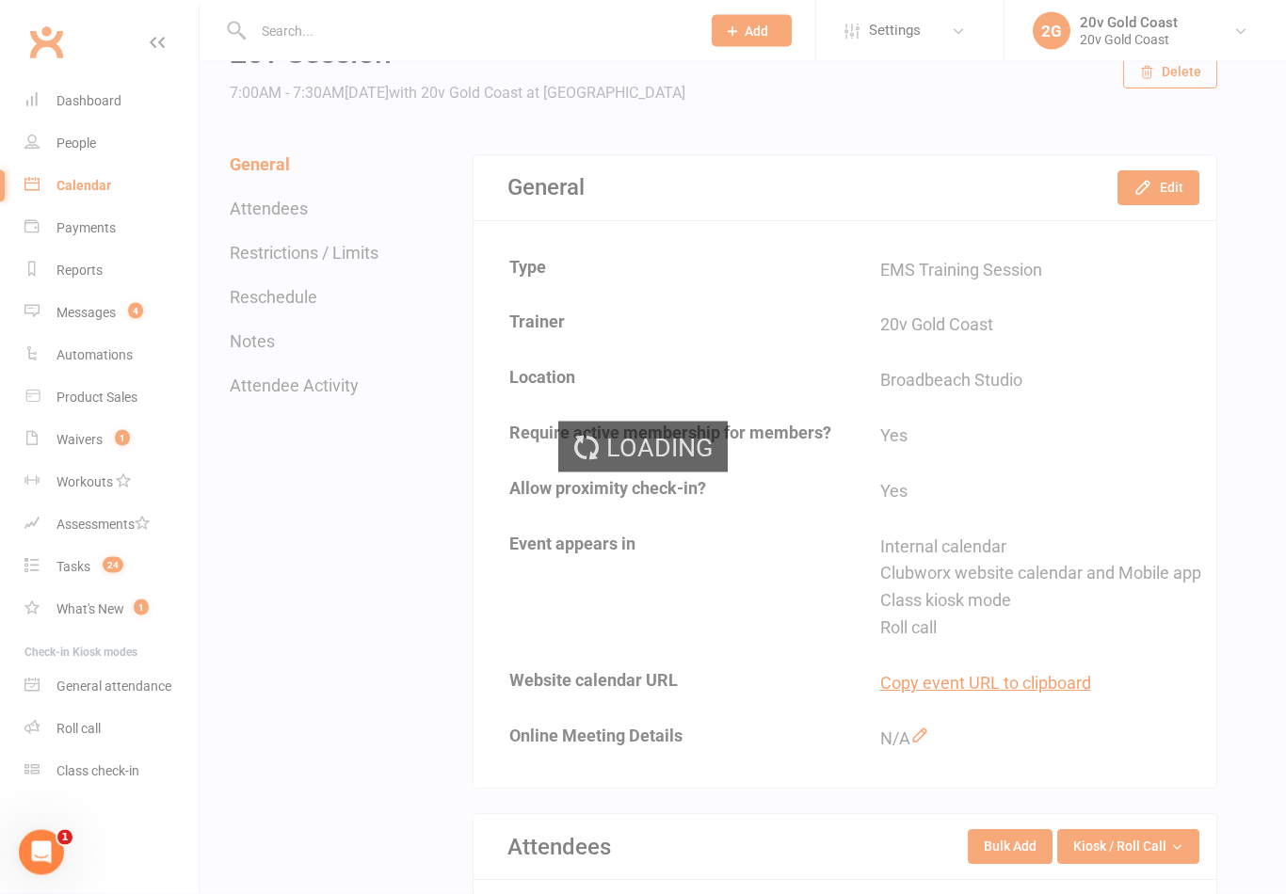
scroll to position [92, 0]
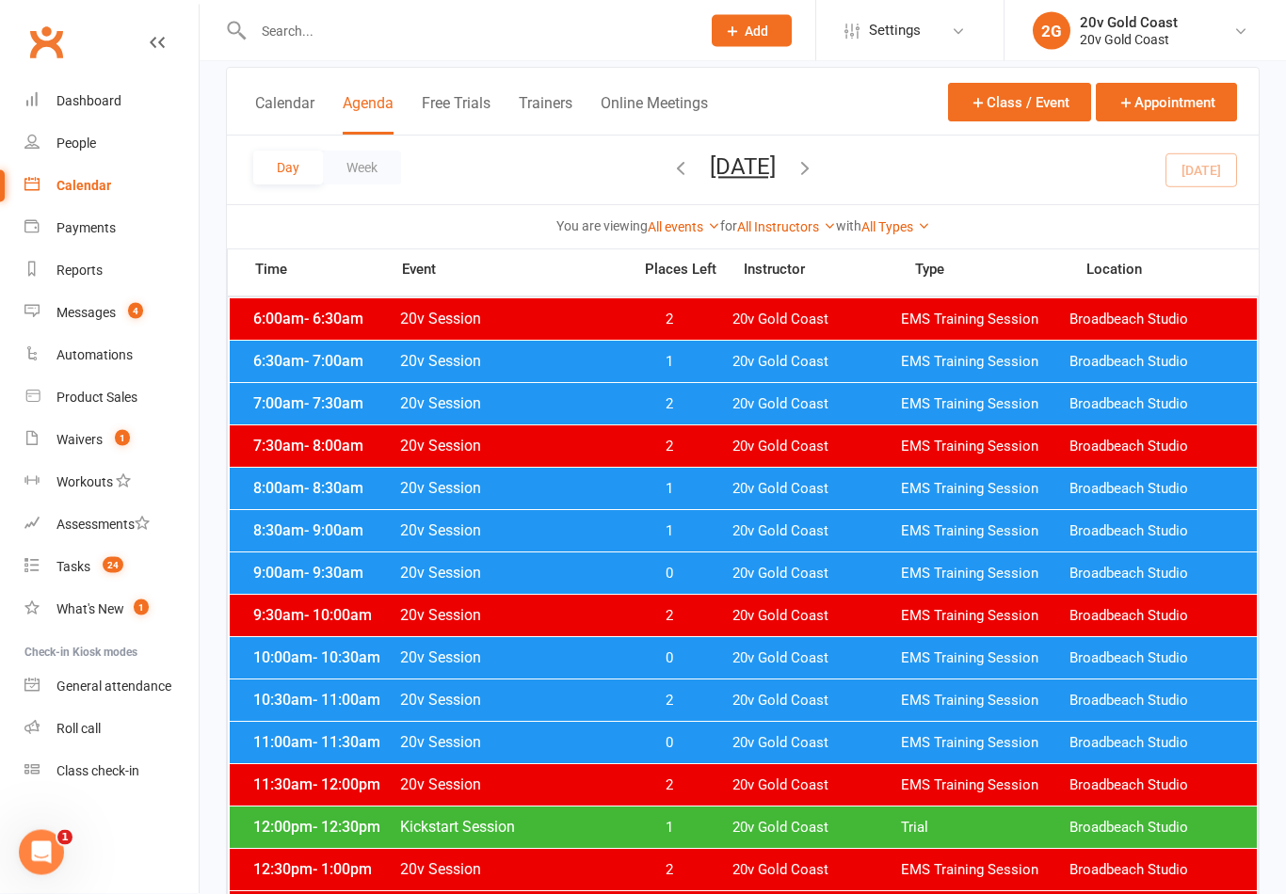
scroll to position [8, 0]
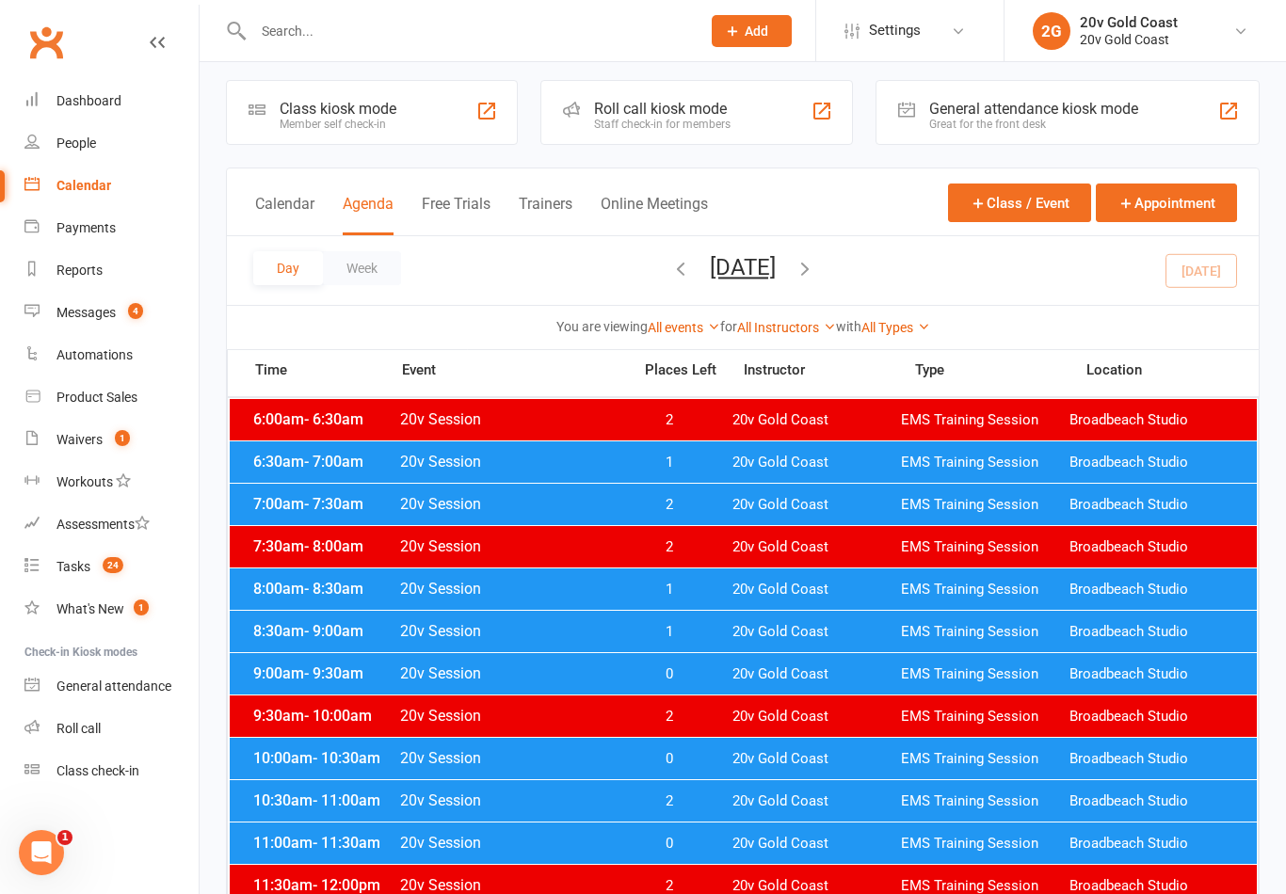
click at [982, 669] on span "EMS Training Session" at bounding box center [985, 674] width 168 height 18
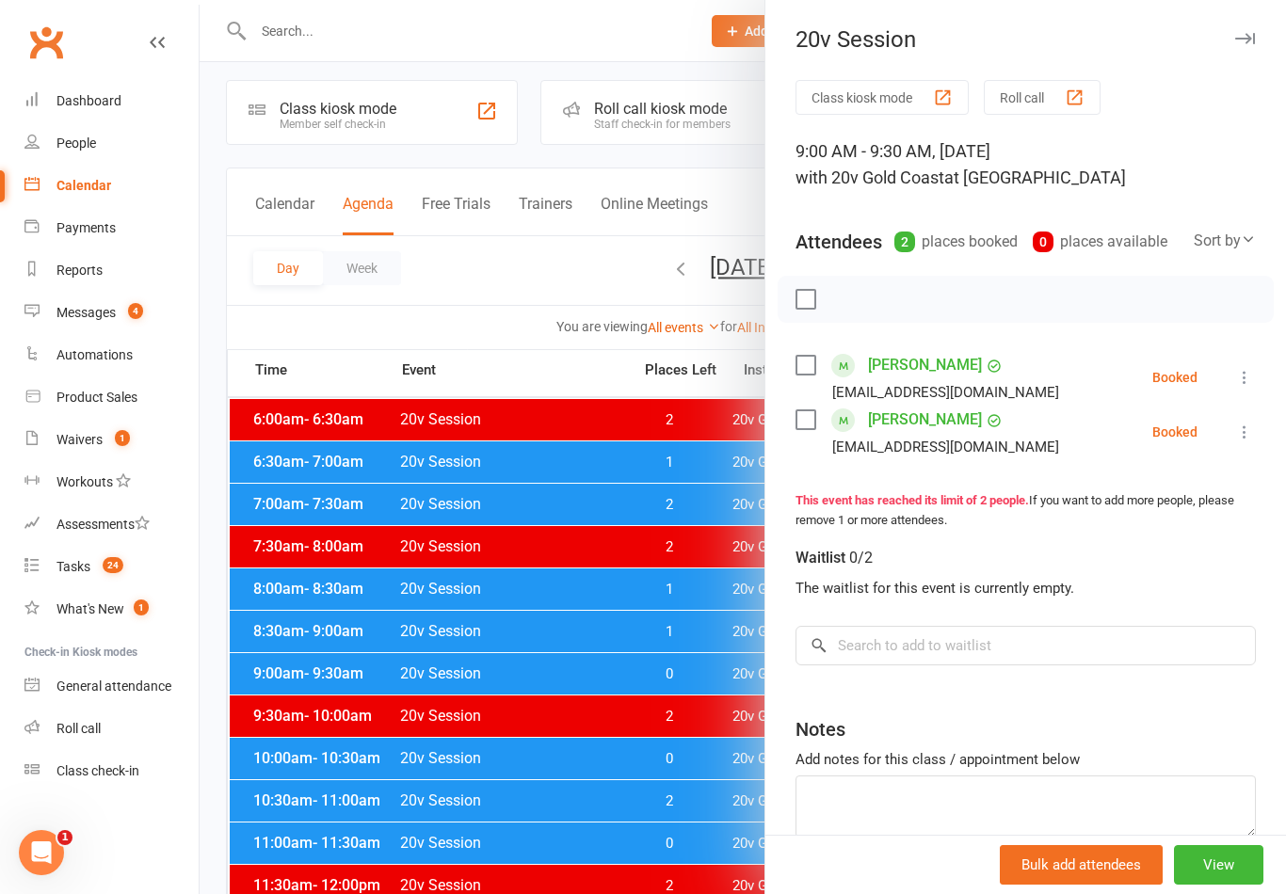
click at [664, 580] on div at bounding box center [743, 447] width 1086 height 894
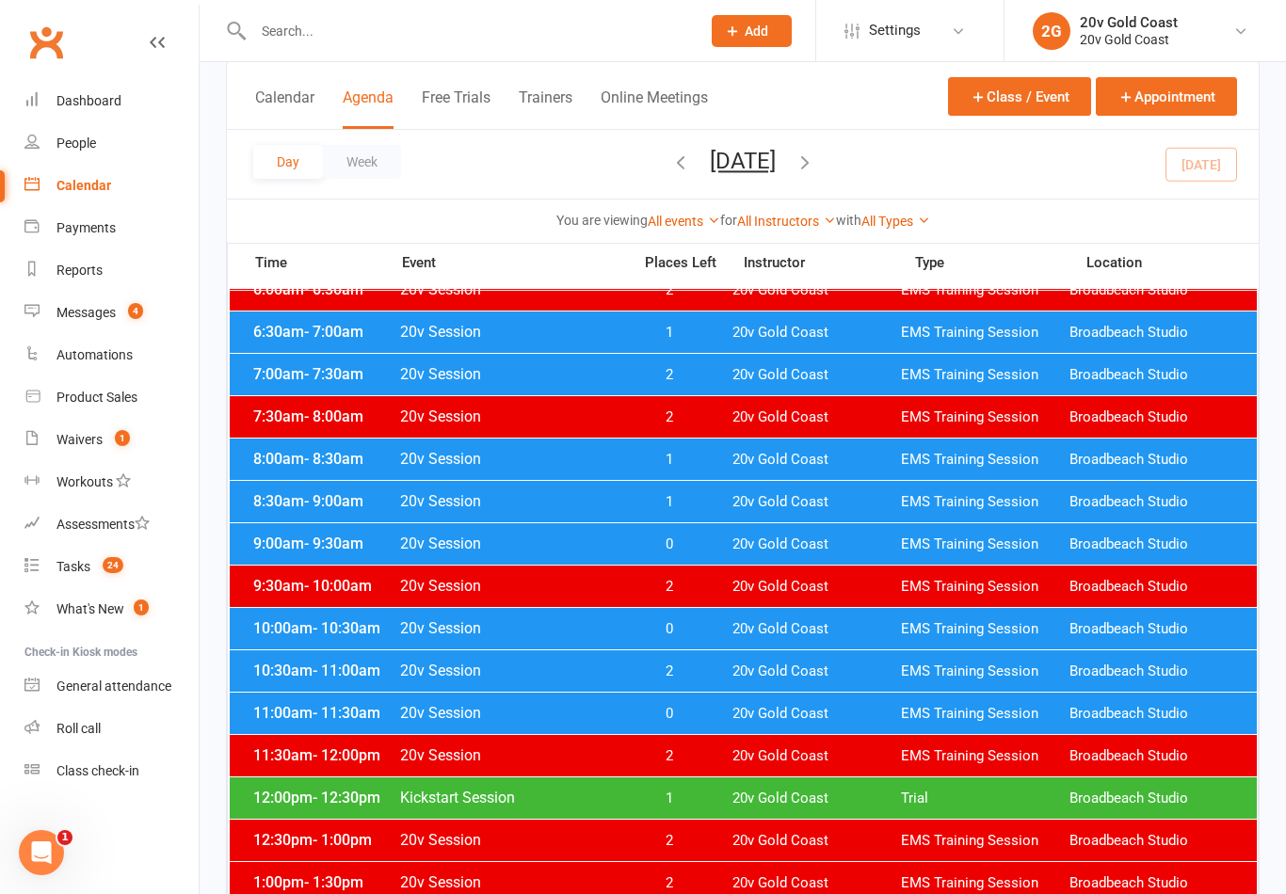
scroll to position [141, 0]
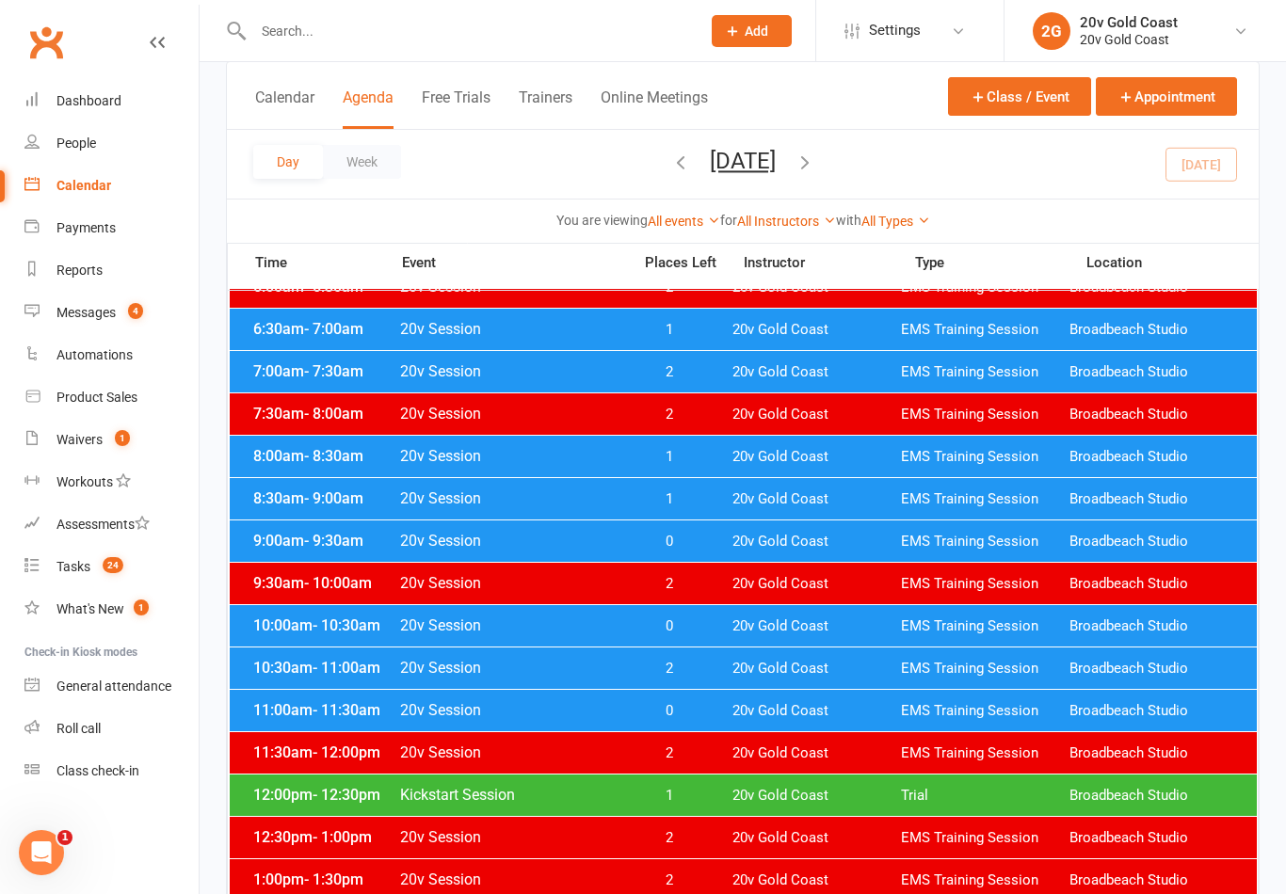
click at [960, 453] on span "EMS Training Session" at bounding box center [985, 457] width 168 height 18
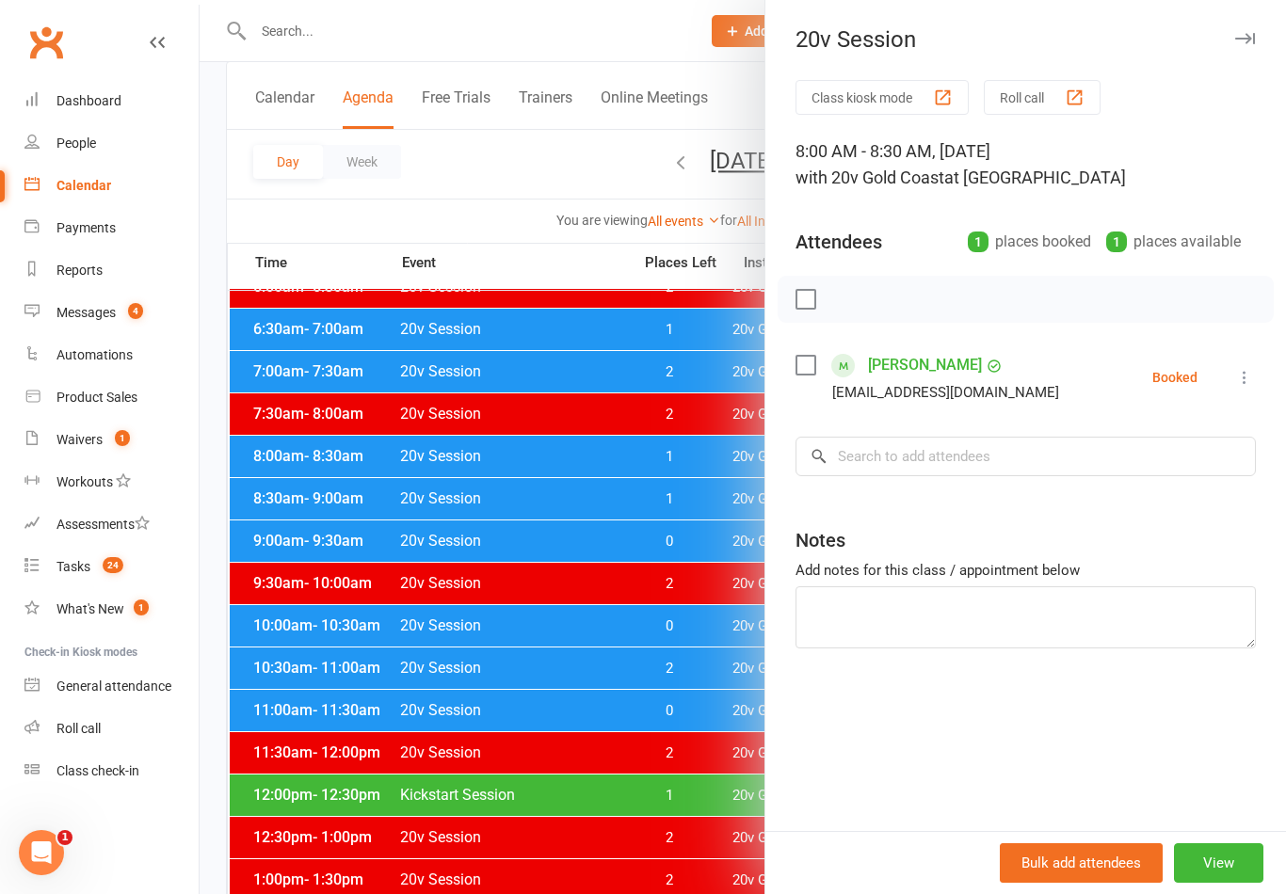
click at [726, 472] on div at bounding box center [743, 447] width 1086 height 894
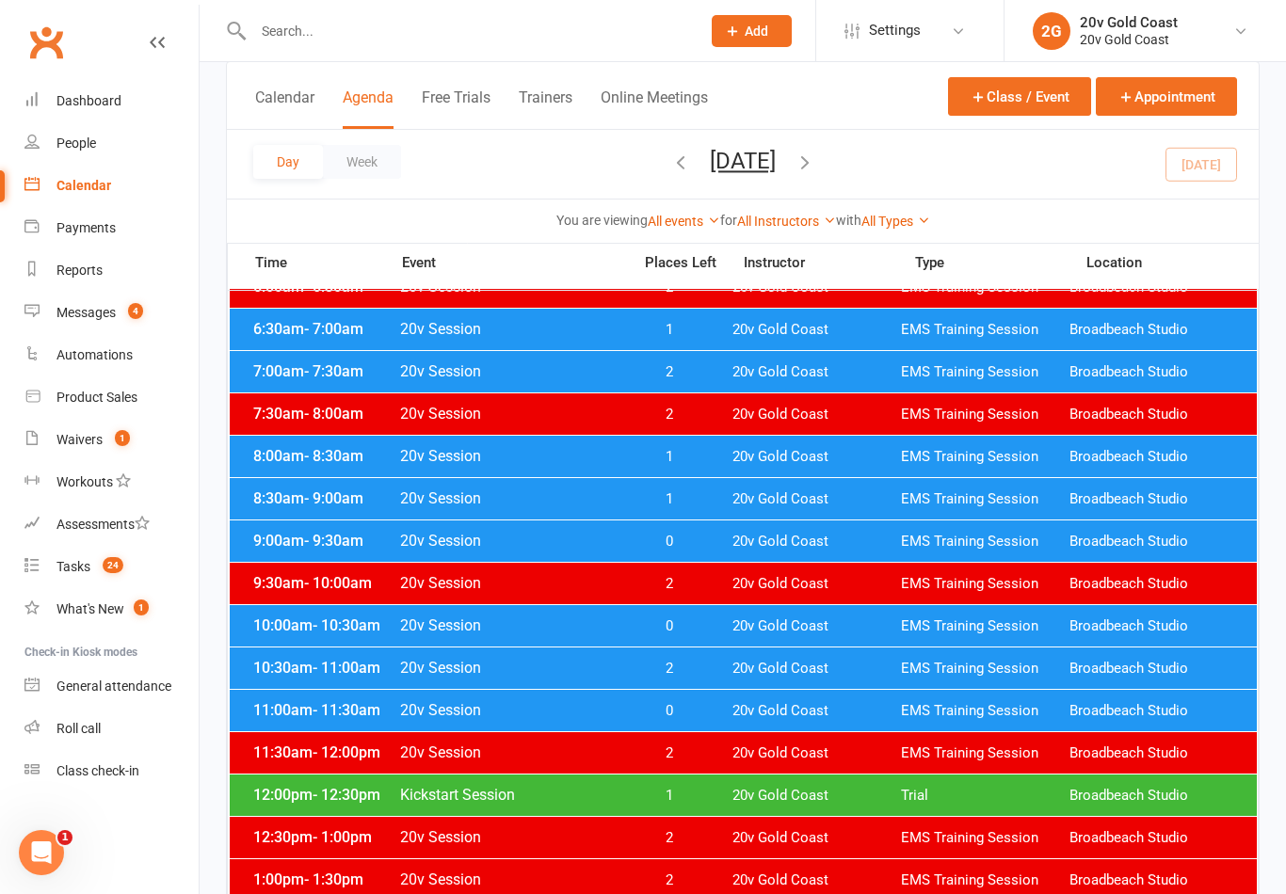
click at [817, 324] on span "20v Gold Coast" at bounding box center [816, 330] width 168 height 18
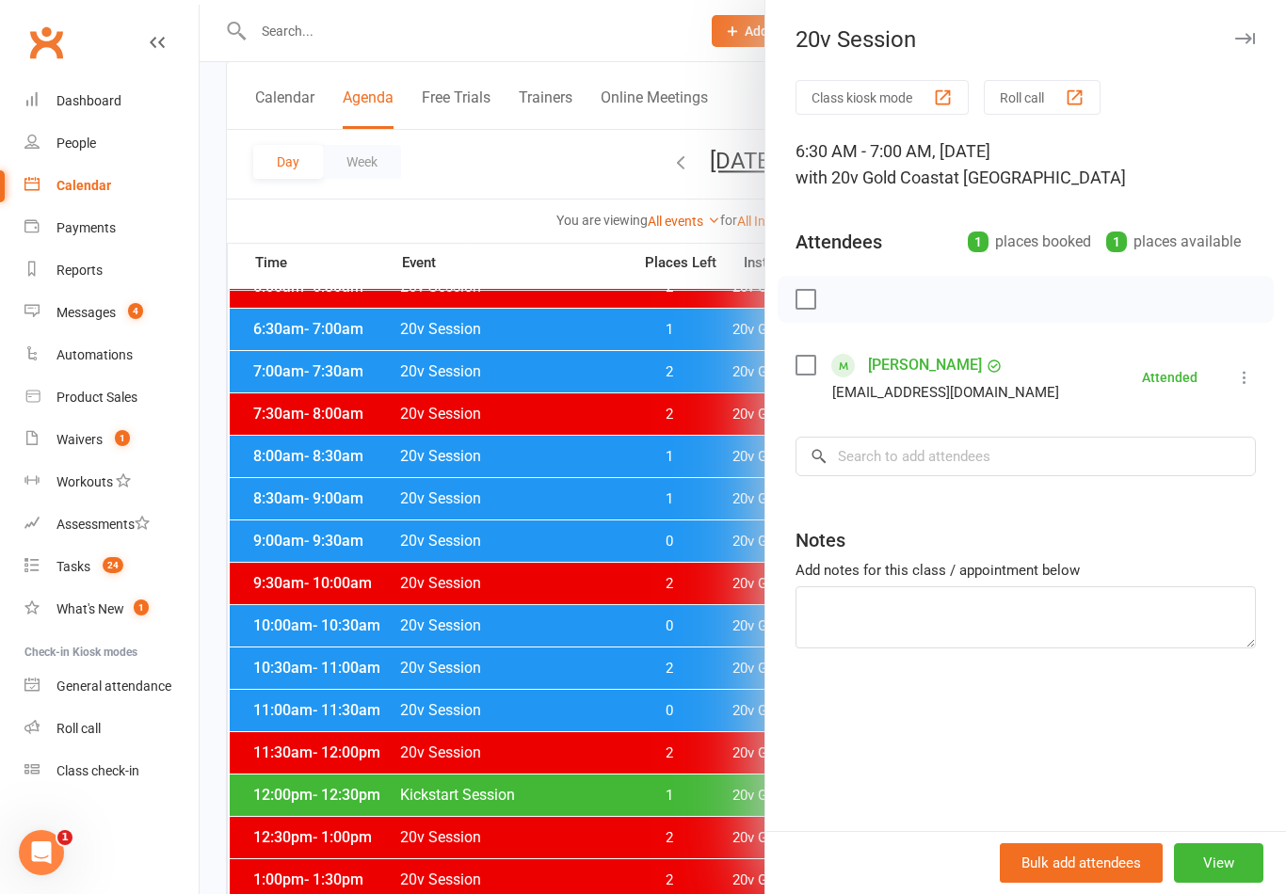
click at [1249, 368] on button at bounding box center [1244, 377] width 23 height 23
click at [711, 499] on div at bounding box center [743, 447] width 1086 height 894
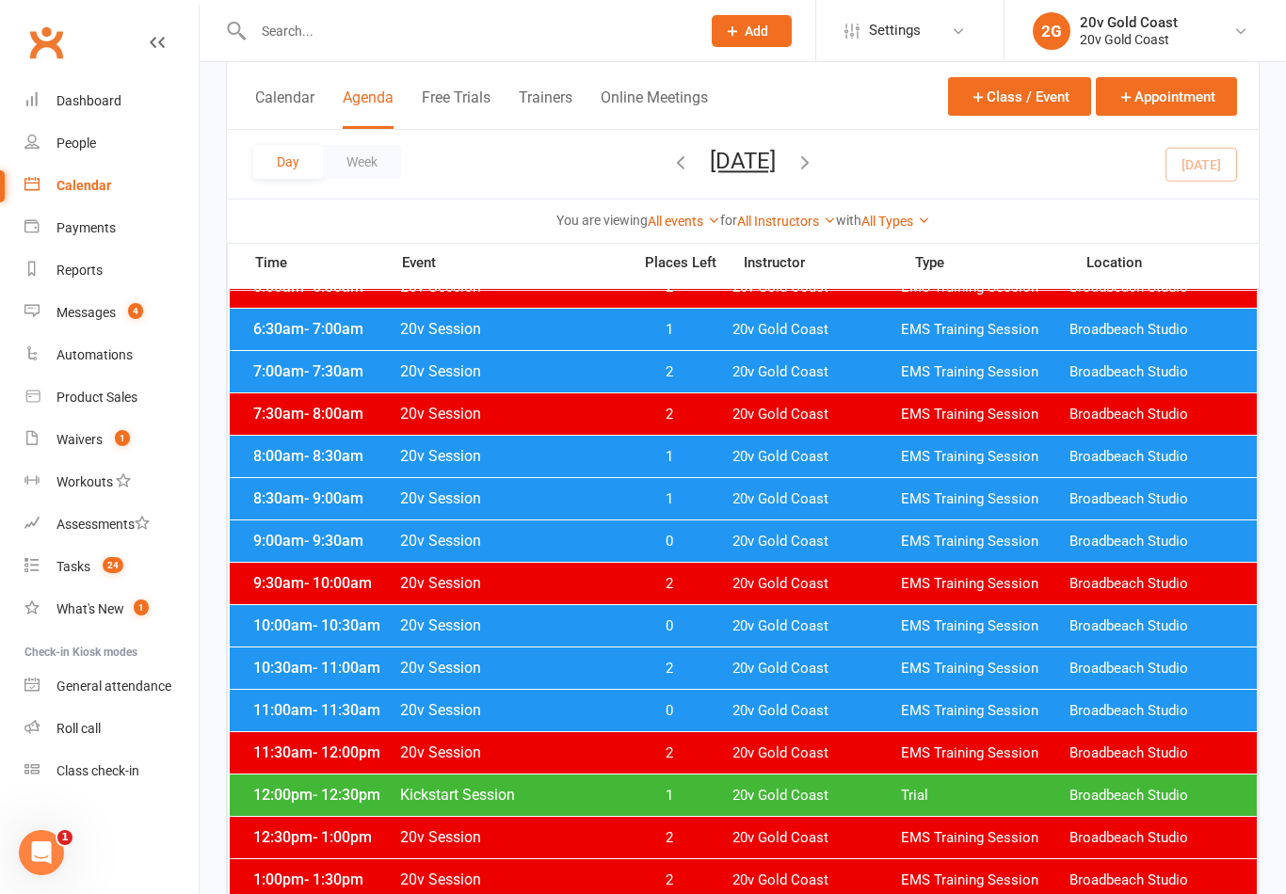
click at [833, 472] on div "8:00am - 8:30am 20v Session 1 20v Gold Coast EMS Training Session Broadbeach St…" at bounding box center [743, 456] width 1027 height 41
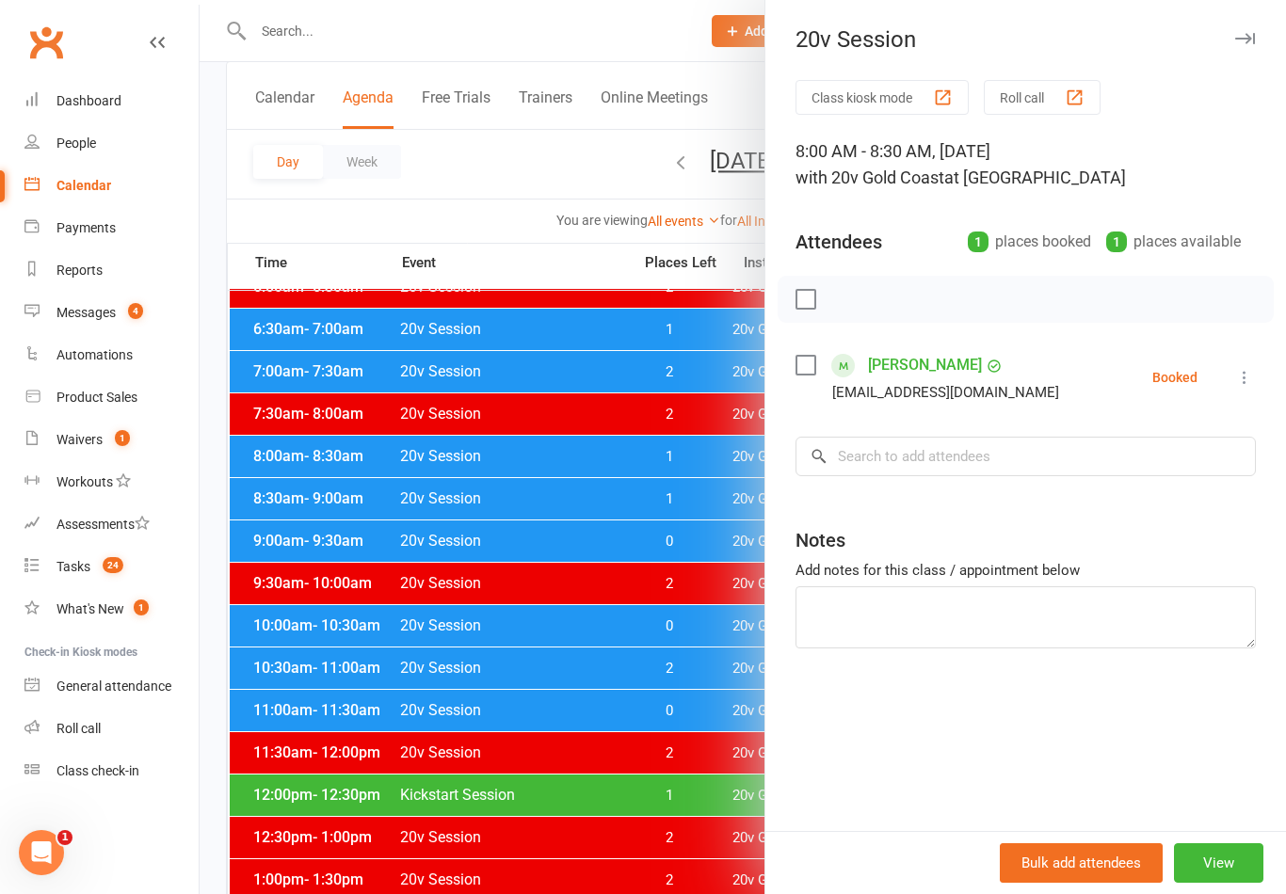
click at [1240, 387] on icon at bounding box center [1244, 377] width 19 height 19
click at [935, 351] on link "Suzy Wilson" at bounding box center [925, 365] width 114 height 30
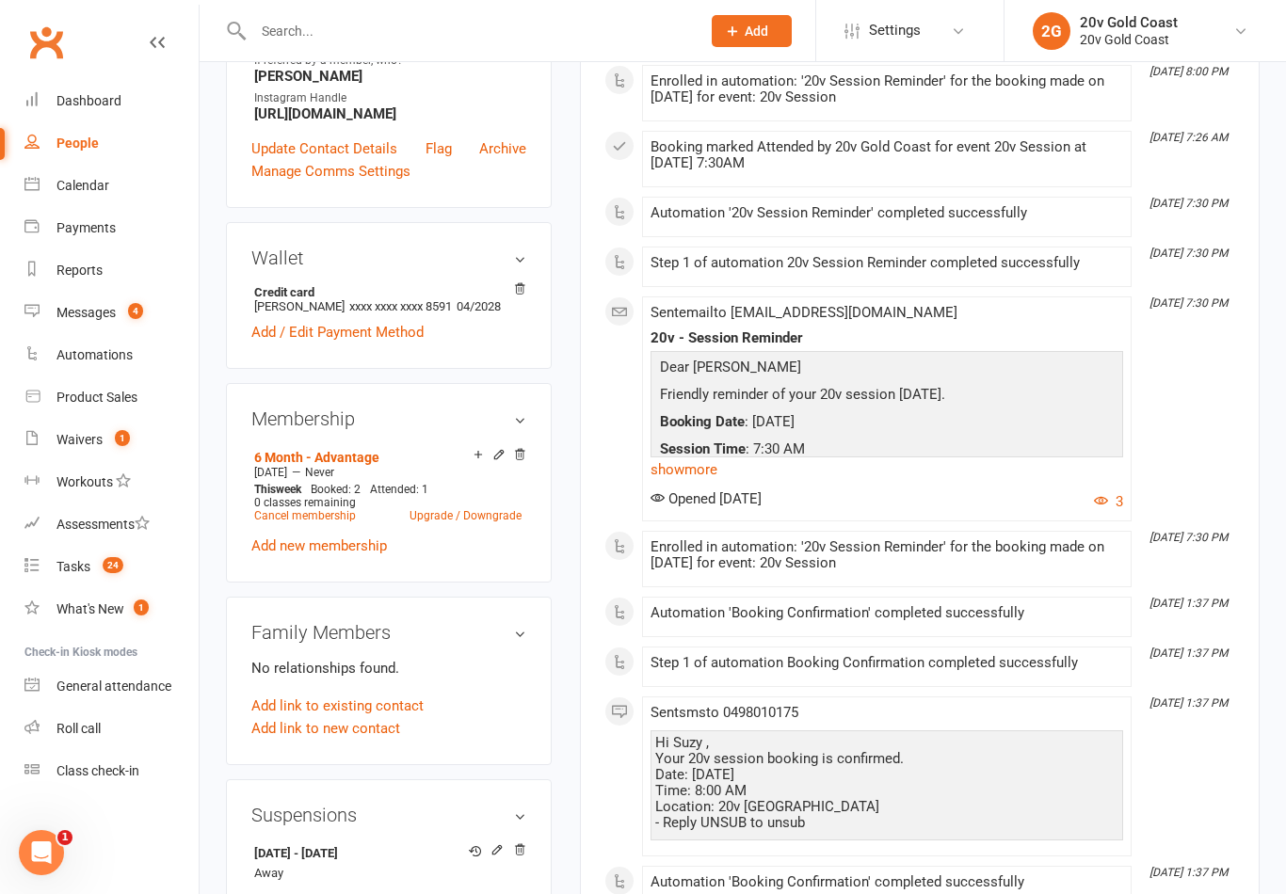
scroll to position [679, 0]
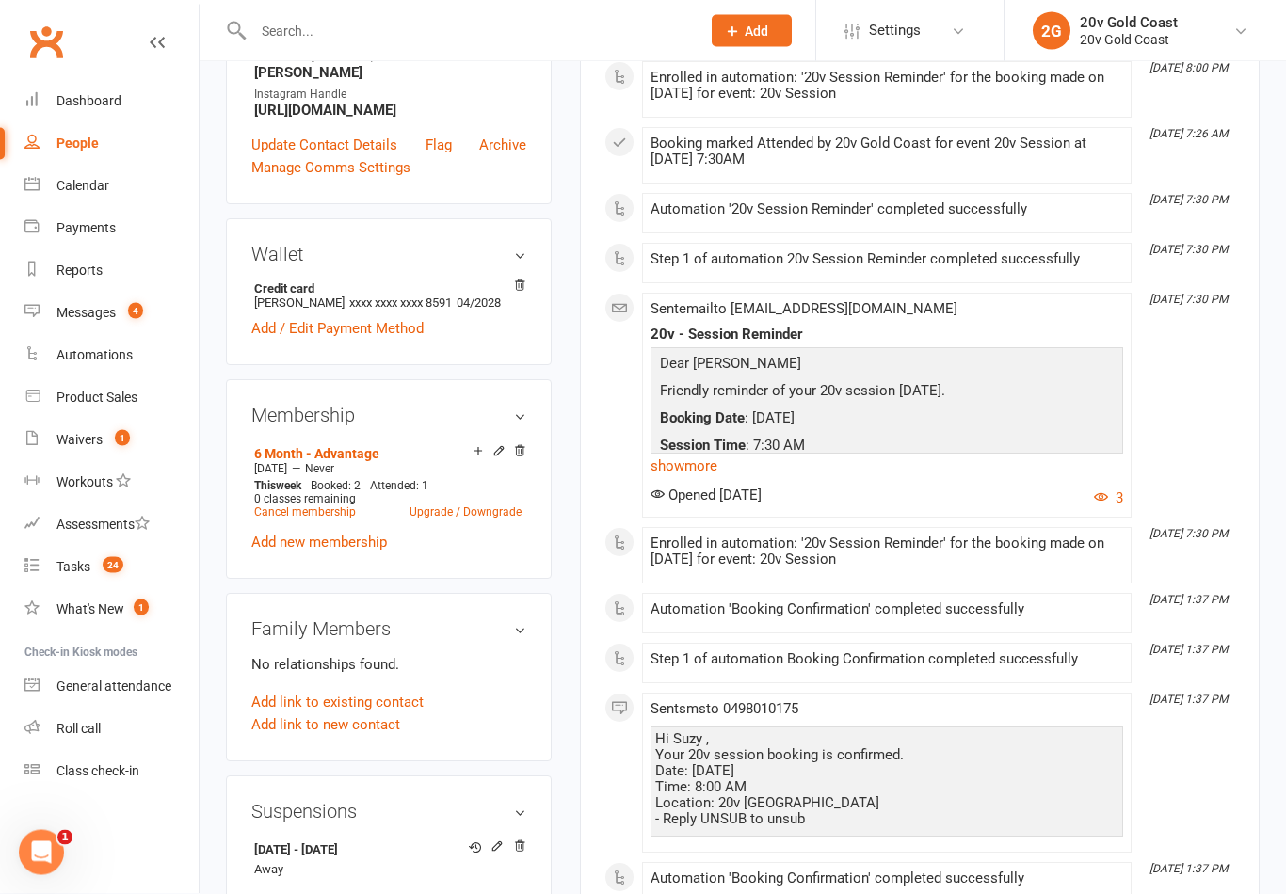
click at [426, 468] on div "Membership 6 Month - Advantage Apr 12 2025 — Never This week Booked: 2 Attended…" at bounding box center [389, 479] width 326 height 199
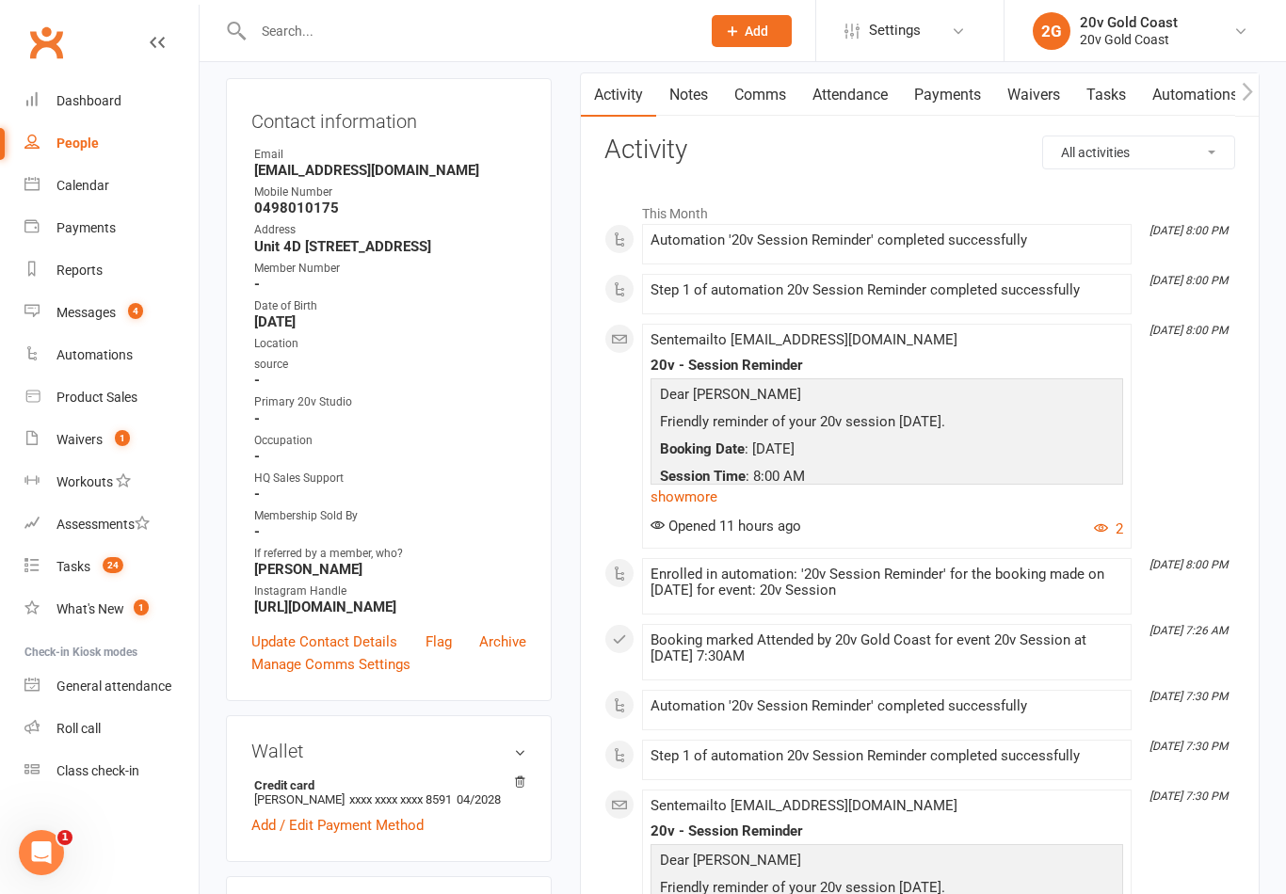
scroll to position [69, 0]
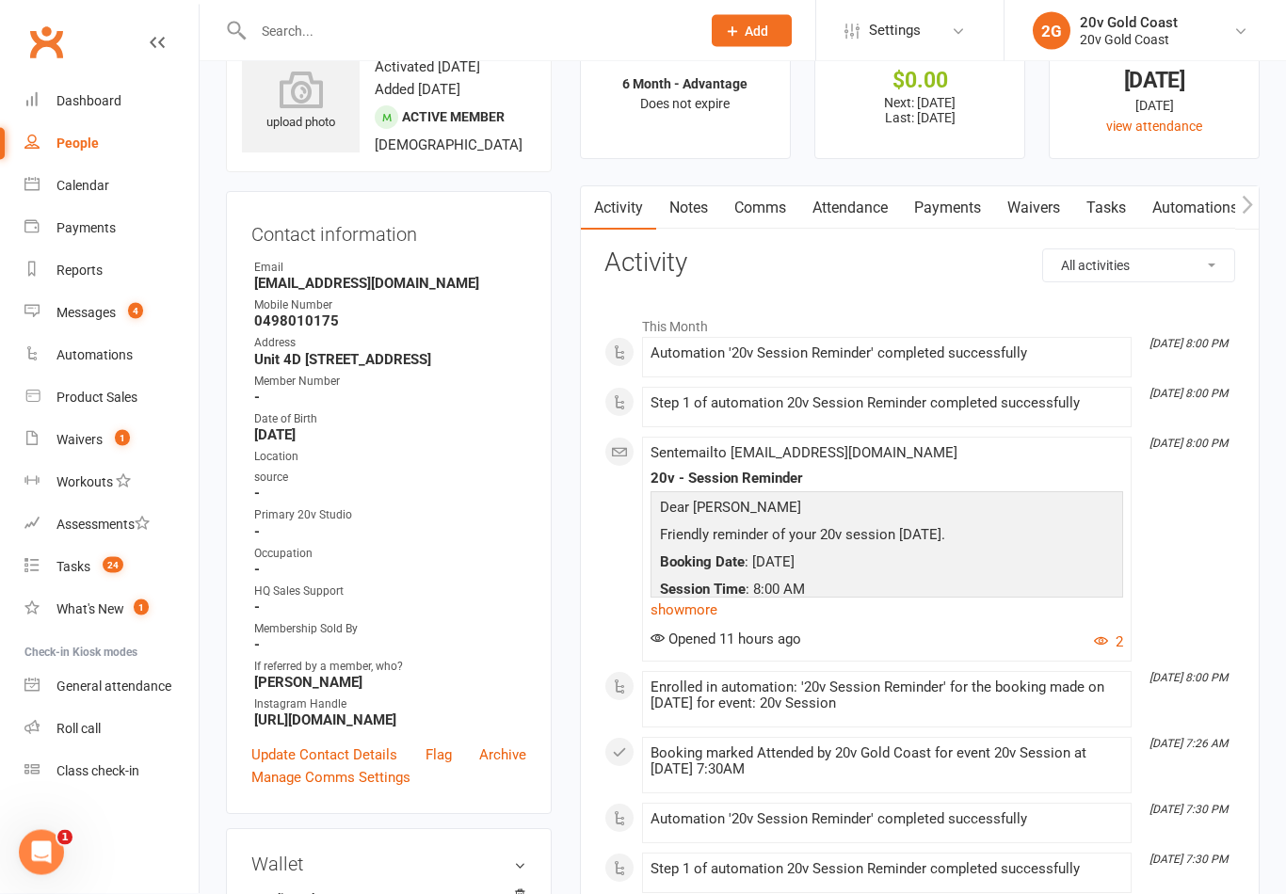
click at [884, 204] on link "Attendance" at bounding box center [850, 208] width 102 height 43
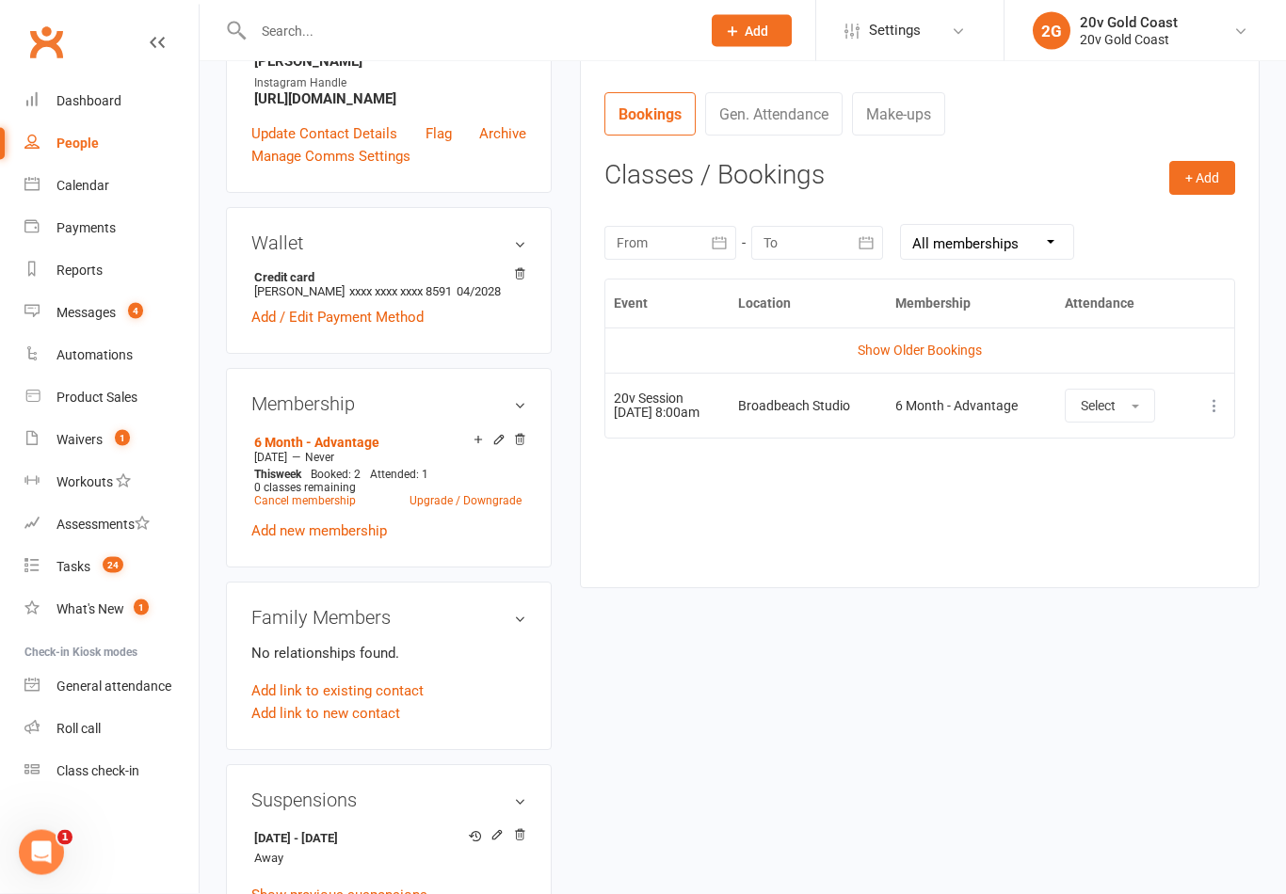
scroll to position [691, 0]
click at [483, 446] on icon at bounding box center [478, 439] width 13 height 13
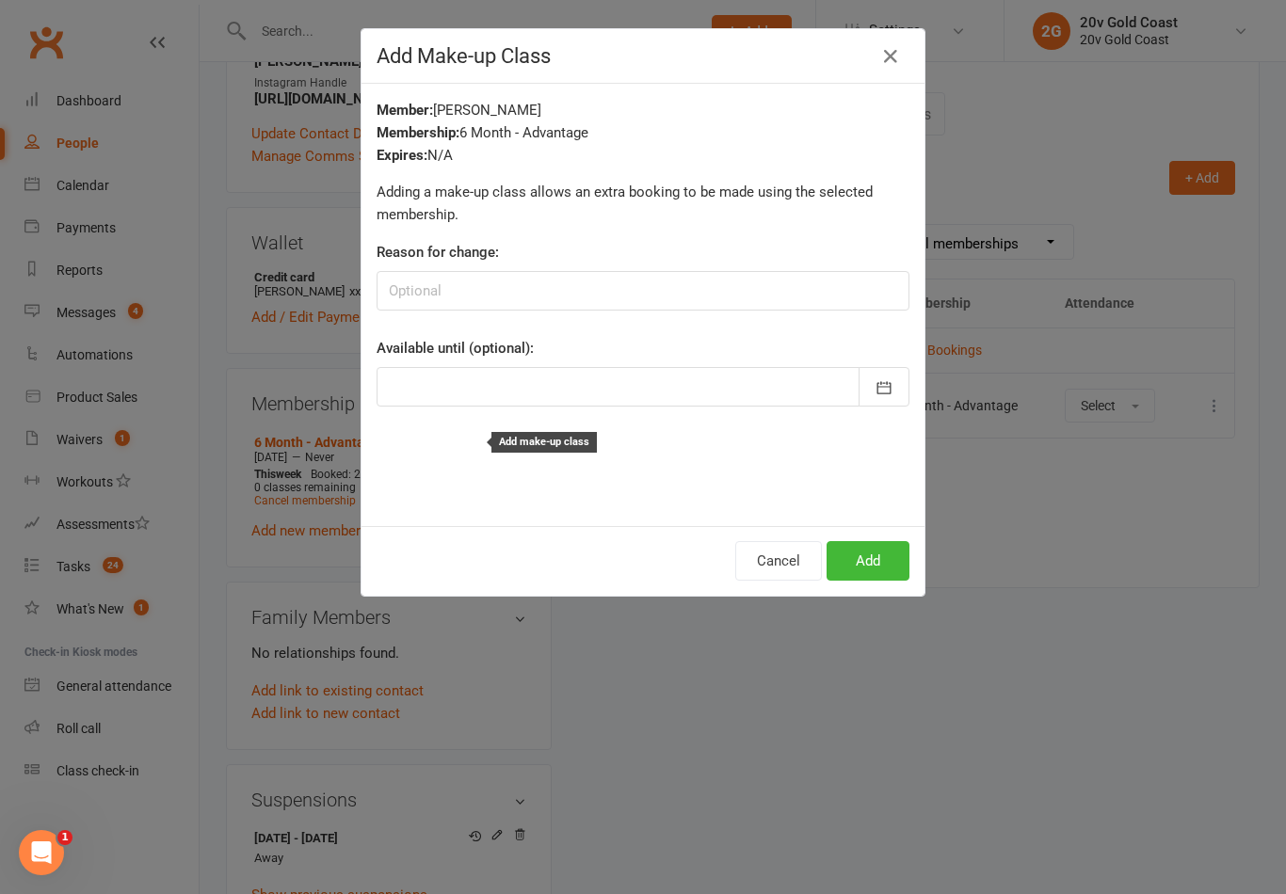
click at [902, 59] on button "button" at bounding box center [890, 56] width 30 height 30
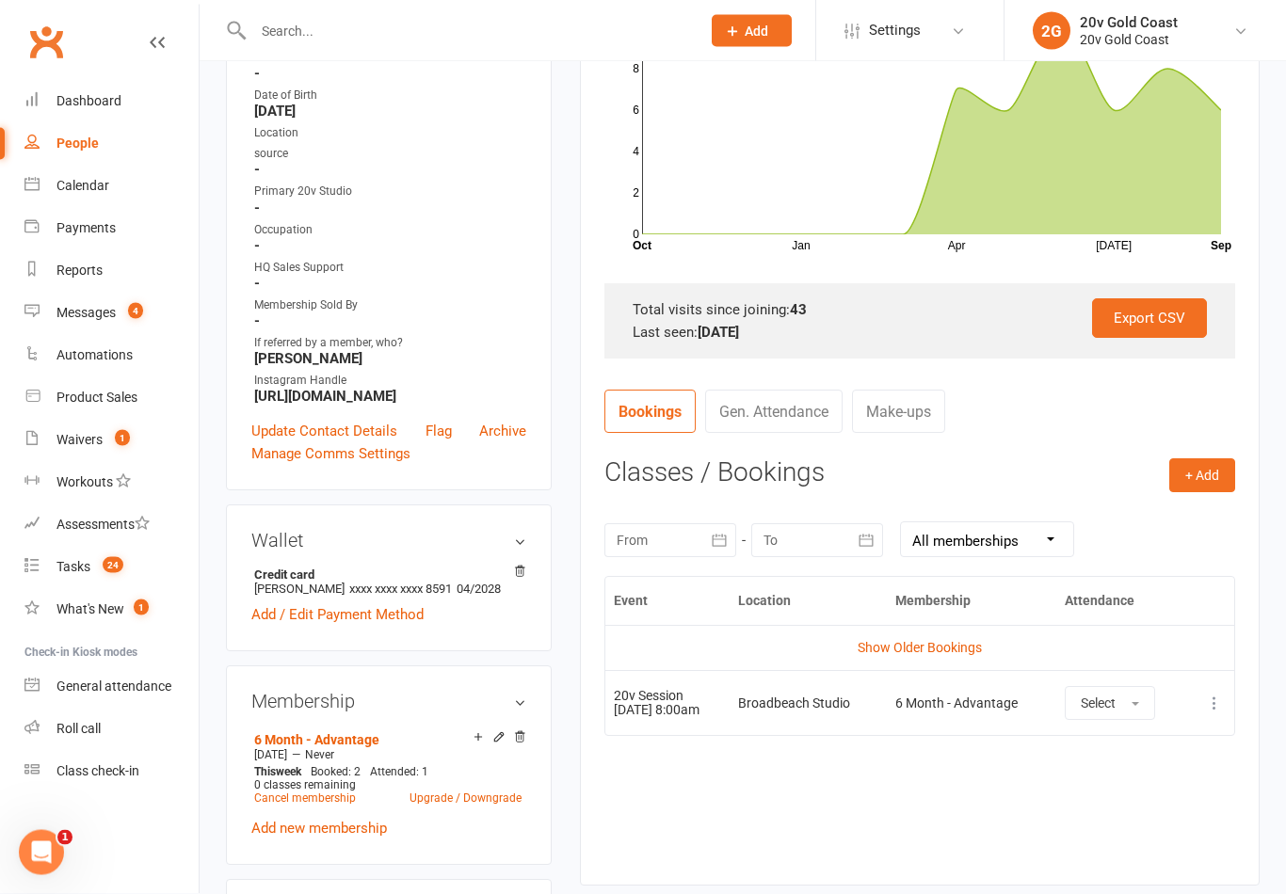
click at [112, 180] on link "Calendar" at bounding box center [111, 186] width 174 height 42
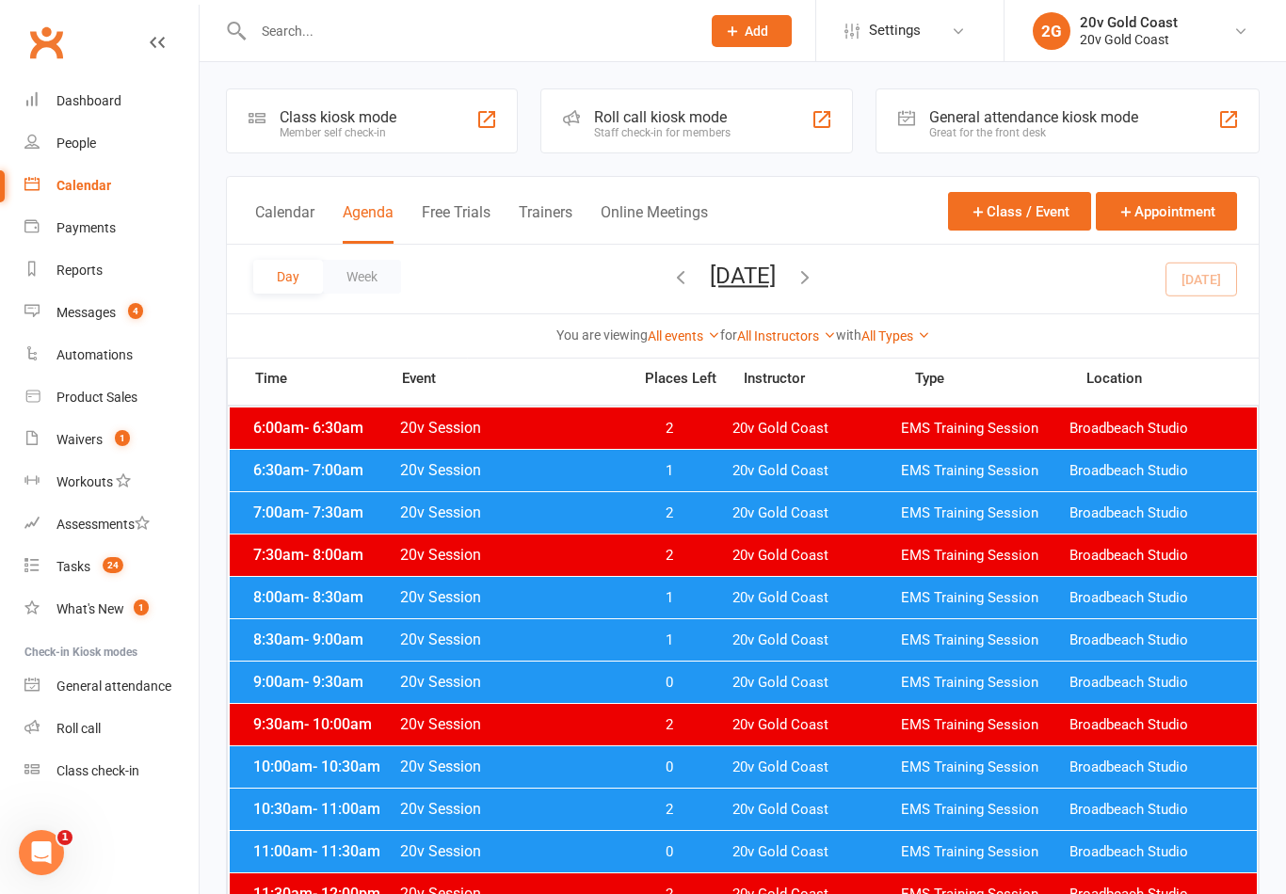
click at [753, 580] on div "8:00am - 8:30am 20v Session 1 20v Gold Coast EMS Training Session Broadbeach St…" at bounding box center [743, 597] width 1027 height 41
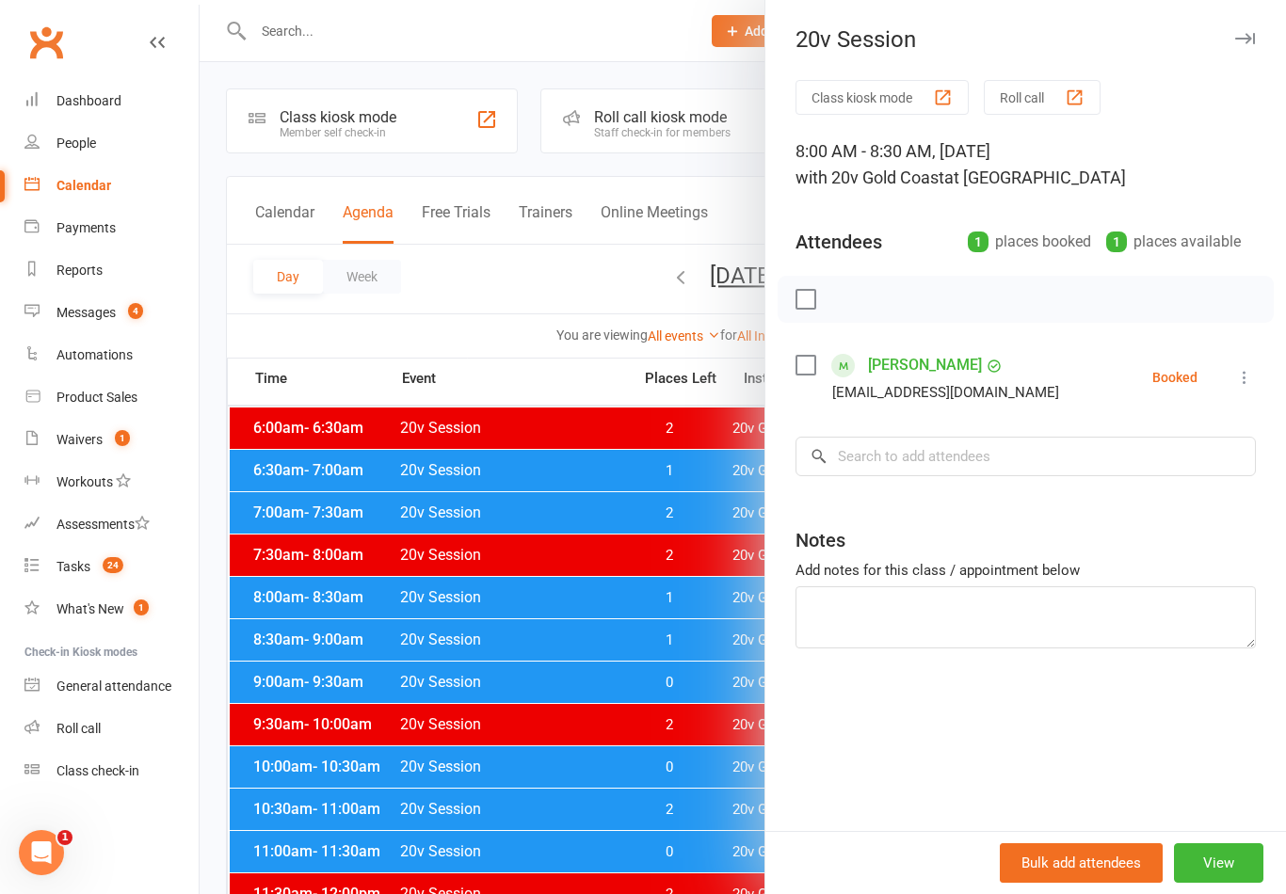
click at [695, 533] on div at bounding box center [743, 447] width 1086 height 894
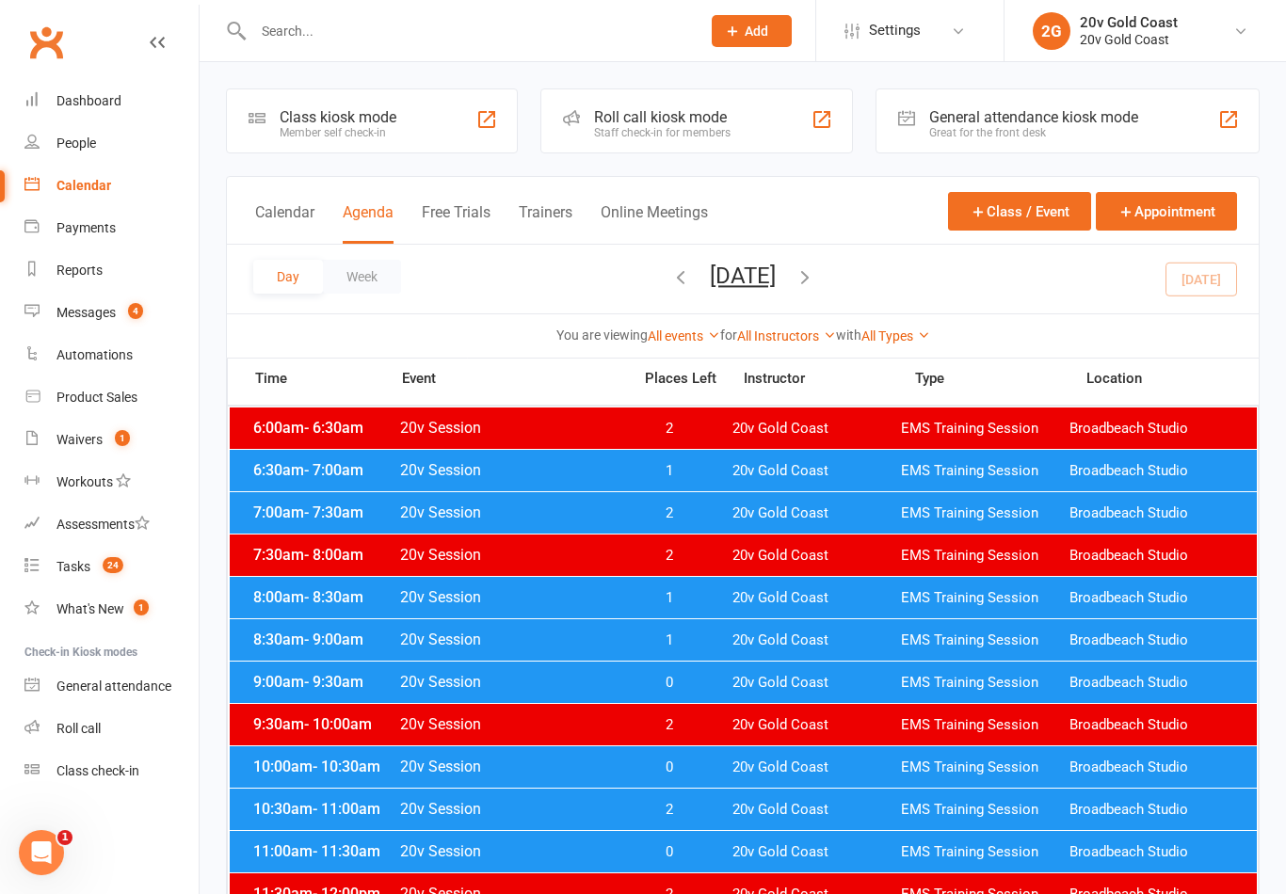
click at [693, 637] on span "1" at bounding box center [668, 641] width 99 height 18
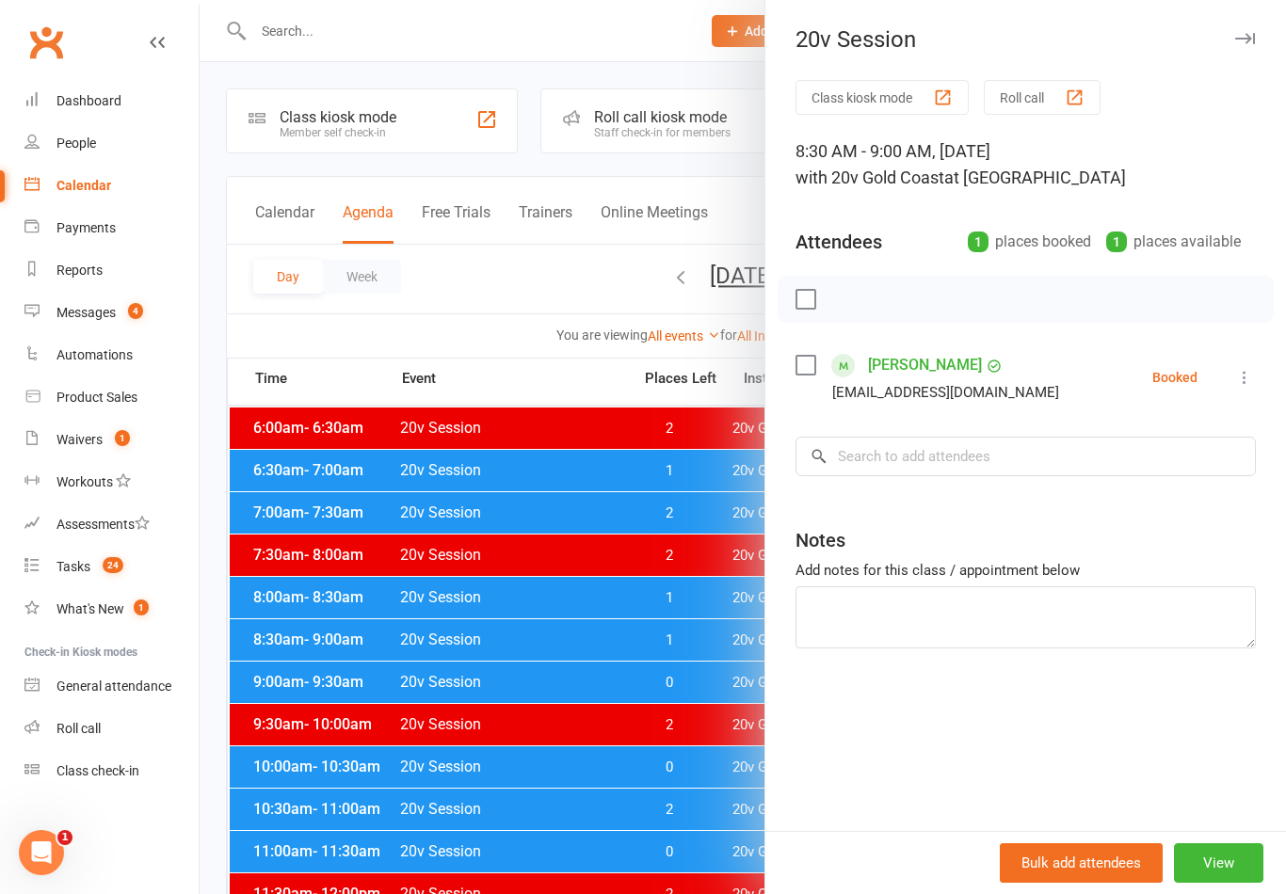
click at [747, 580] on div at bounding box center [743, 447] width 1086 height 894
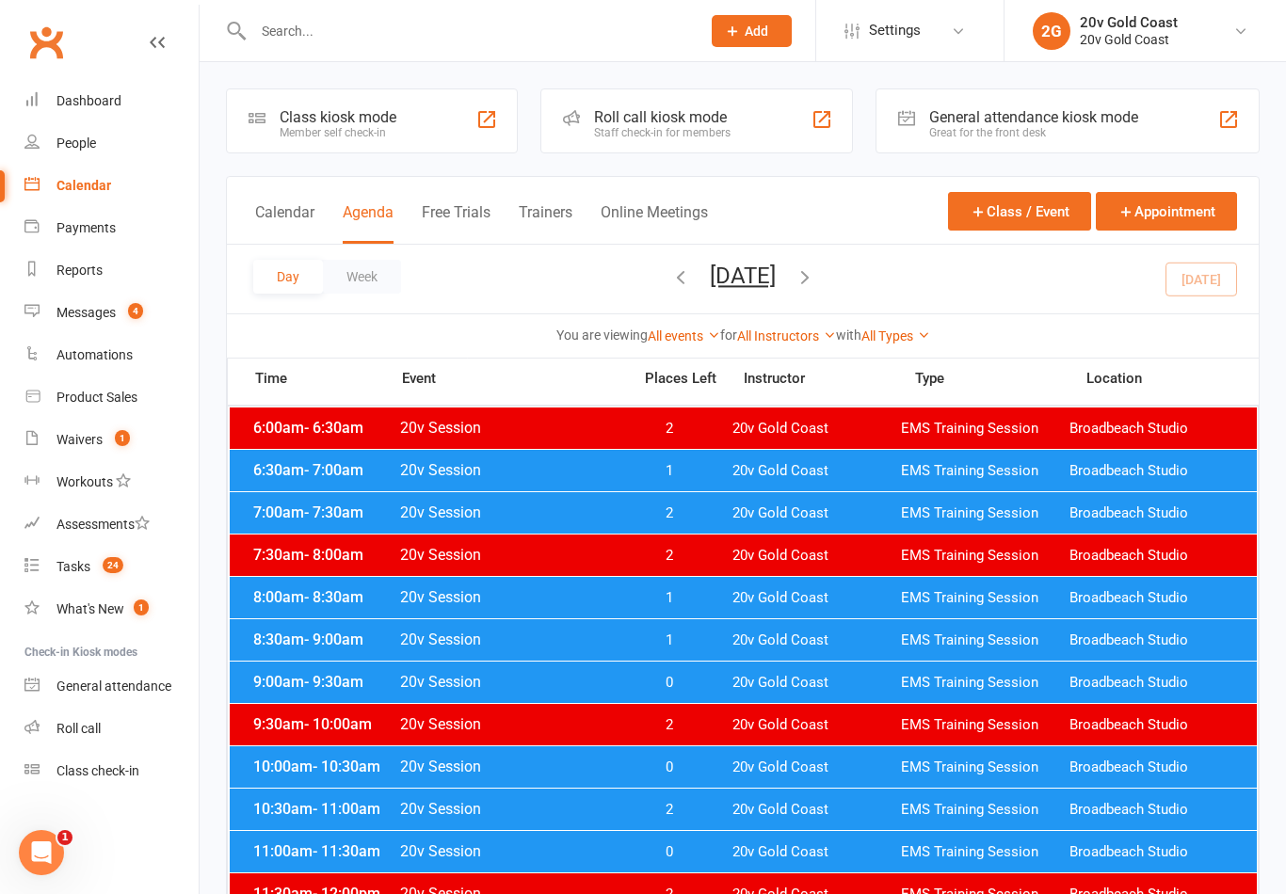
click at [712, 680] on span "0" at bounding box center [668, 683] width 99 height 18
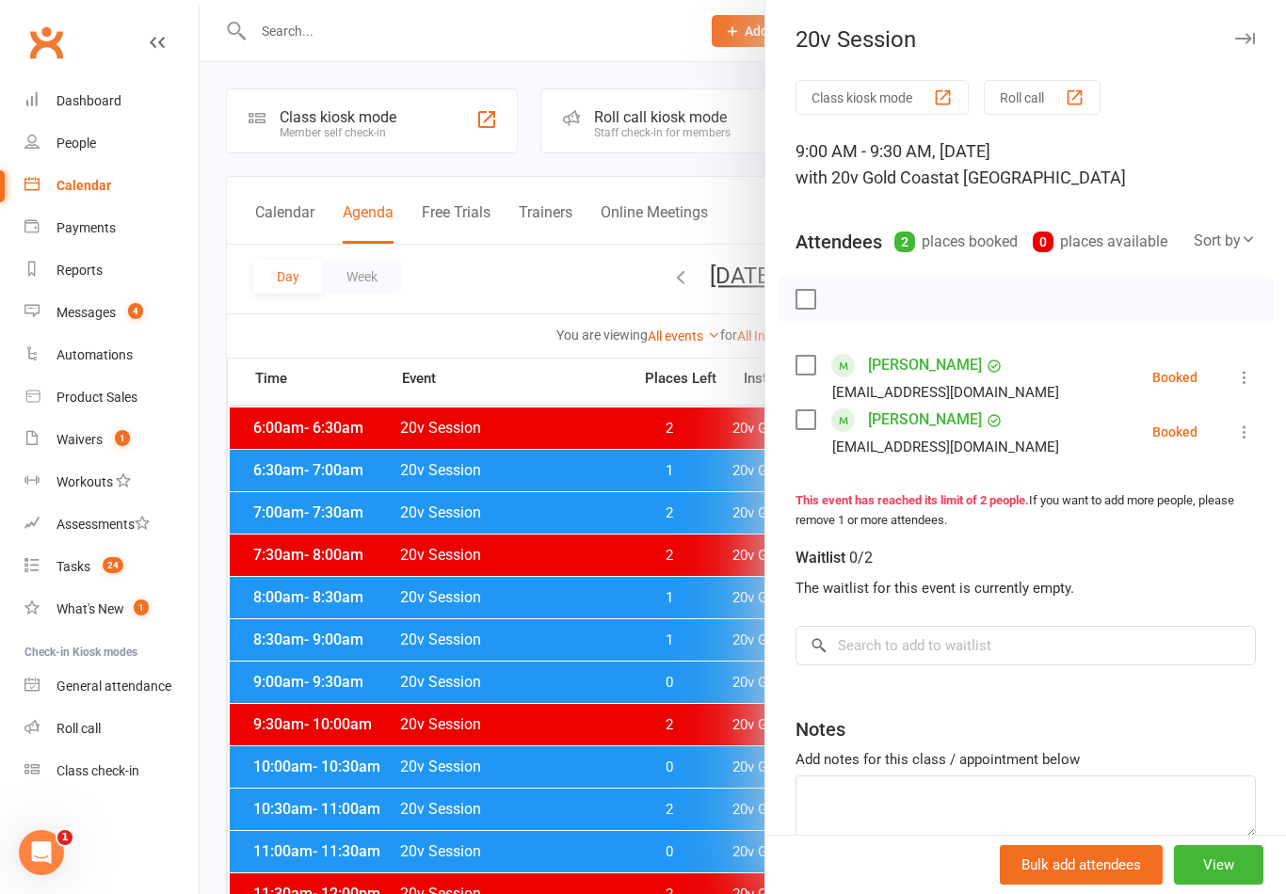
click at [617, 599] on div at bounding box center [743, 447] width 1086 height 894
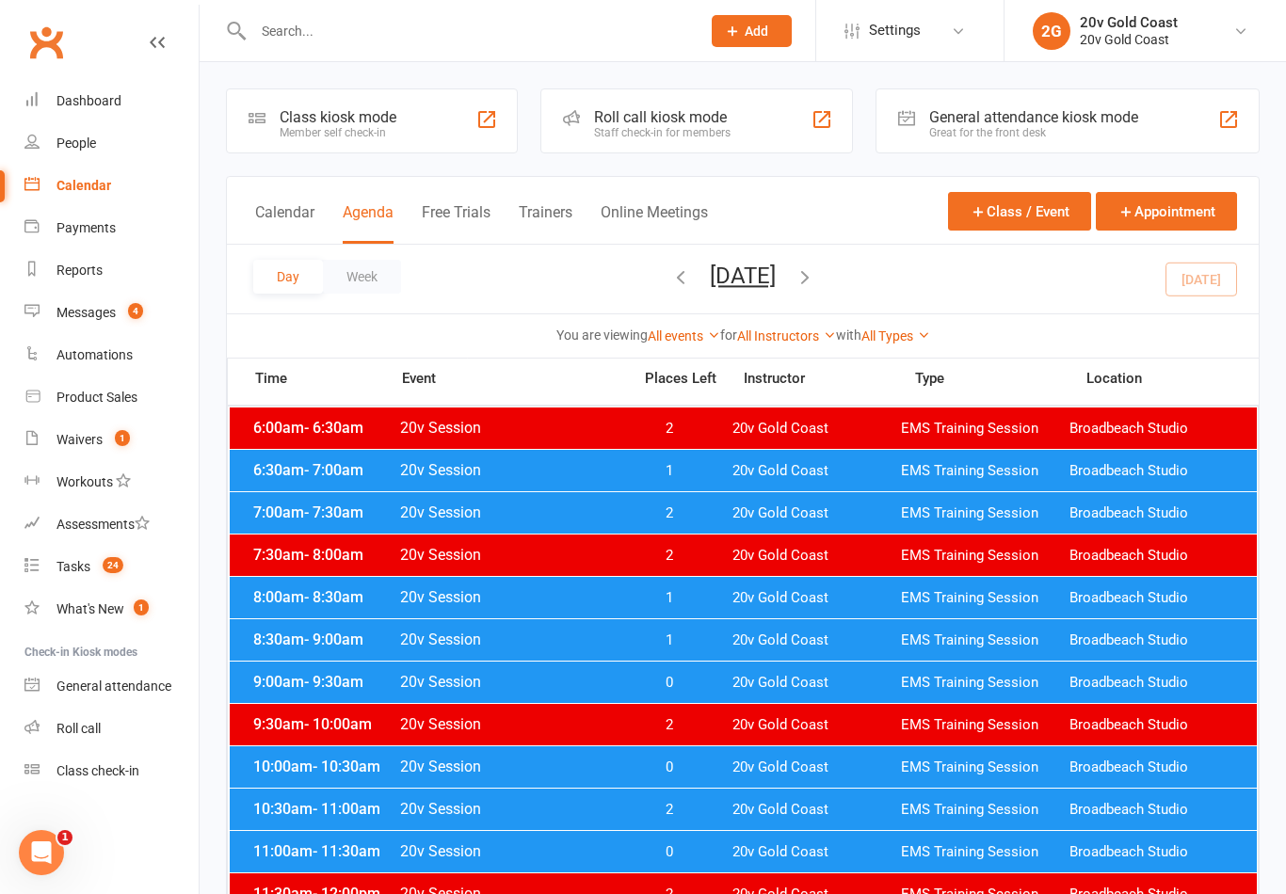
click at [702, 761] on span "0" at bounding box center [668, 768] width 99 height 18
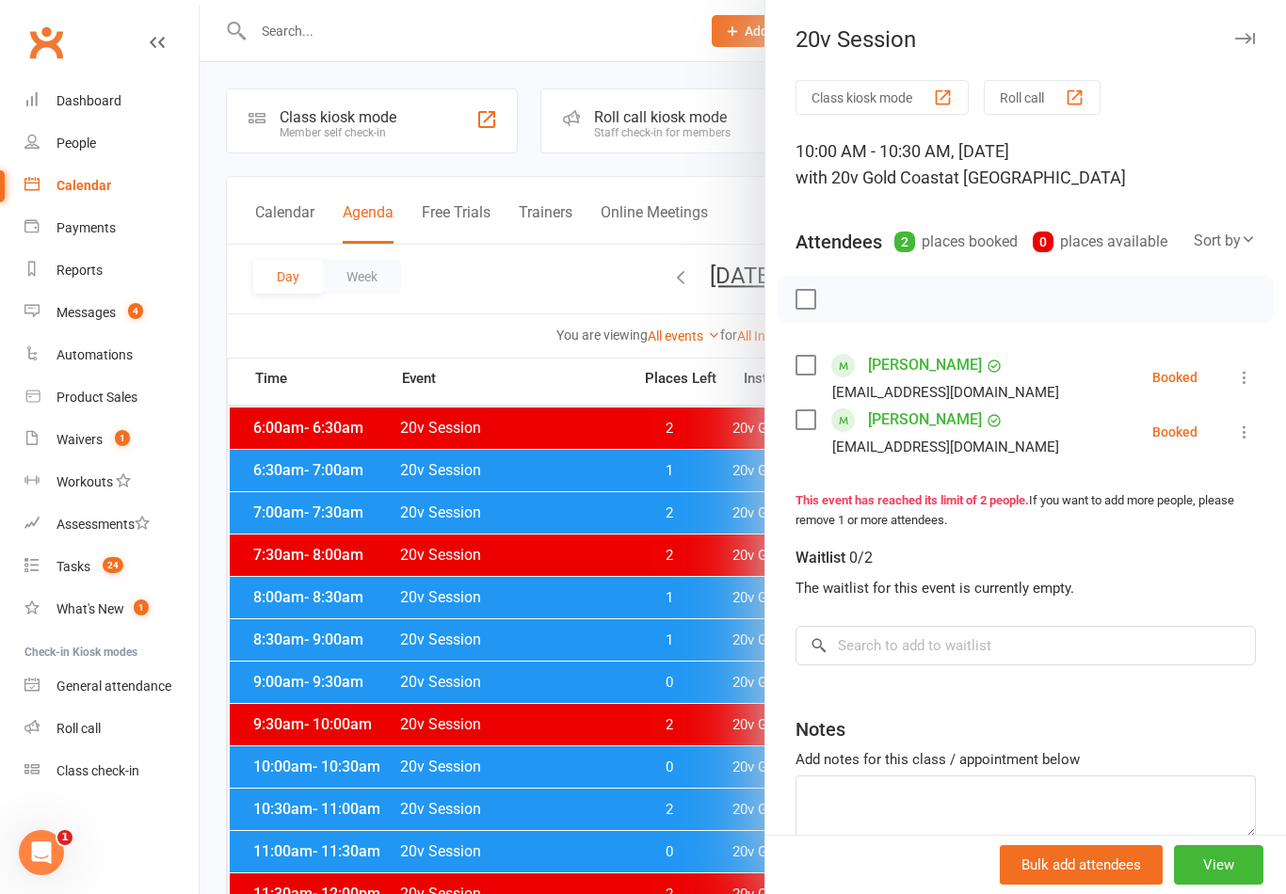
click at [969, 378] on link "Gayle Brockwell" at bounding box center [925, 365] width 114 height 30
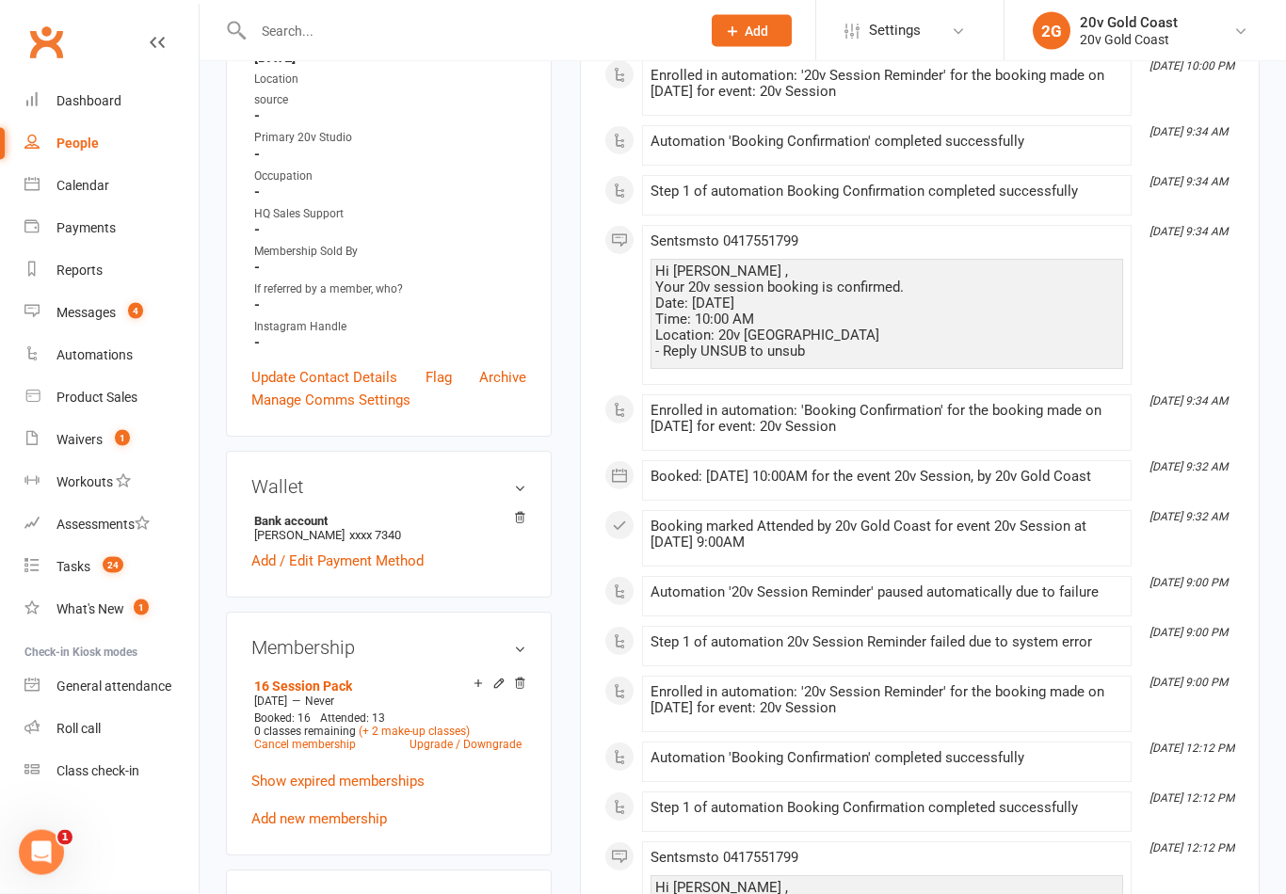
scroll to position [448, 0]
click at [440, 728] on link "(+ 2 make-up classes)" at bounding box center [414, 730] width 111 height 13
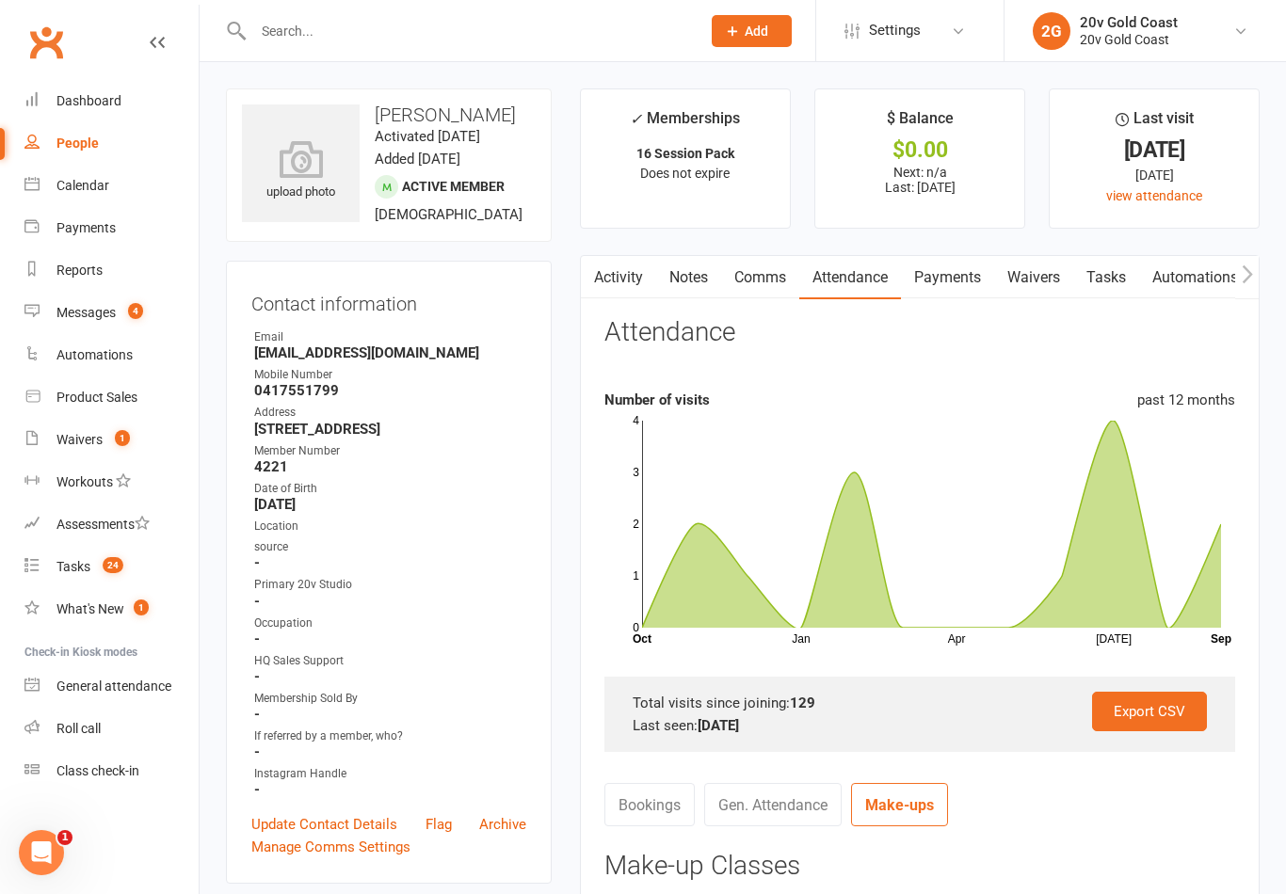
click at [852, 283] on link "Attendance" at bounding box center [850, 277] width 102 height 43
click at [129, 184] on link "Calendar" at bounding box center [111, 186] width 174 height 42
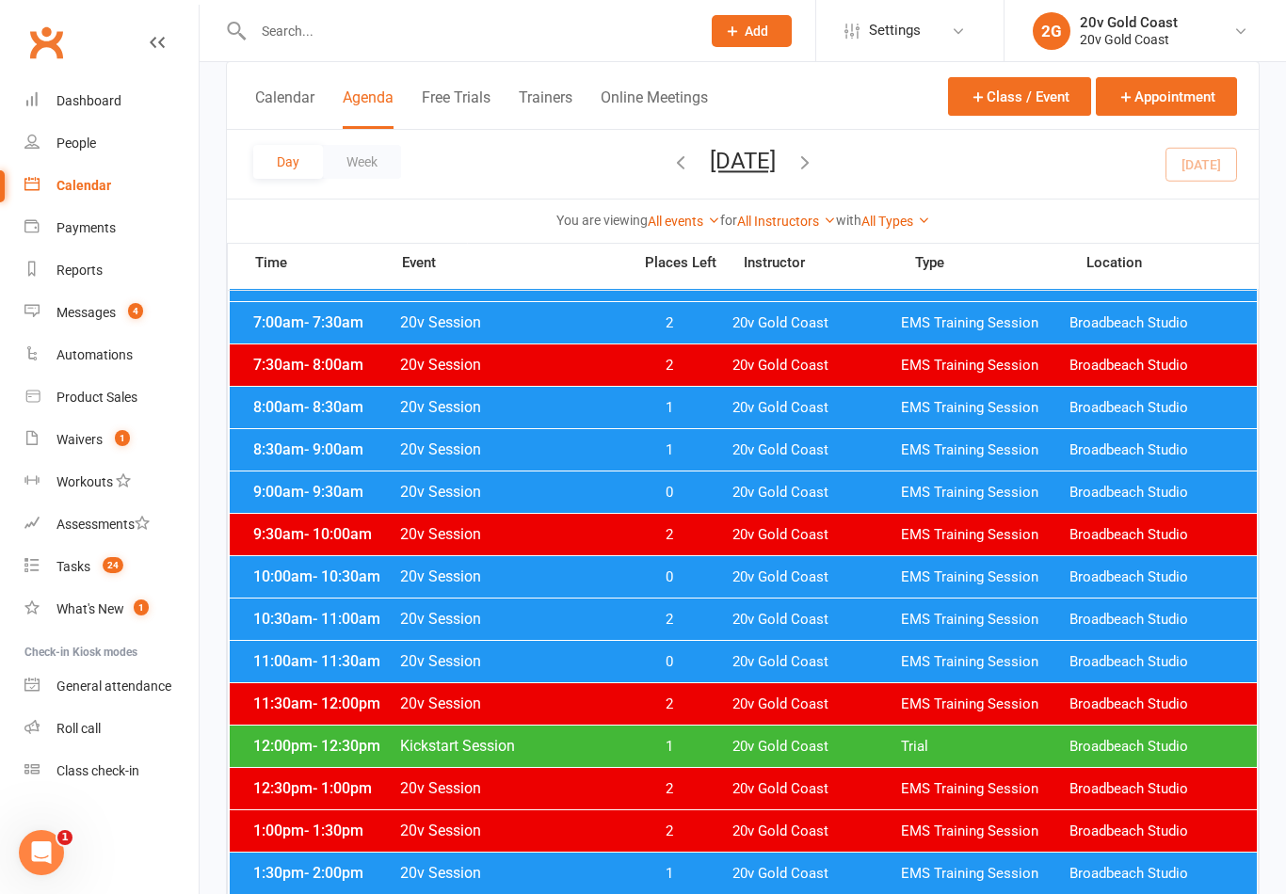
scroll to position [189, 0]
click at [104, 309] on div "Messages" at bounding box center [85, 312] width 59 height 15
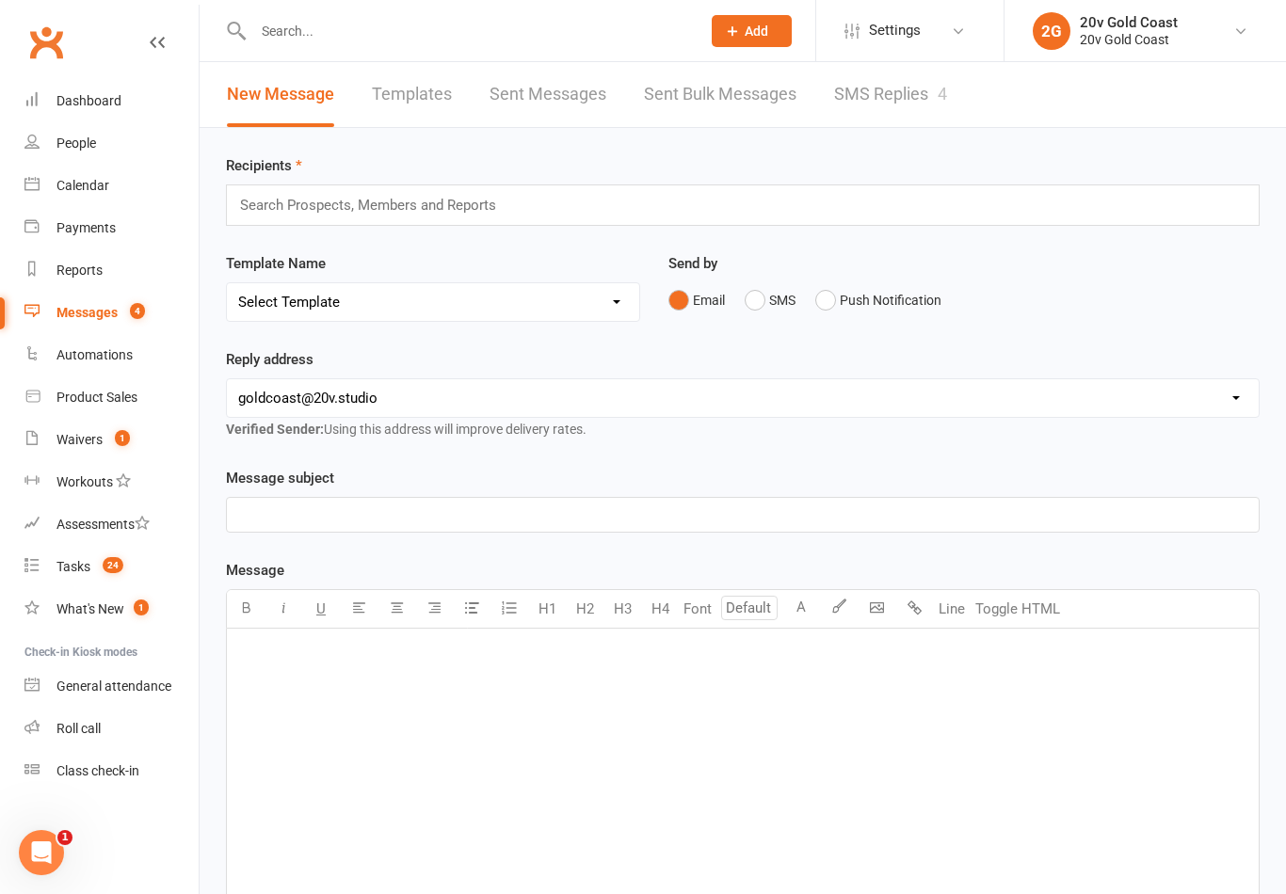
click at [909, 101] on link "SMS Replies 4" at bounding box center [890, 94] width 113 height 65
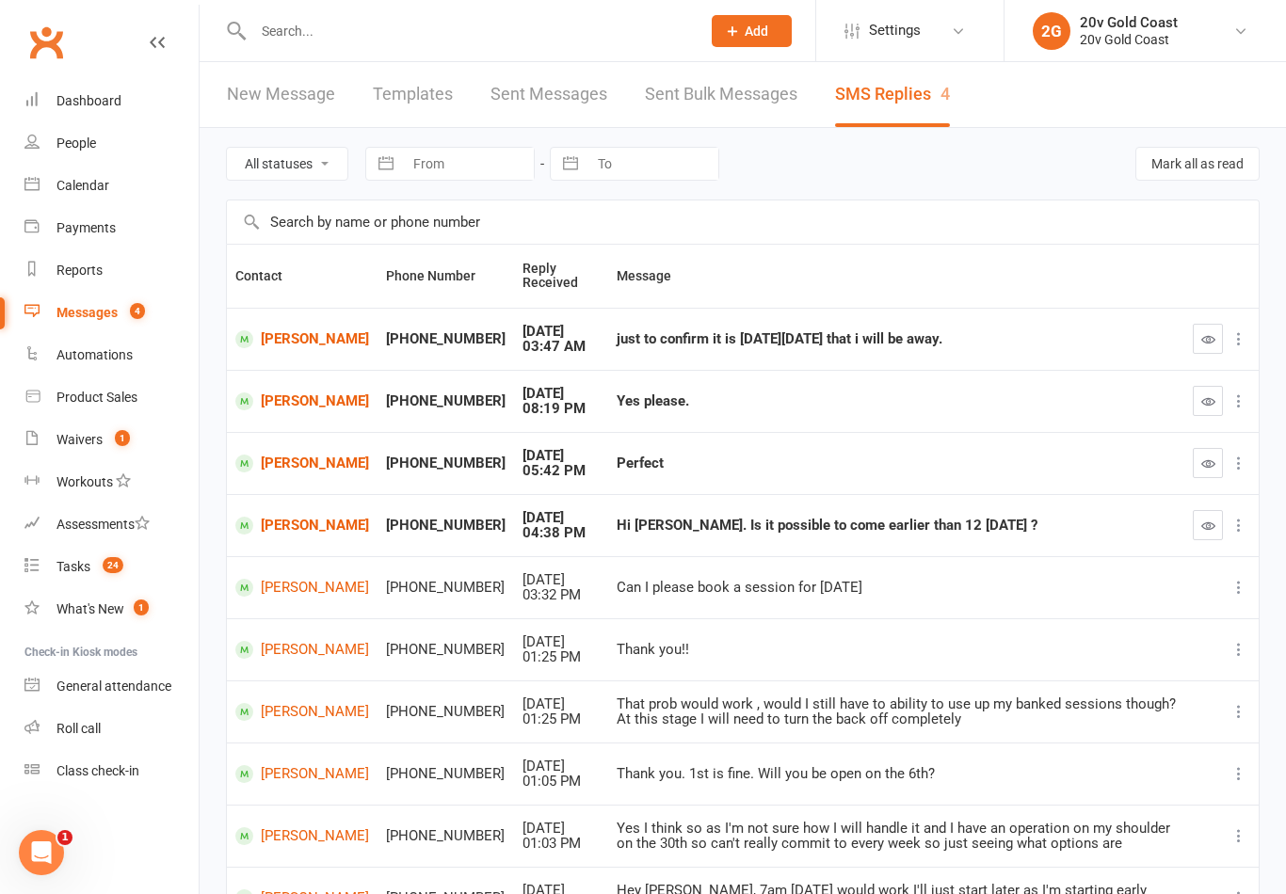
click at [1216, 520] on button "button" at bounding box center [1208, 525] width 30 height 30
click at [1204, 408] on button "button" at bounding box center [1208, 401] width 30 height 30
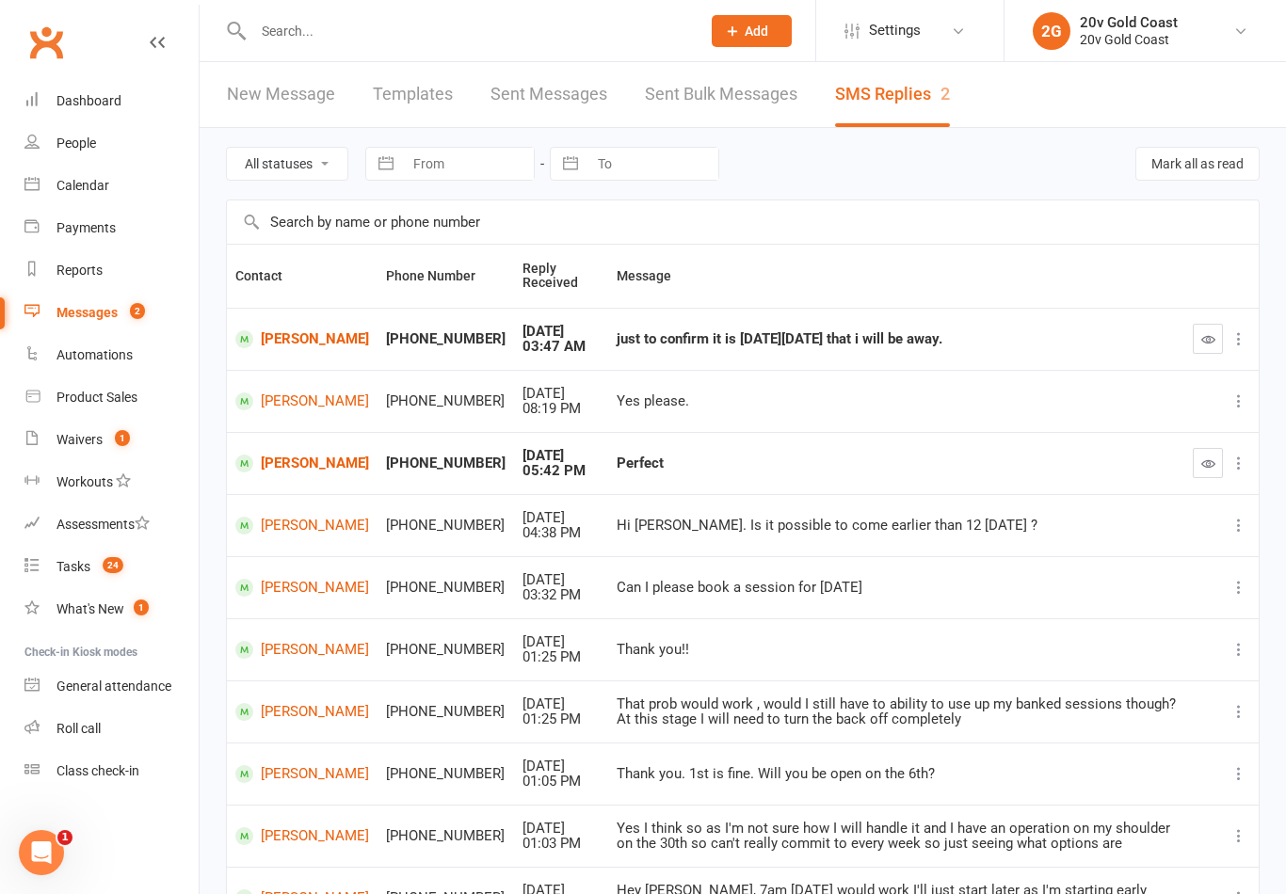
click at [294, 469] on link "Niall Sellers" at bounding box center [302, 464] width 134 height 18
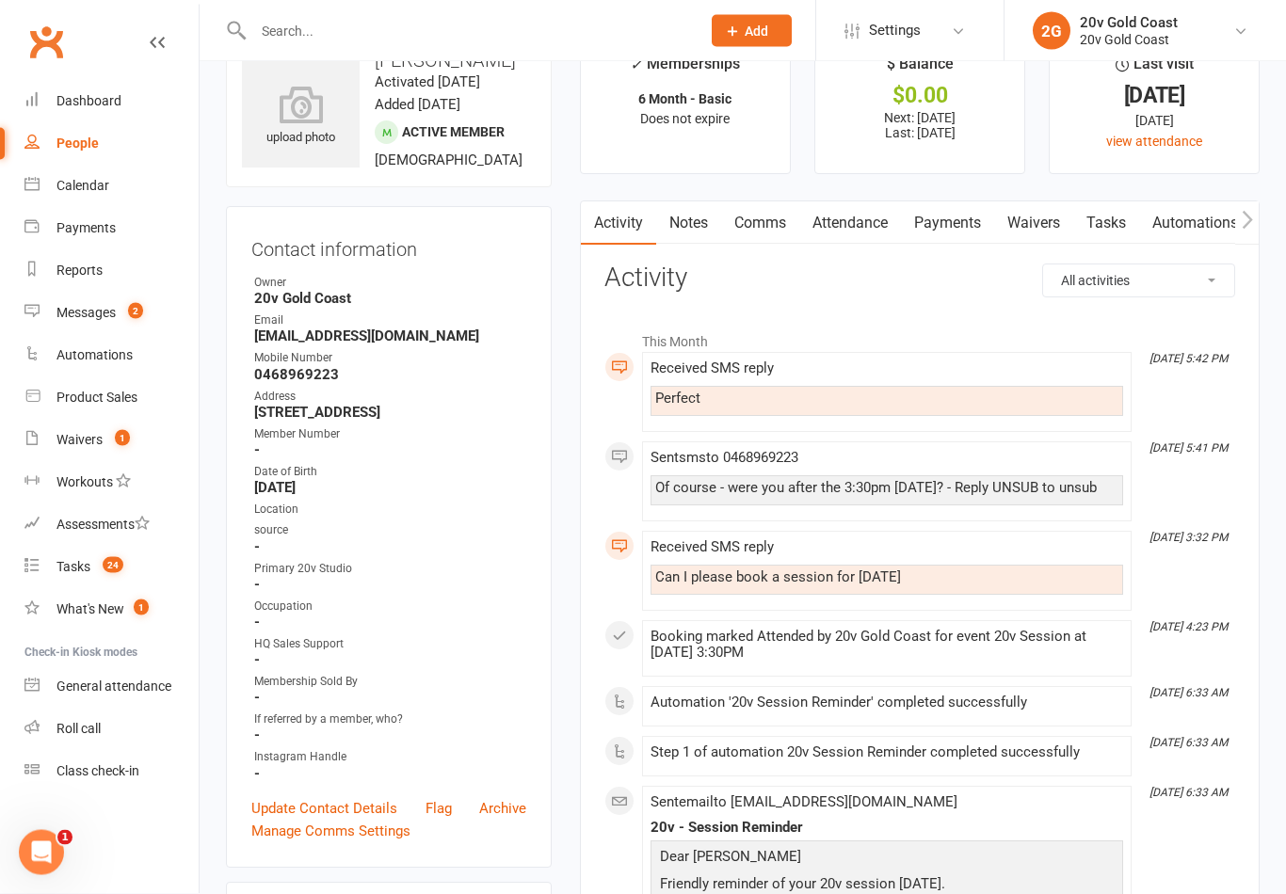
scroll to position [102, 0]
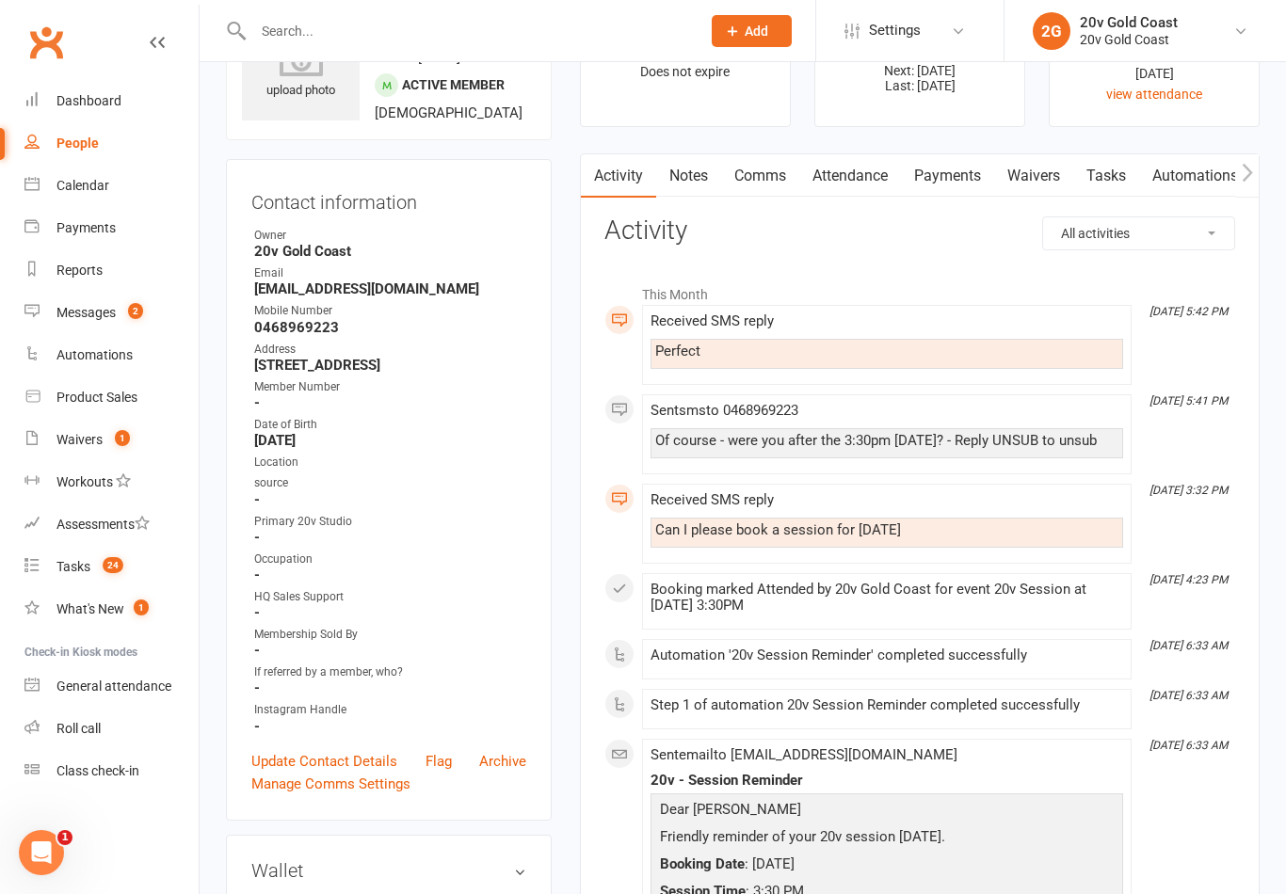
click at [91, 215] on link "Payments" at bounding box center [111, 228] width 174 height 42
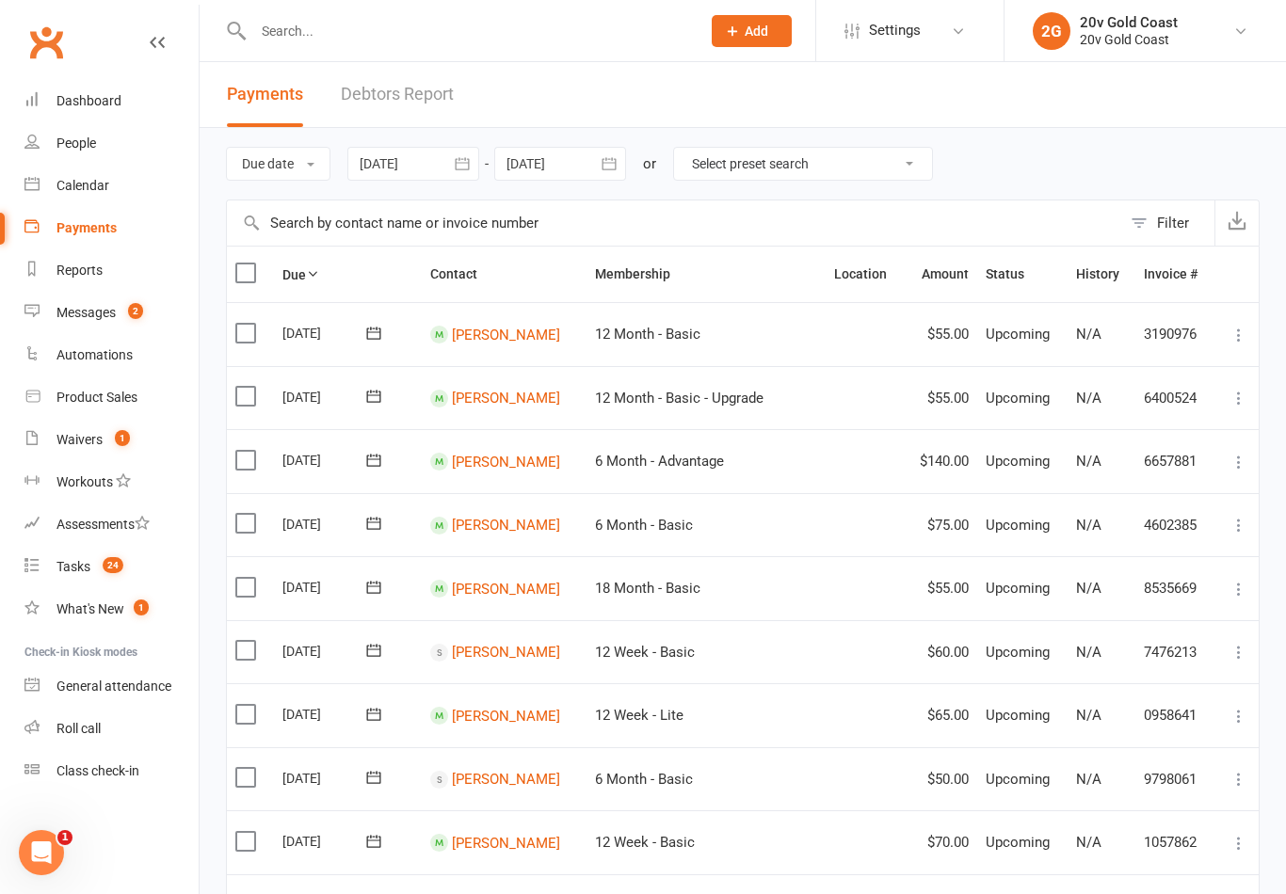
click at [104, 176] on link "Calendar" at bounding box center [111, 186] width 174 height 42
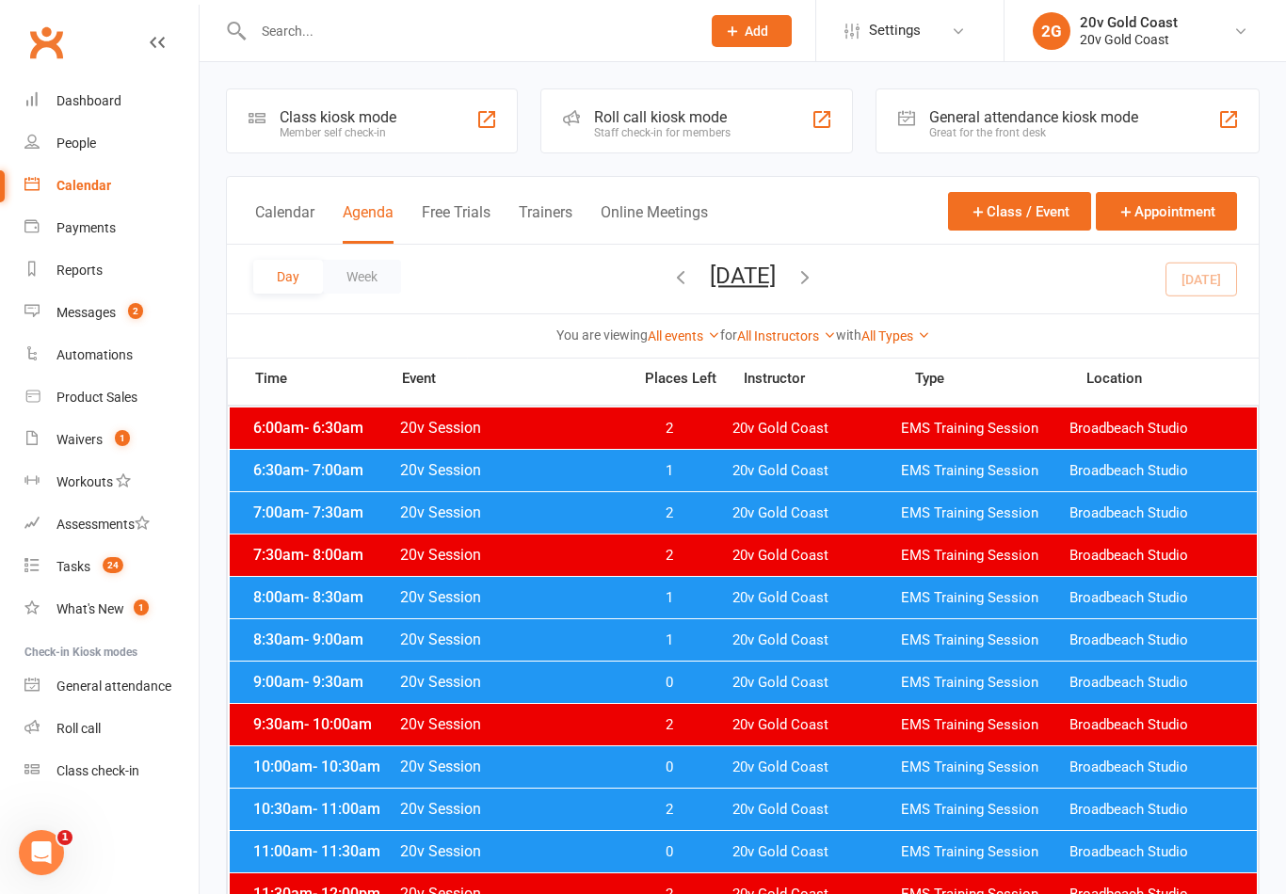
click at [776, 277] on button "Wednesday, Sep 17, 2025" at bounding box center [743, 276] width 66 height 26
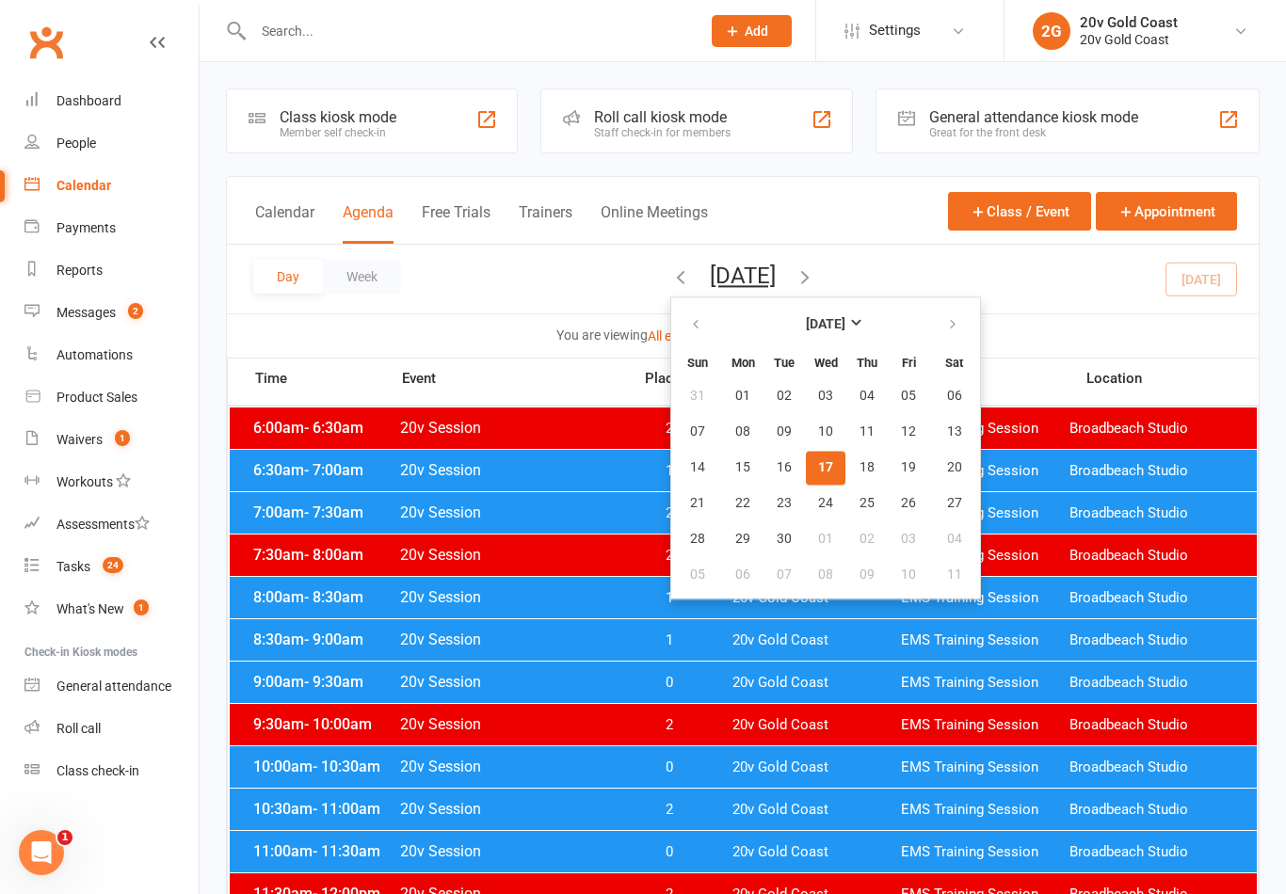
click at [847, 451] on button "18" at bounding box center [867, 468] width 40 height 34
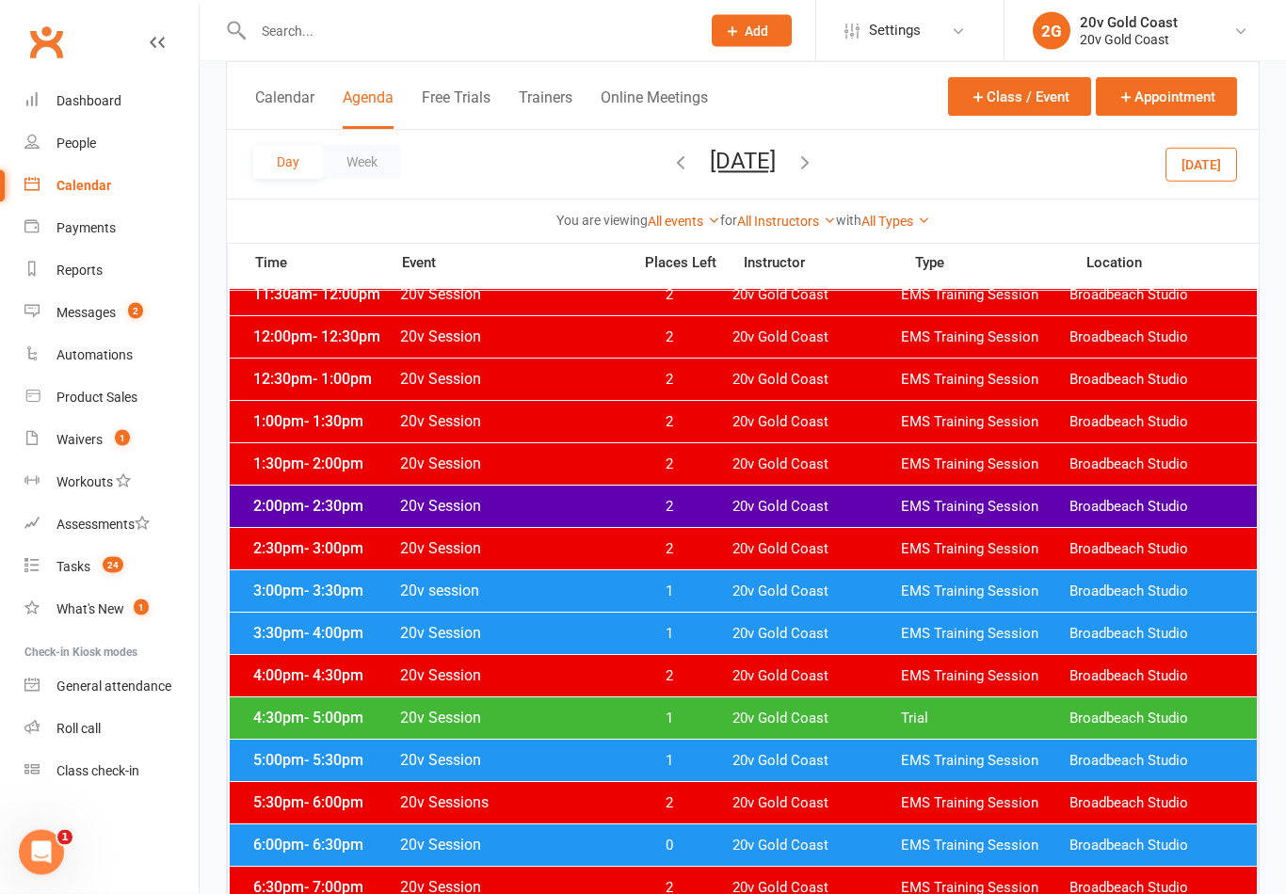
scroll to position [600, 0]
click at [664, 621] on div "3:30pm - 4:00pm 20v Session 1 20v Gold Coast EMS Training Session Broadbeach St…" at bounding box center [743, 633] width 1027 height 41
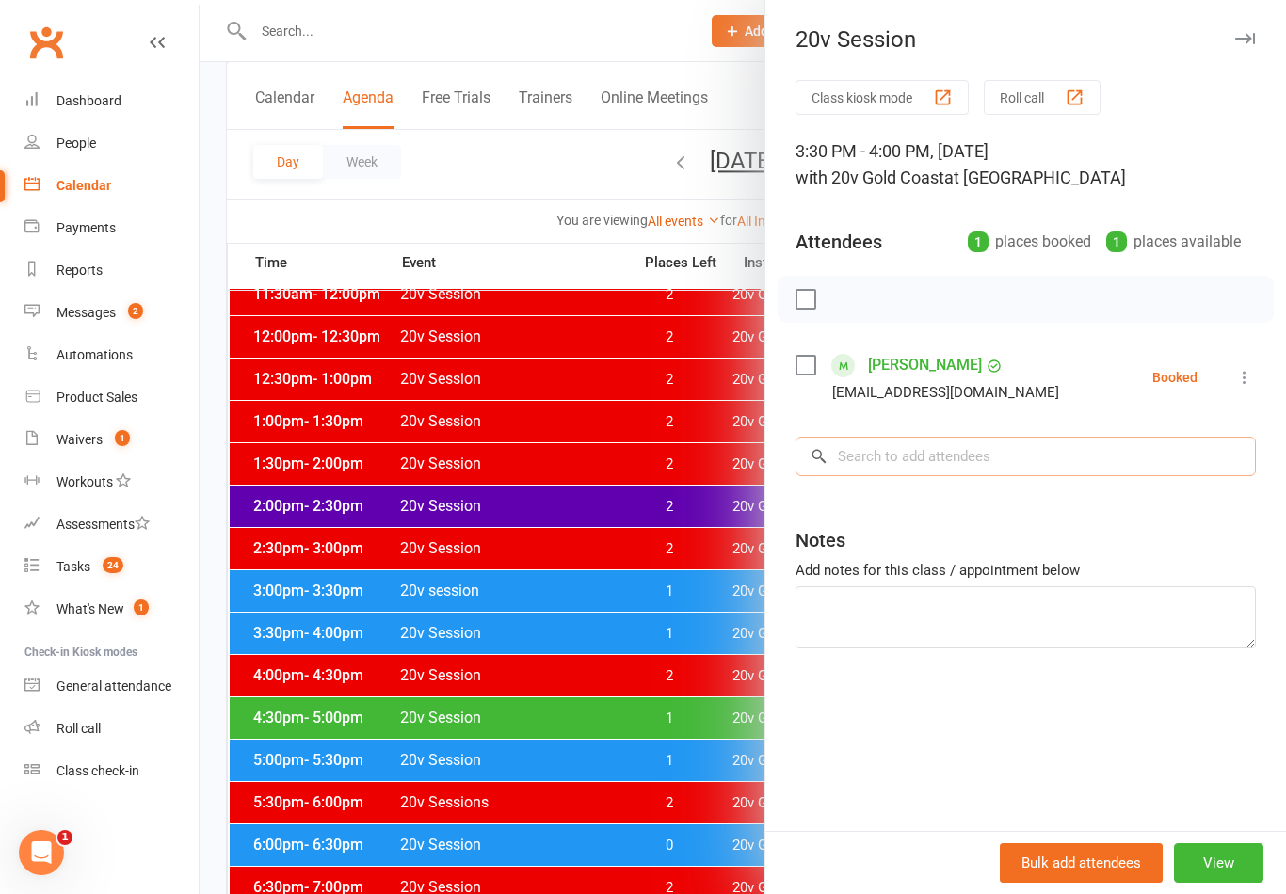
click at [958, 455] on input "search" at bounding box center [1025, 457] width 460 height 40
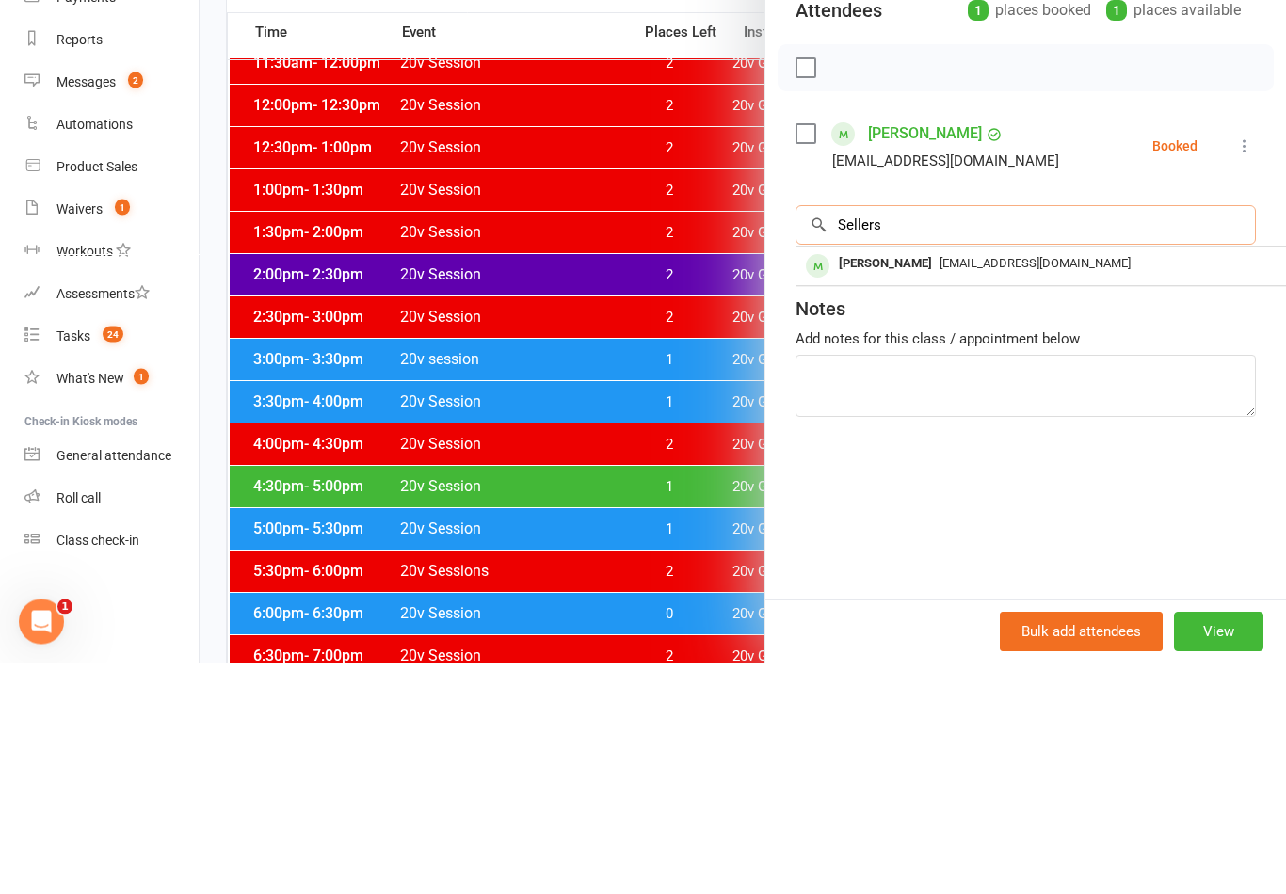
type input "Sellers"
click at [951, 482] on div "niall.s@live.com.au" at bounding box center [1078, 495] width 548 height 27
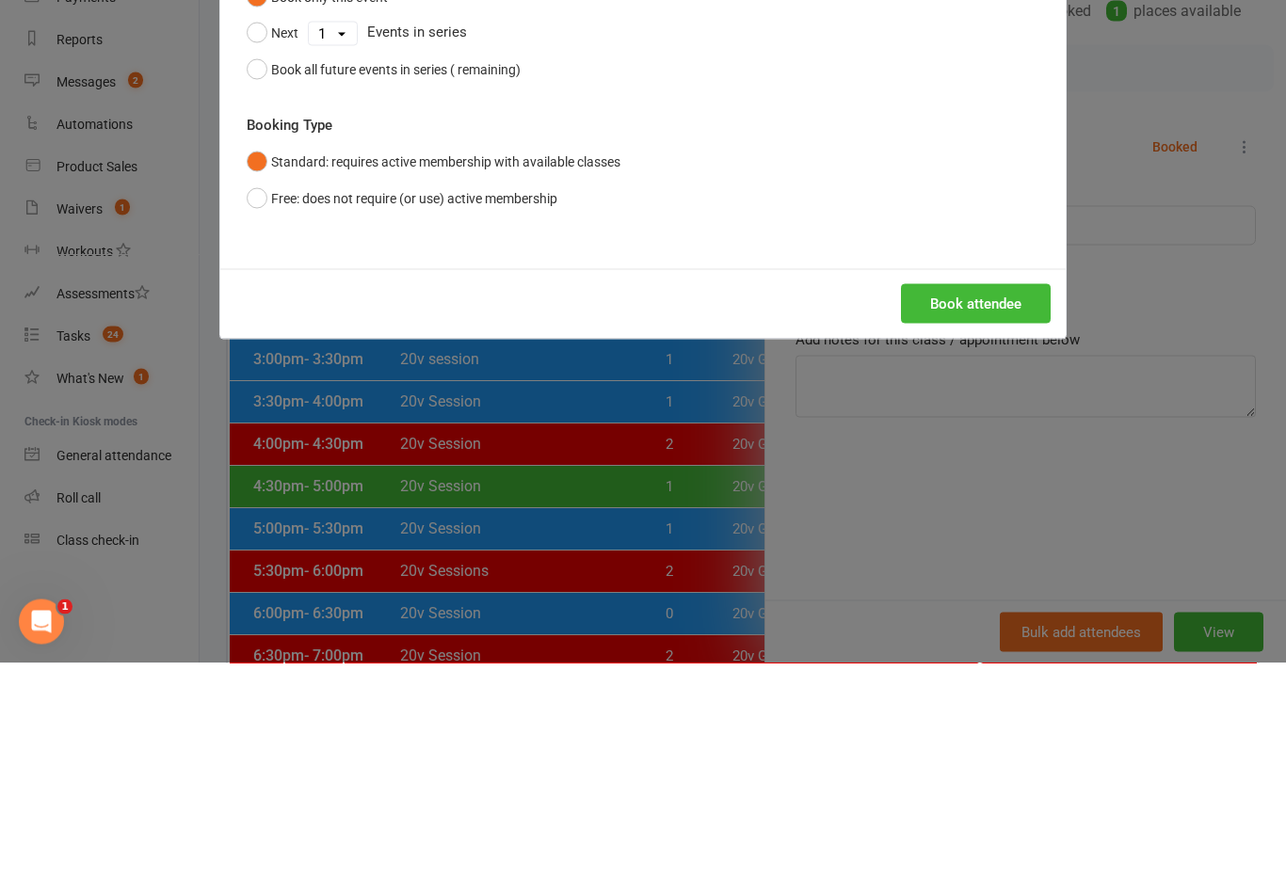
scroll to position [831, 0]
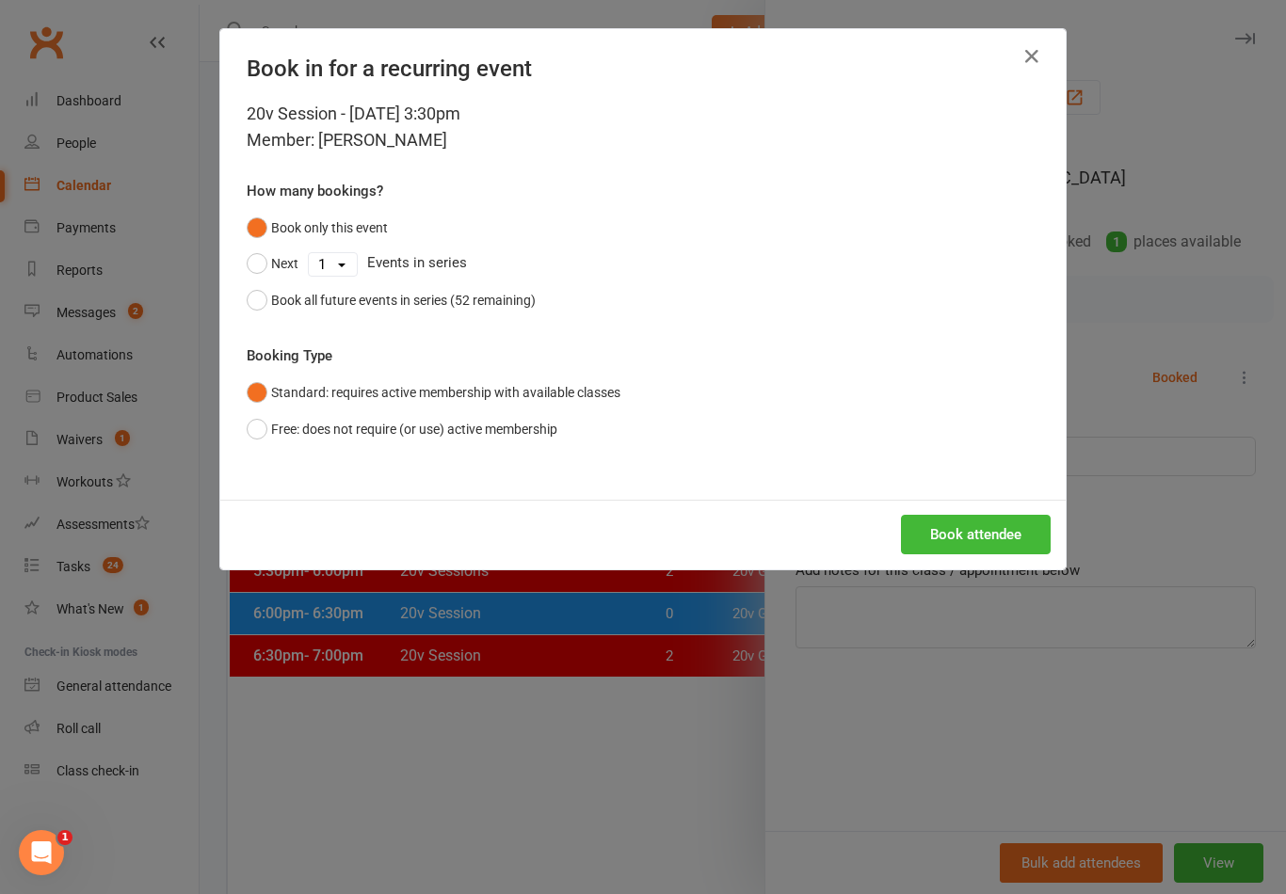
click at [1013, 525] on button "Book attendee" at bounding box center [976, 535] width 150 height 40
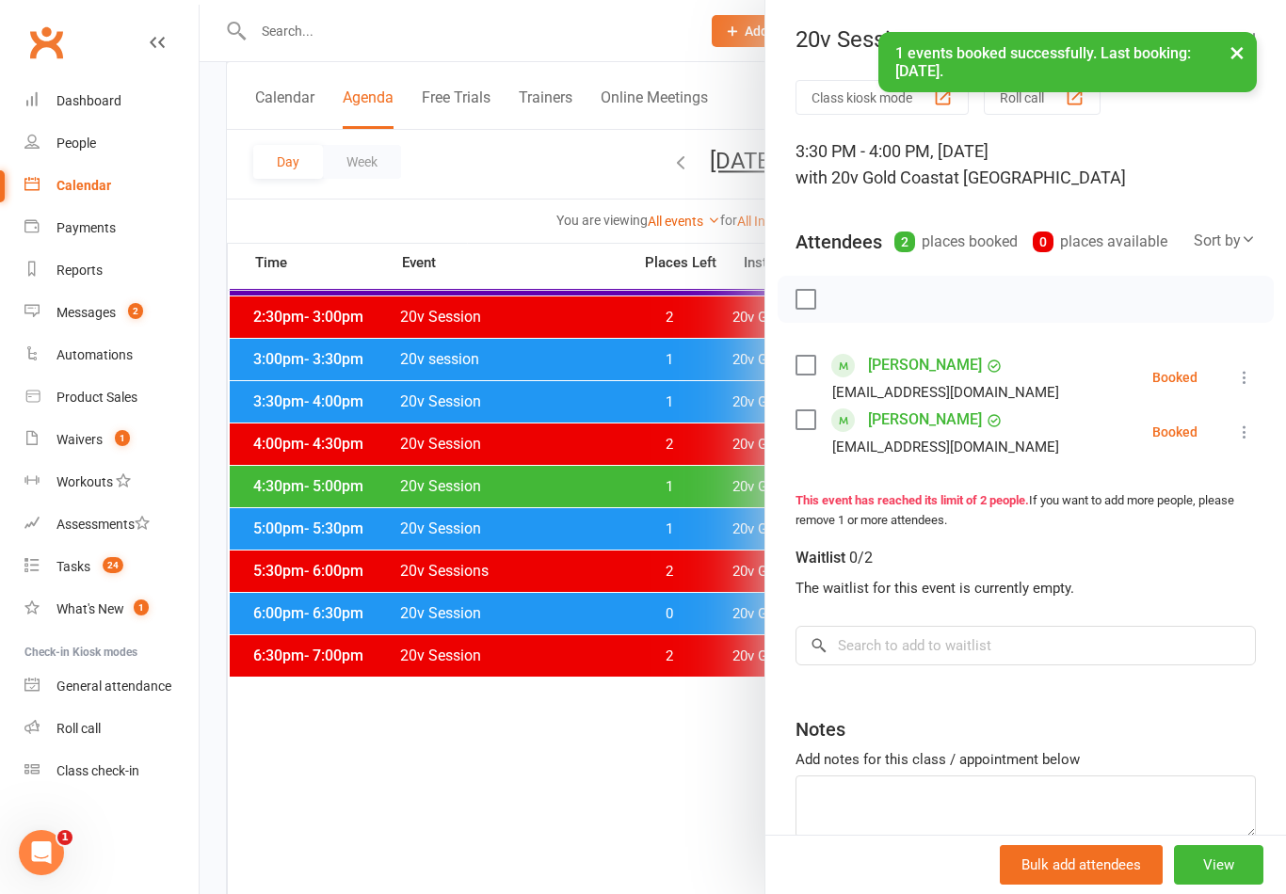
click at [699, 428] on div at bounding box center [743, 447] width 1086 height 894
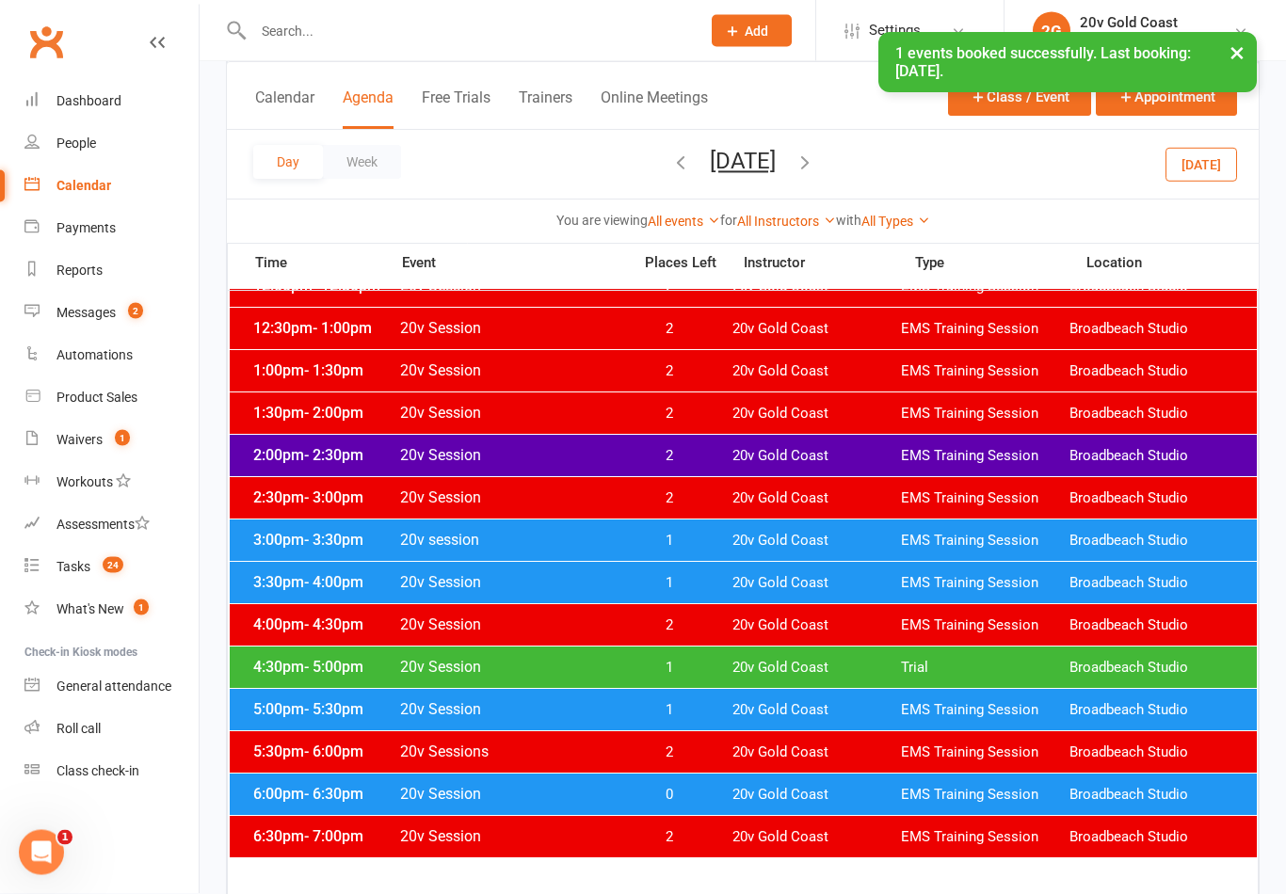
click at [112, 312] on div "Messages" at bounding box center [85, 312] width 59 height 15
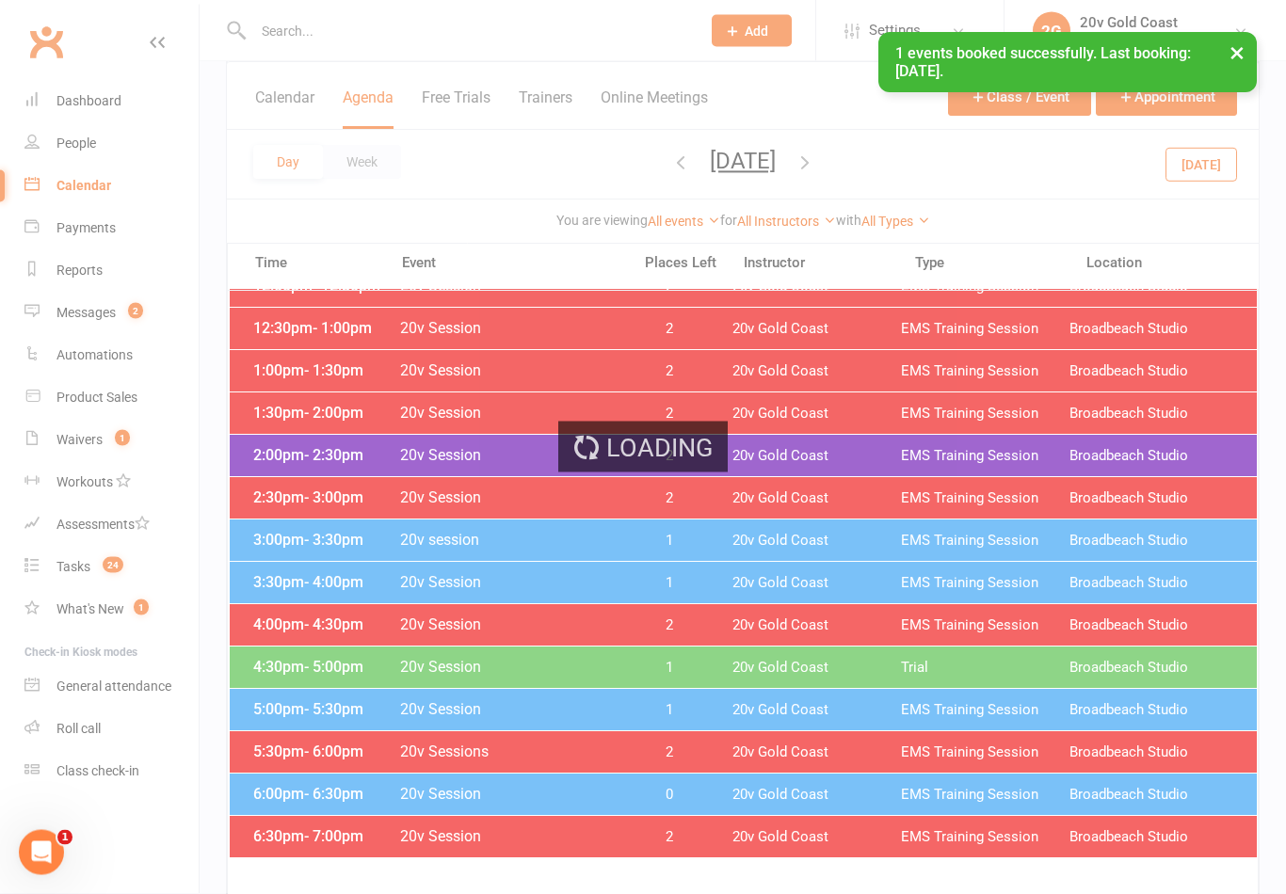
scroll to position [650, 0]
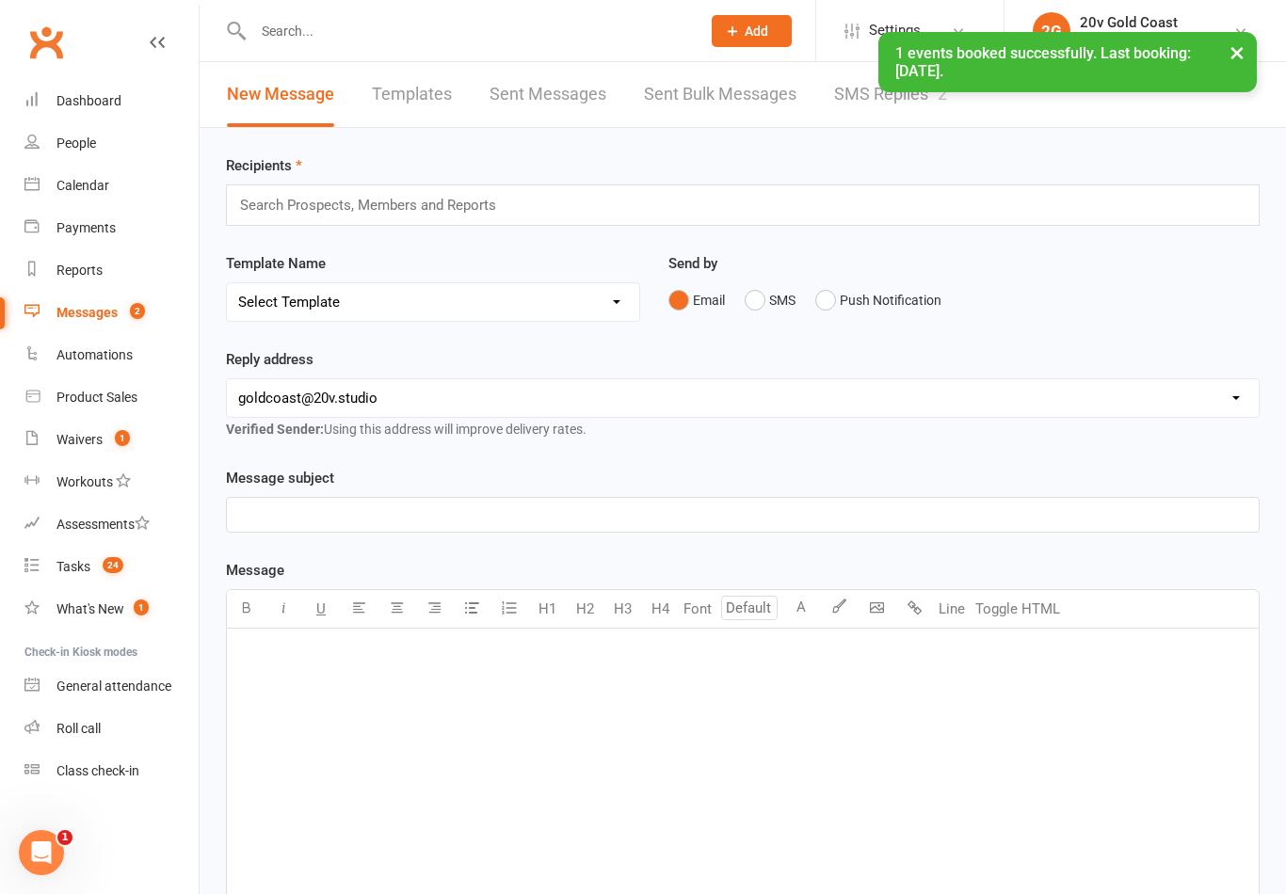
click at [860, 111] on link "SMS Replies 2" at bounding box center [890, 94] width 113 height 65
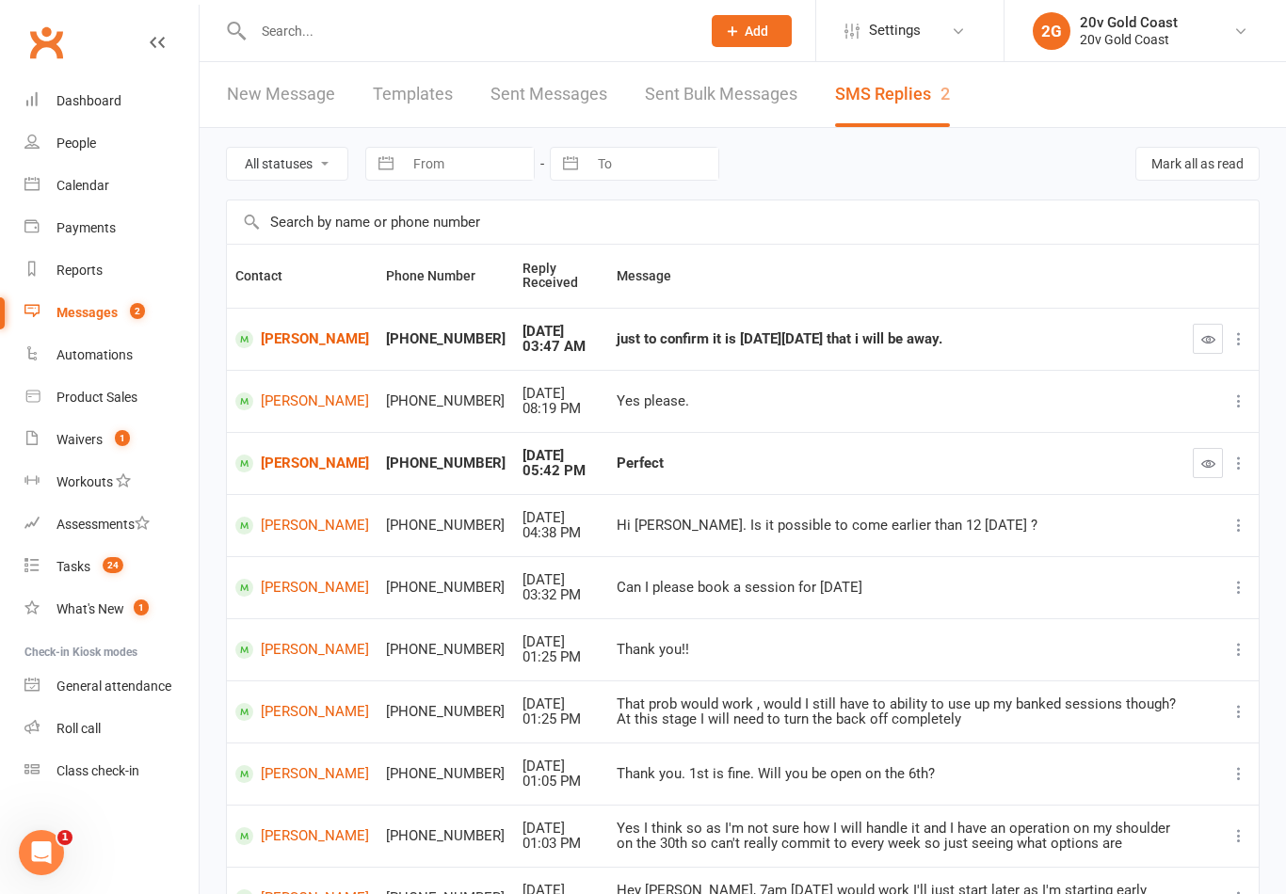
click at [1207, 456] on icon "button" at bounding box center [1208, 463] width 14 height 14
click at [284, 463] on link "Niall Sellers" at bounding box center [302, 464] width 134 height 18
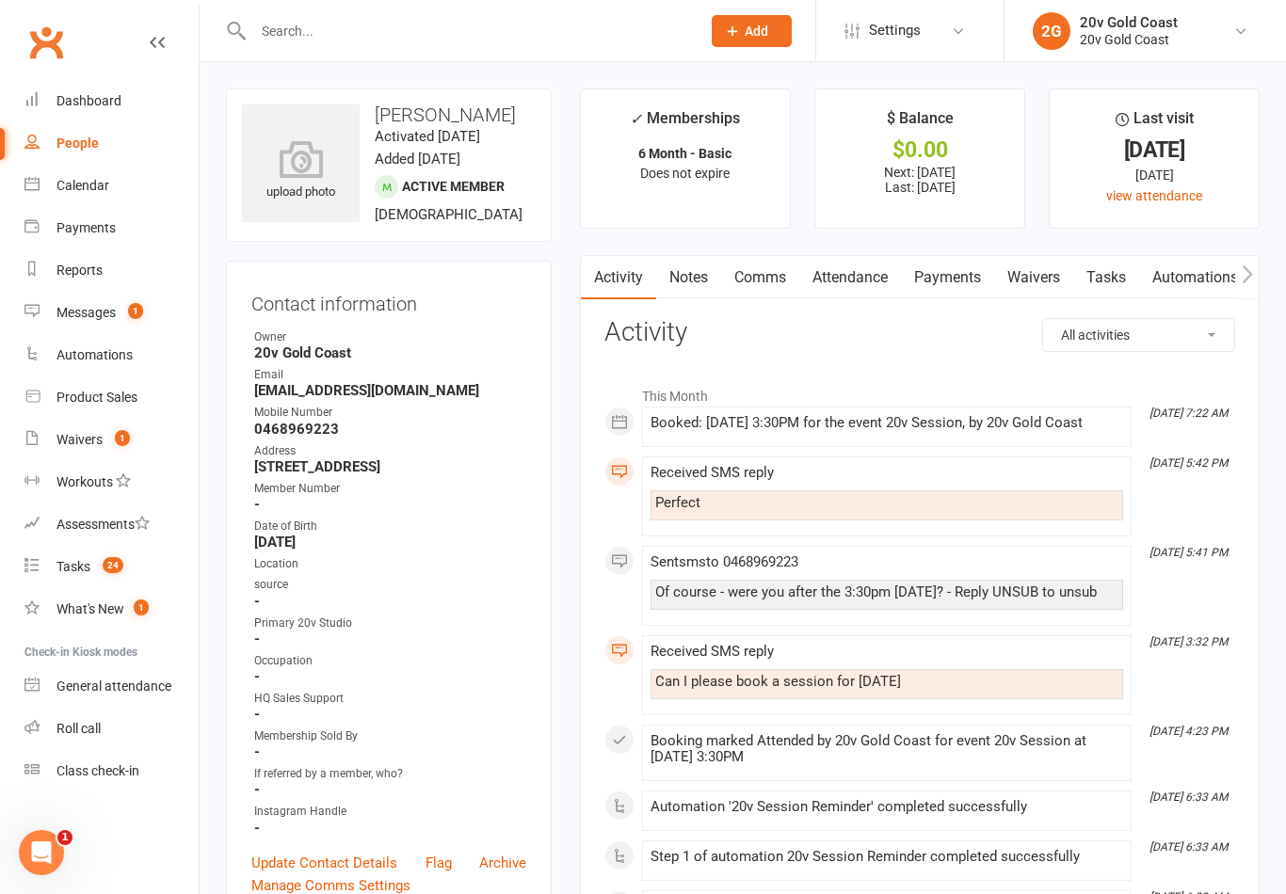
click at [766, 274] on link "Comms" at bounding box center [760, 277] width 78 height 43
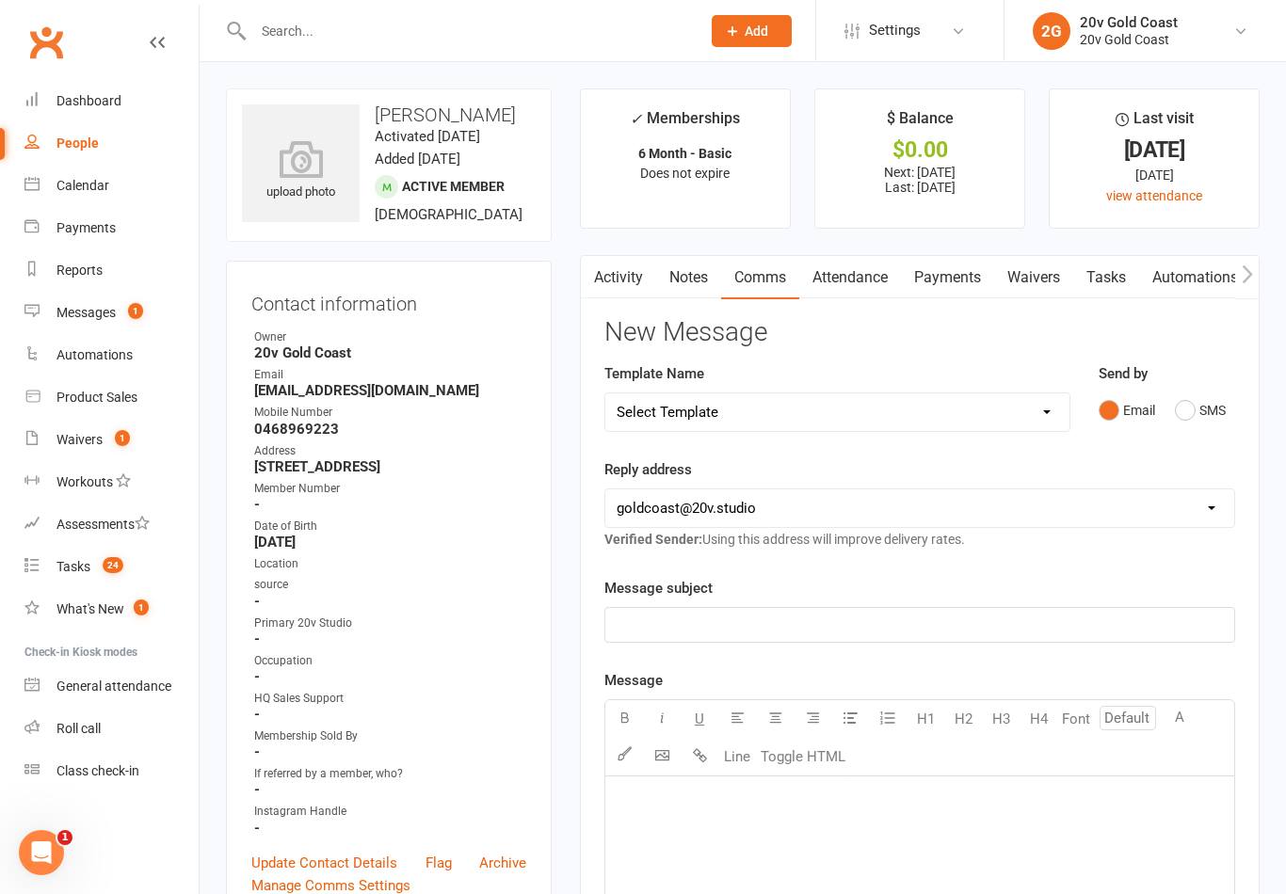
click at [1202, 419] on button "SMS" at bounding box center [1200, 410] width 51 height 36
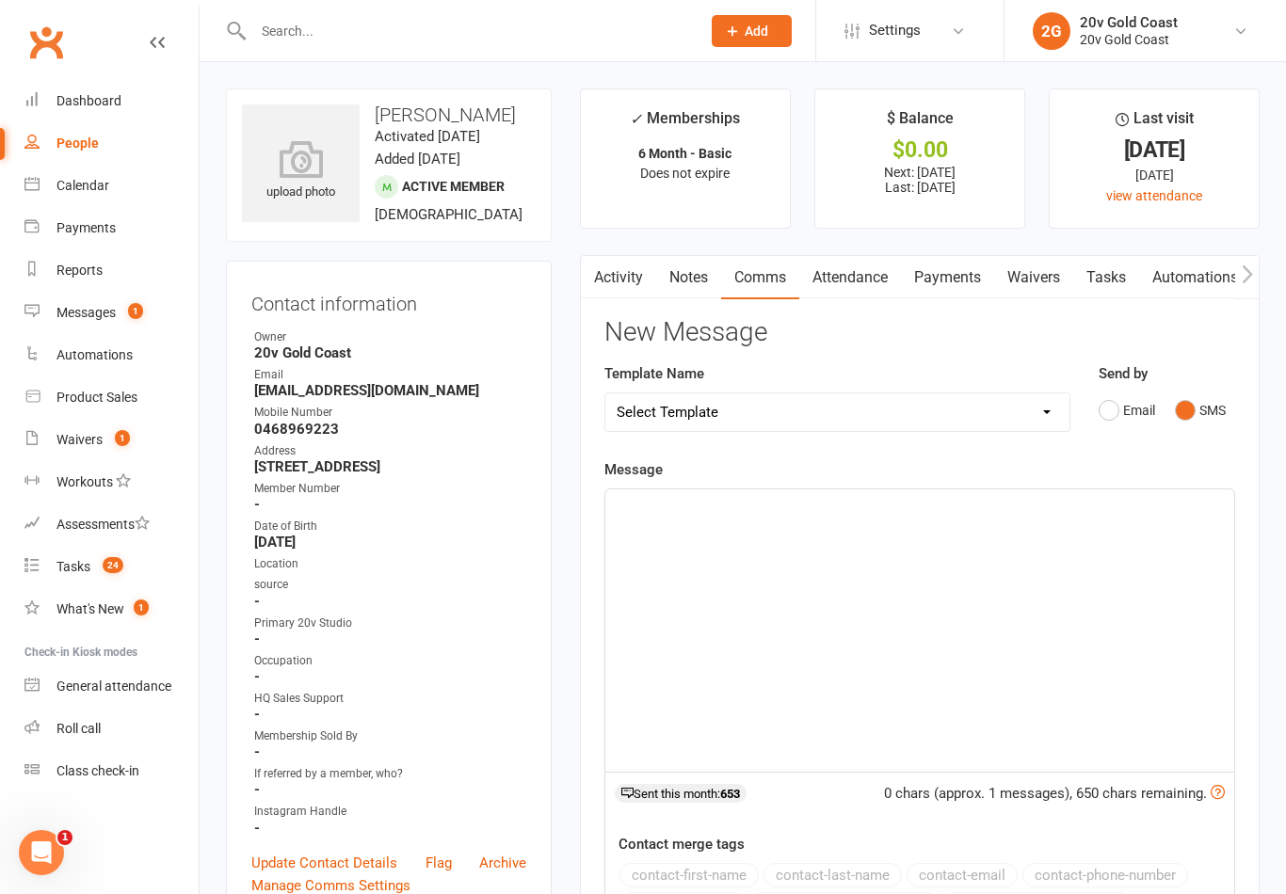
click at [973, 569] on div "﻿" at bounding box center [919, 630] width 629 height 282
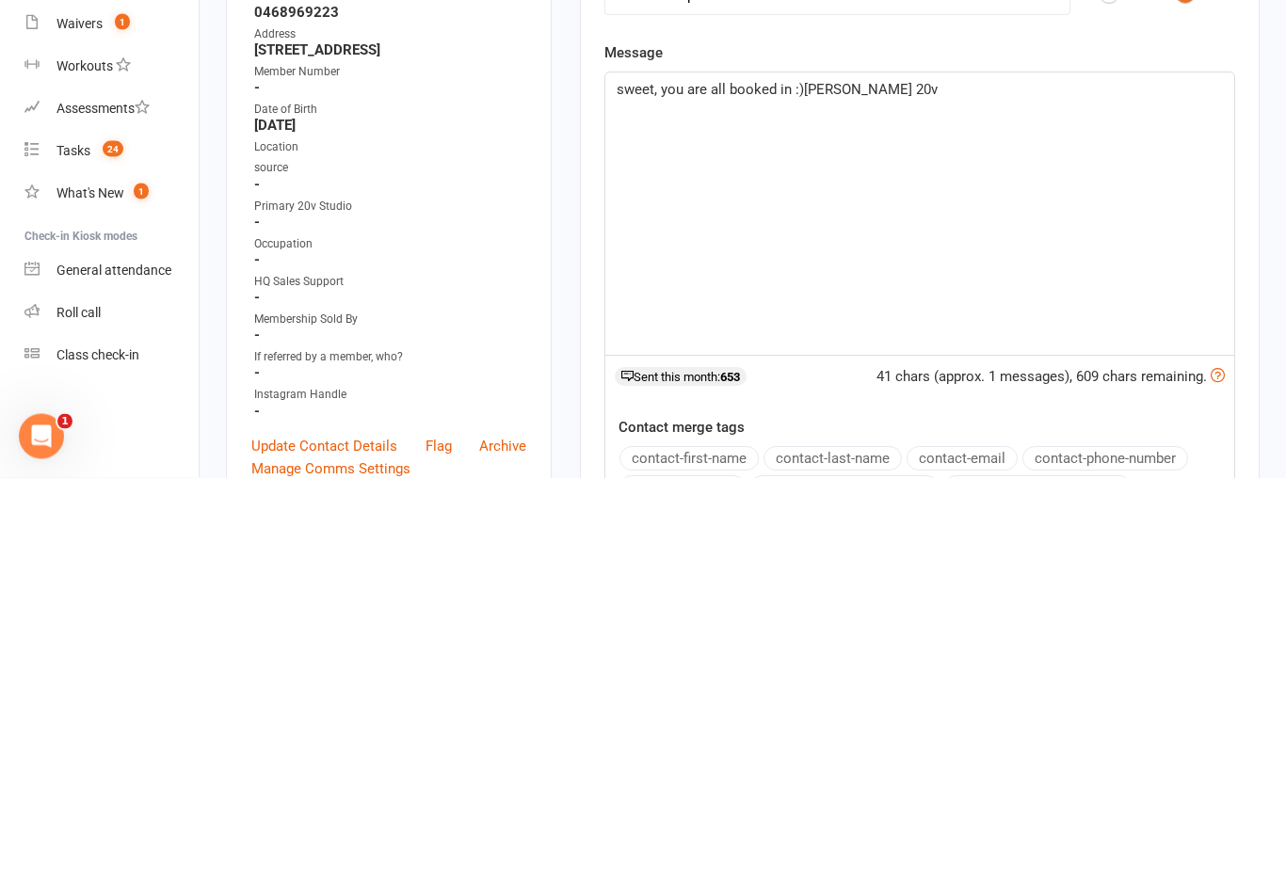
click at [803, 498] on span "sweet, you are all booked in :)Nadine 20v" at bounding box center [776, 506] width 321 height 17
click at [635, 498] on span "sweet, you are all booked in :) Nadine 20v" at bounding box center [778, 506] width 325 height 17
click at [634, 498] on span "sweet, you are all booked in :) Nadine 20v" at bounding box center [778, 506] width 325 height 17
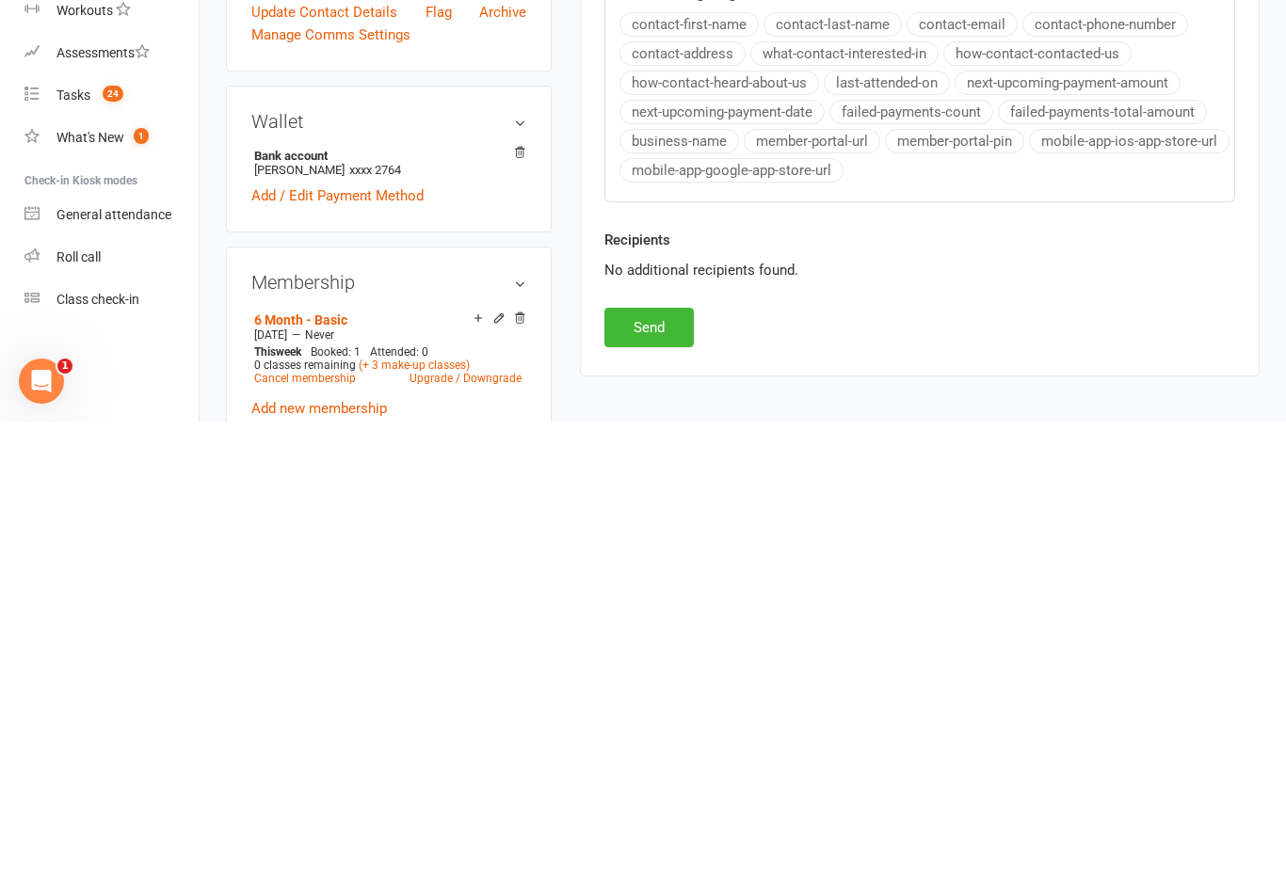
click at [658, 779] on button "Send" at bounding box center [648, 799] width 89 height 40
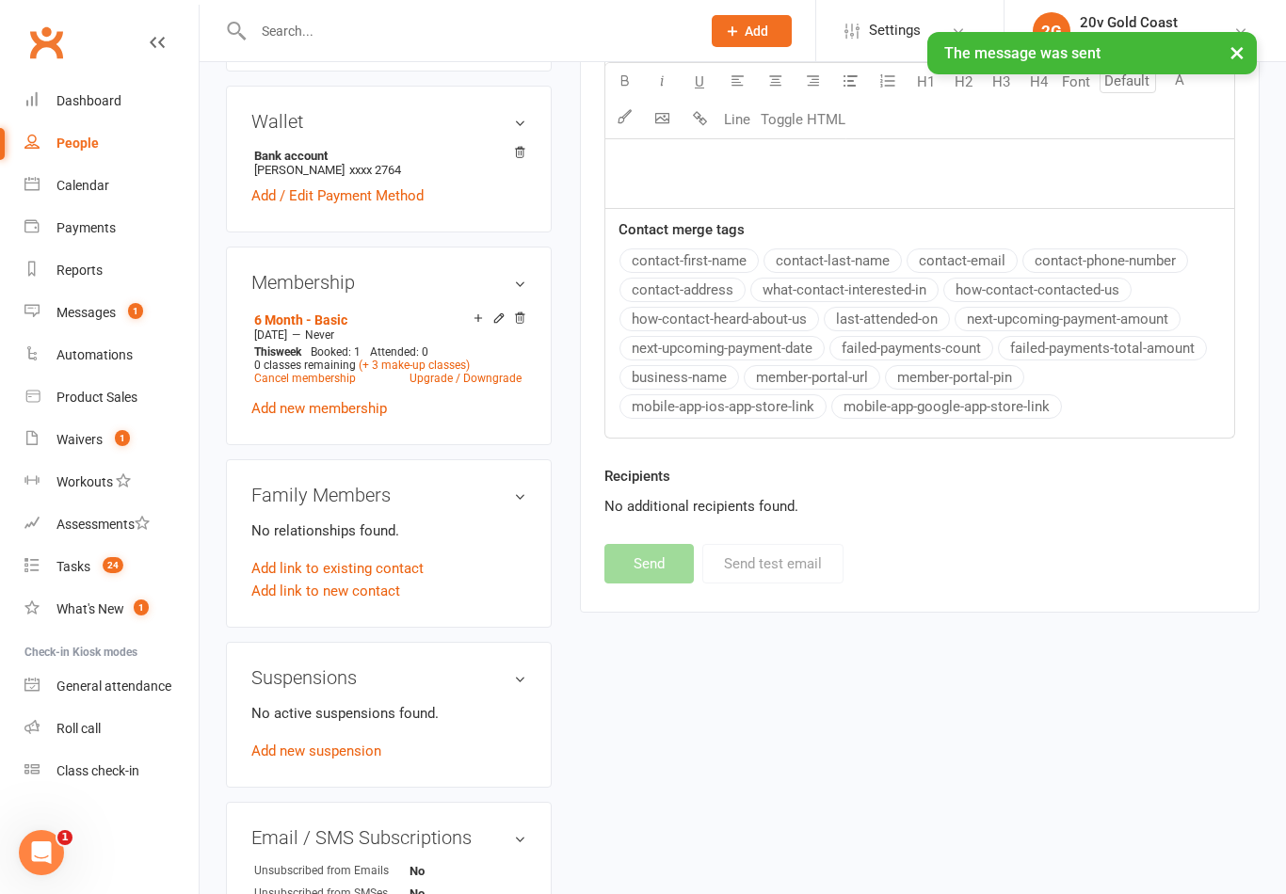
click at [155, 285] on link "Reports" at bounding box center [111, 270] width 174 height 42
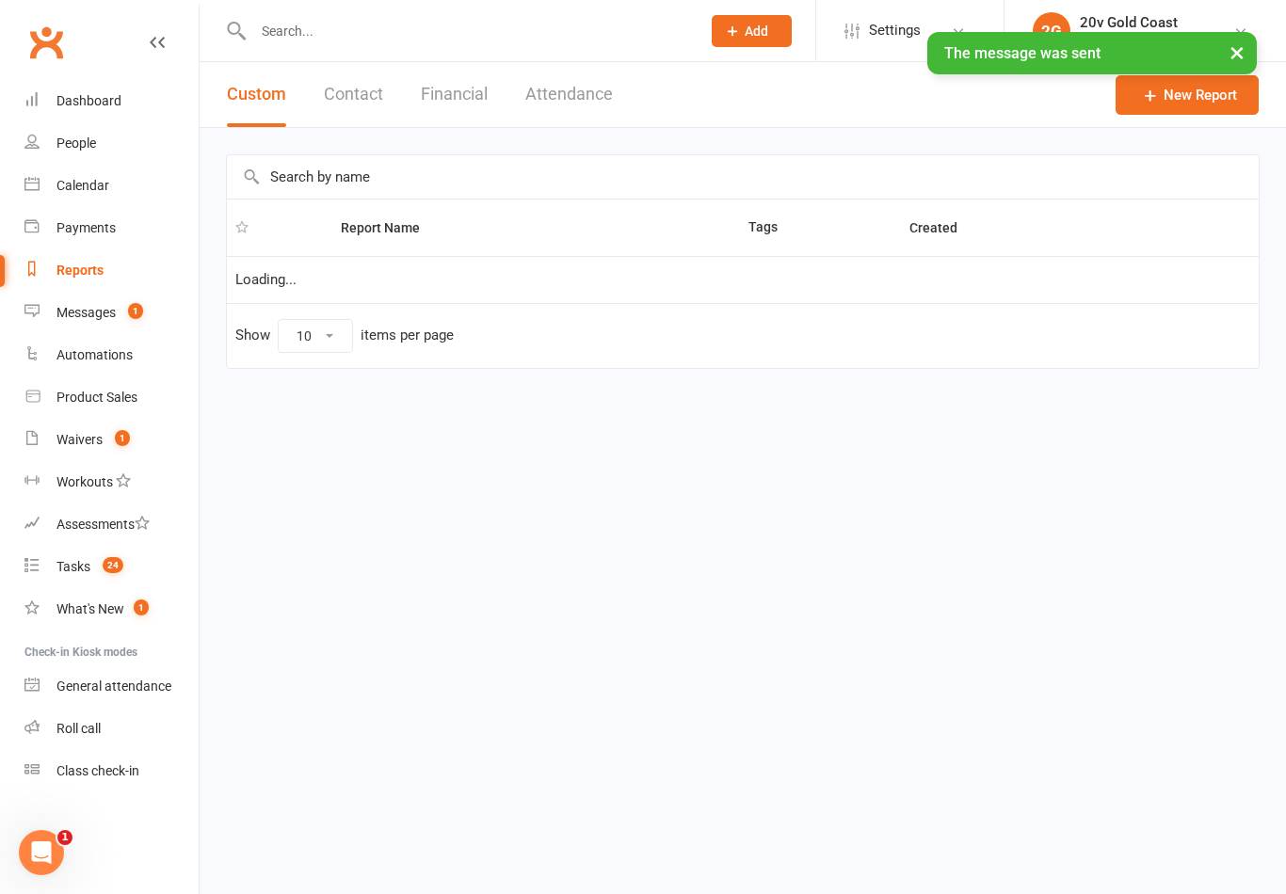
select select "100"
click at [141, 323] on link "Messages 1" at bounding box center [111, 313] width 174 height 42
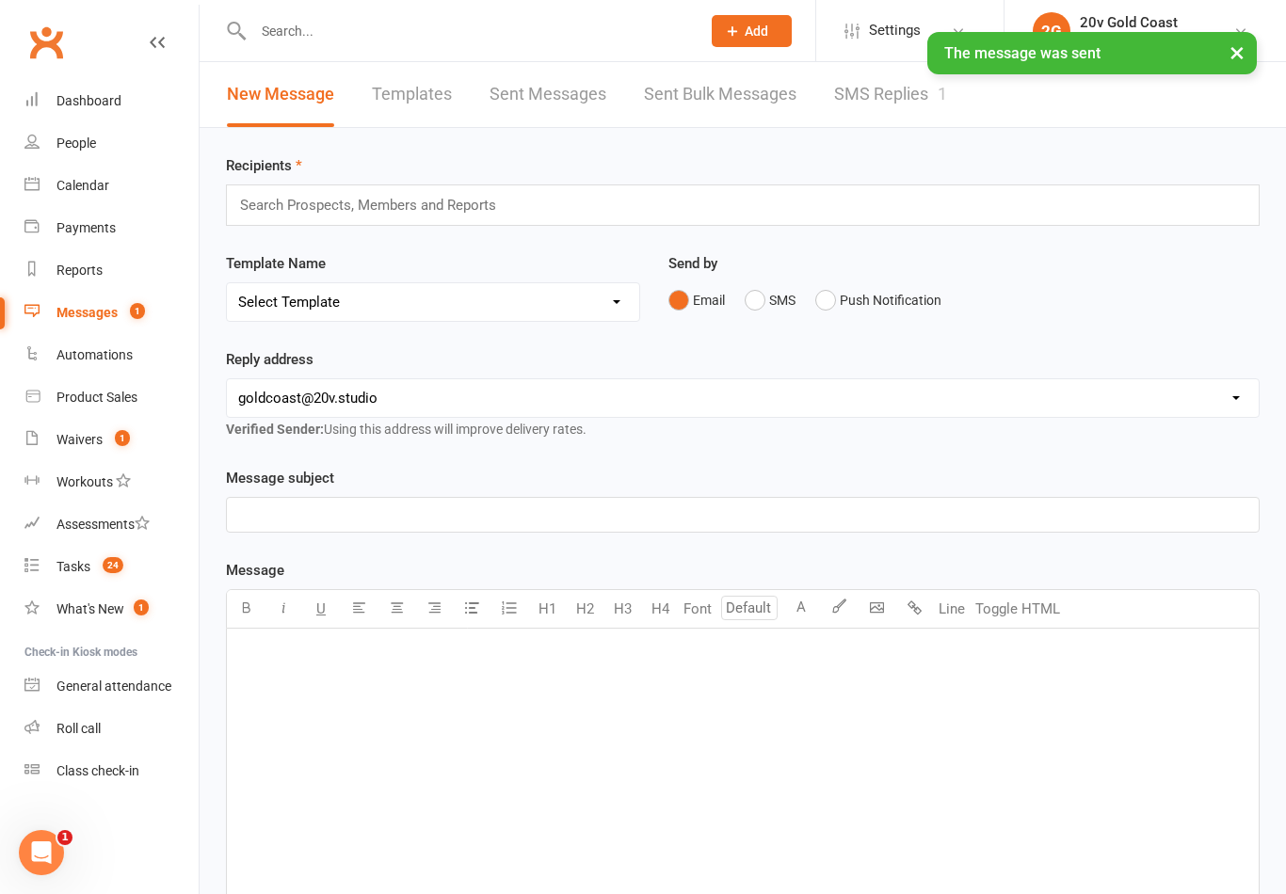
click at [847, 98] on link "SMS Replies 1" at bounding box center [890, 94] width 113 height 65
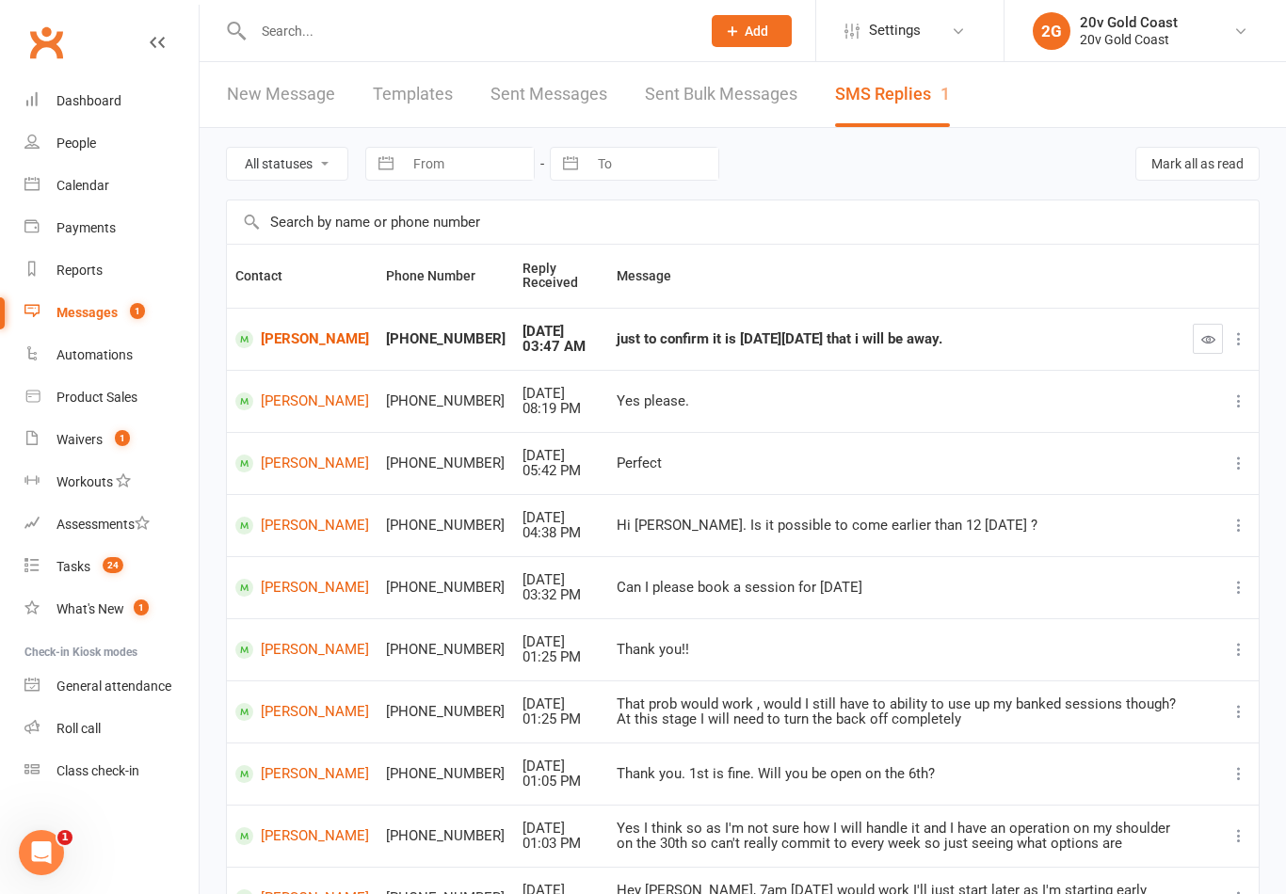
click at [282, 336] on link "Michael Parkin" at bounding box center [302, 339] width 134 height 18
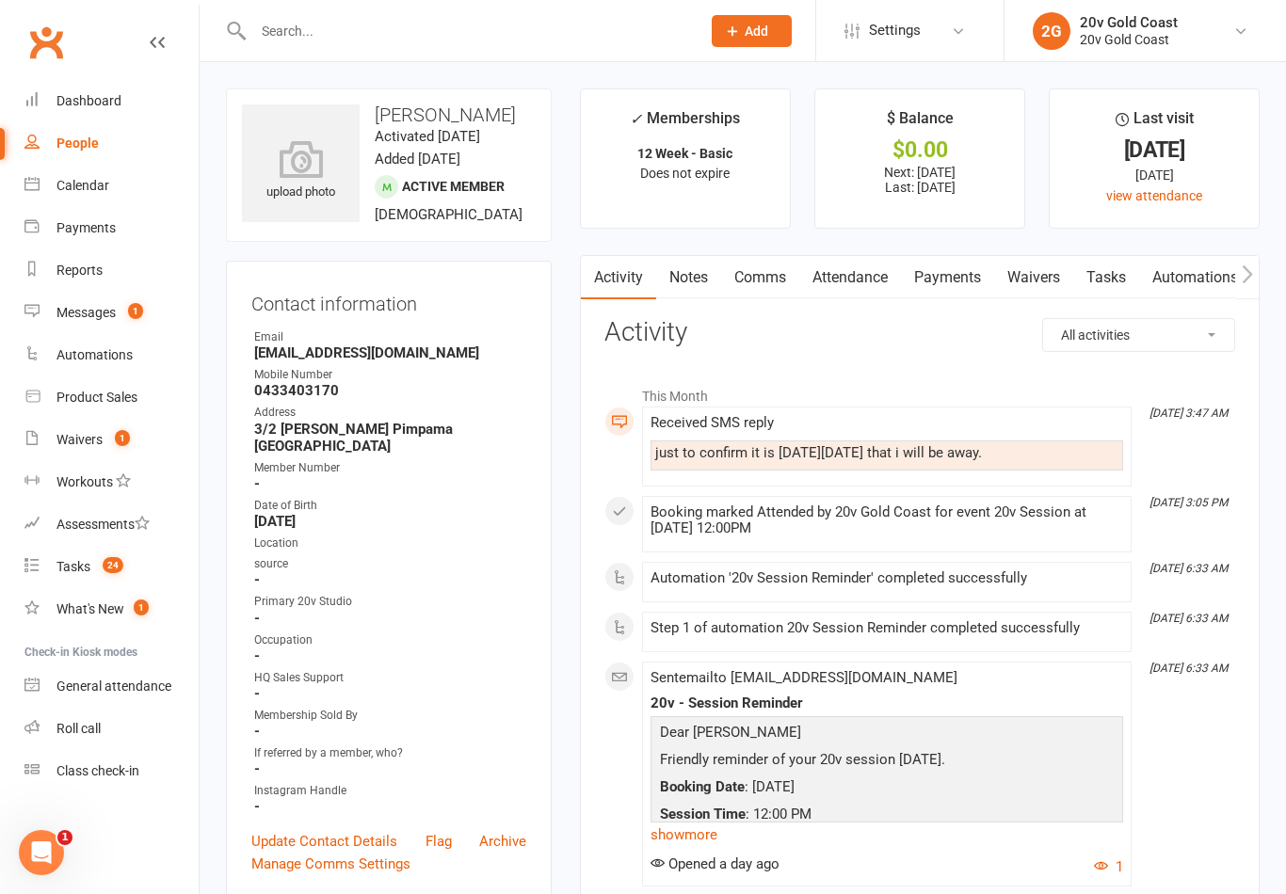
click at [758, 288] on link "Comms" at bounding box center [760, 277] width 78 height 43
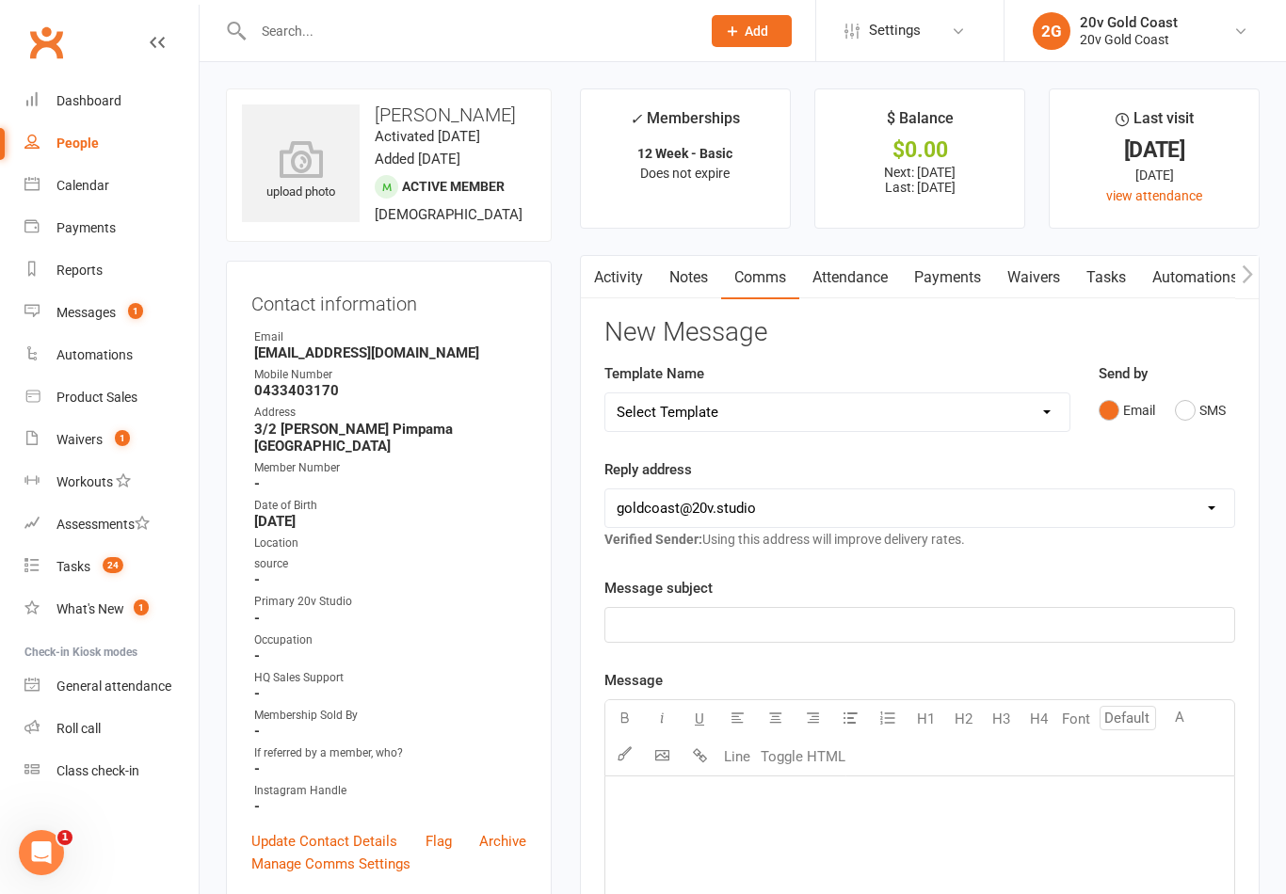
click at [1190, 416] on button "SMS" at bounding box center [1200, 410] width 51 height 36
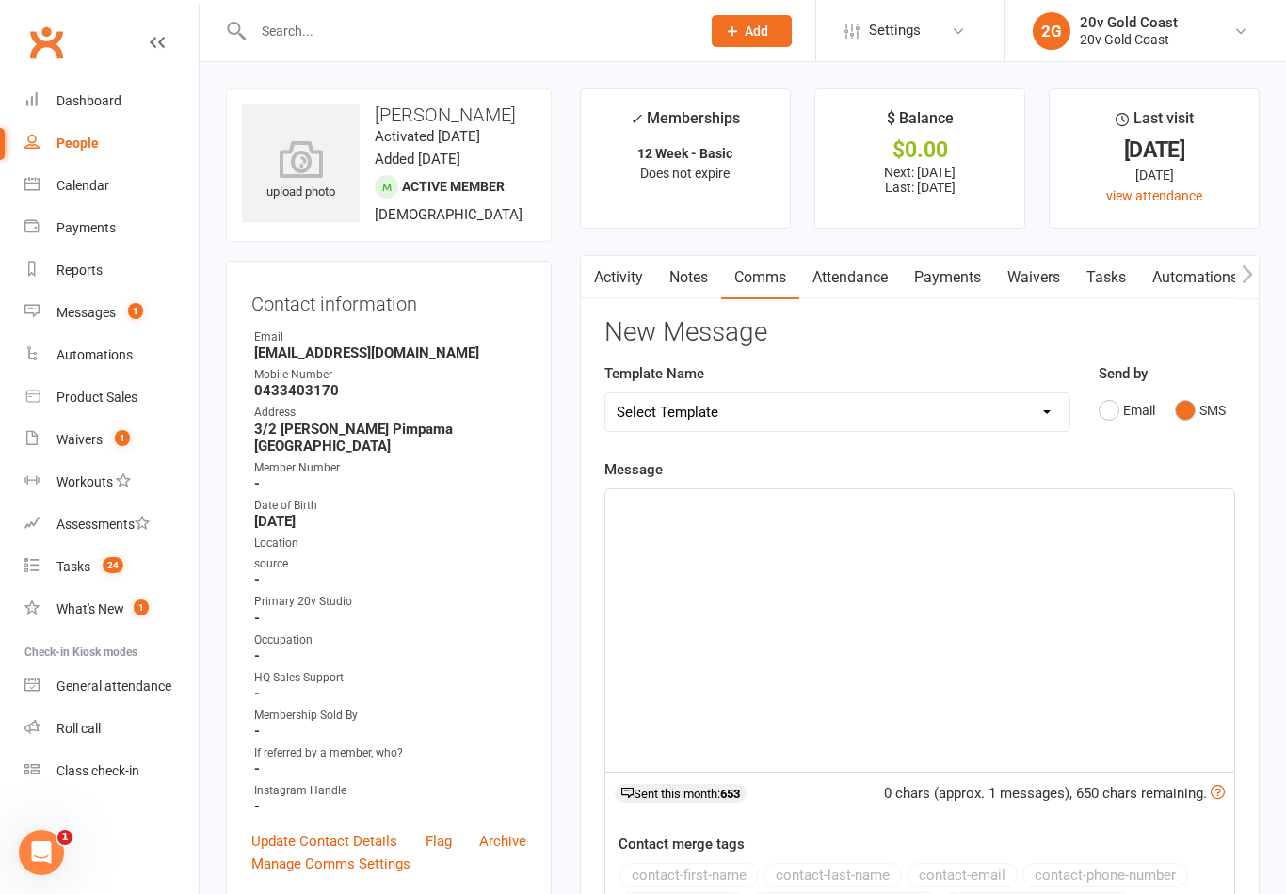
click at [979, 579] on div "﻿" at bounding box center [919, 630] width 629 height 282
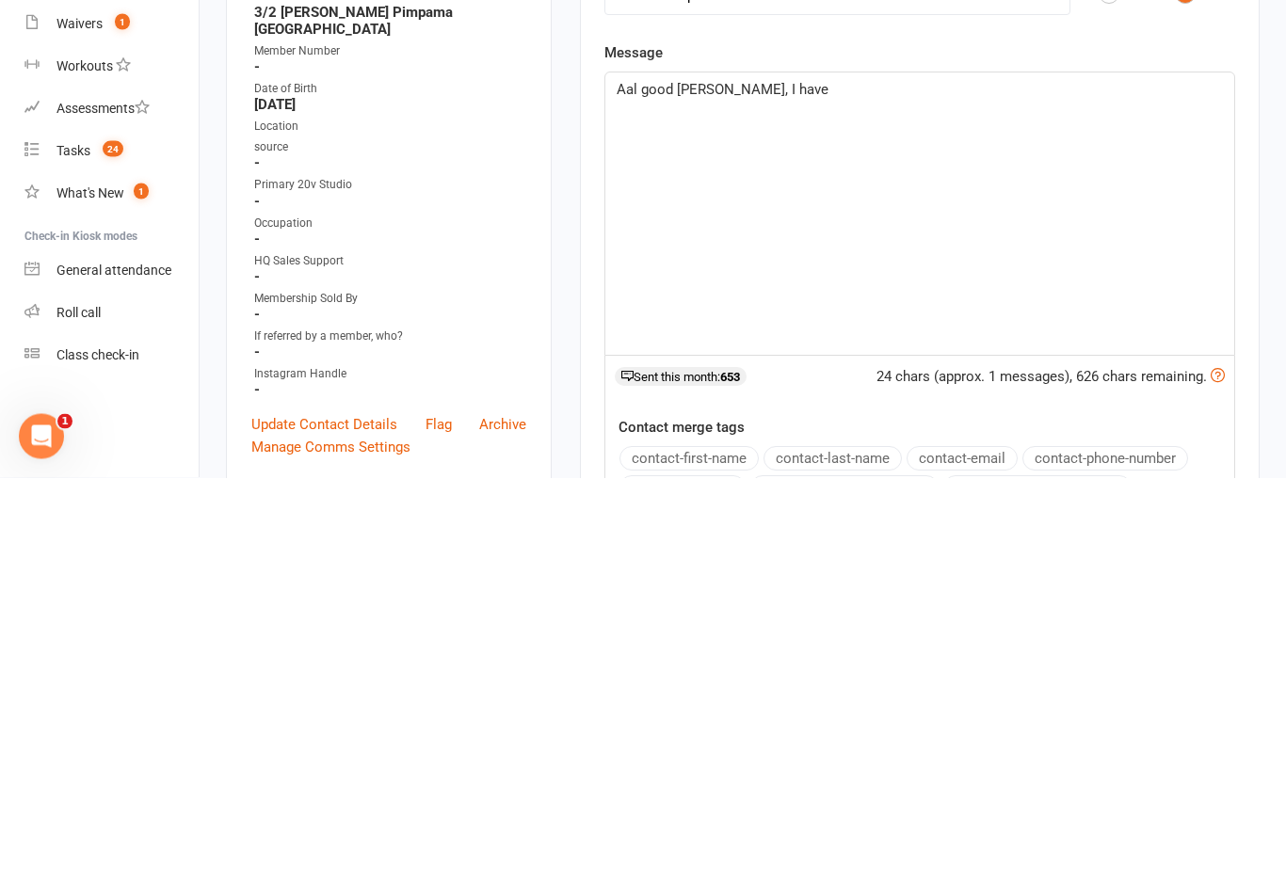
click at [614, 489] on div "Aal good Michael, I have" at bounding box center [919, 630] width 629 height 282
click at [881, 489] on div "All good Michael, I have" at bounding box center [919, 630] width 629 height 282
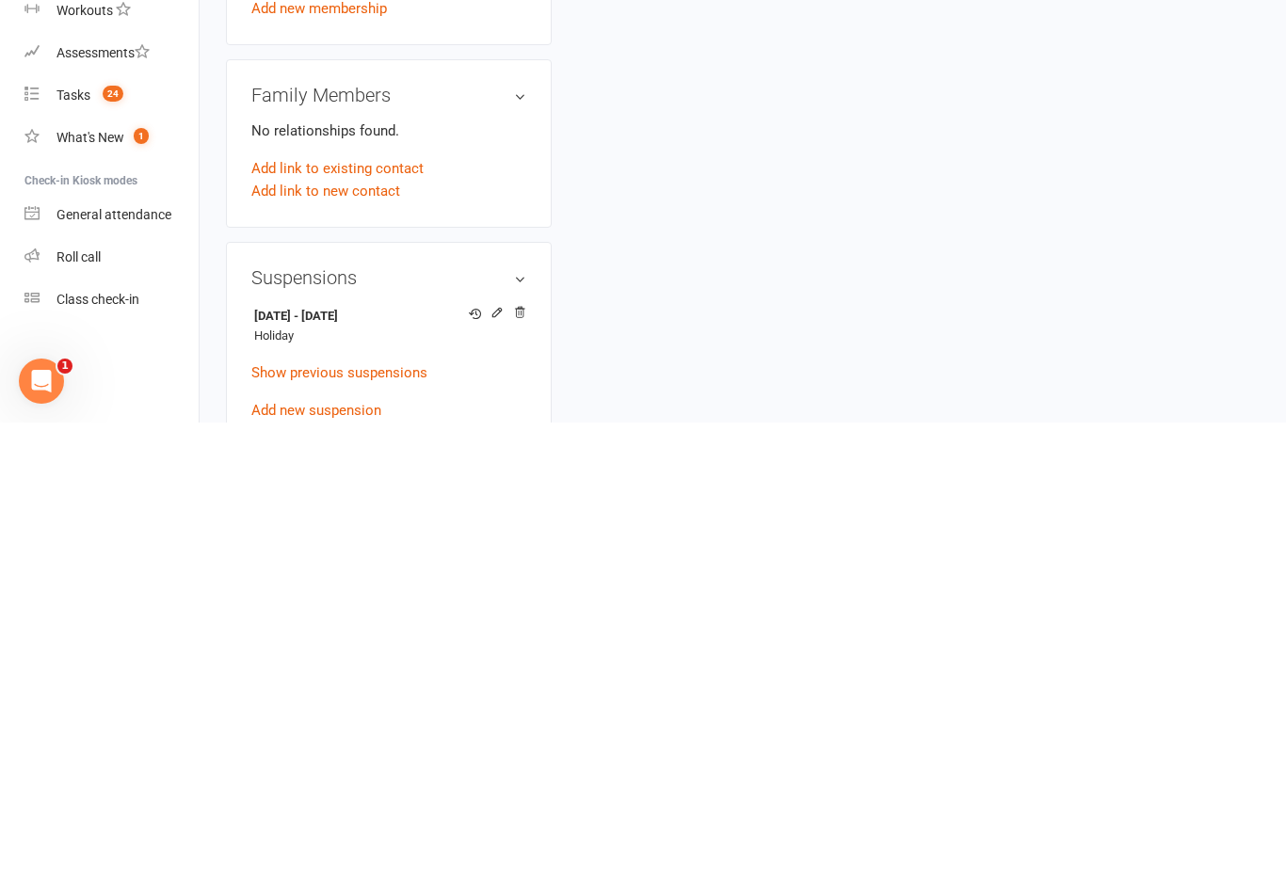
scroll to position [826, 0]
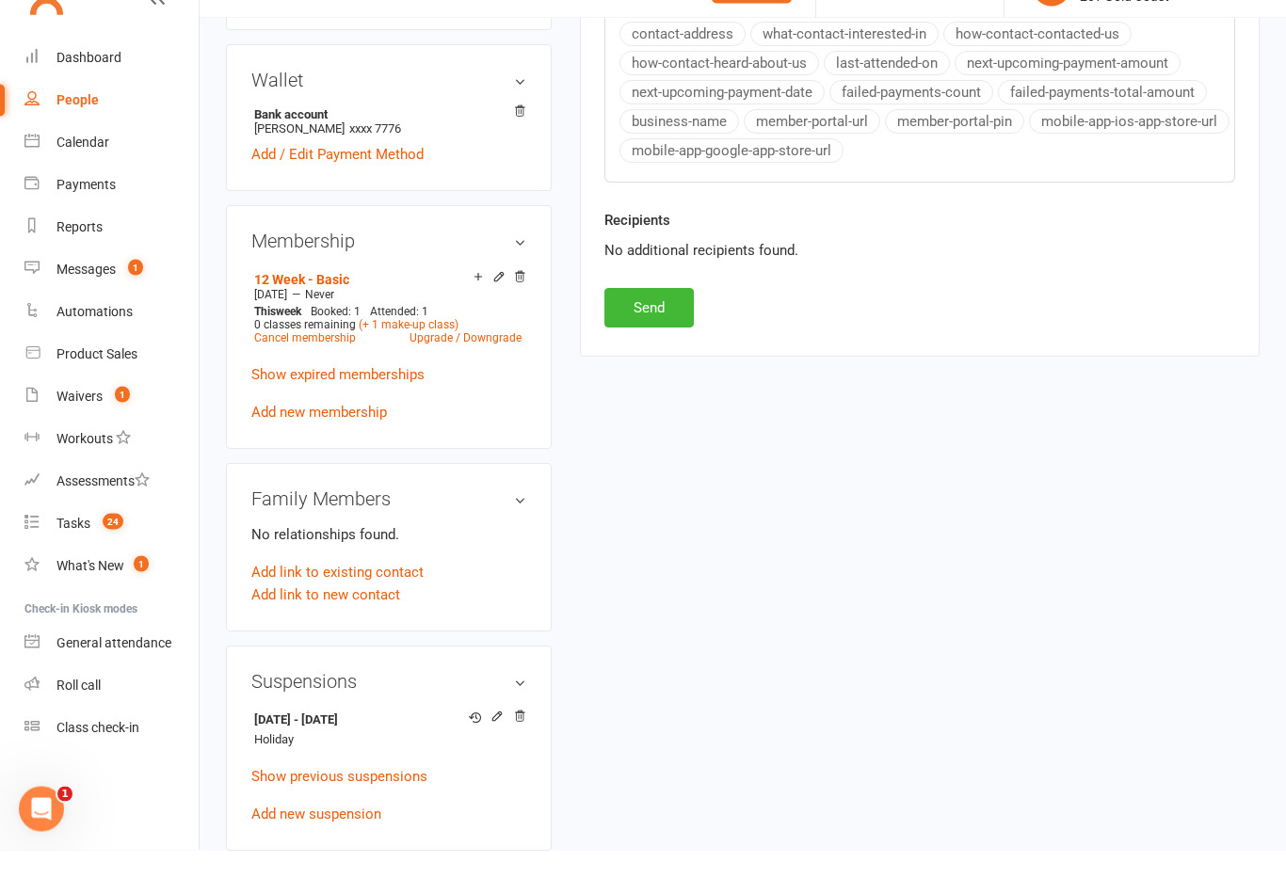
click at [686, 332] on button "Send" at bounding box center [648, 352] width 89 height 40
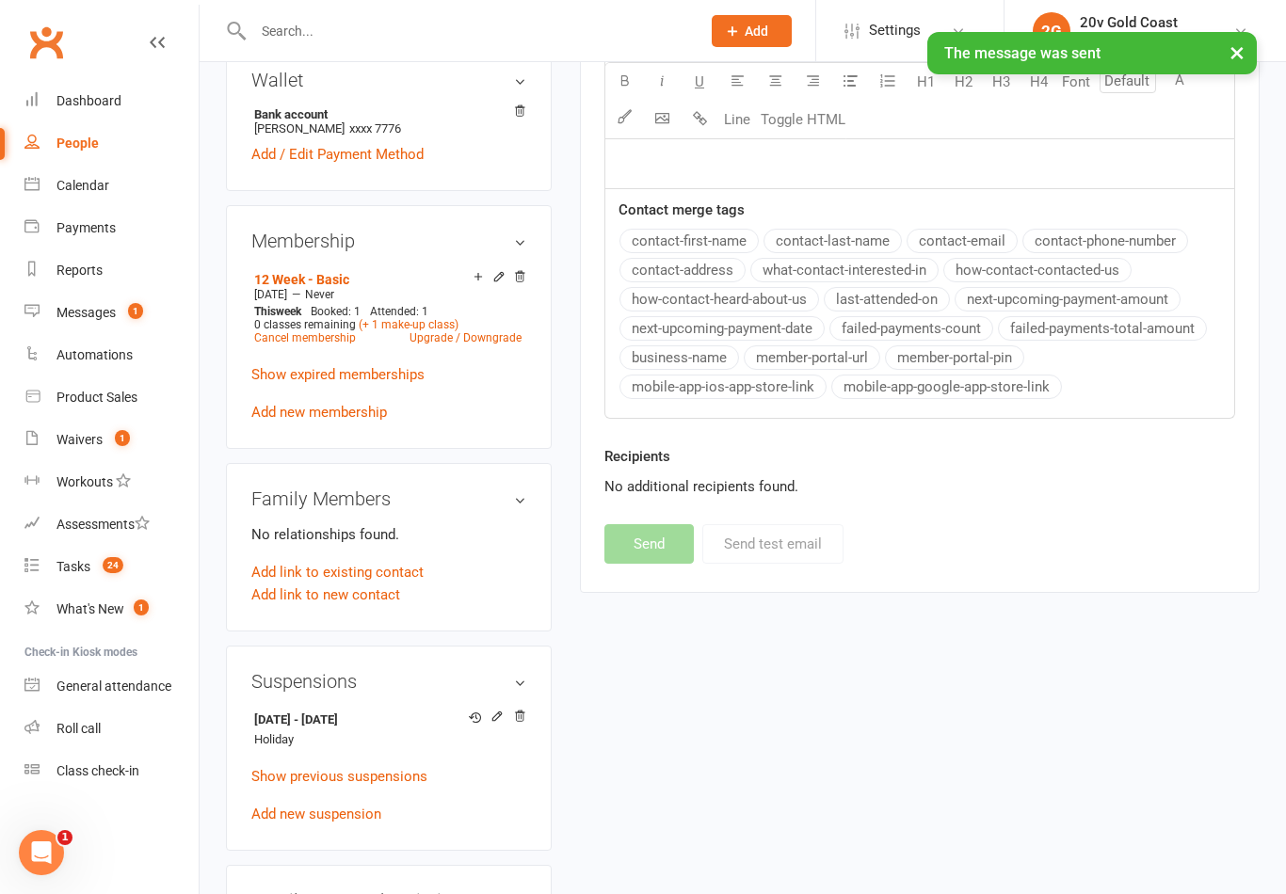
click at [90, 327] on link "Messages 1" at bounding box center [111, 313] width 174 height 42
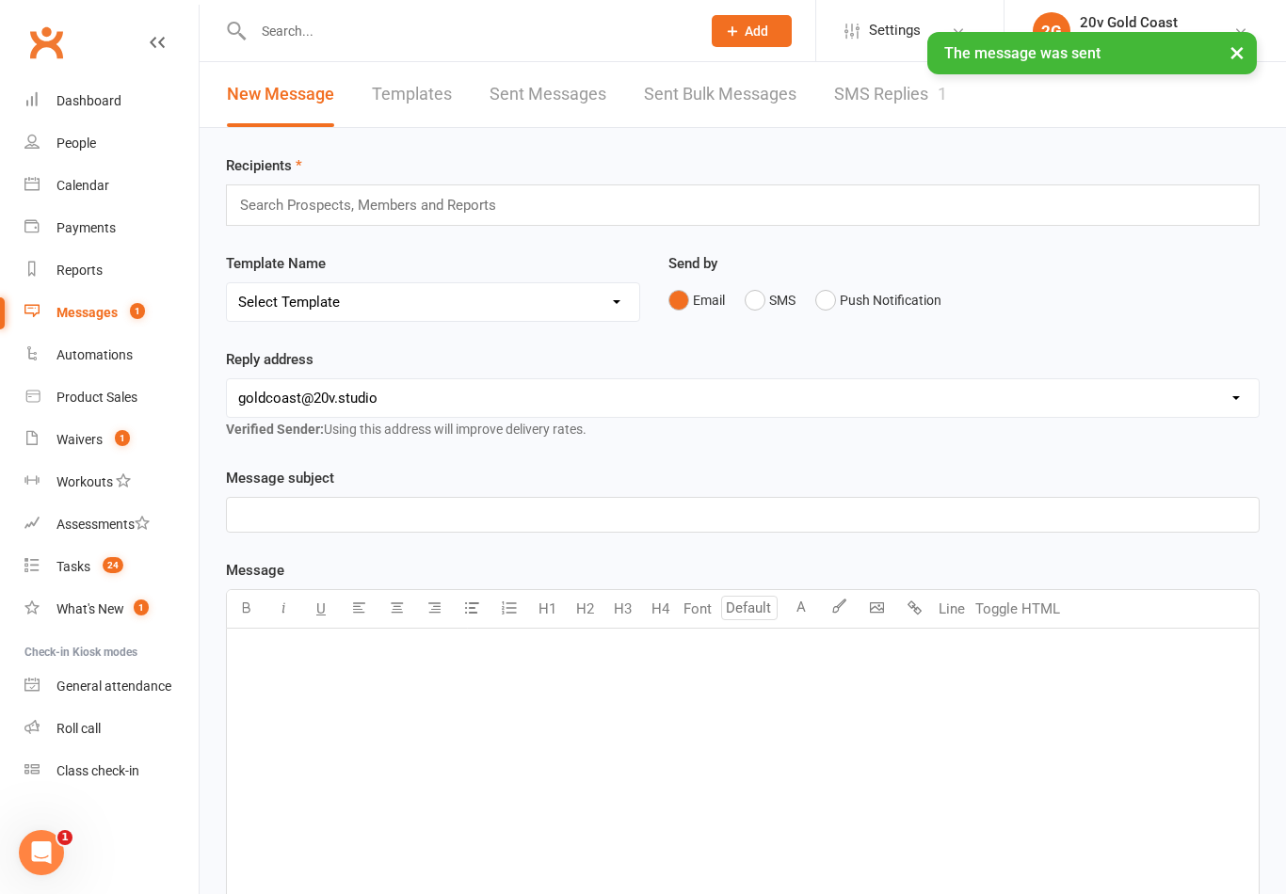
click at [881, 106] on link "SMS Replies 1" at bounding box center [890, 94] width 113 height 65
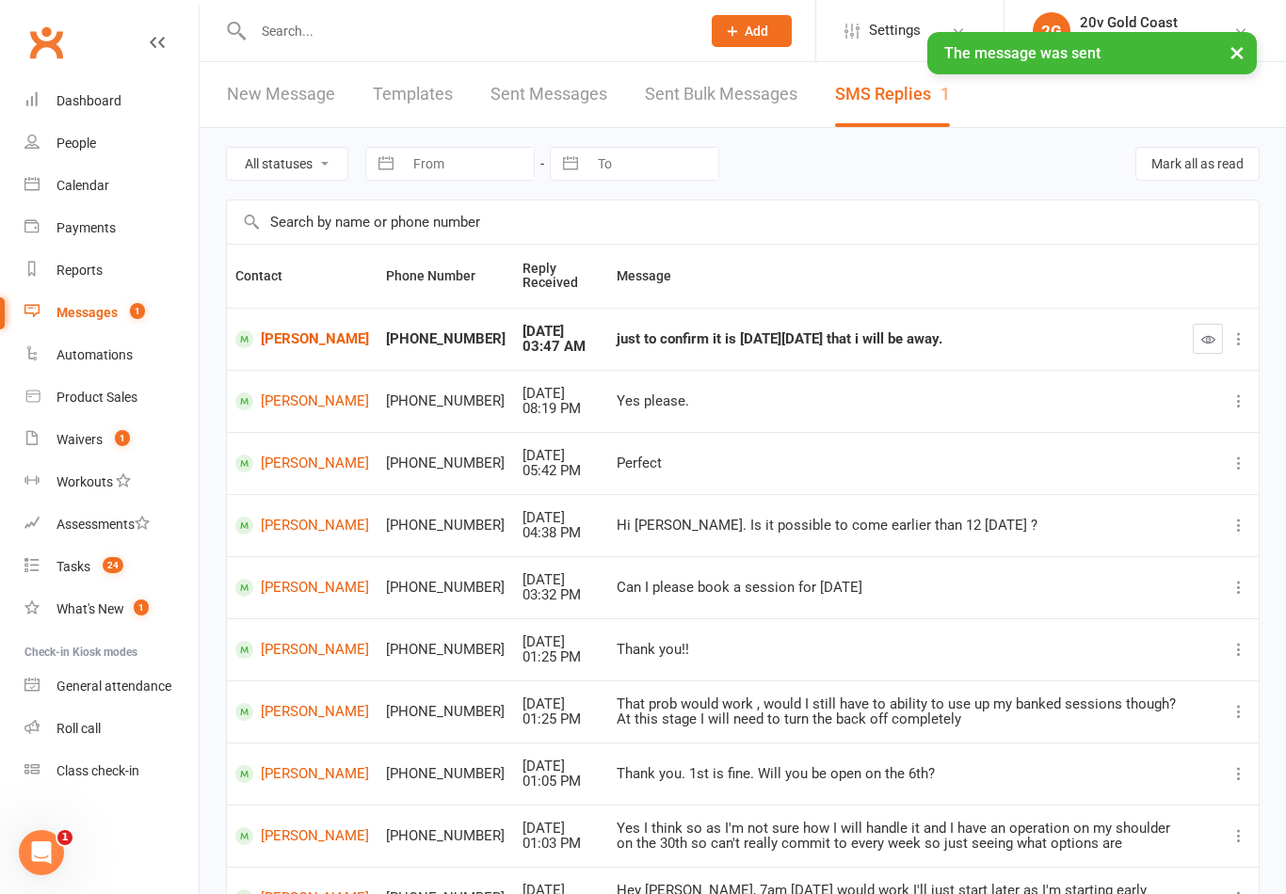
click at [1197, 334] on button "button" at bounding box center [1208, 339] width 30 height 30
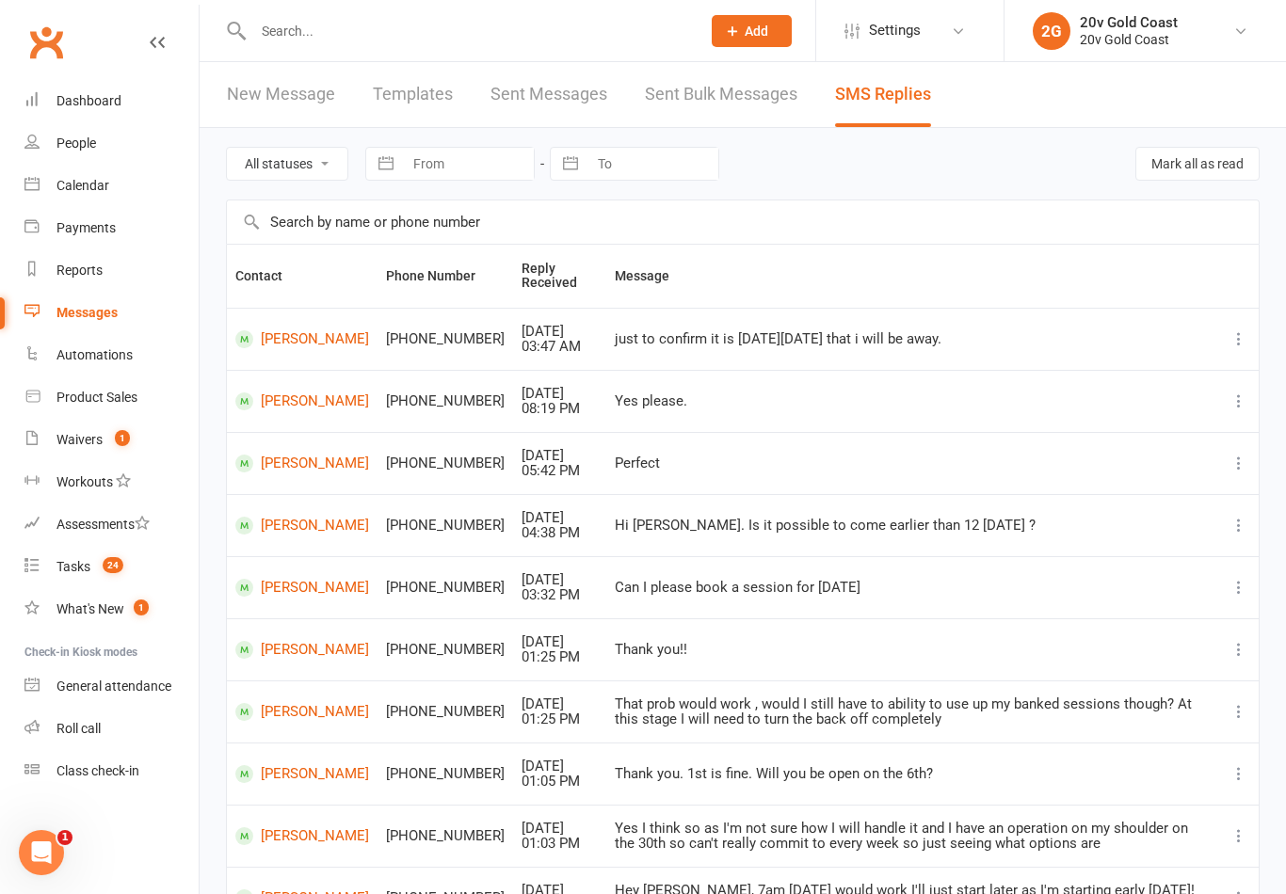
click at [146, 442] on link "Waivers 1" at bounding box center [111, 440] width 174 height 42
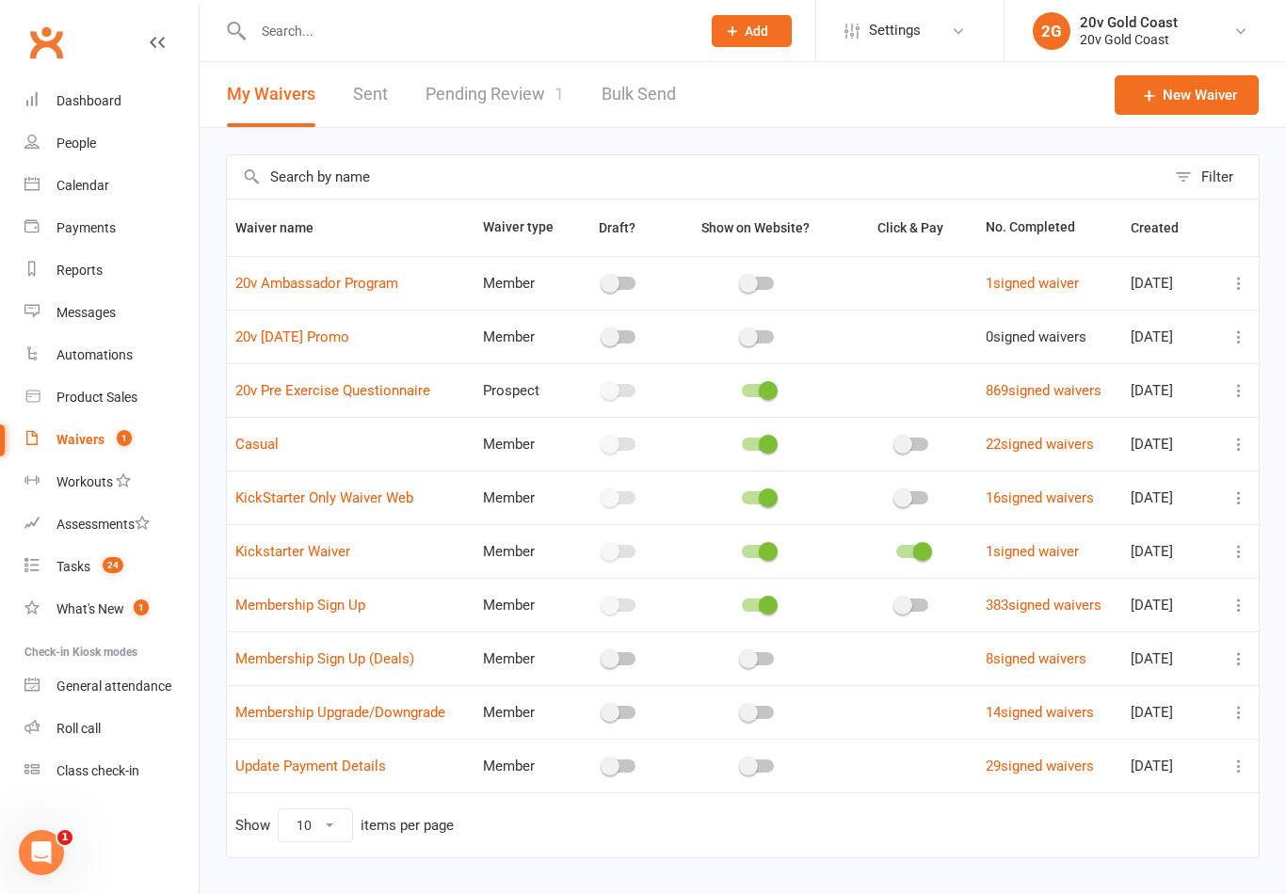
click at [525, 117] on link "Pending Review 1" at bounding box center [494, 94] width 138 height 65
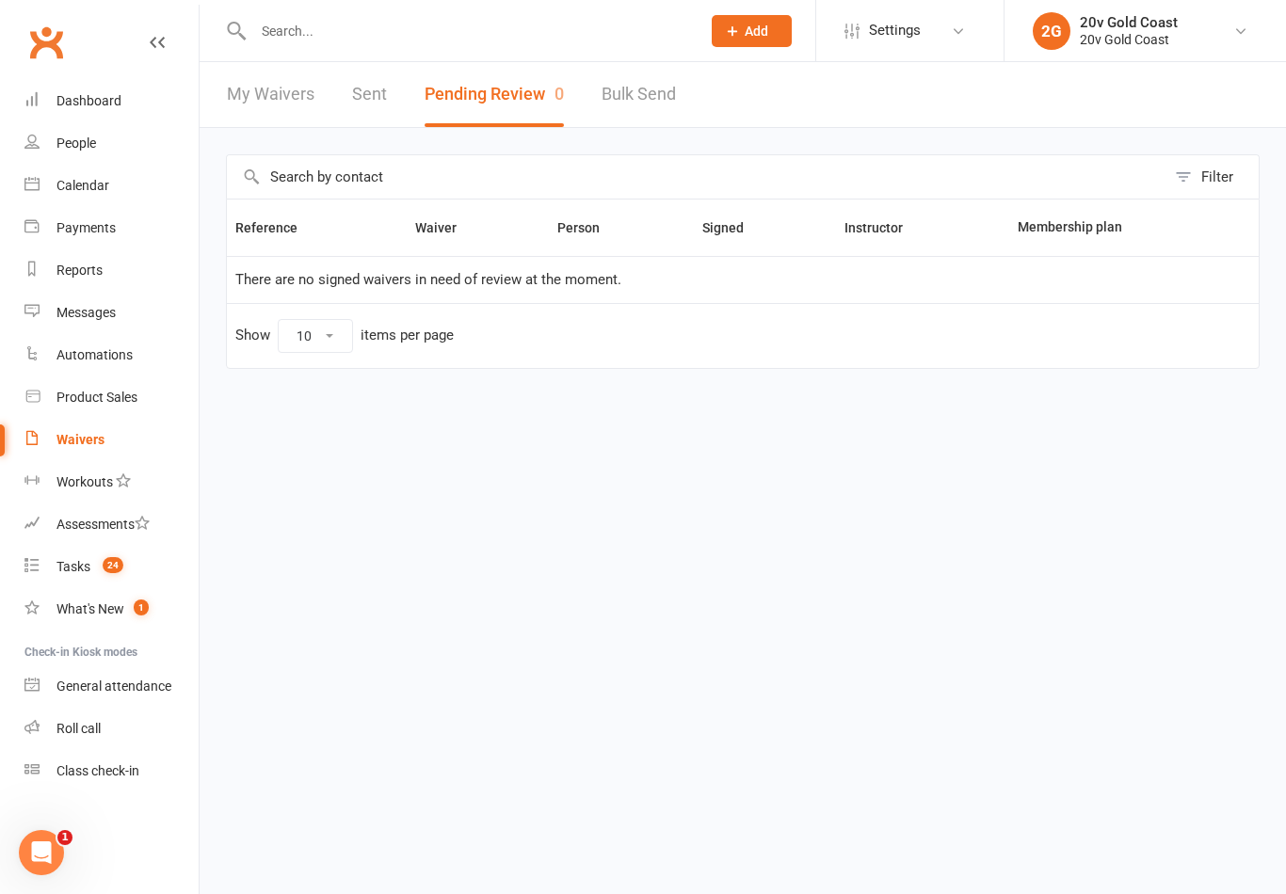
click at [90, 566] on link "Tasks 24" at bounding box center [111, 567] width 174 height 42
